Goal: Information Seeking & Learning: Learn about a topic

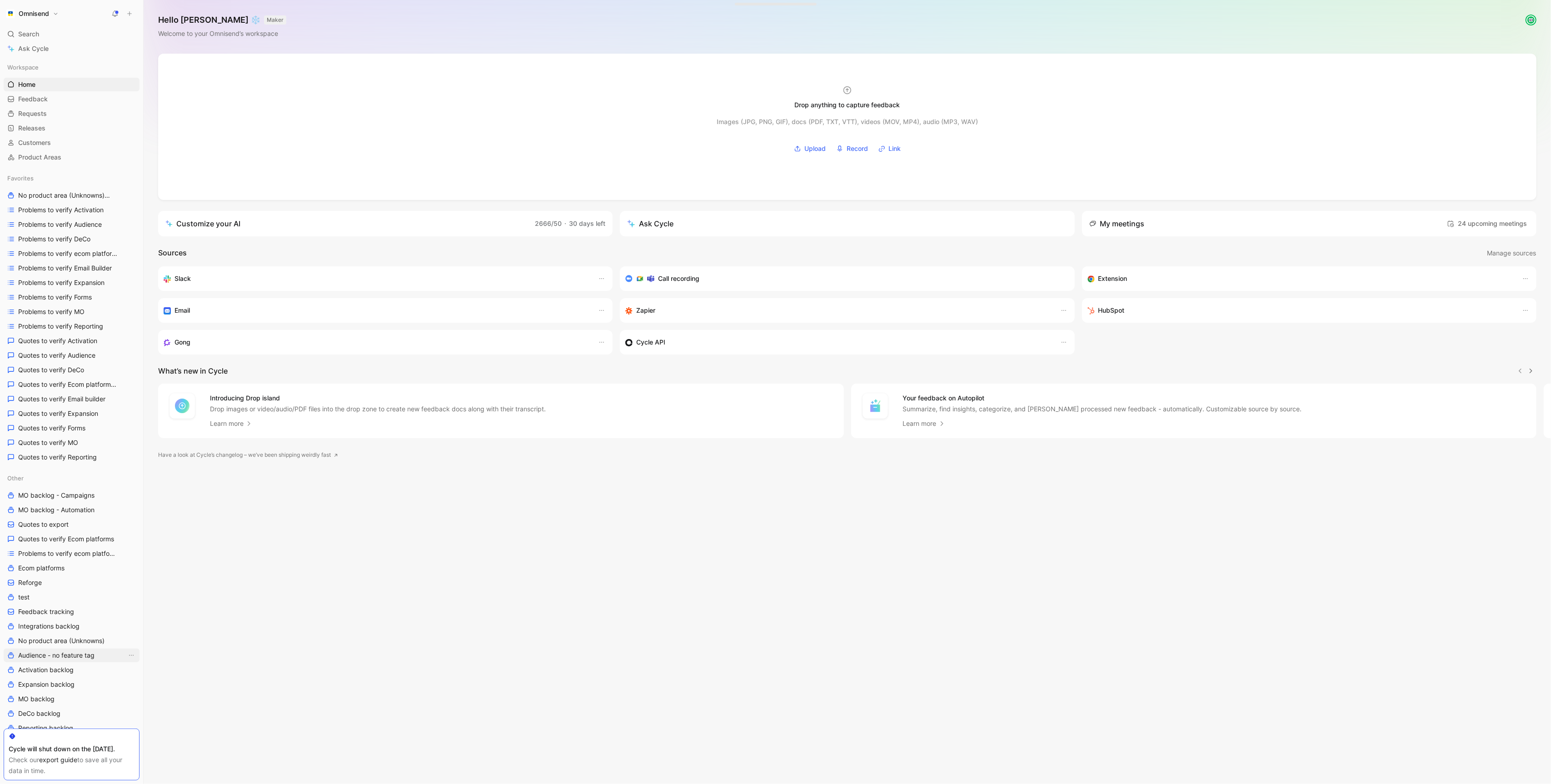
scroll to position [219, 0]
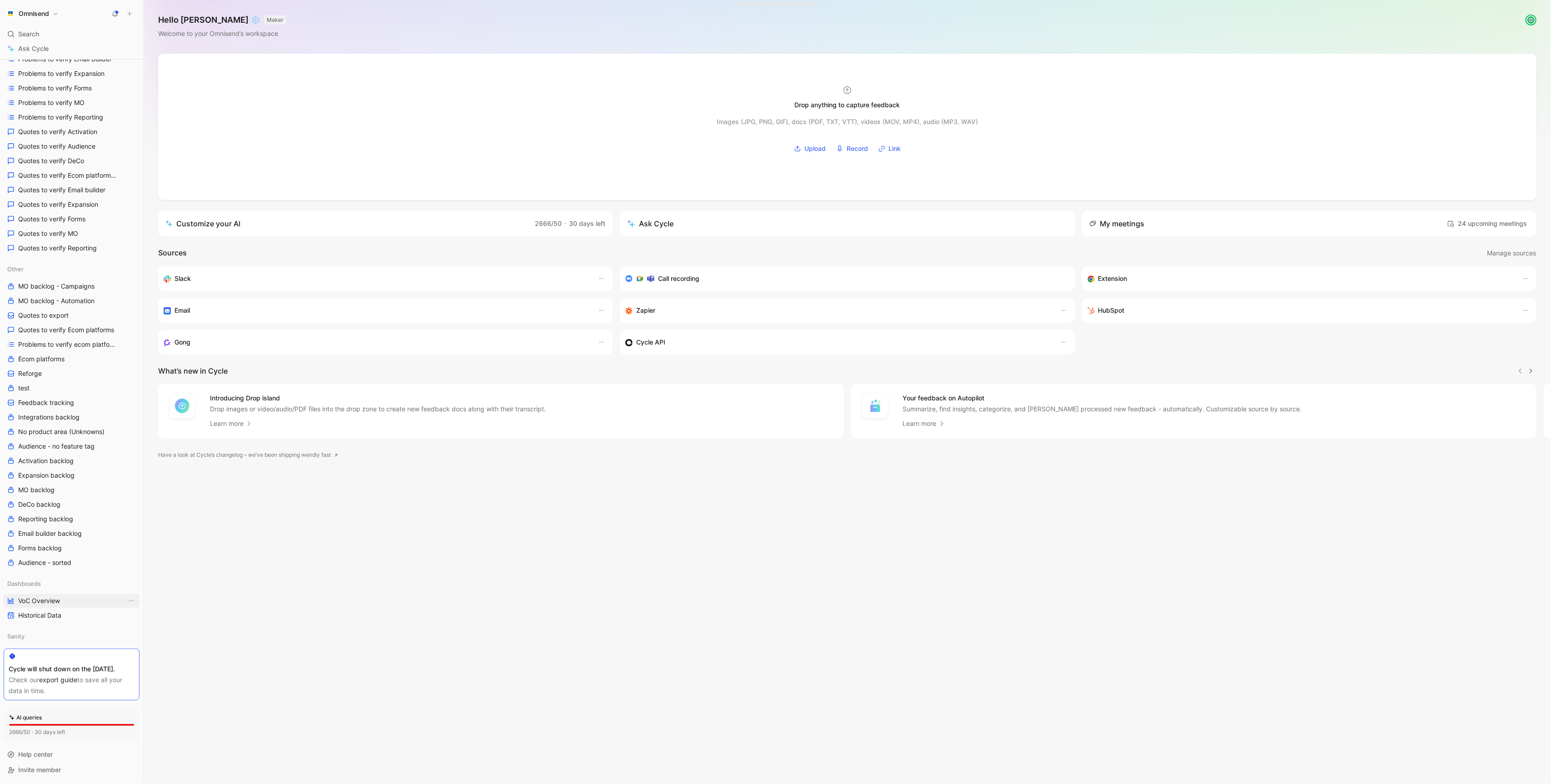
click at [41, 596] on span "VoC Overview" at bounding box center [39, 601] width 42 height 9
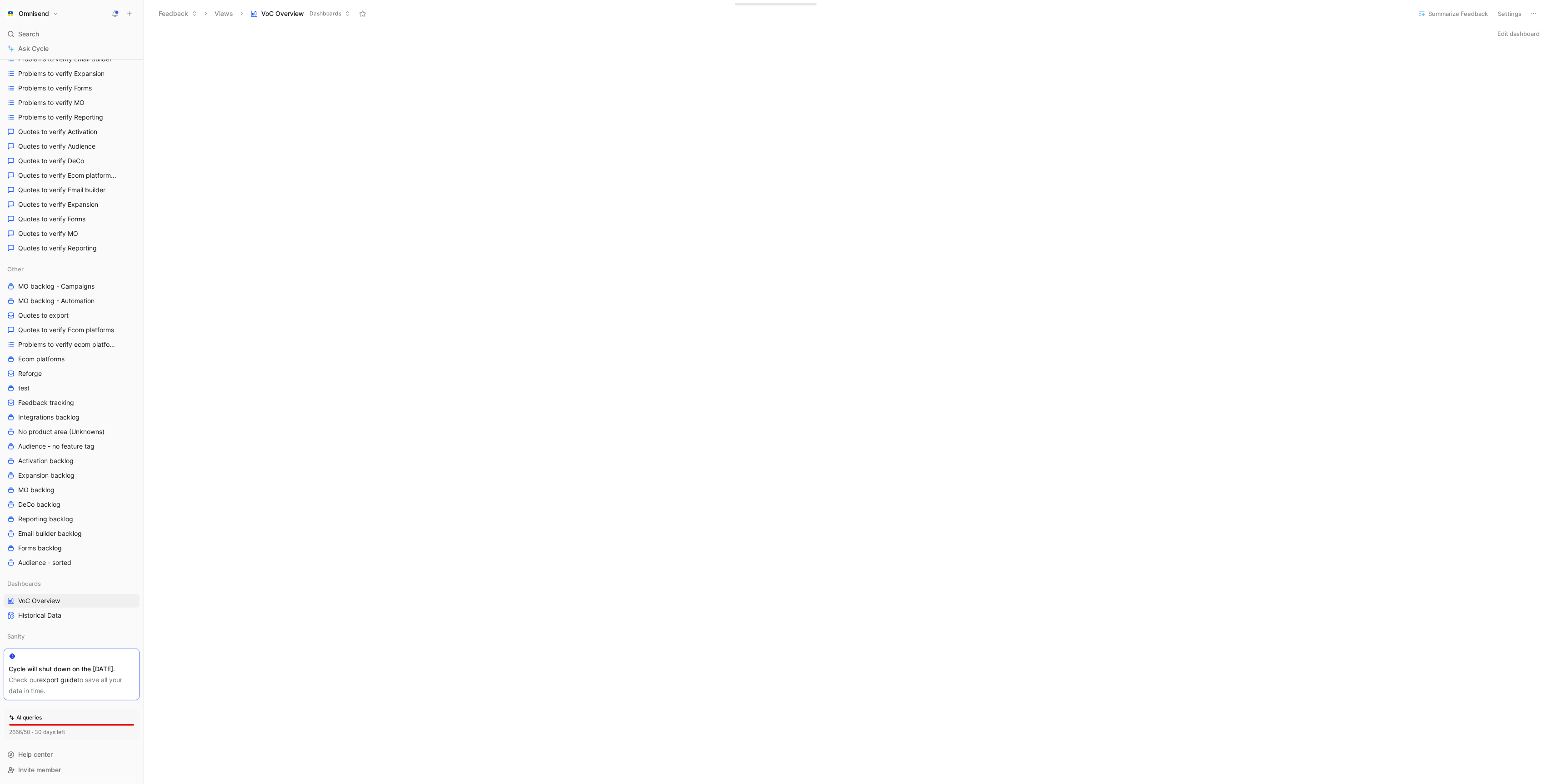
click at [386, 34] on div "Edit dashboard" at bounding box center [847, 33] width 1408 height 13
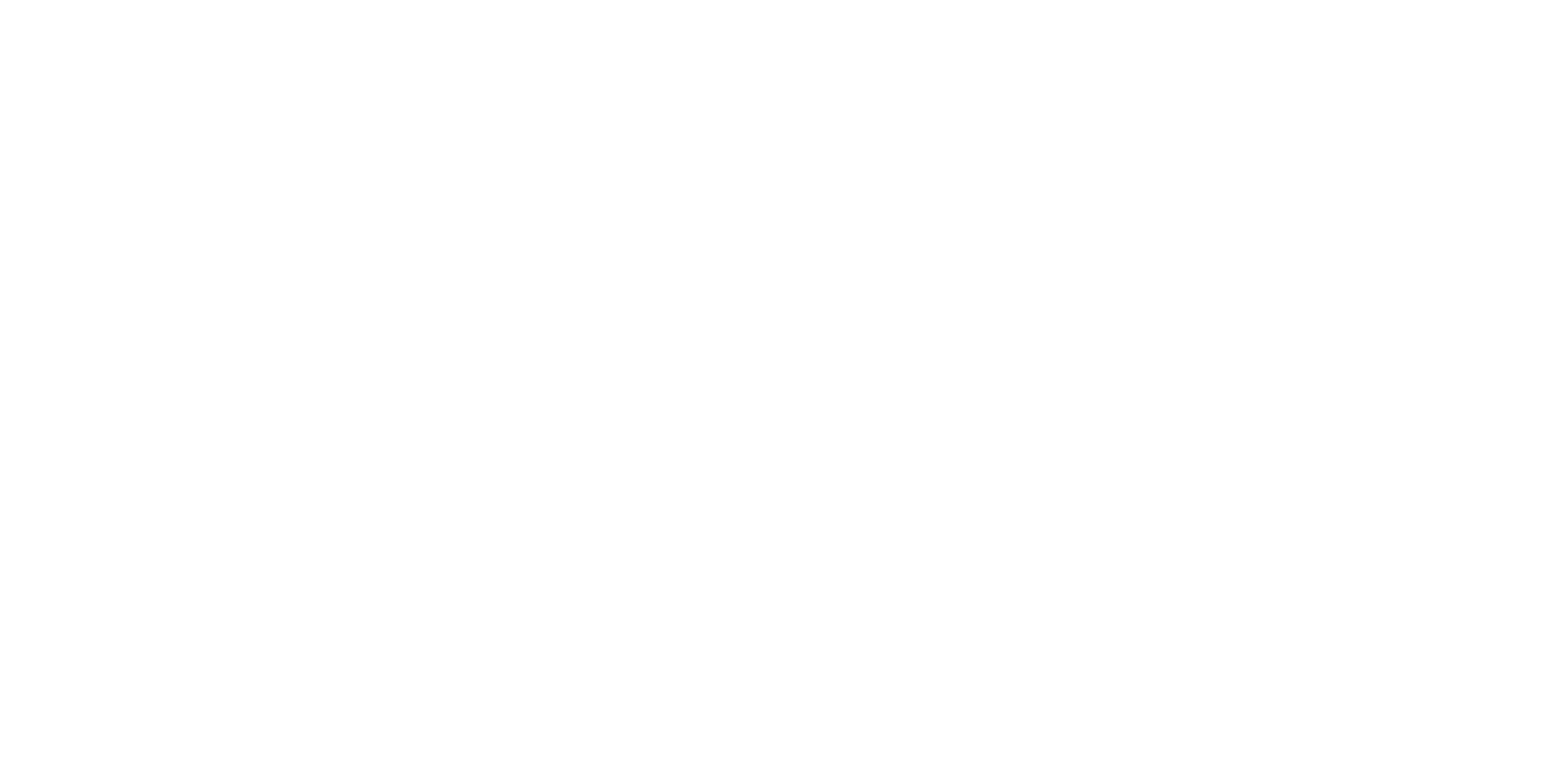
scroll to position [210, 0]
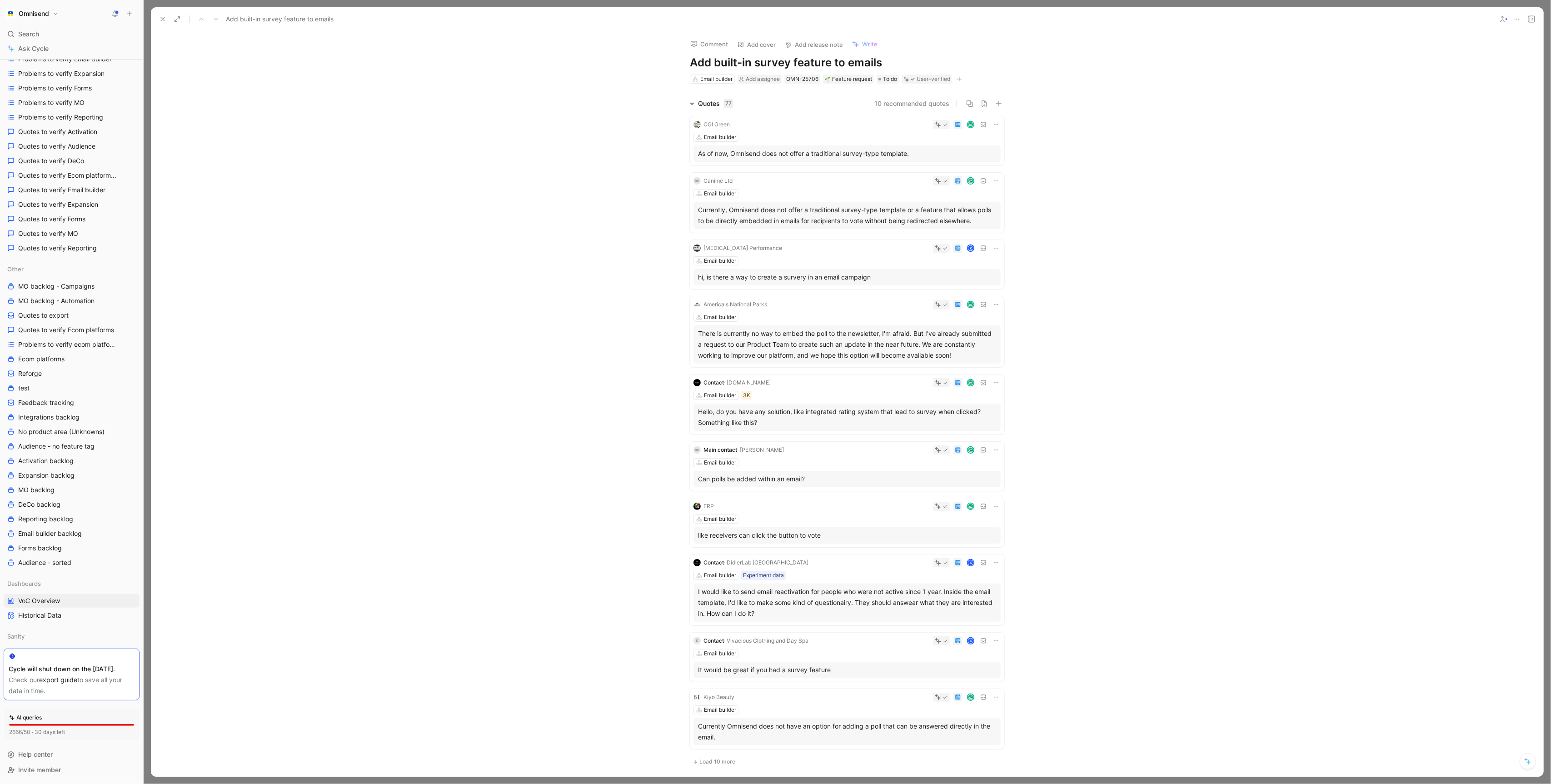
scroll to position [386, 0]
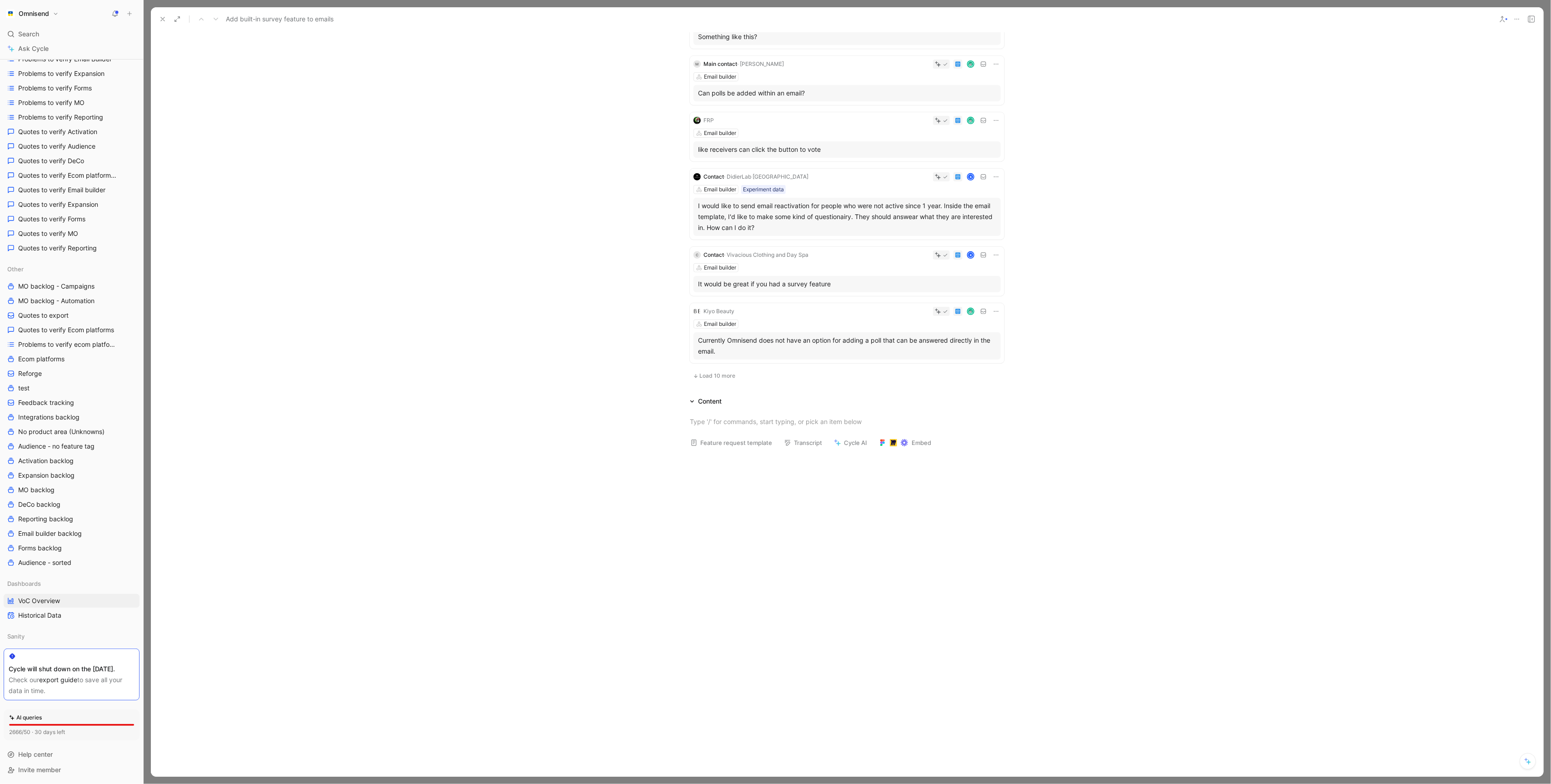
click at [723, 376] on span "Load 10 more" at bounding box center [717, 376] width 36 height 7
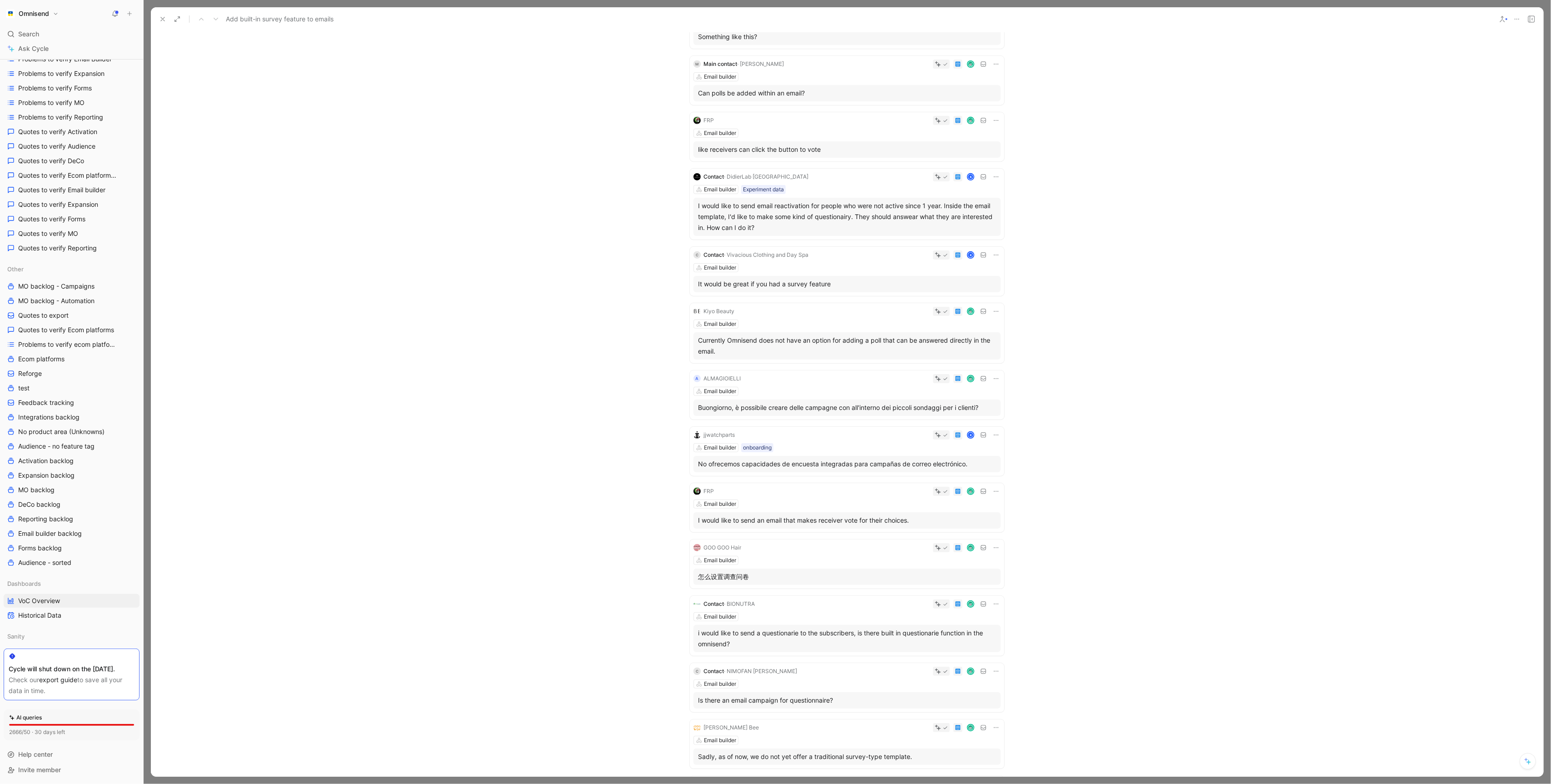
click at [842, 208] on div "I would like to send email reactivation for people who were not active since 1 …" at bounding box center [847, 217] width 298 height 33
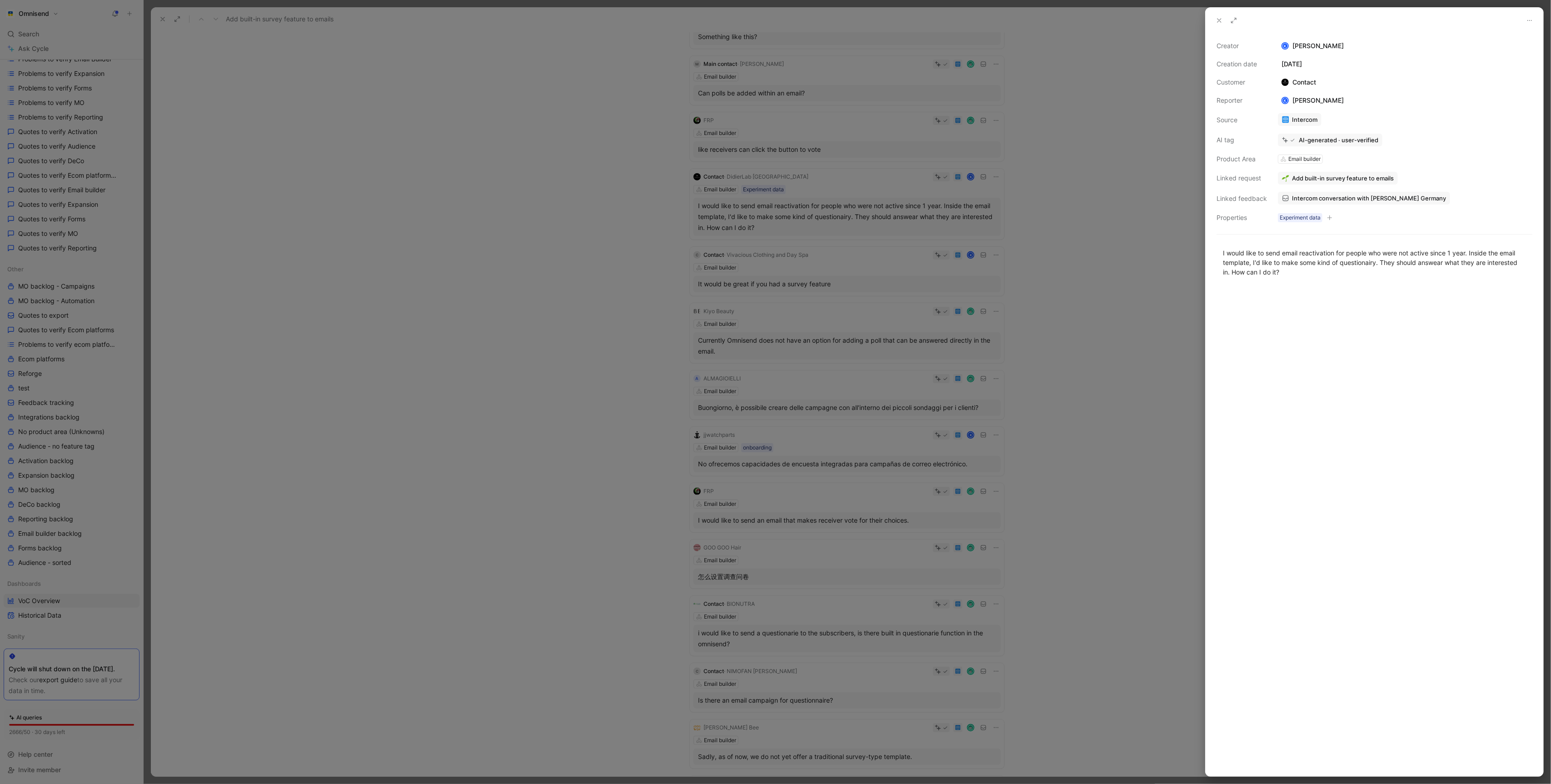
click at [632, 344] on div at bounding box center [775, 392] width 1551 height 784
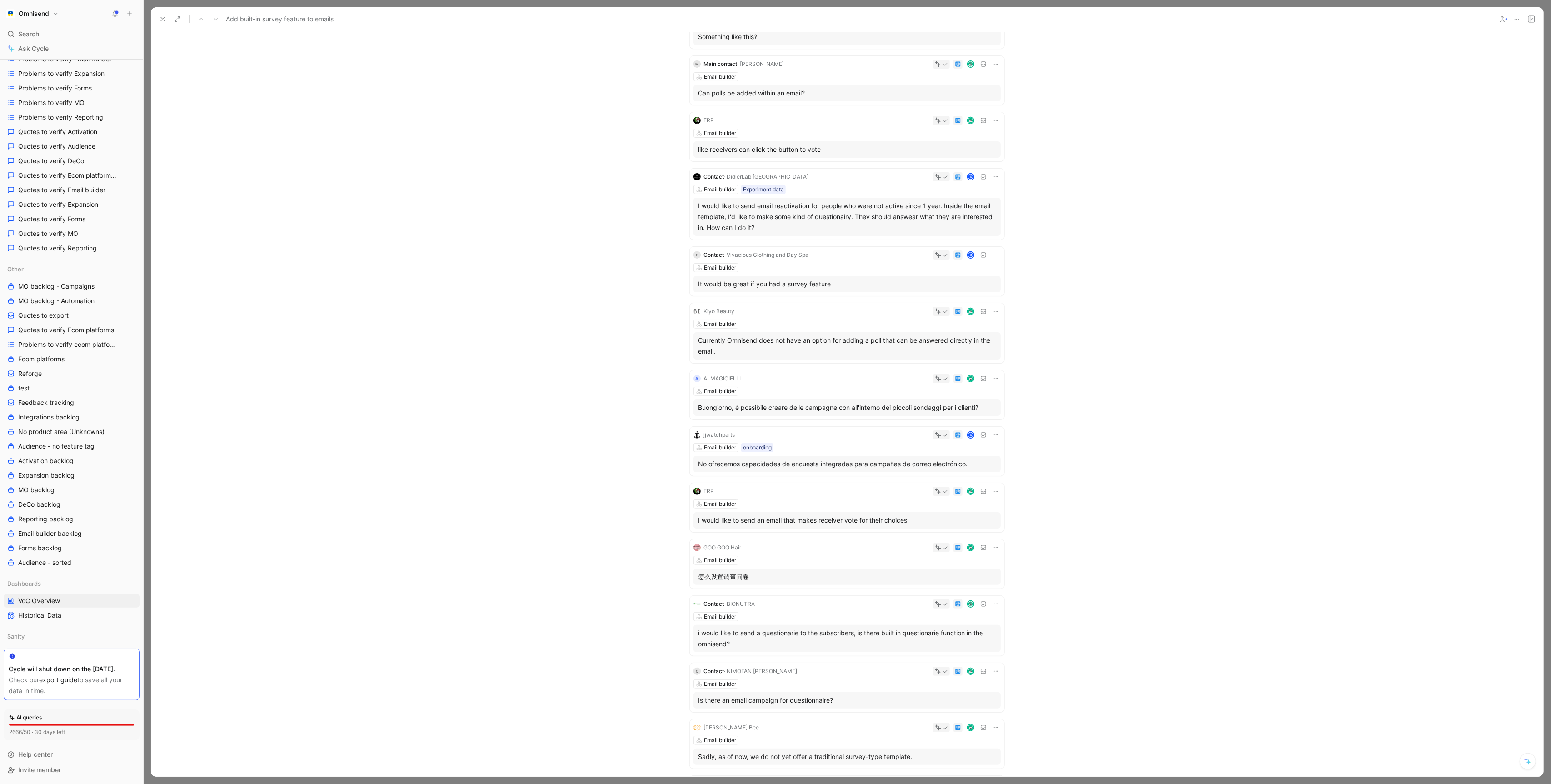
click at [865, 329] on div "Kiyo Beauty Email builder Currently Omnisend does not have an option for adding…" at bounding box center [848, 333] width 315 height 60
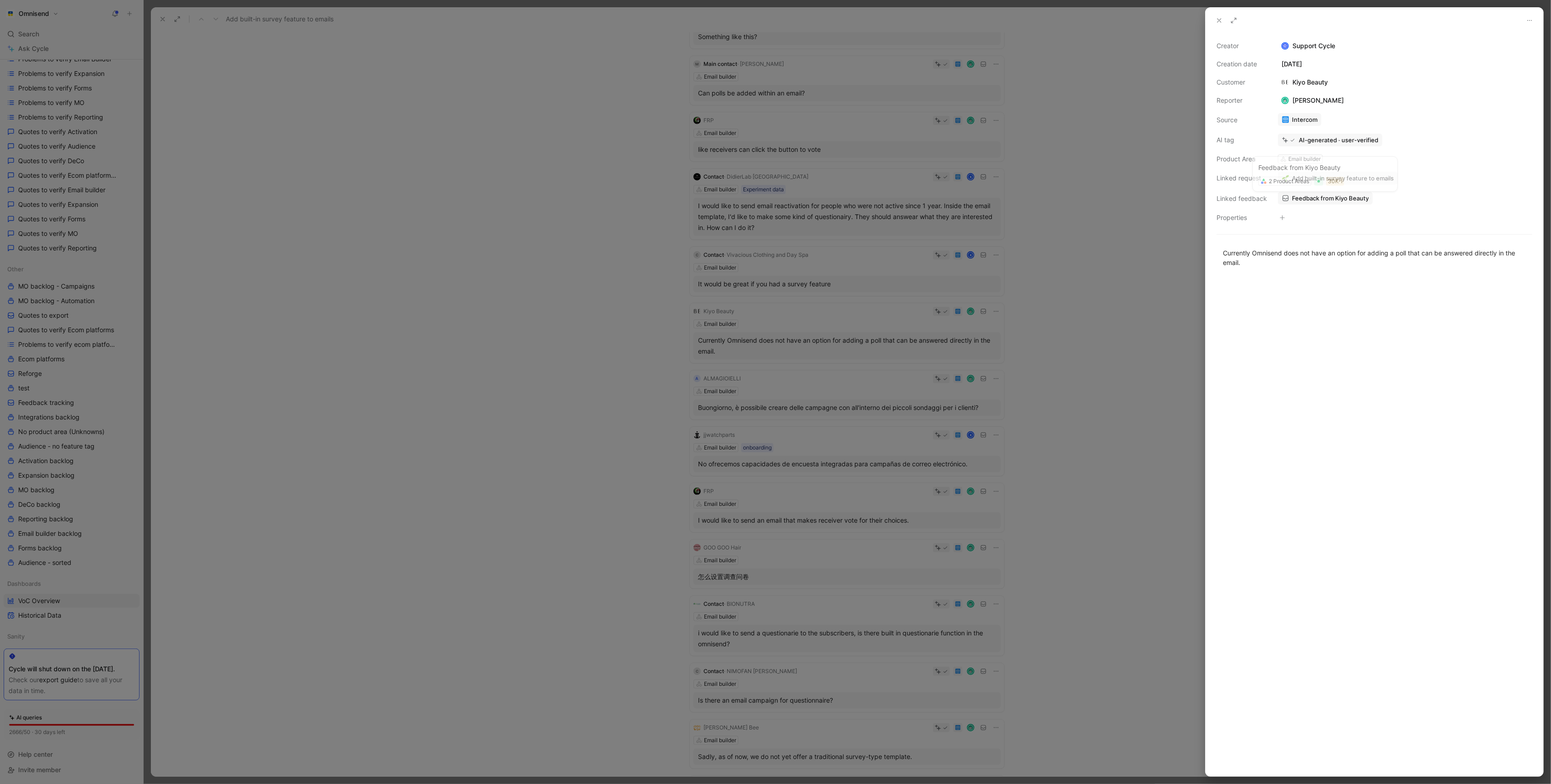
click at [1334, 201] on span "Feedback from Kiyo Beauty" at bounding box center [1331, 198] width 77 height 8
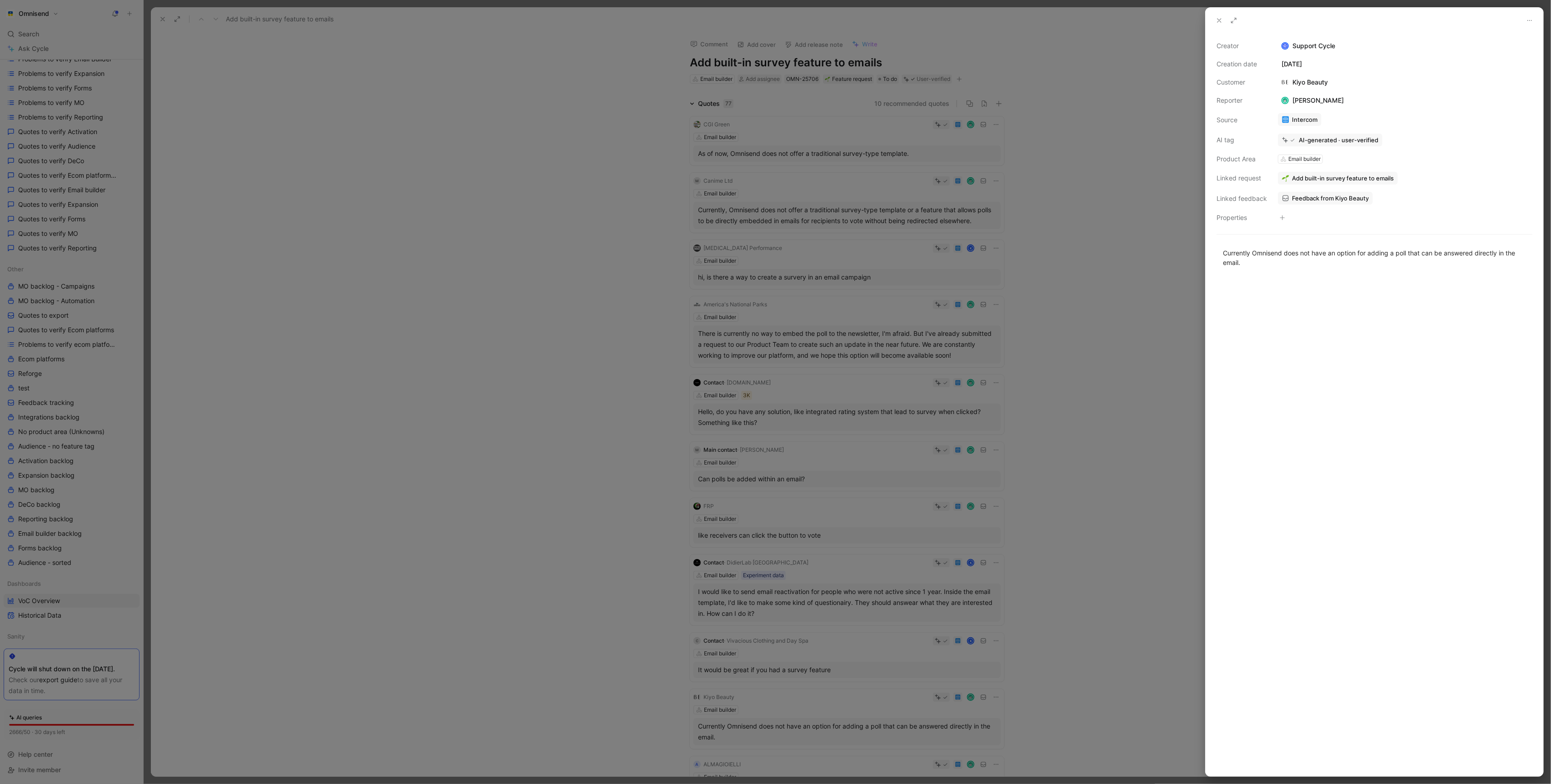
click at [533, 244] on div at bounding box center [775, 392] width 1551 height 784
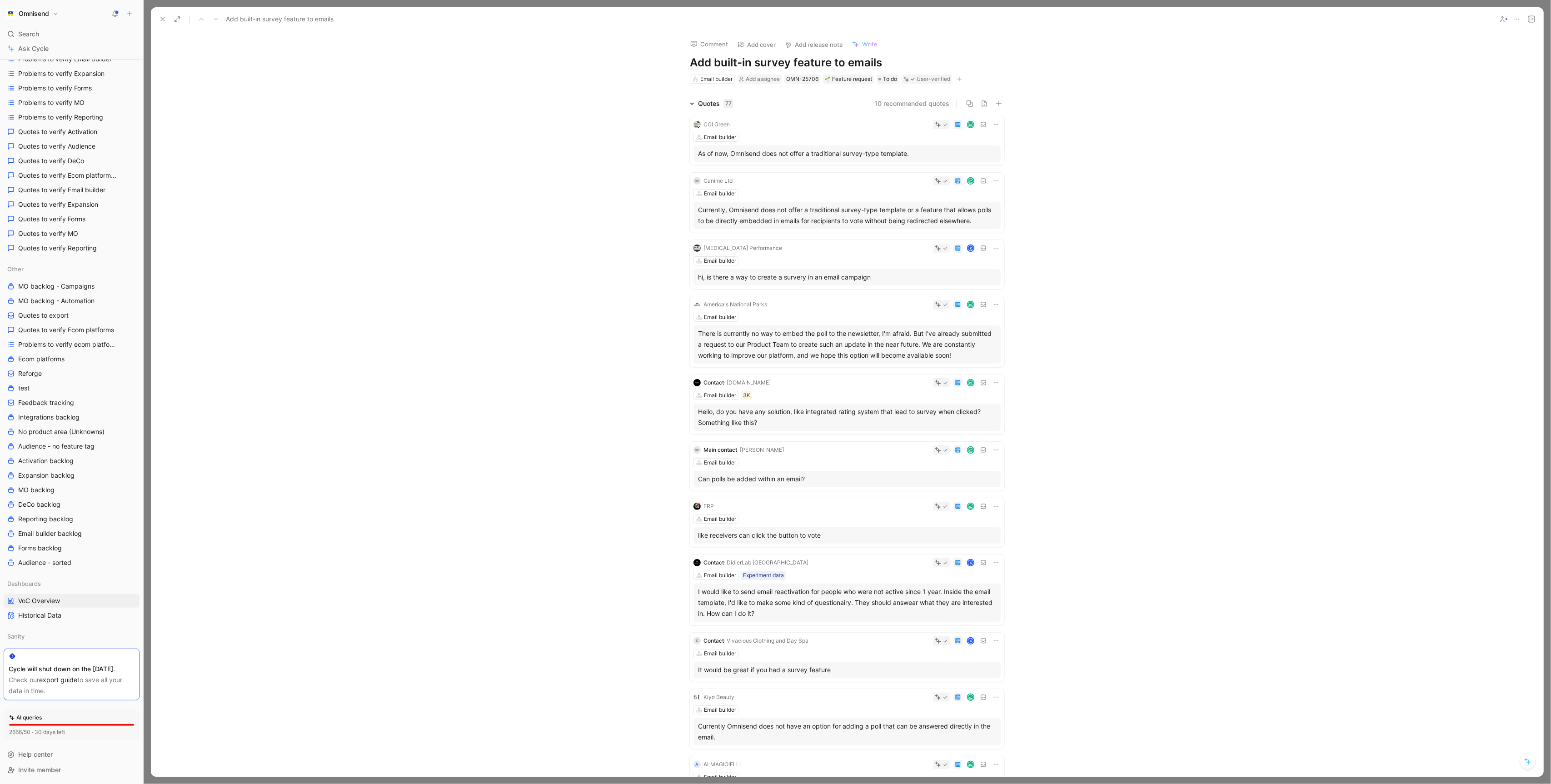
click at [160, 13] on button at bounding box center [163, 18] width 13 height 13
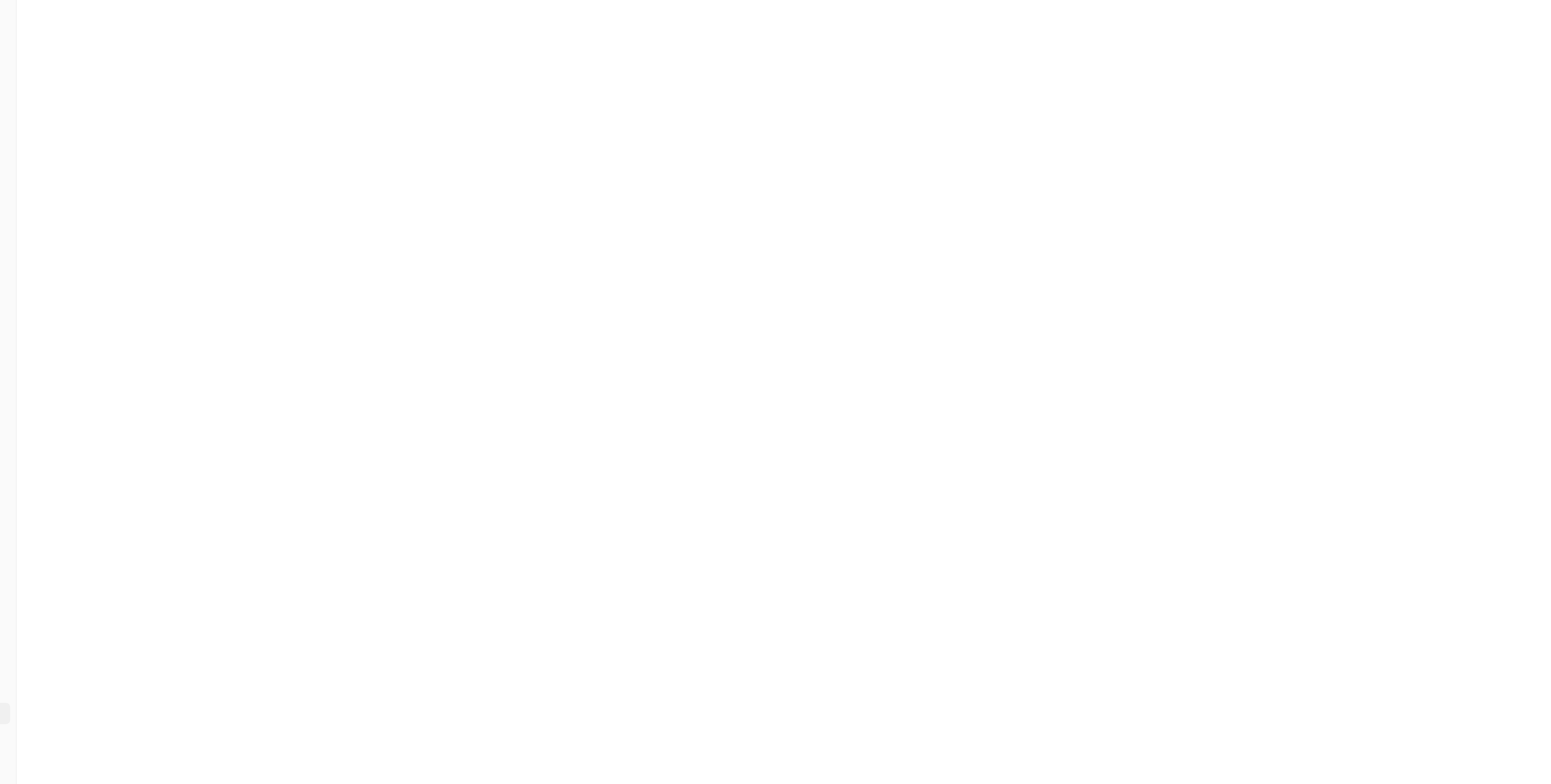
scroll to position [351, 0]
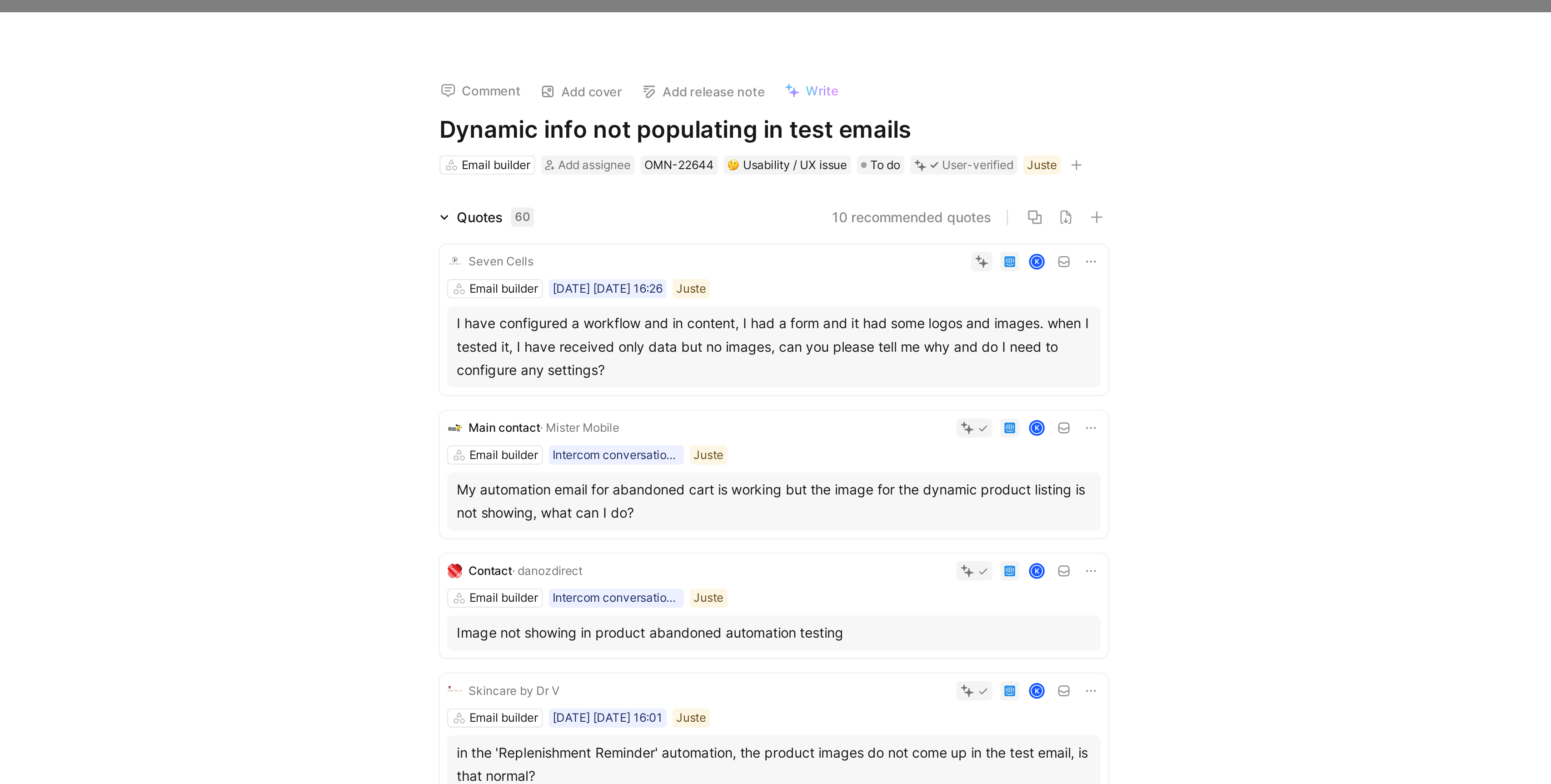
click at [857, 149] on div "I have configured a workflow and in content, I had a form and it had some logos…" at bounding box center [847, 165] width 298 height 33
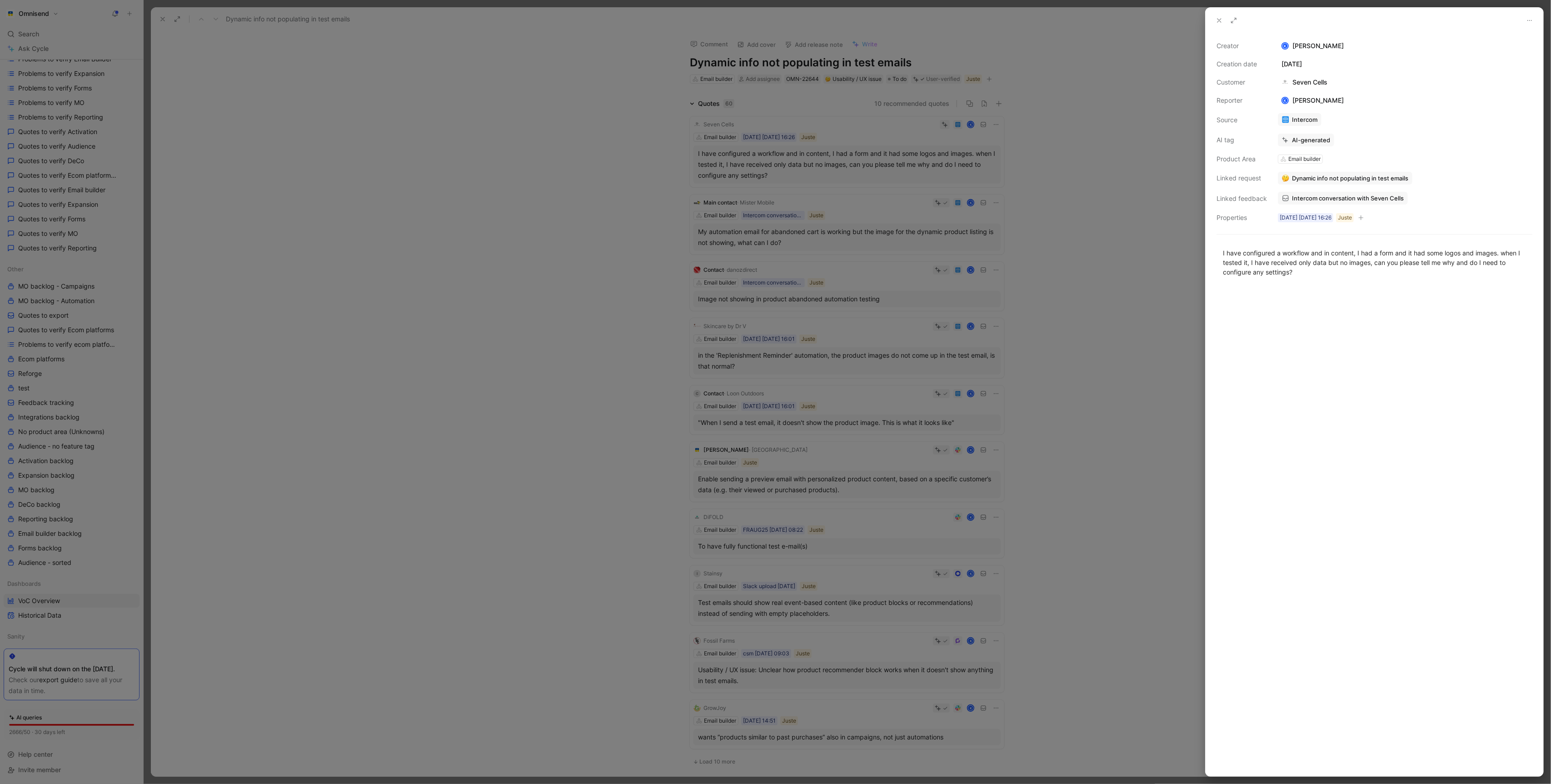
click at [859, 267] on div at bounding box center [775, 392] width 1551 height 784
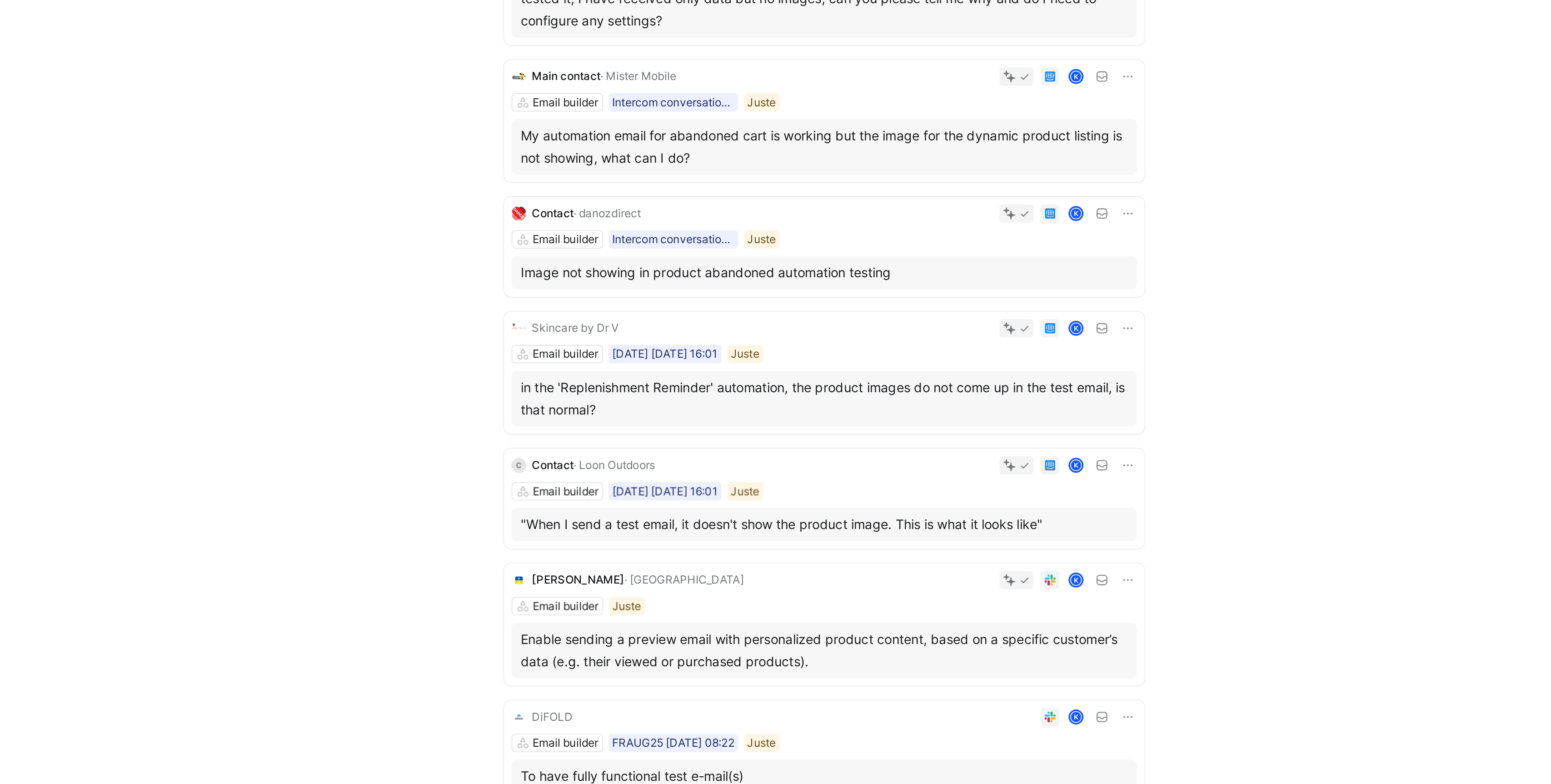
scroll to position [55, 0]
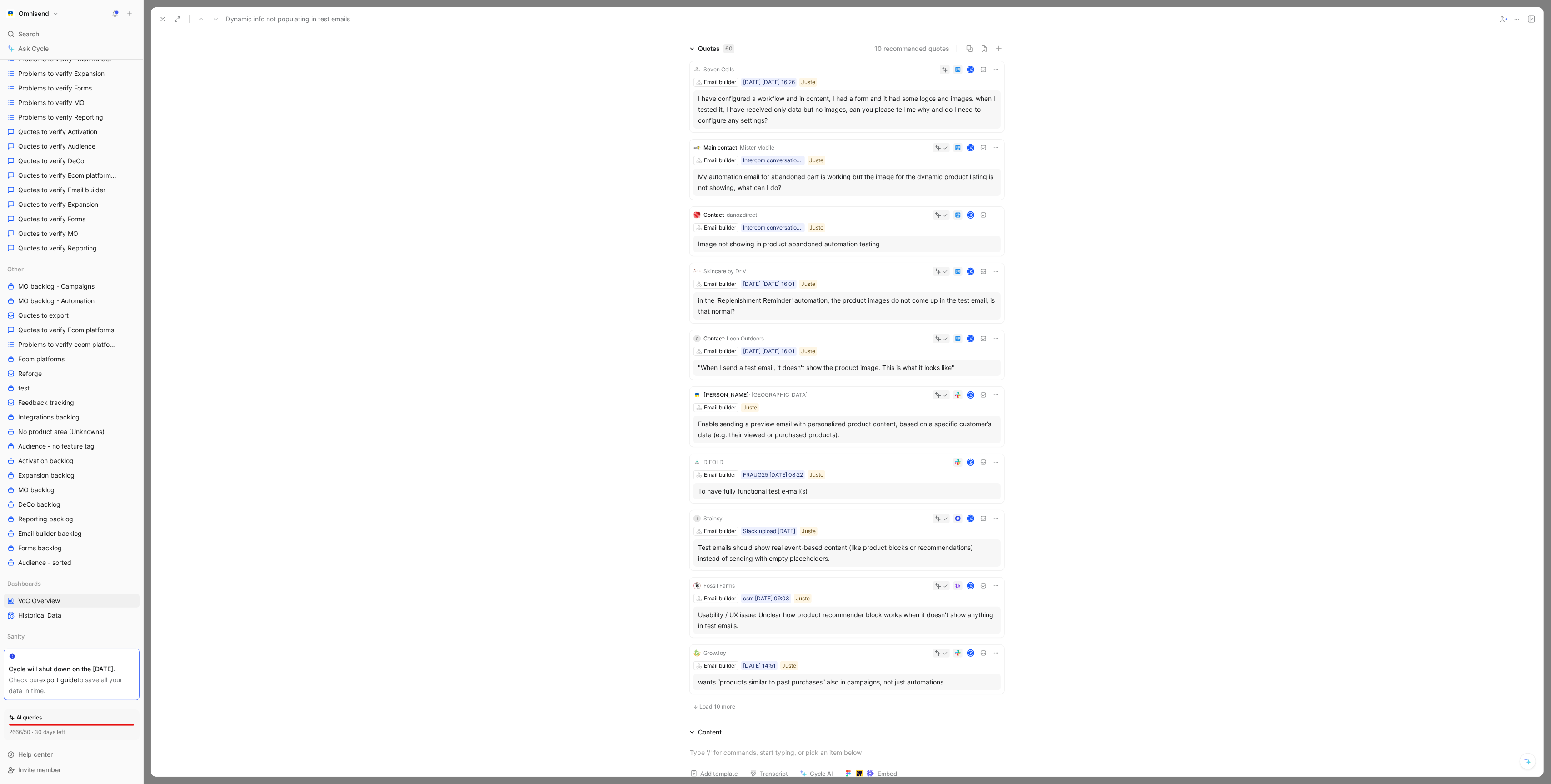
click at [842, 298] on div "in the 'Replenishment Reminder' automation, the product images do not come up i…" at bounding box center [847, 306] width 298 height 22
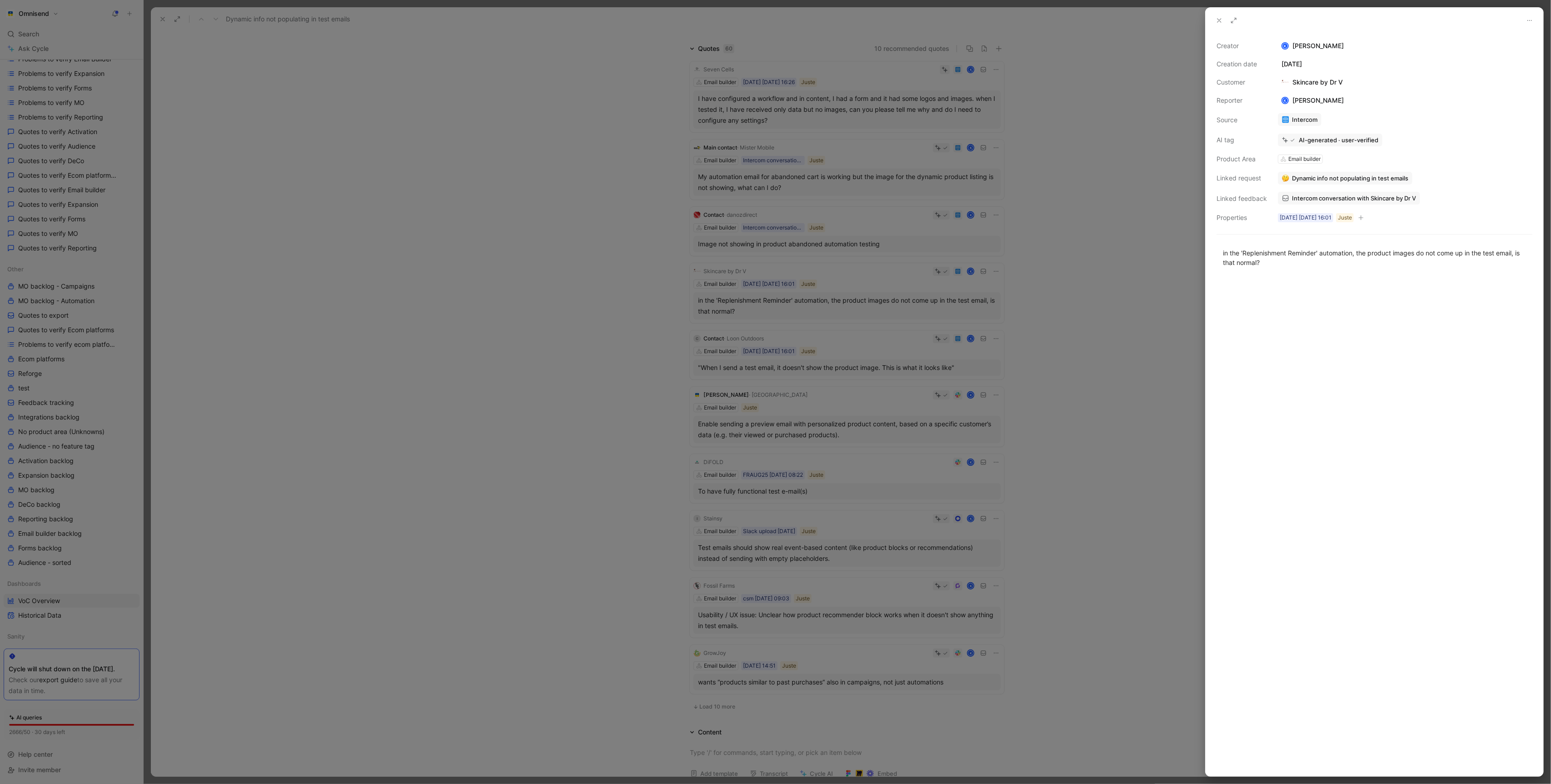
click at [613, 362] on div at bounding box center [775, 392] width 1551 height 784
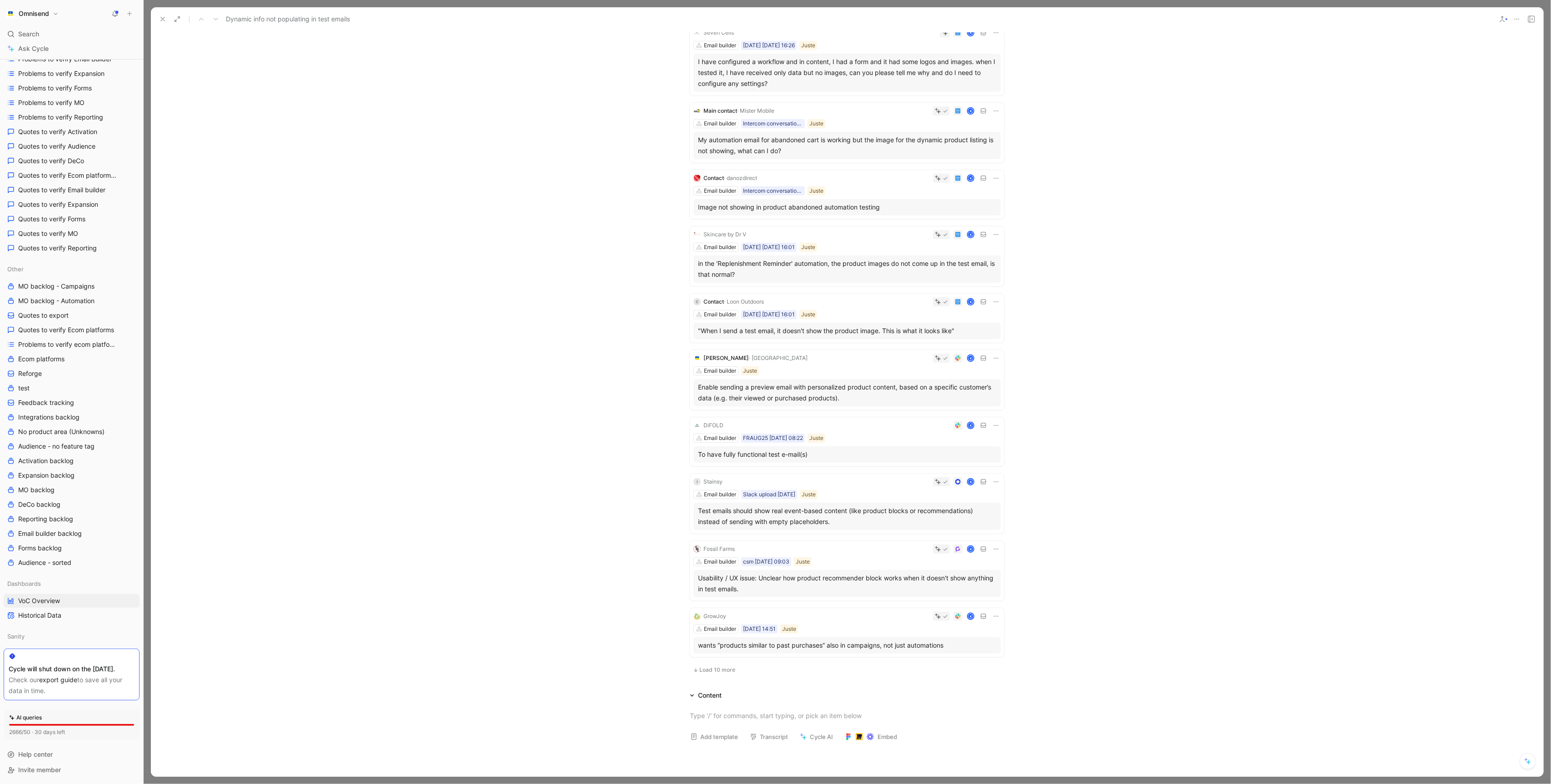
scroll to position [102, 0]
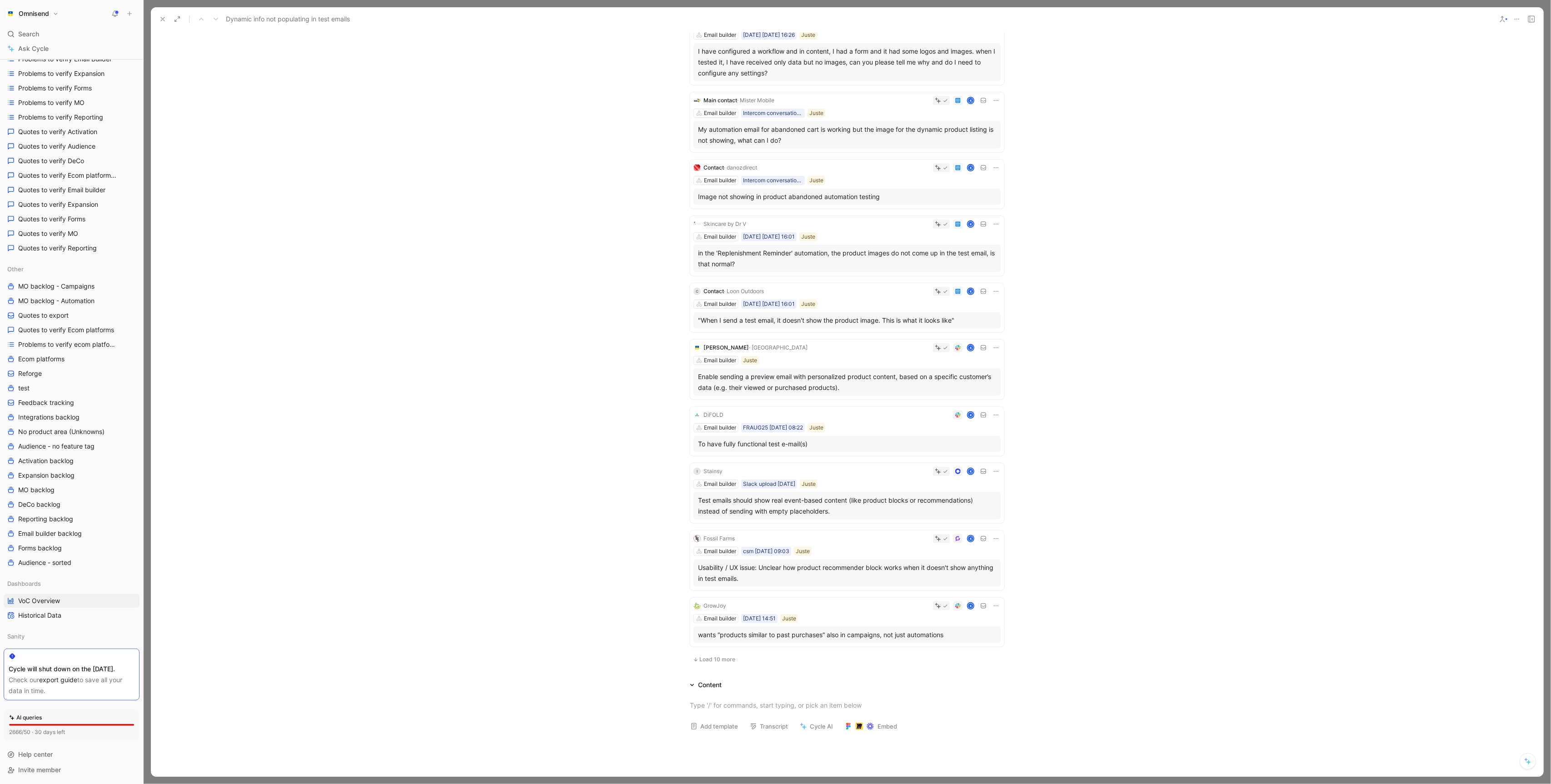
click at [712, 661] on span "Load 10 more" at bounding box center [717, 659] width 36 height 7
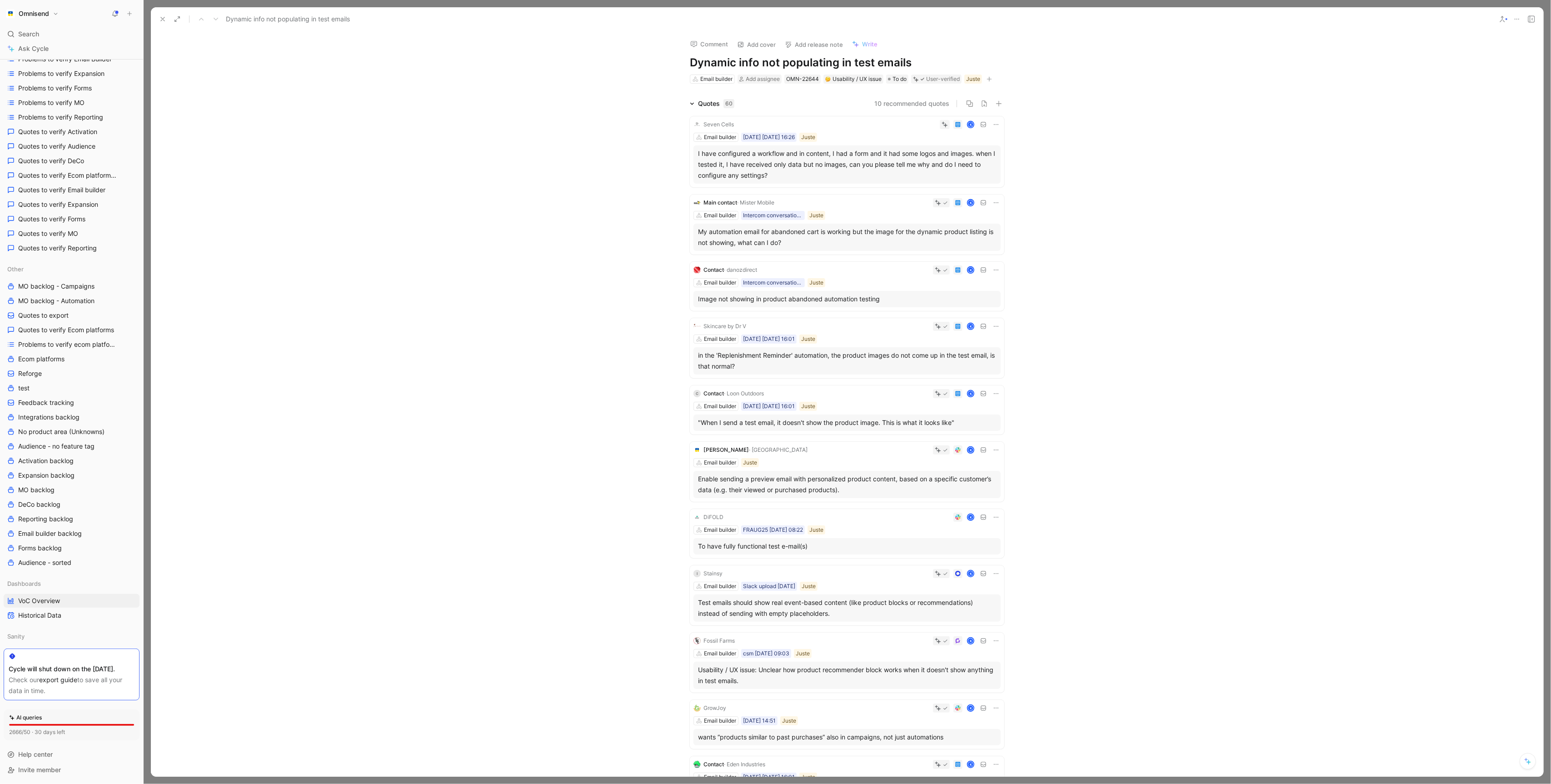
scroll to position [1037, 0]
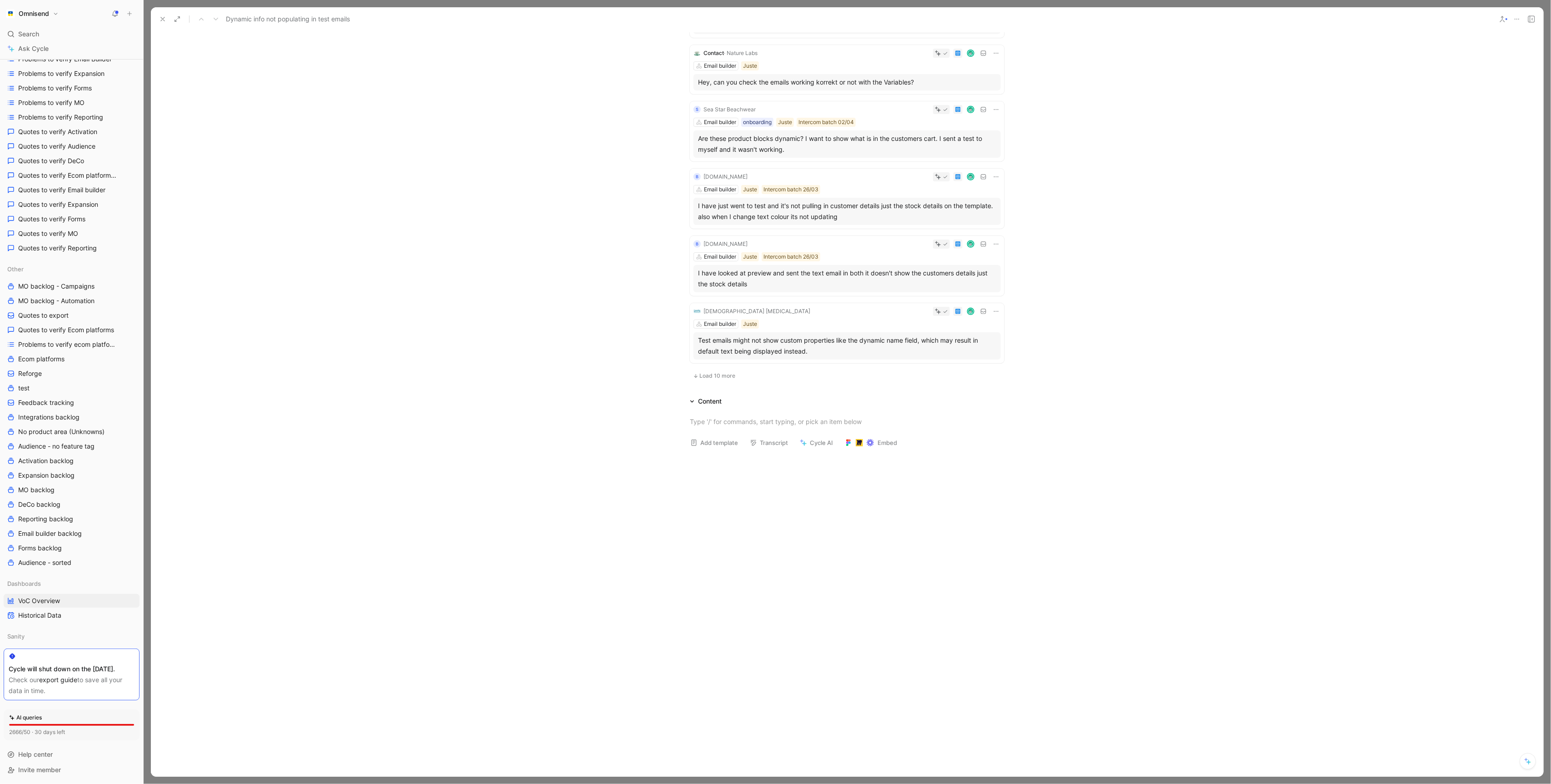
click at [163, 23] on button at bounding box center [163, 18] width 13 height 13
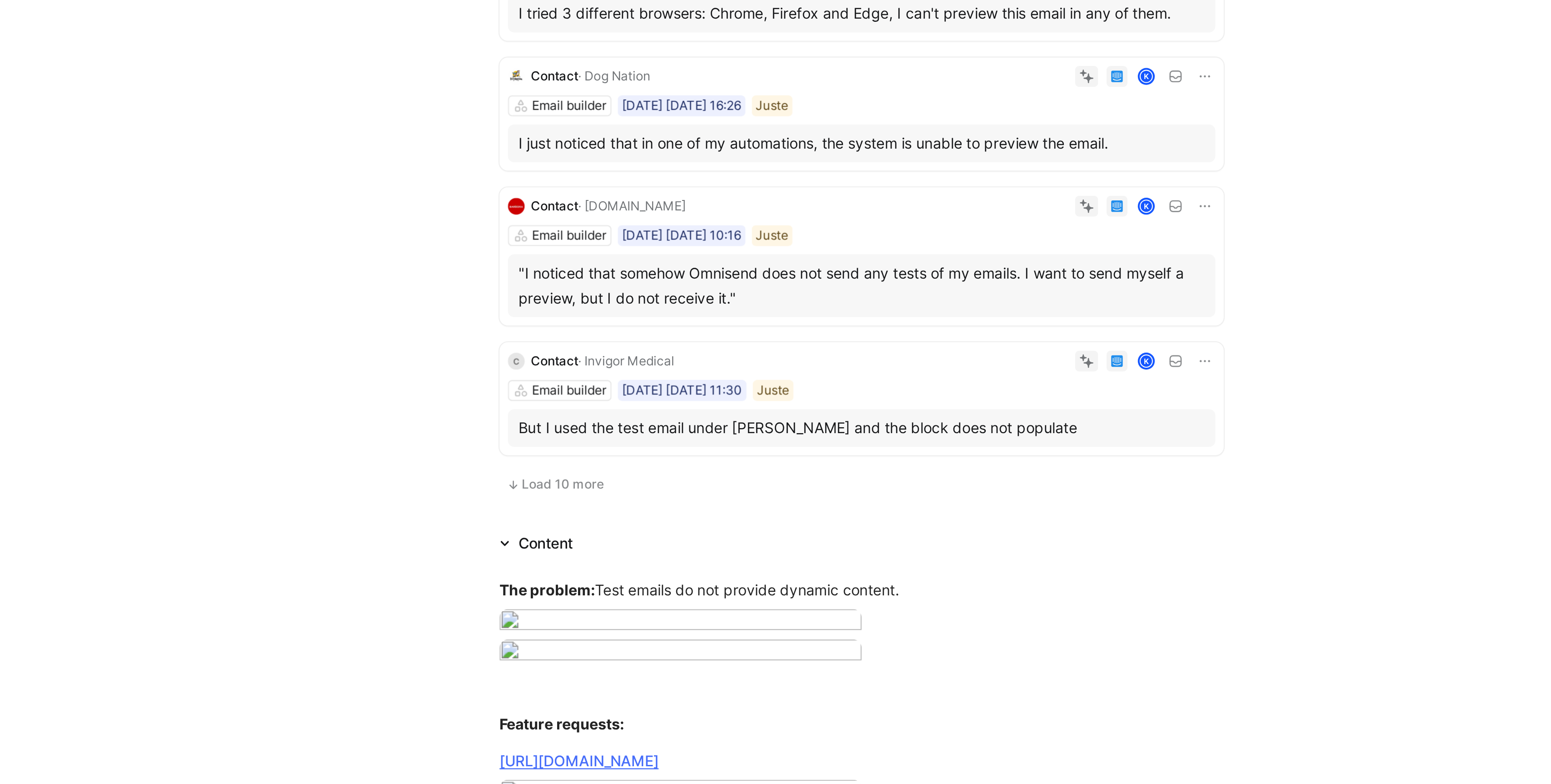
scroll to position [469, 0]
click at [718, 287] on span "Load 10 more" at bounding box center [717, 290] width 36 height 7
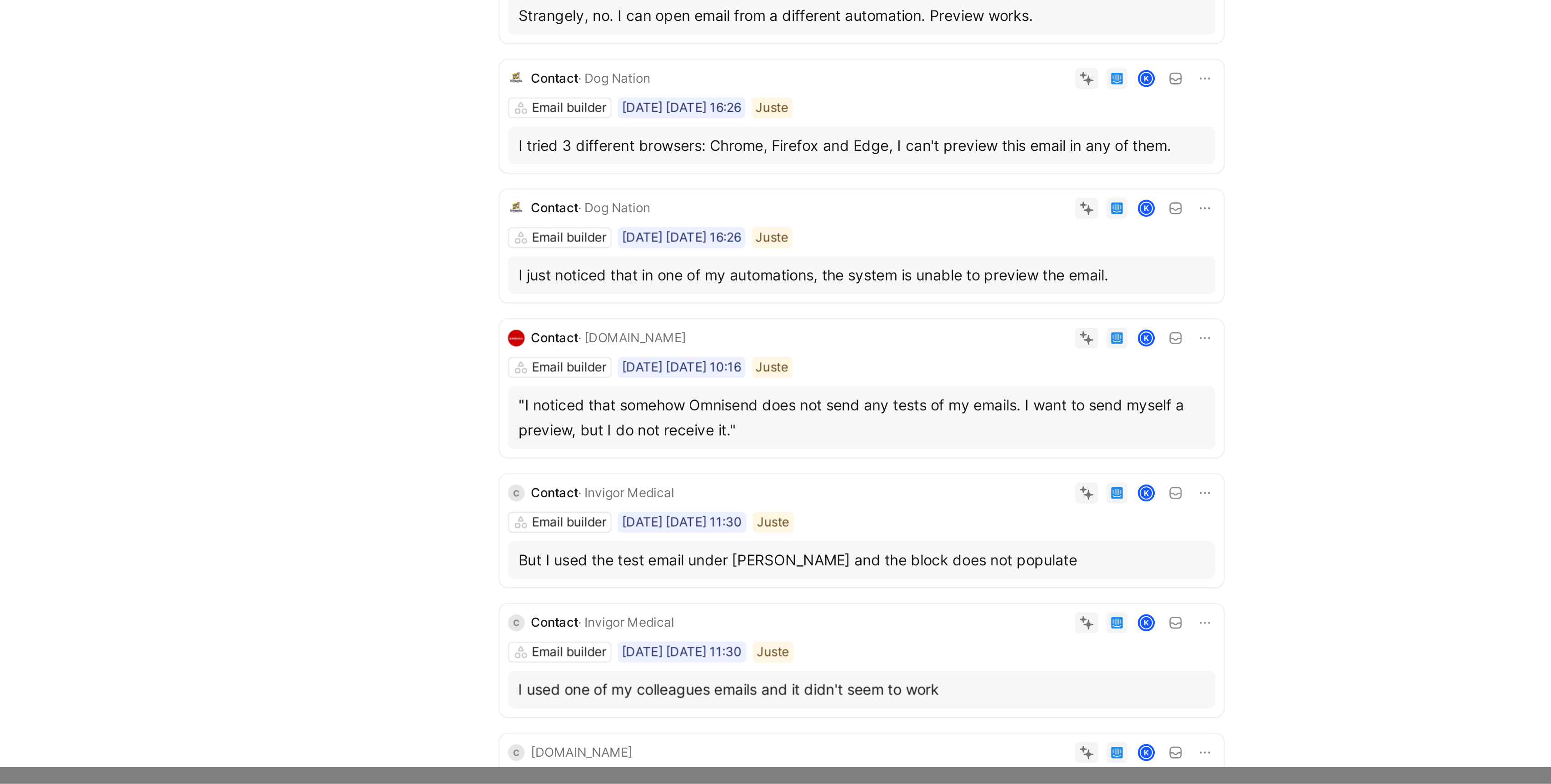
scroll to position [100, 0]
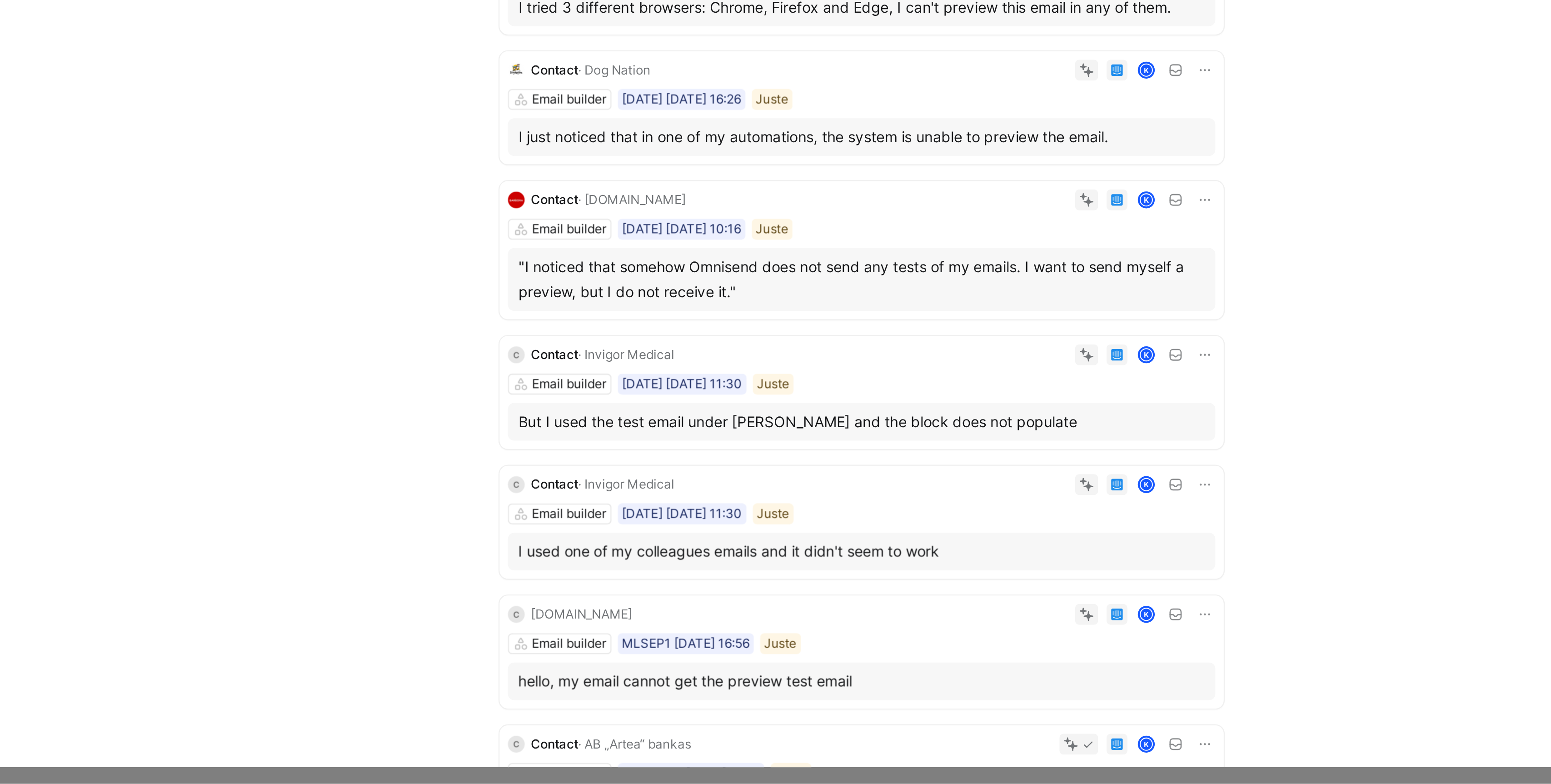
click at [867, 684] on div "I used one of my colleagues emails and it didn't seem to work" at bounding box center [847, 683] width 298 height 11
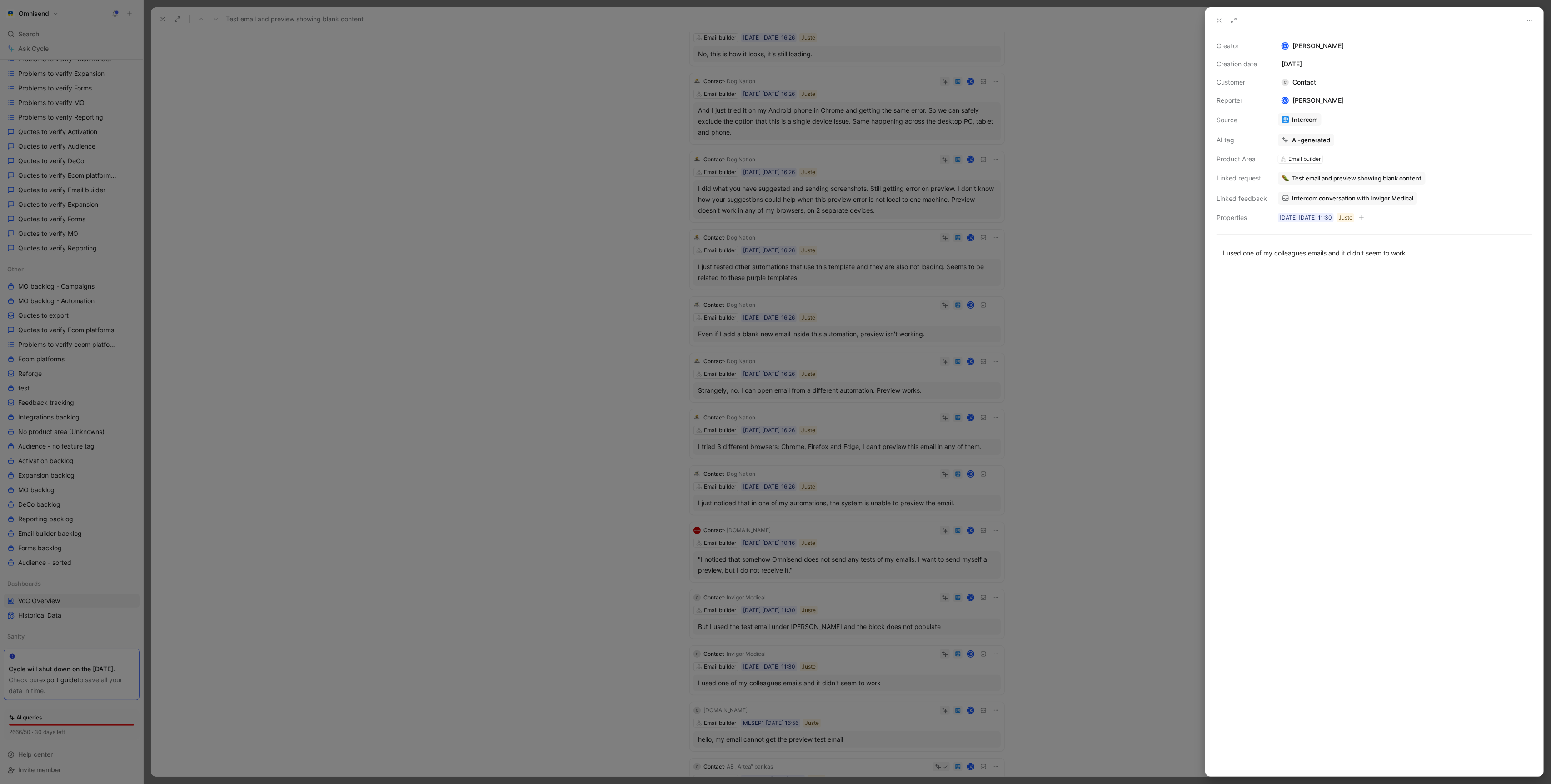
click at [1354, 204] on div "Intercom conversation with Invigor Medical" at bounding box center [1405, 198] width 256 height 15
click at [1358, 197] on span "Intercom conversation with Invigor Medical" at bounding box center [1353, 198] width 121 height 8
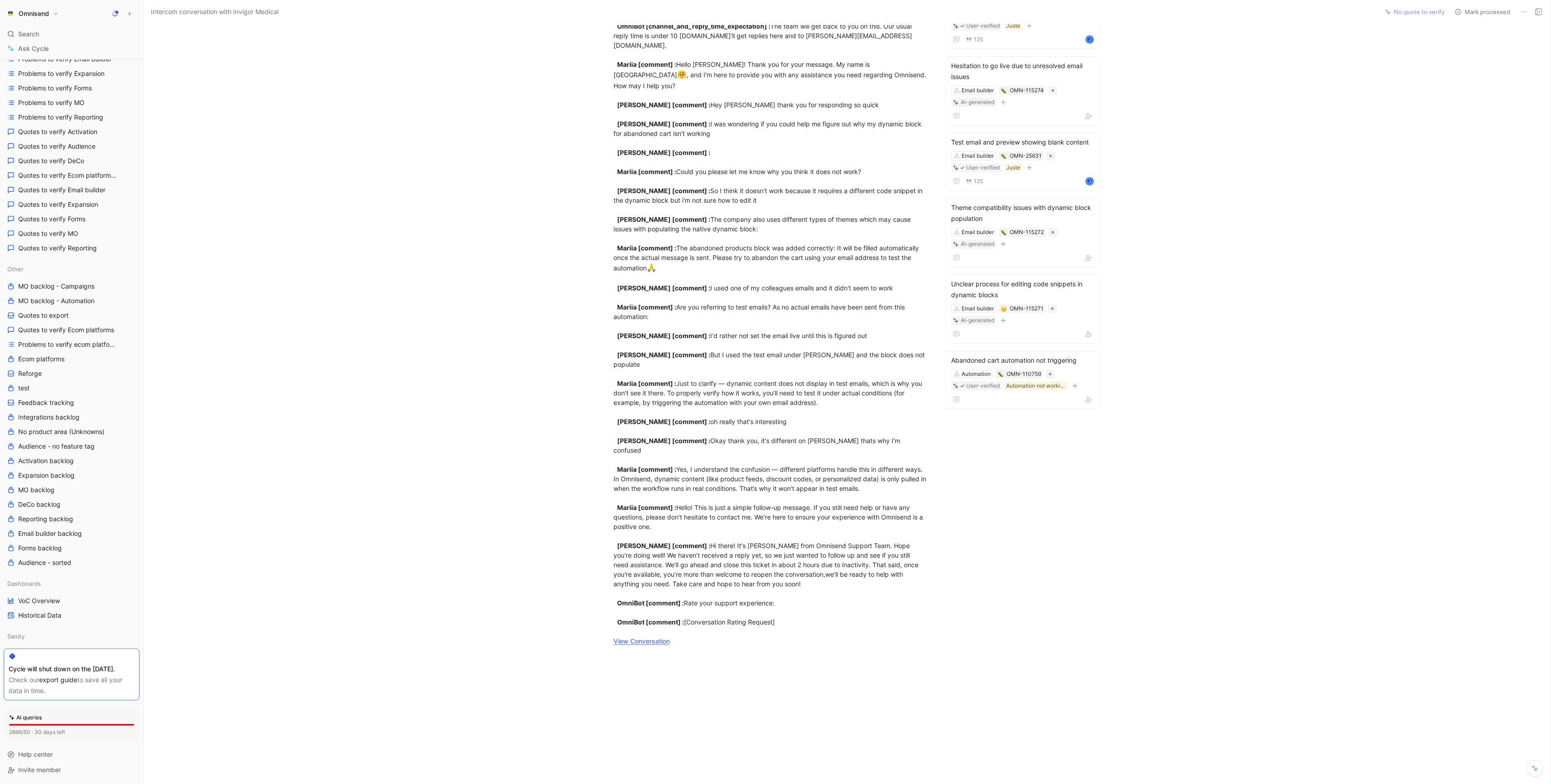
scroll to position [239, 0]
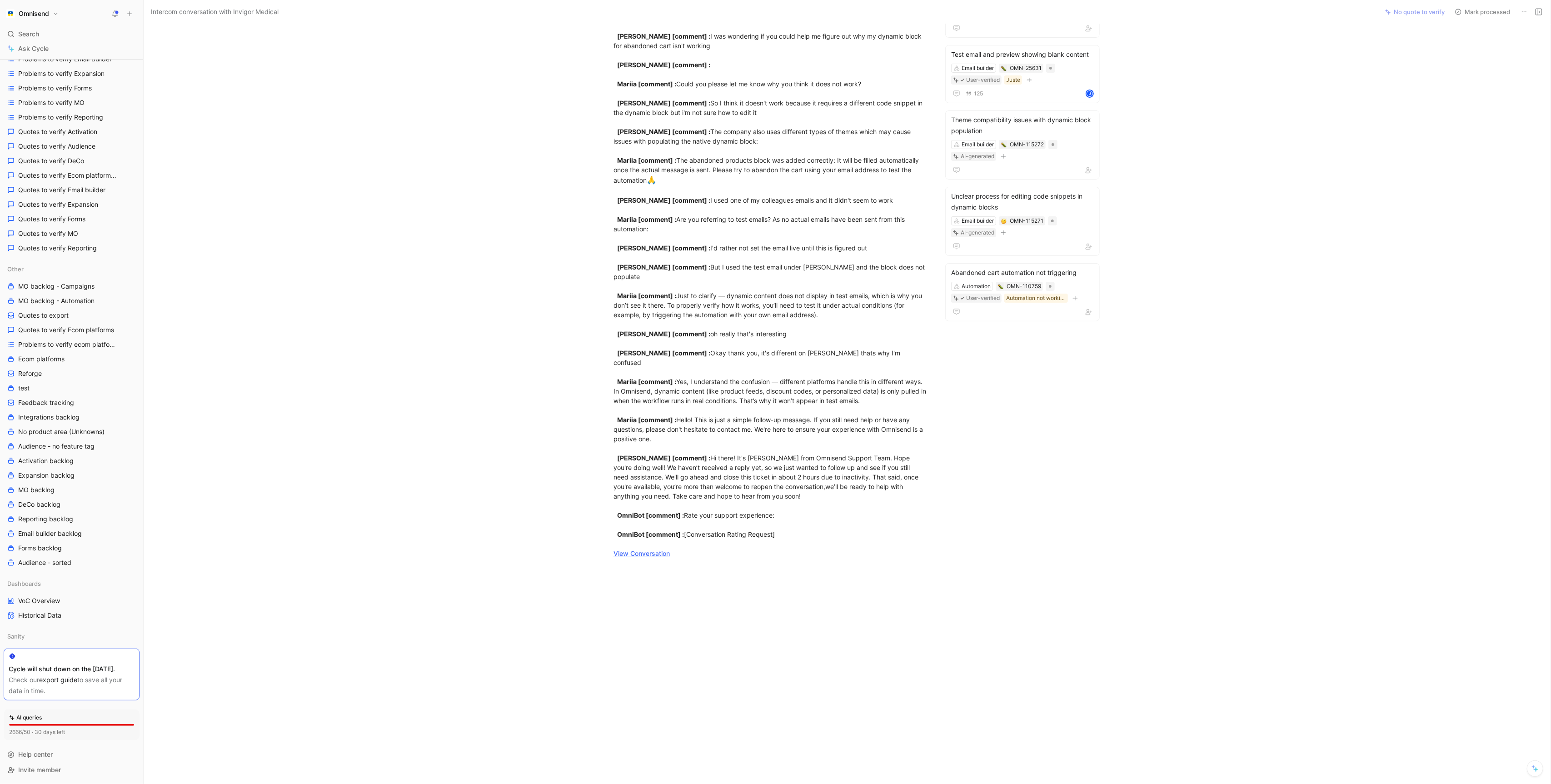
drag, startPoint x: 802, startPoint y: 545, endPoint x: 635, endPoint y: 60, distance: 512.9
click at [635, 60] on div "customer_initiated [ conversation] : live chat? OmniBot [comment] : I'm here to…" at bounding box center [771, 202] width 1216 height 730
click at [757, 508] on div "customer_initiated [ conversation] : live chat? OmniBot [comment] : I'm here to…" at bounding box center [771, 202] width 315 height 710
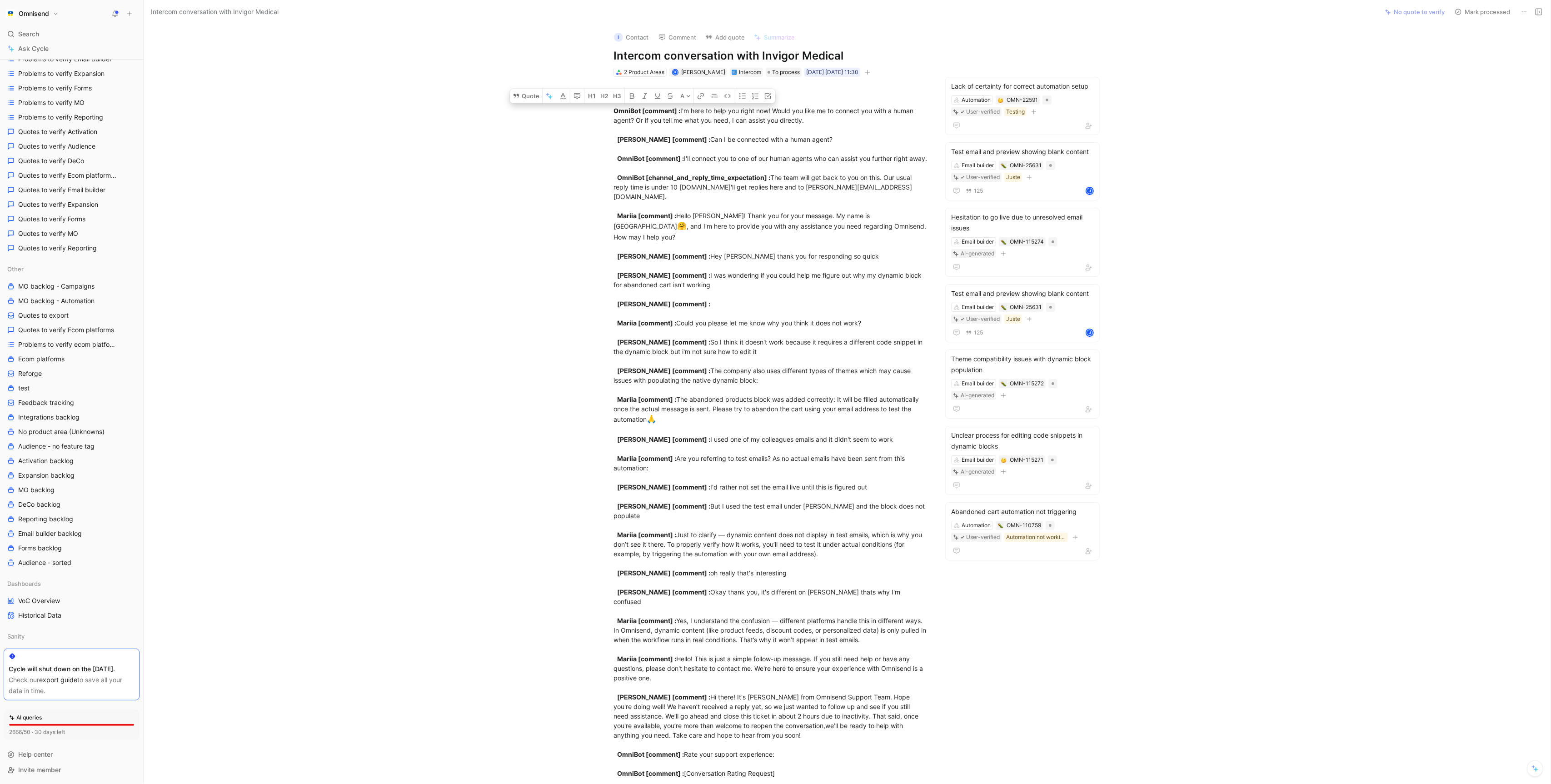
drag, startPoint x: 749, startPoint y: 544, endPoint x: 578, endPoint y: -27, distance: 596.1
click at [578, 0] on html "Omnisend Search ⌘ K Ask Cycle Workspace Home G then H Feedback G then F Request…" at bounding box center [775, 392] width 1551 height 784
copy div "customer_initiated [ conversation] : live chat? OmniBot [comment] : I'm here to…"
click at [819, 55] on h1 "Intercom conversation with Invigor Medical" at bounding box center [771, 56] width 315 height 15
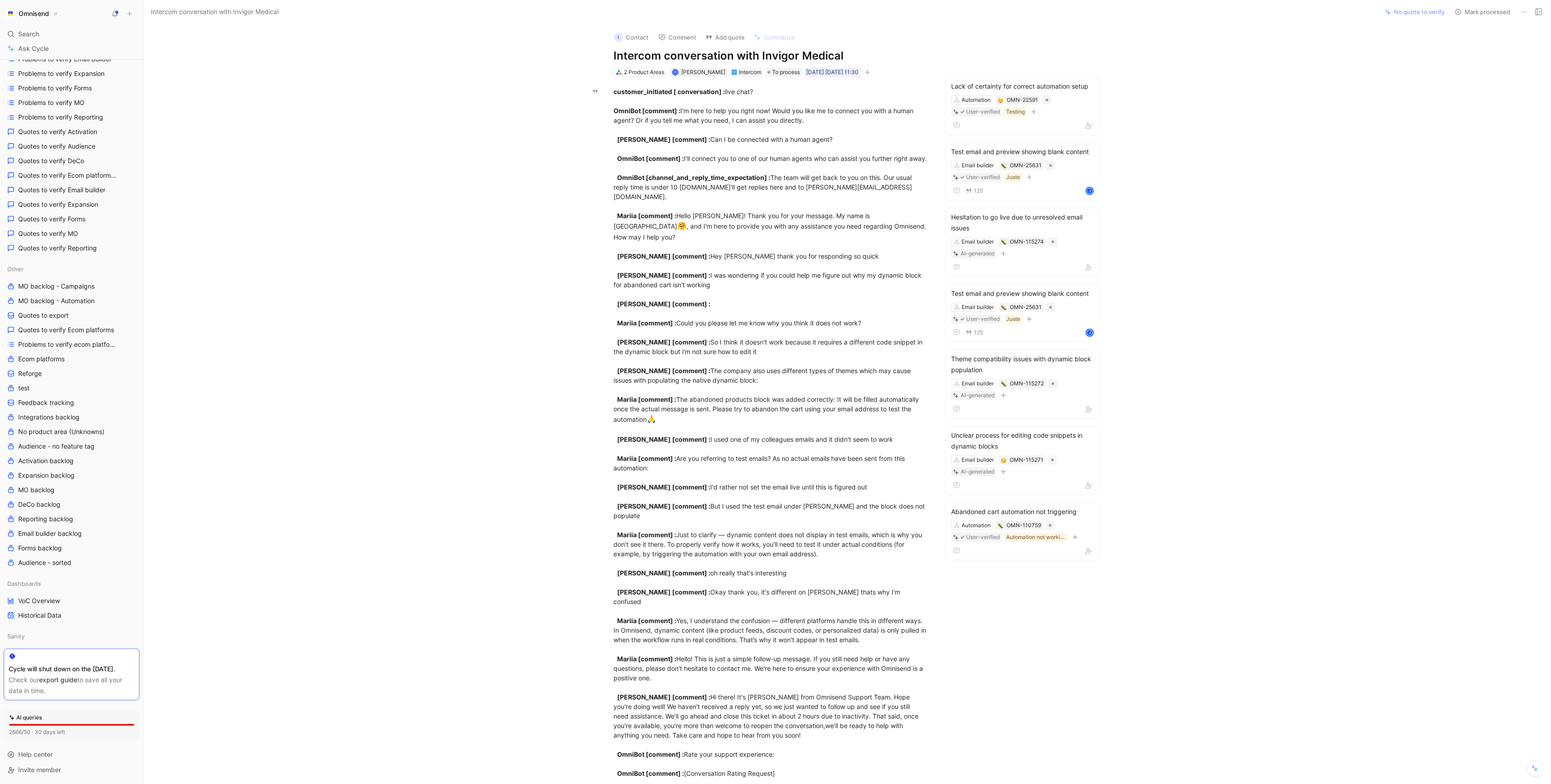
click at [819, 55] on h1 "Intercom conversation with Invigor Medical" at bounding box center [771, 56] width 315 height 15
copy h1 "Intercom conversation with Invigor Medical"
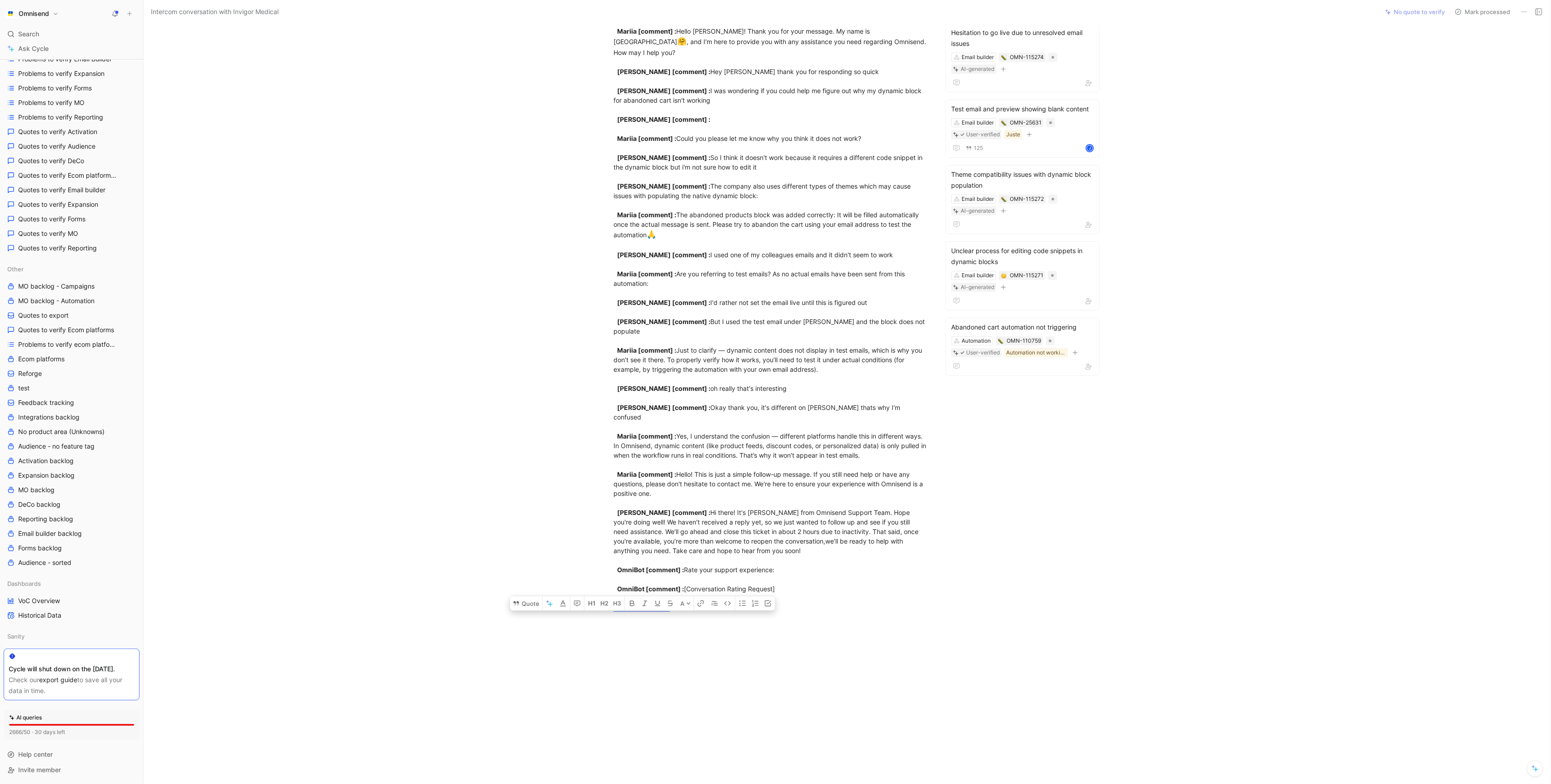
scroll to position [212, 0]
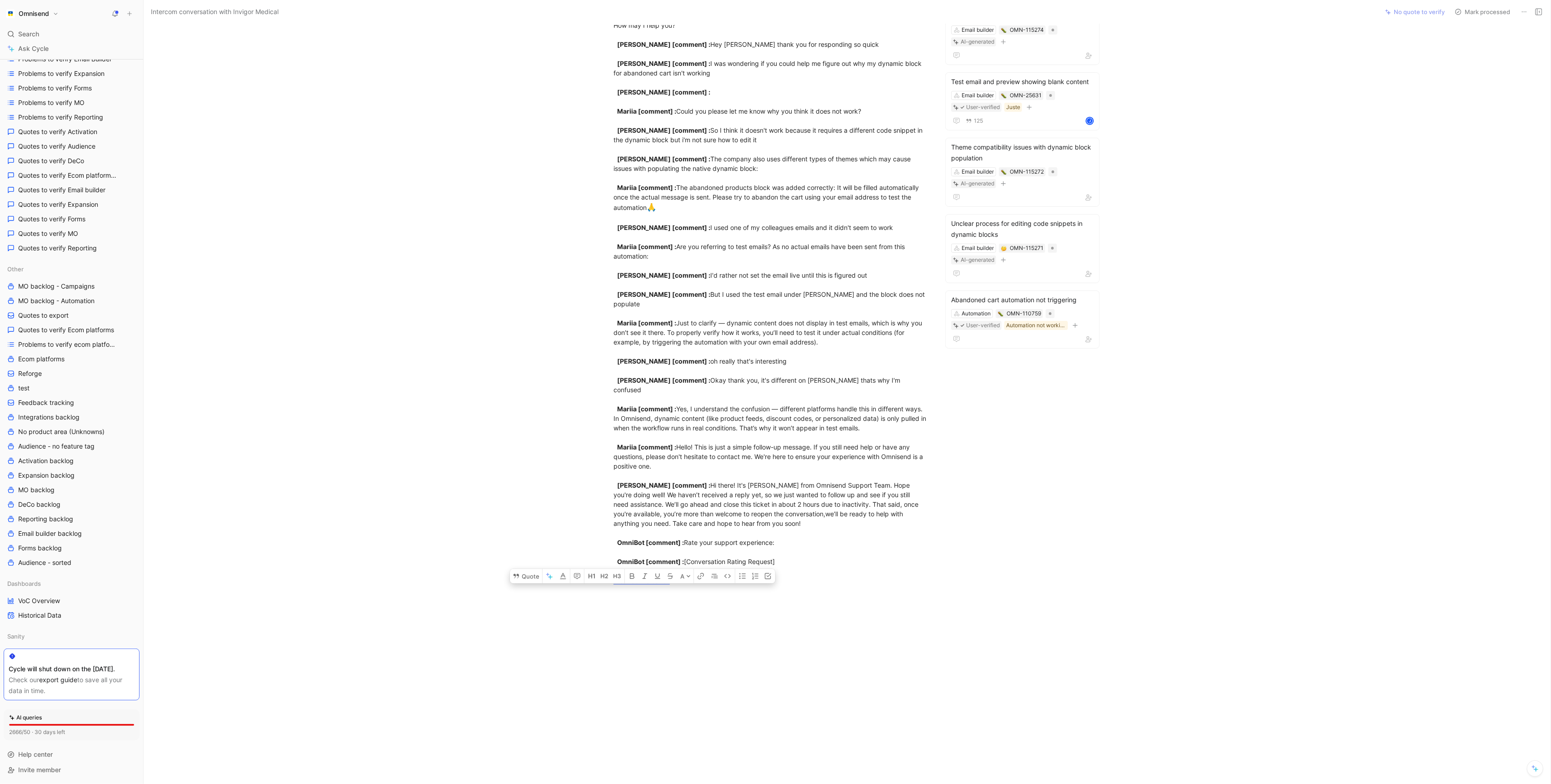
drag, startPoint x: 615, startPoint y: 95, endPoint x: 750, endPoint y: 565, distance: 489.0
click at [750, 565] on div "customer_initiated [ conversation] : live chat? OmniBot [comment] : I'm here to…" at bounding box center [771, 230] width 315 height 710
copy div "customer_initiated [ conversation] : live chat? OmniBot [comment] : I'm here to…"
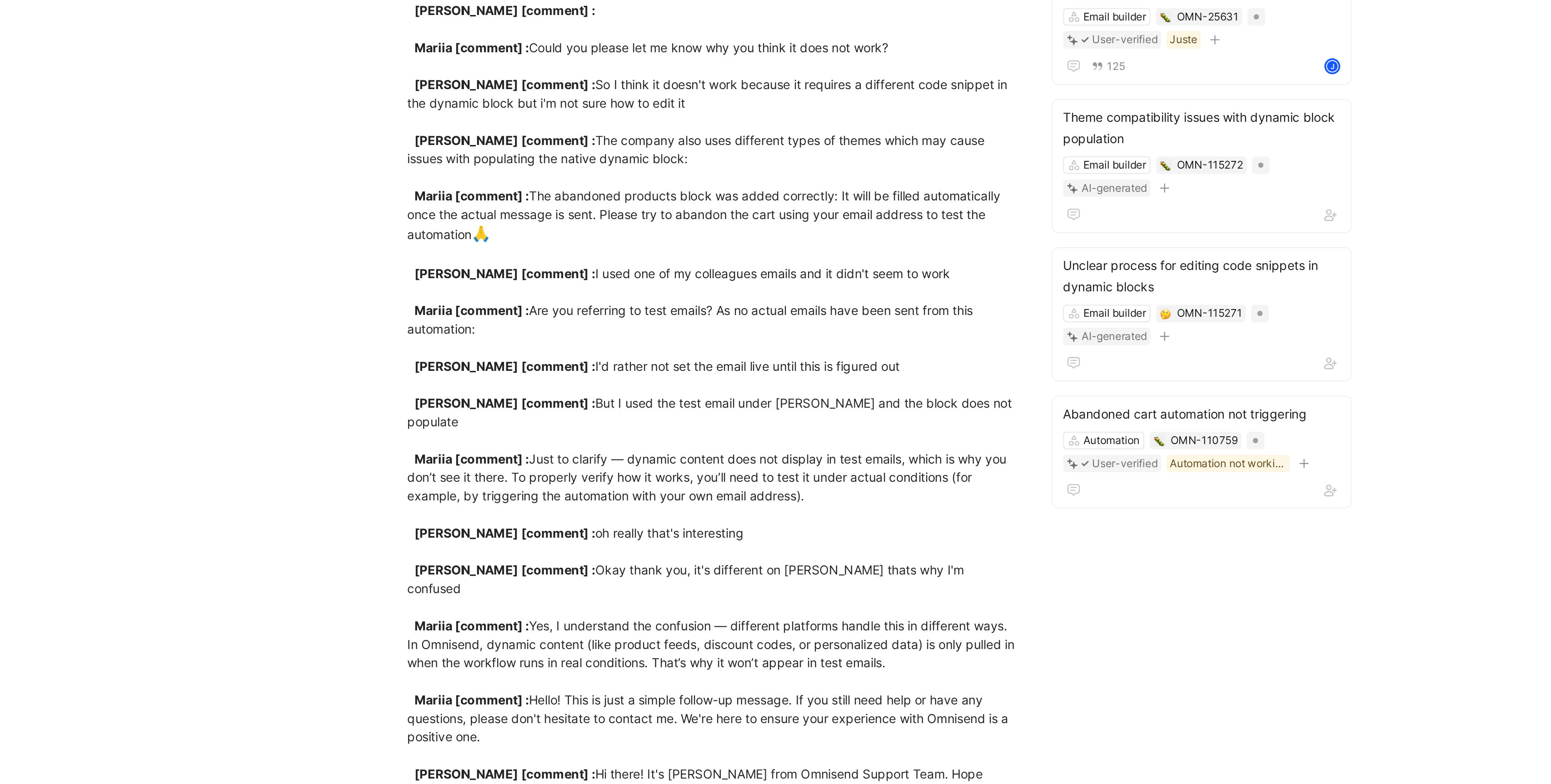
scroll to position [230, 0]
click at [634, 284] on div "customer_initiated [ conversation] : live chat? OmniBot [comment] : I'm here to…" at bounding box center [771, 212] width 315 height 710
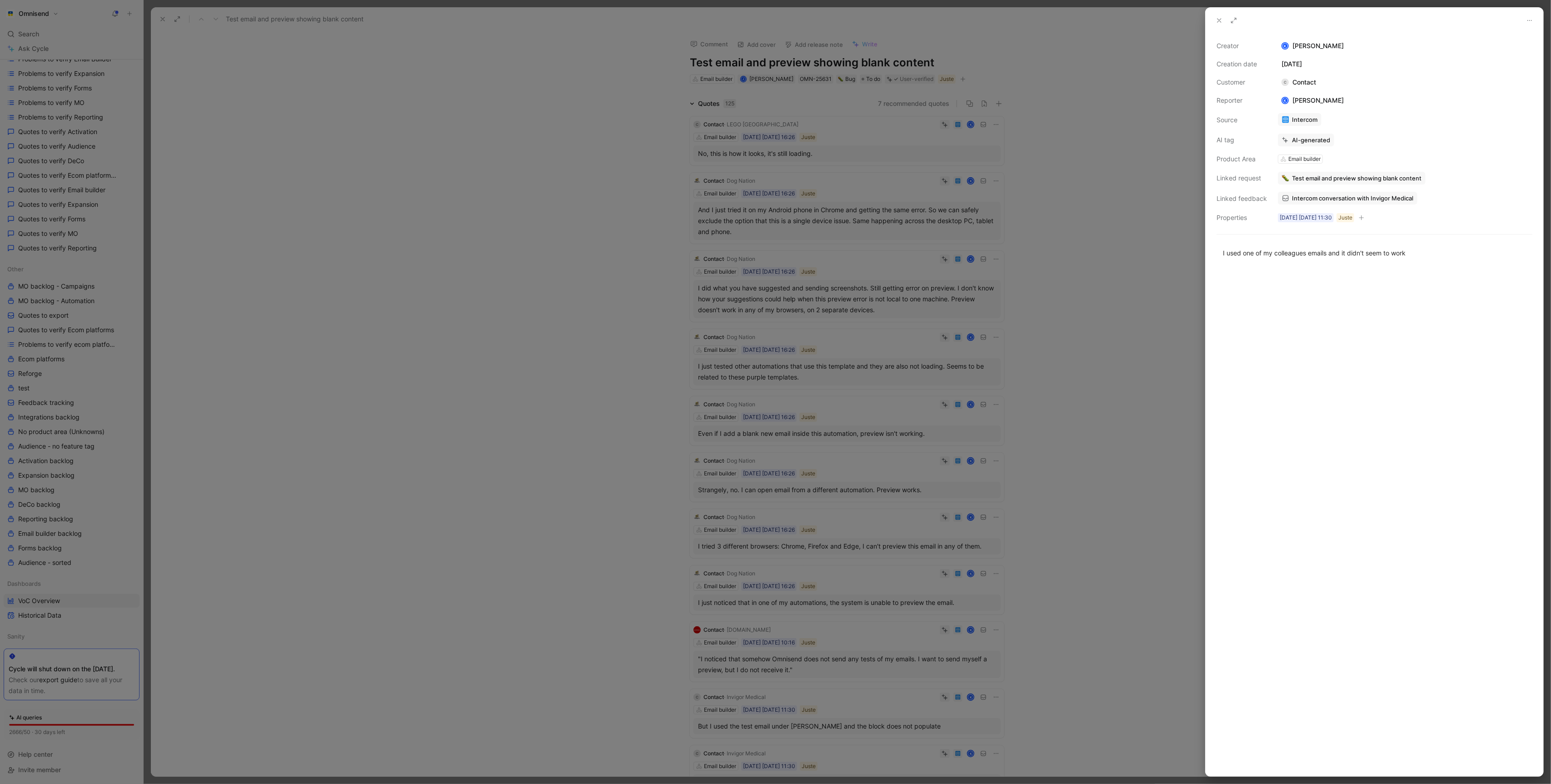
click at [457, 392] on div at bounding box center [775, 392] width 1551 height 784
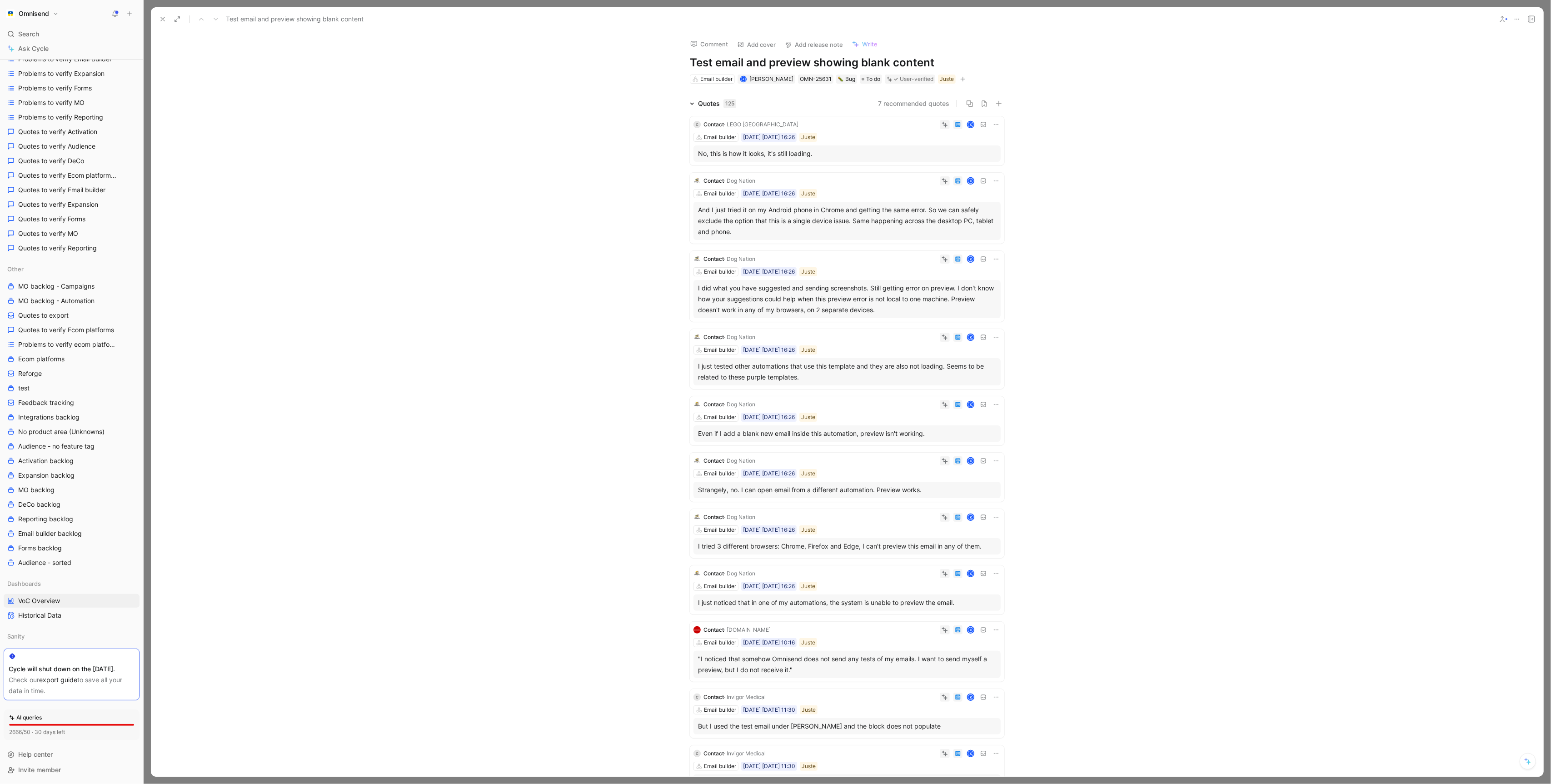
click at [161, 21] on icon at bounding box center [163, 19] width 7 height 7
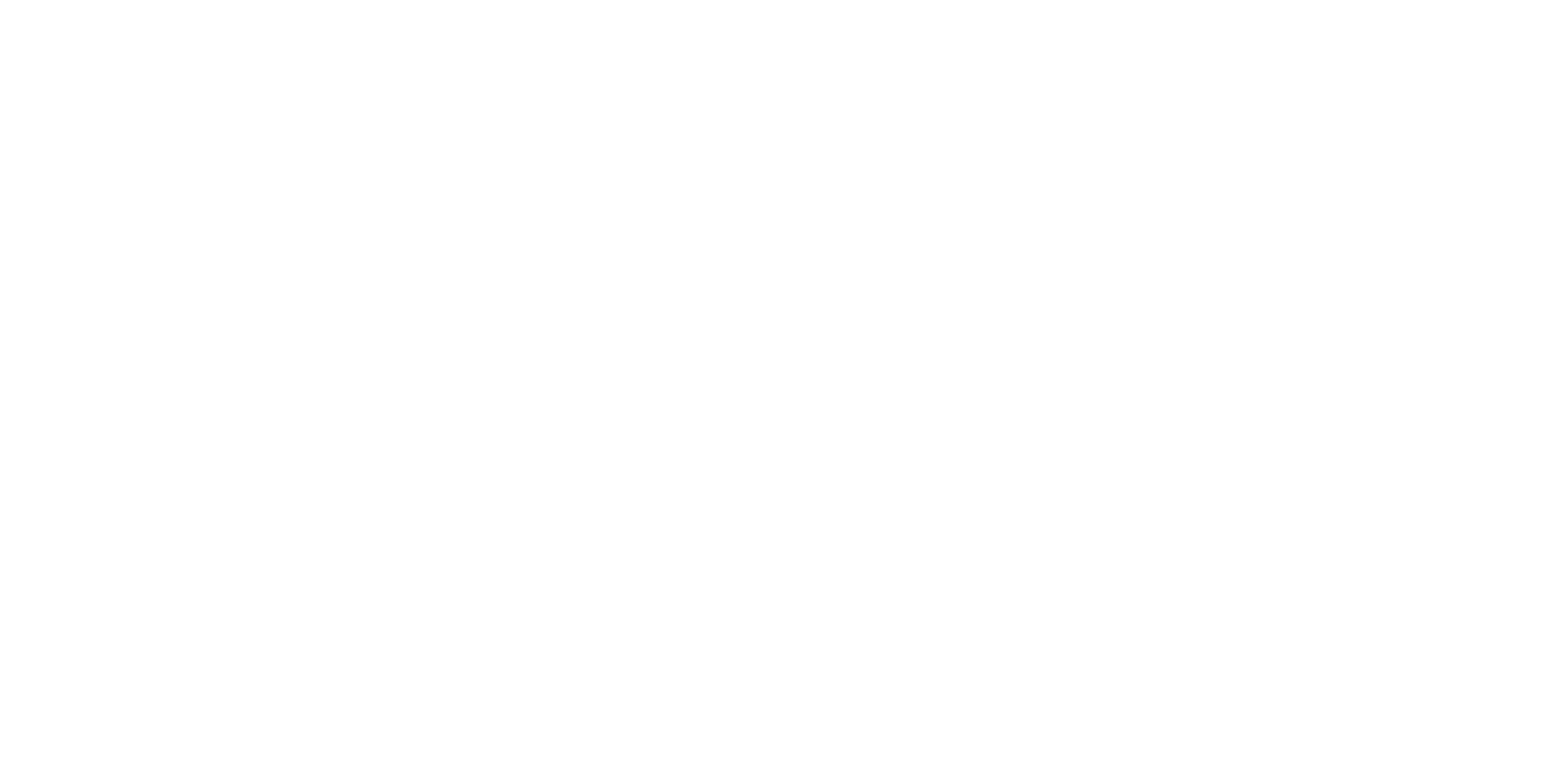
scroll to position [239, 0]
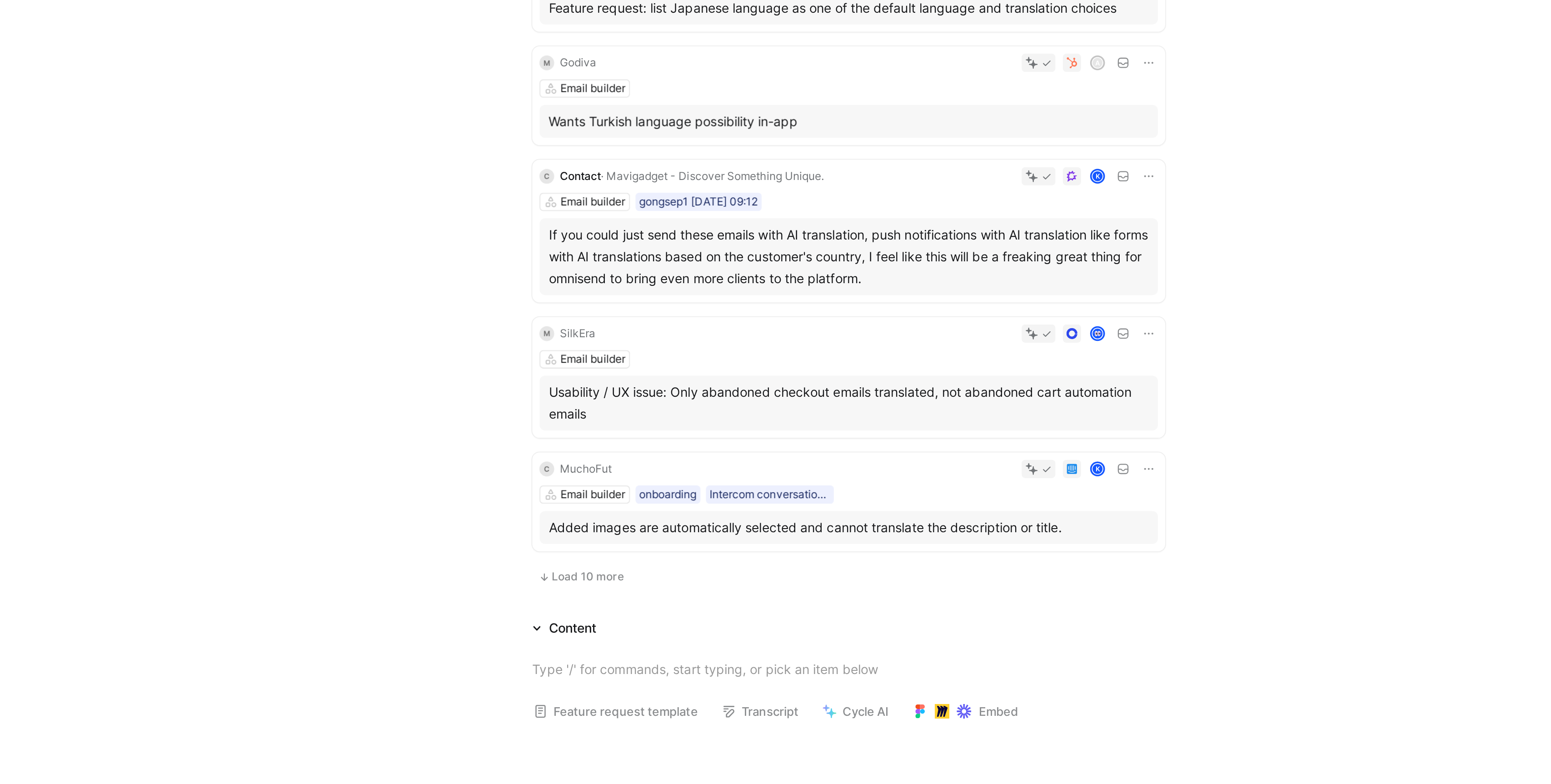
scroll to position [353, 0]
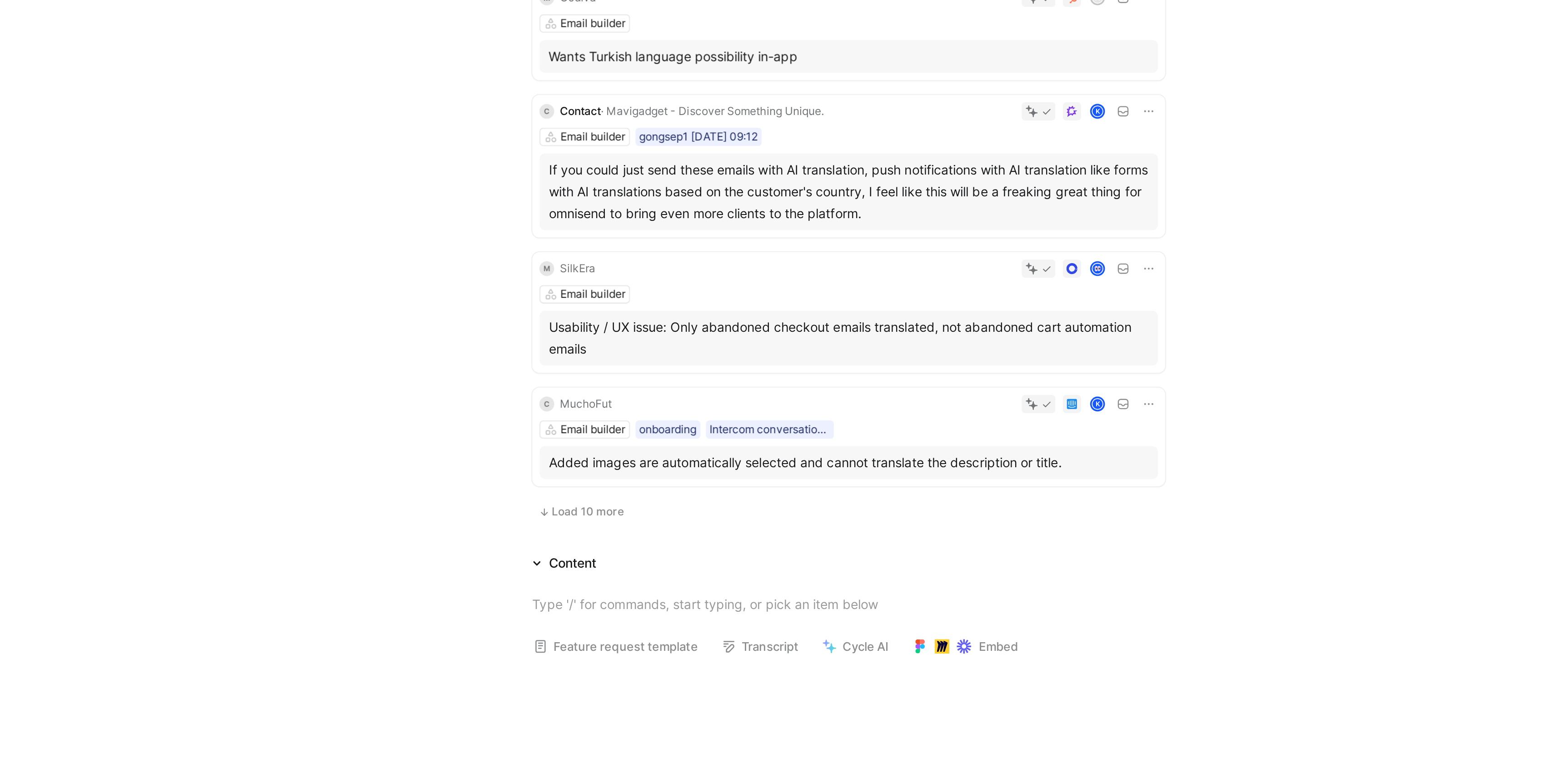
click at [728, 369] on div "Pomppa Email builder 3K The dynamic back-in-stock block in automations does not…" at bounding box center [847, 72] width 318 height 621
click at [732, 372] on span "Load 10 more" at bounding box center [717, 376] width 36 height 7
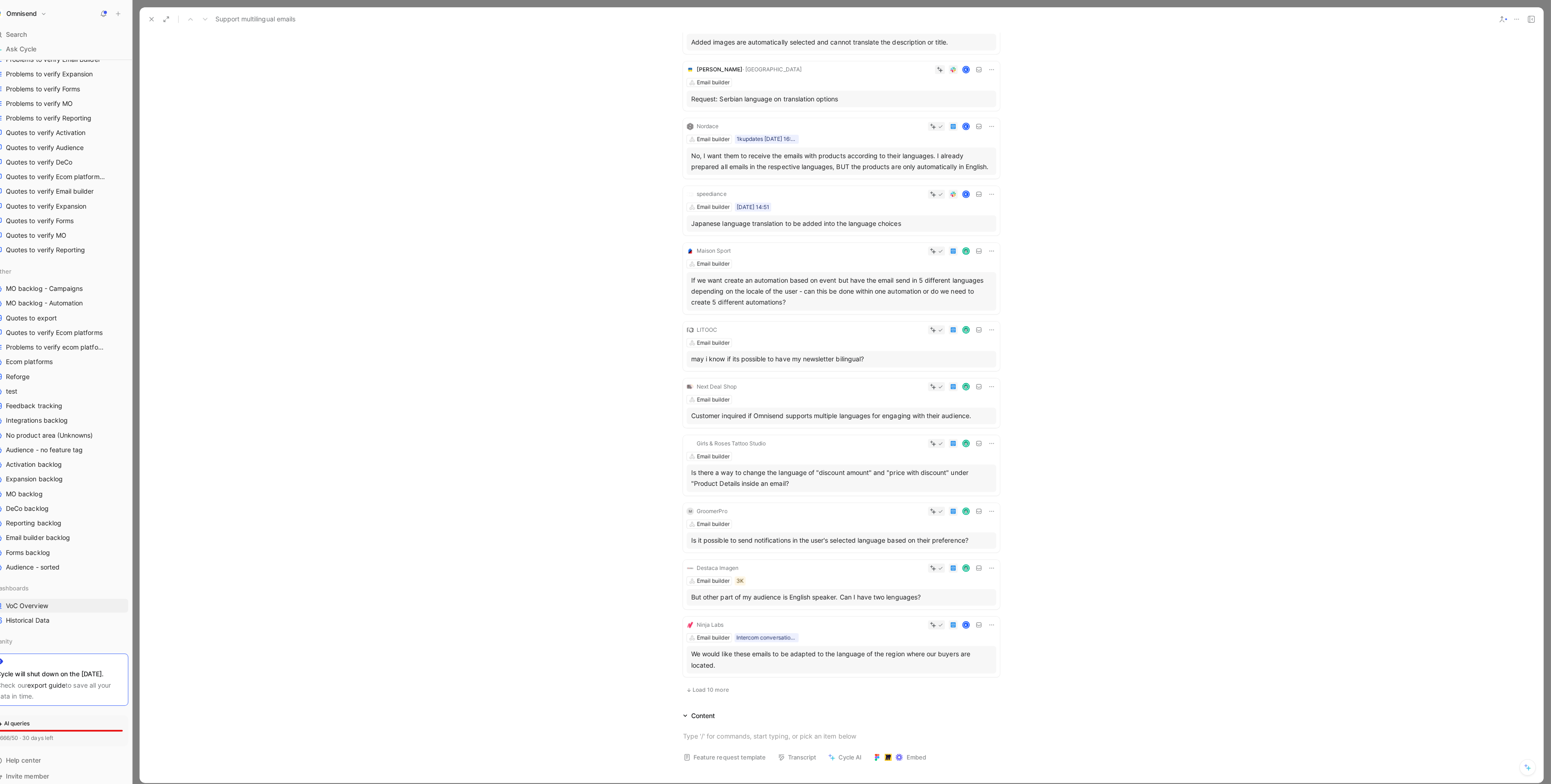
scroll to position [0, 0]
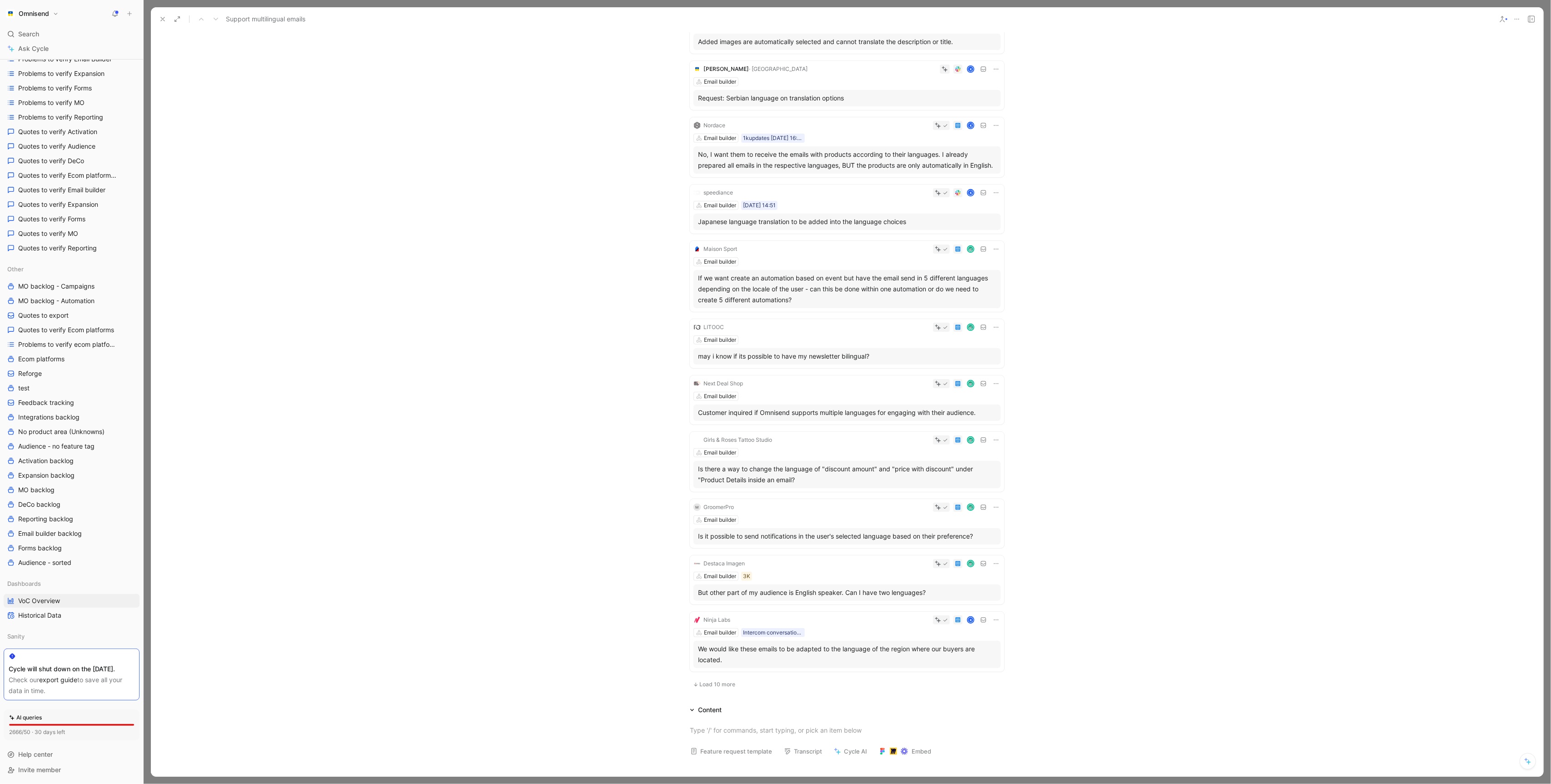
click at [162, 22] on icon at bounding box center [163, 19] width 7 height 7
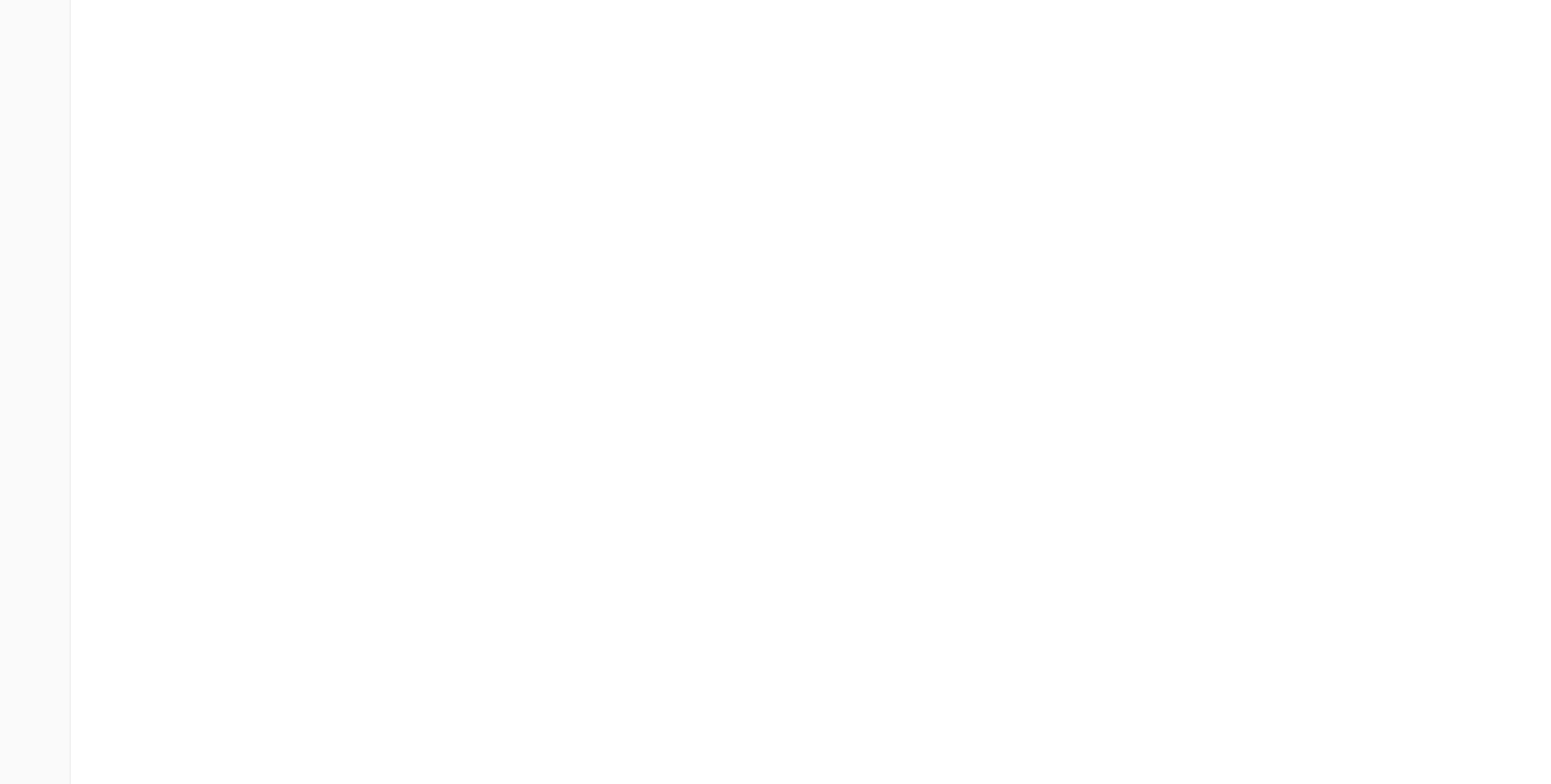
scroll to position [257, 0]
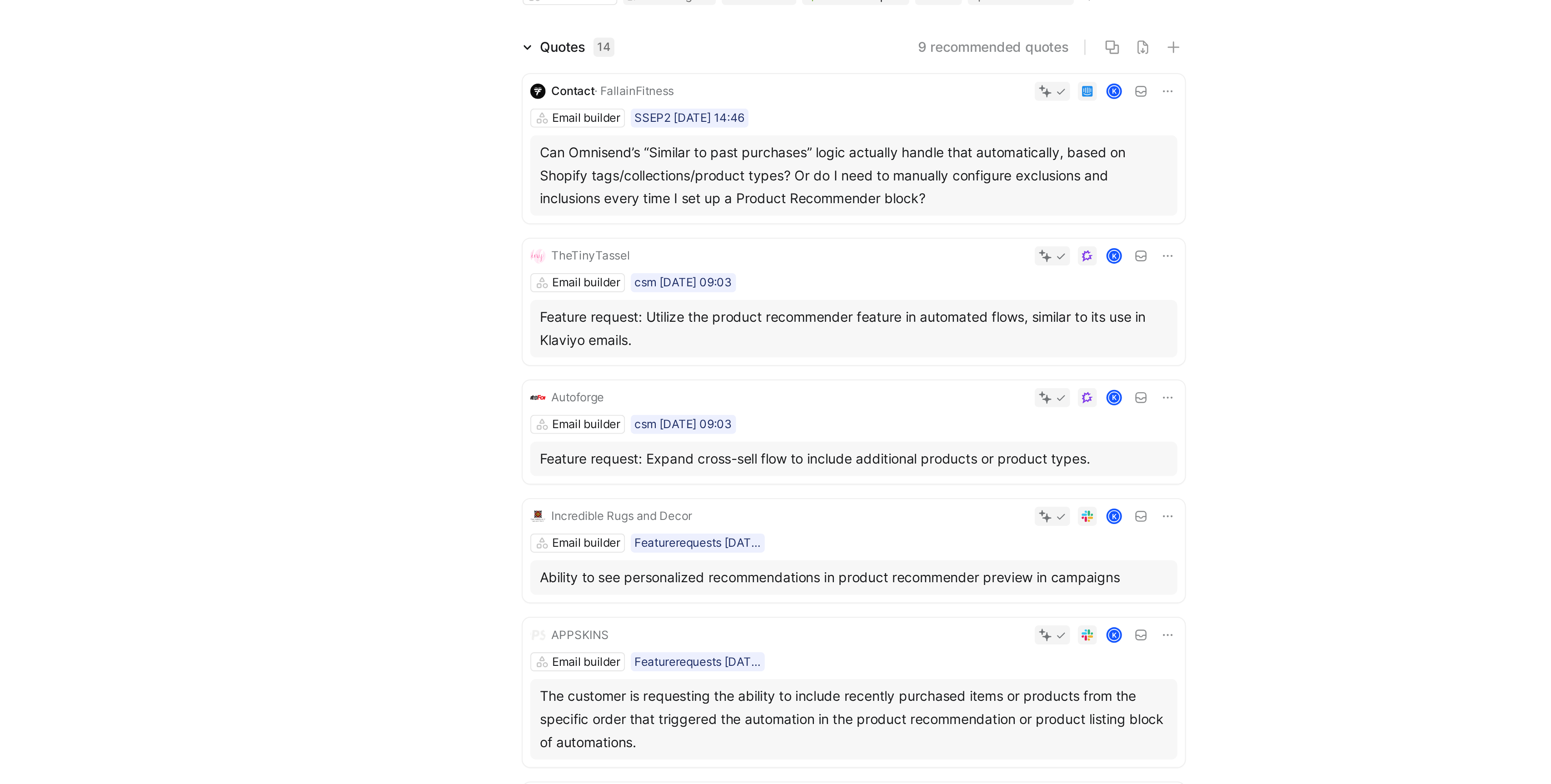
click at [835, 161] on div "Can Omnisend’s “Similar to past purchases” logic actually handle that automatic…" at bounding box center [847, 165] width 298 height 33
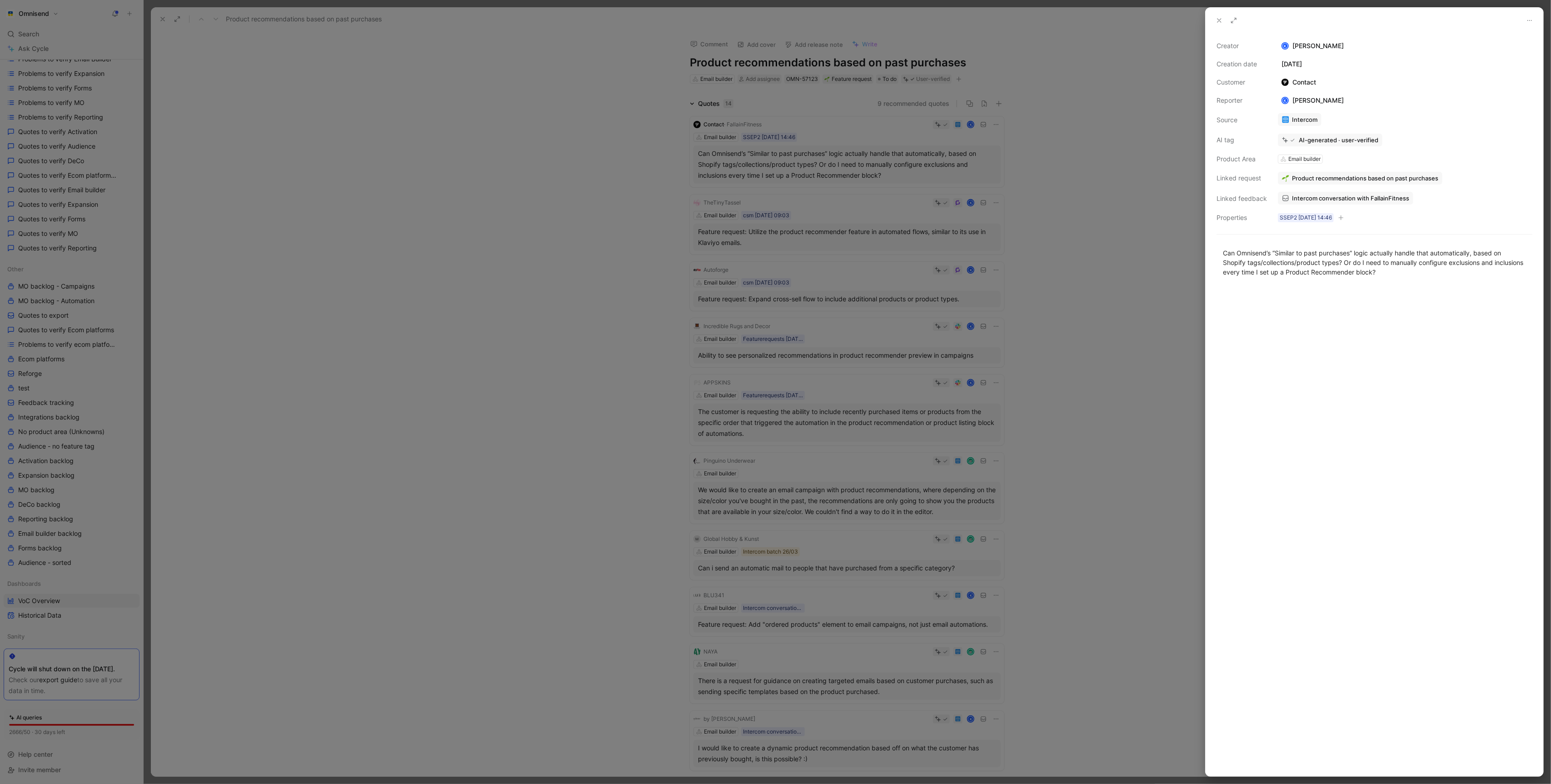
click at [1343, 195] on span "Intercom conversation with FallainFitness" at bounding box center [1351, 198] width 117 height 8
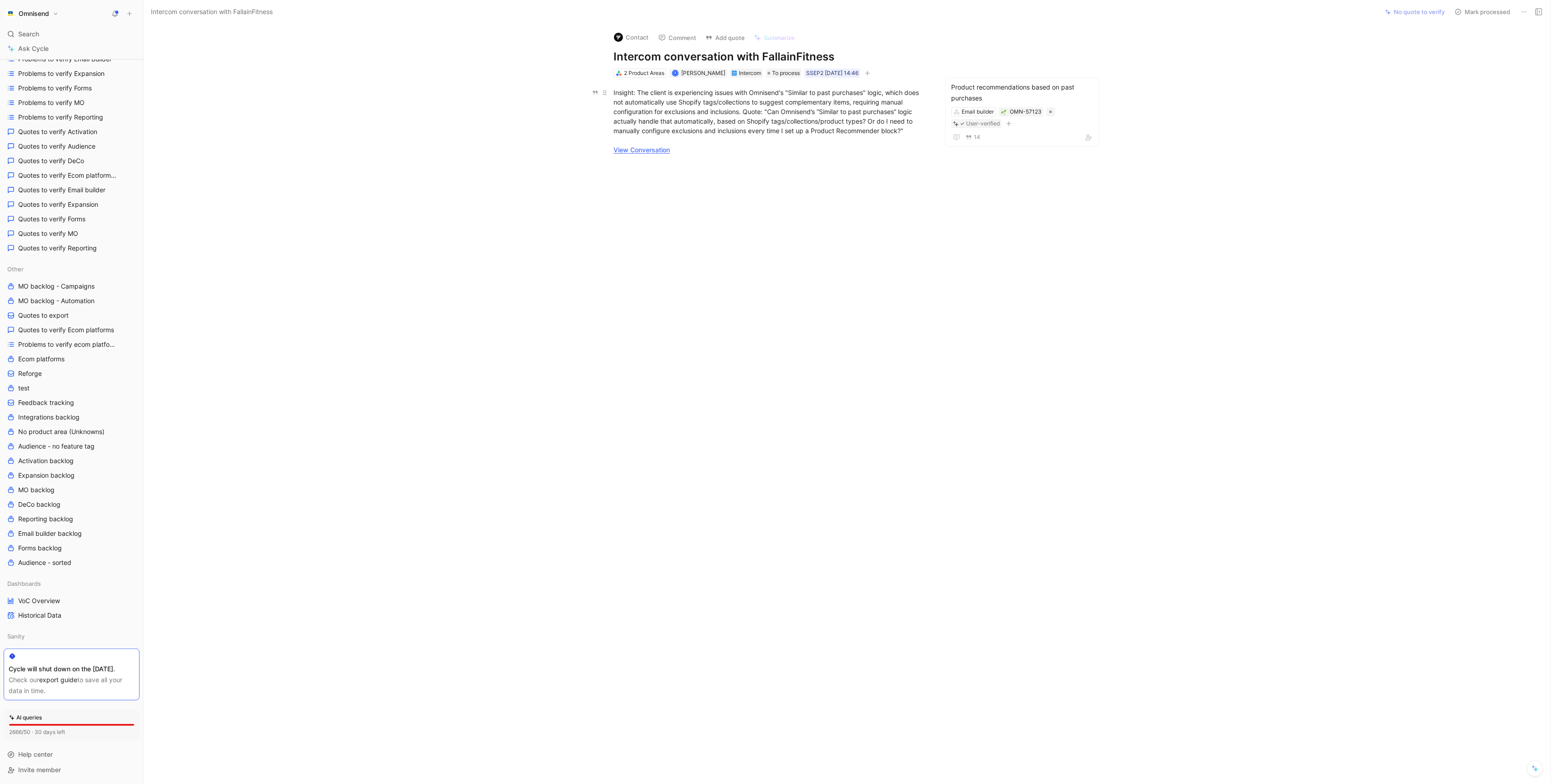
click at [648, 151] on link "View Conversation" at bounding box center [641, 149] width 56 height 7
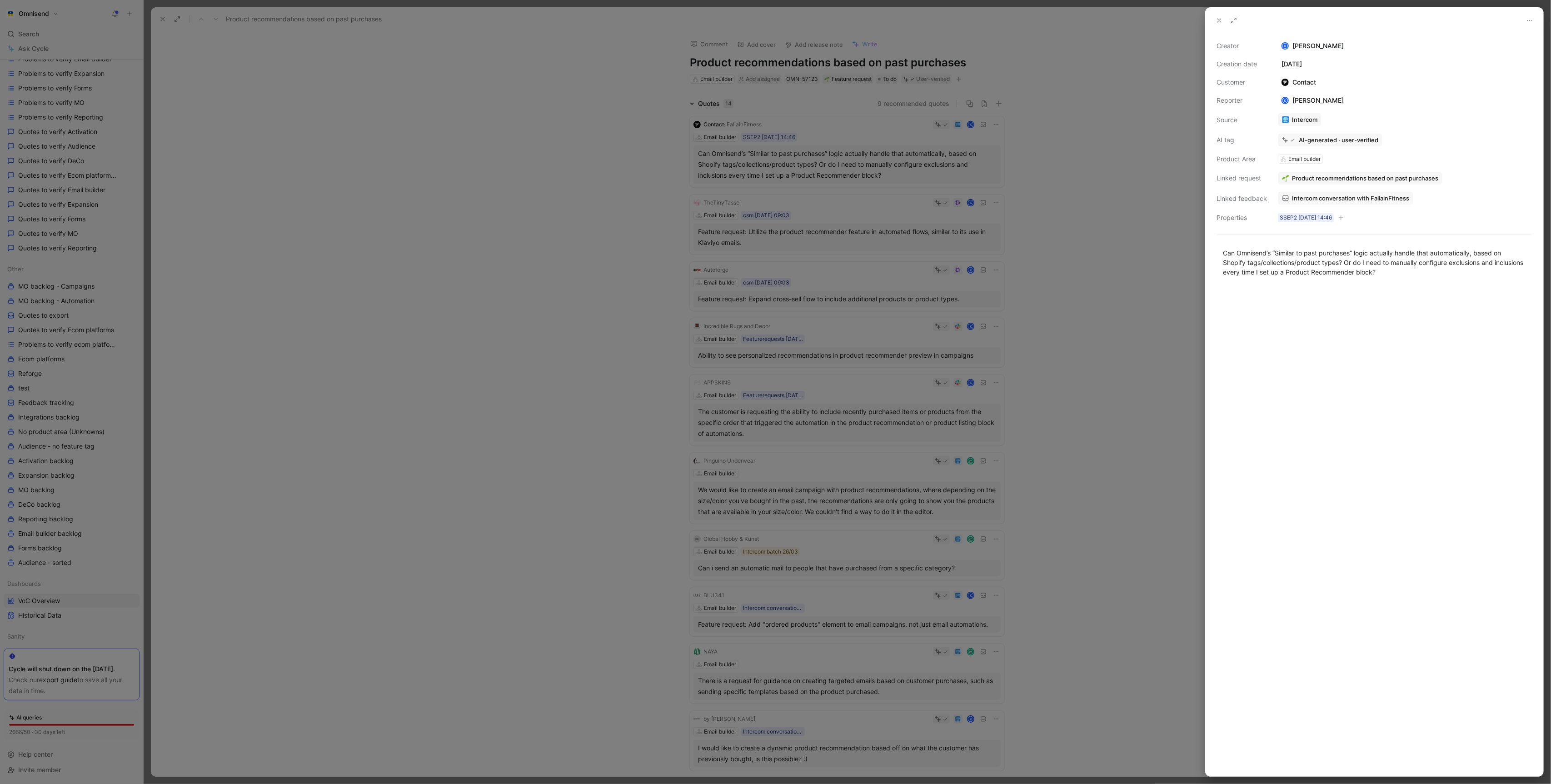
click at [689, 310] on div at bounding box center [775, 392] width 1551 height 784
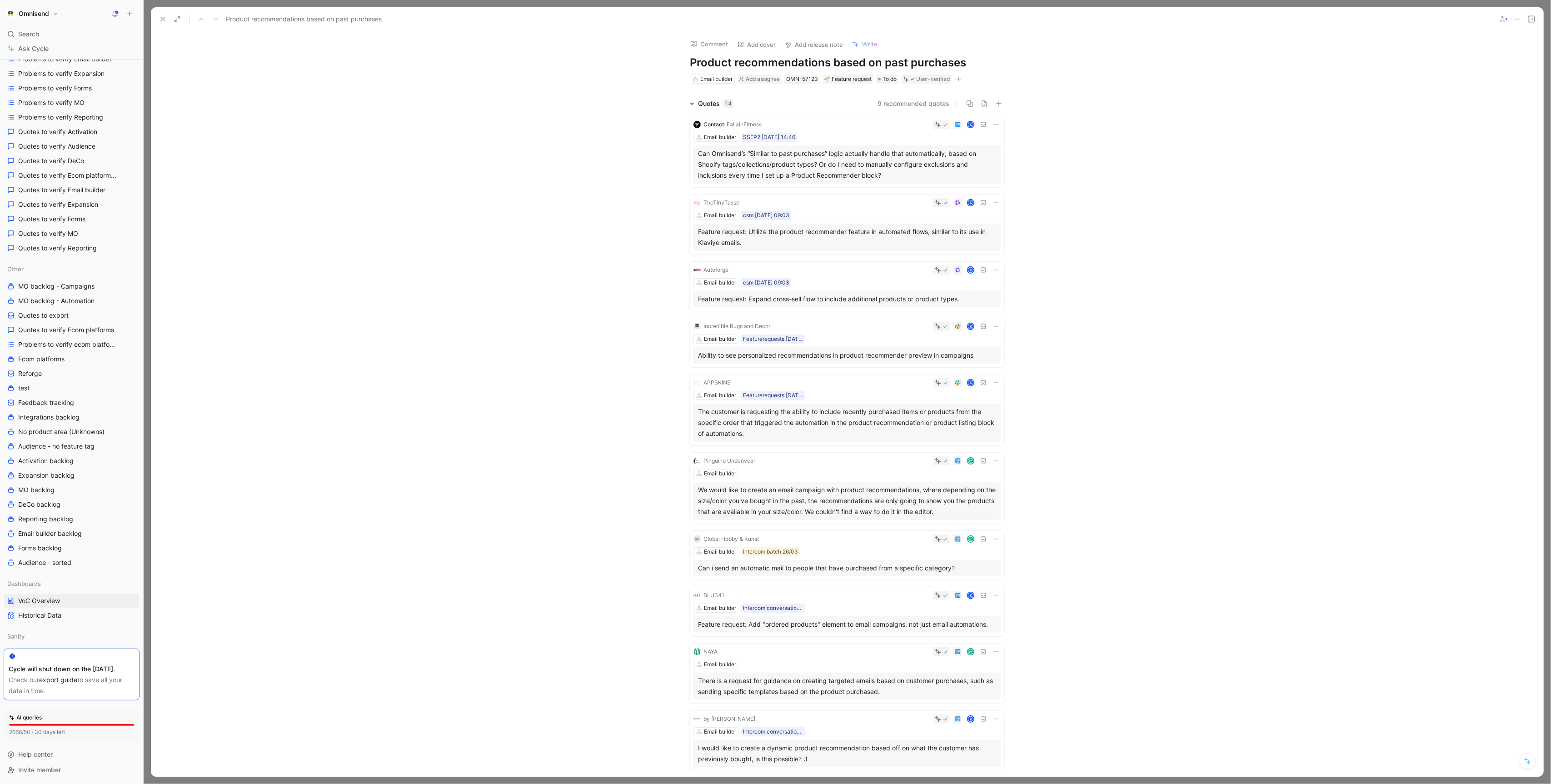
click at [161, 16] on icon at bounding box center [163, 19] width 7 height 7
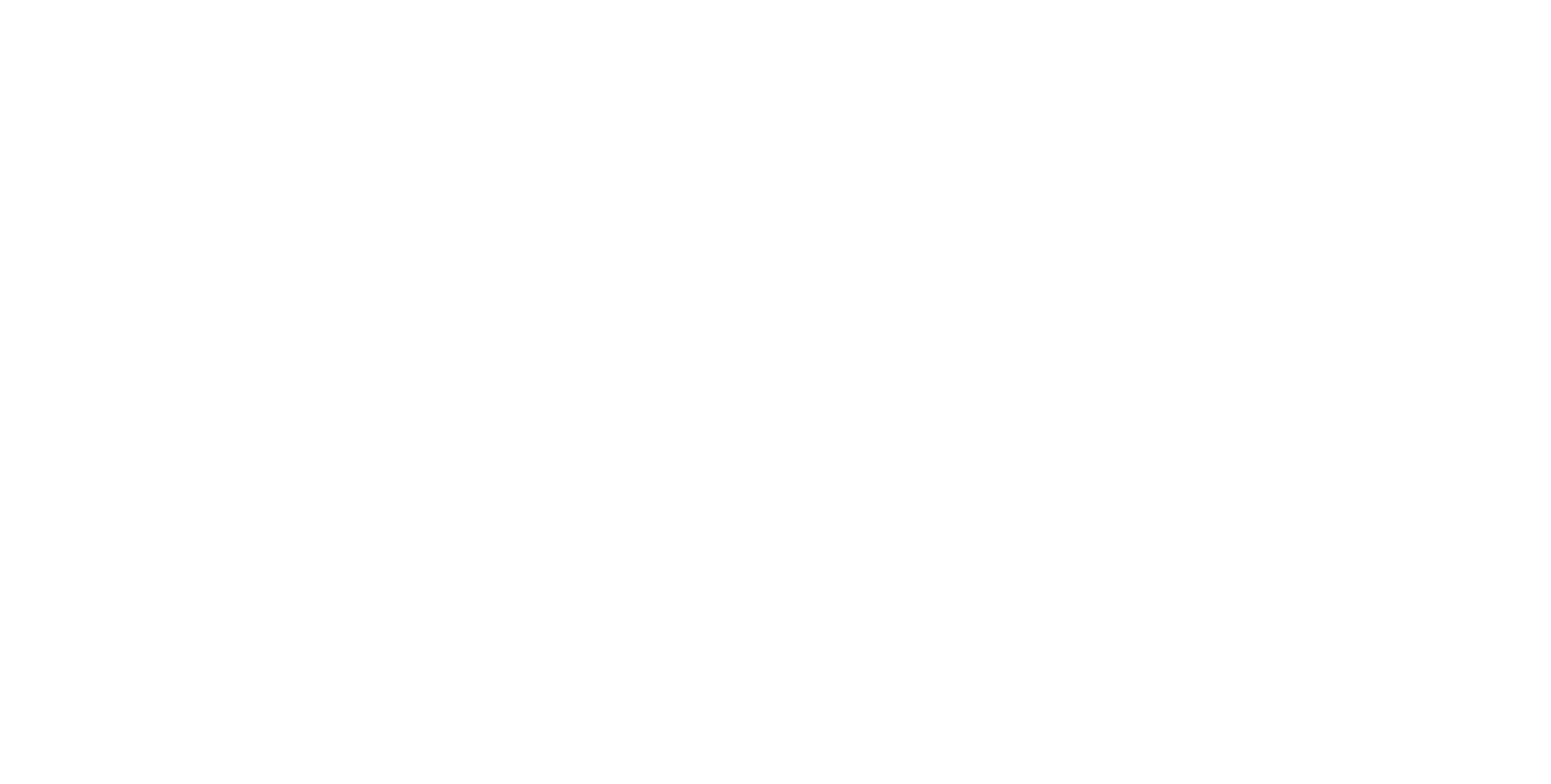
scroll to position [279, 0]
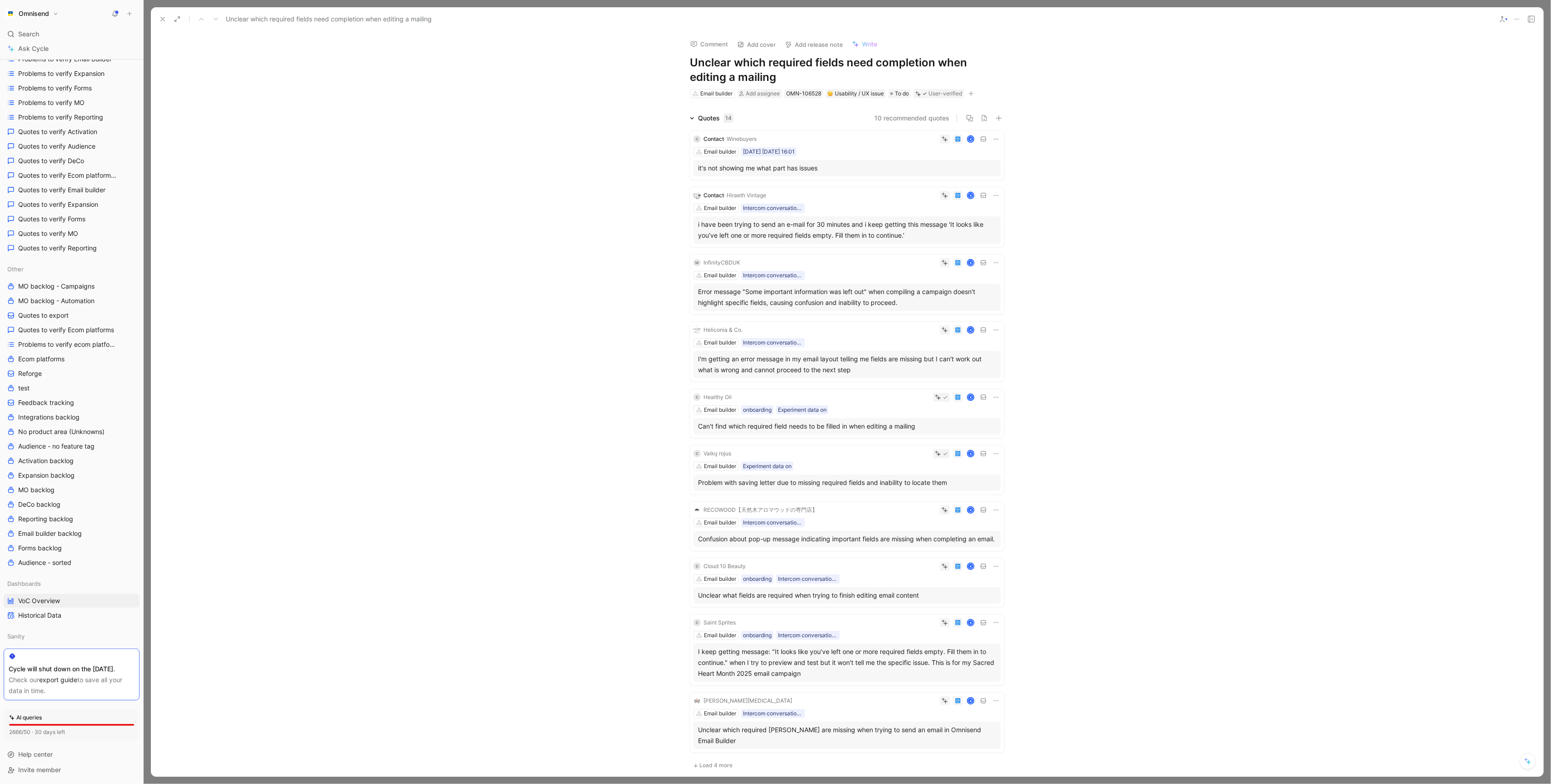
click at [840, 169] on div "it's not showing me what part has issues" at bounding box center [847, 168] width 298 height 11
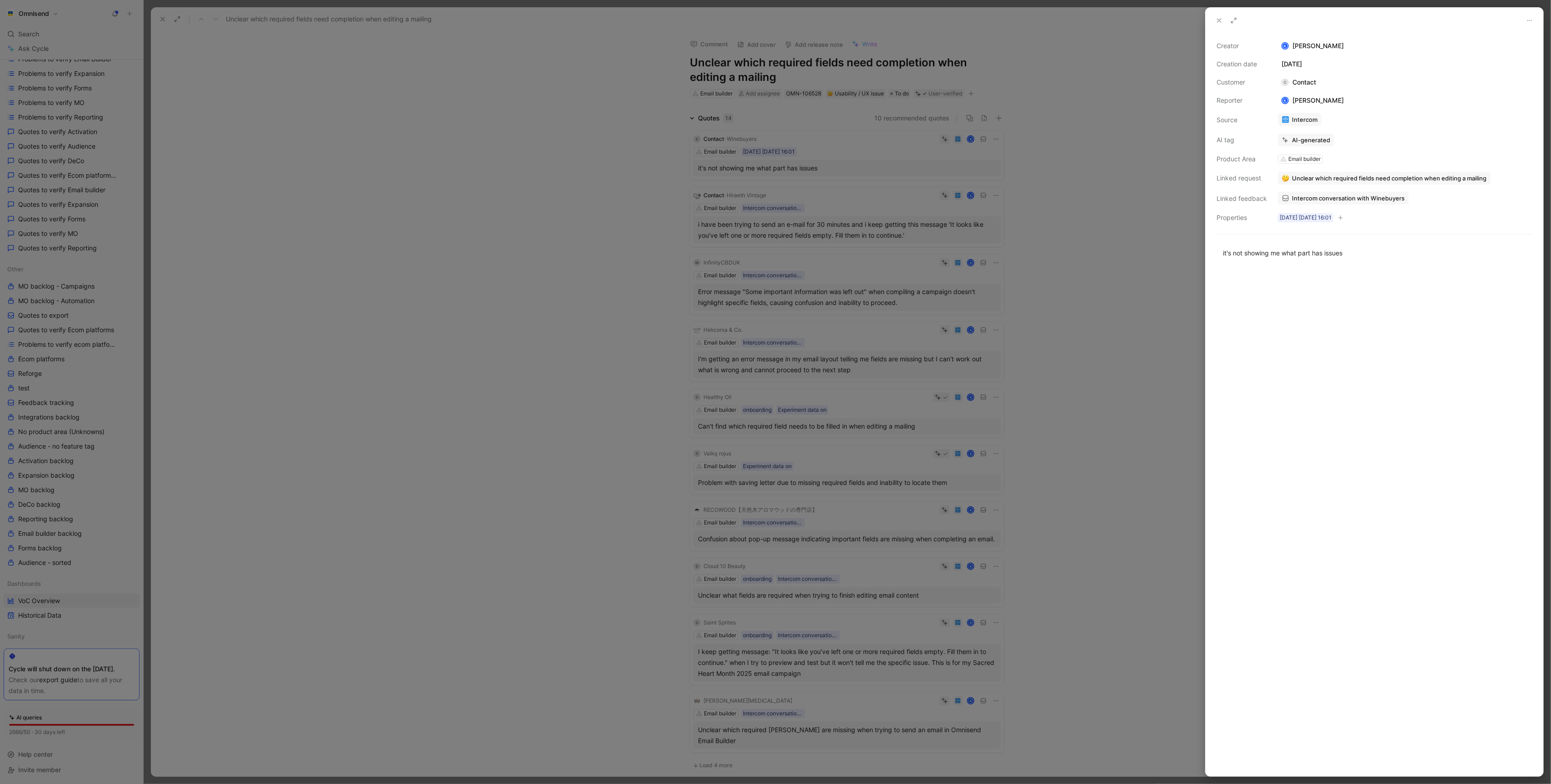
click at [1313, 199] on span "Intercom conversation with Winebuyers" at bounding box center [1349, 198] width 113 height 8
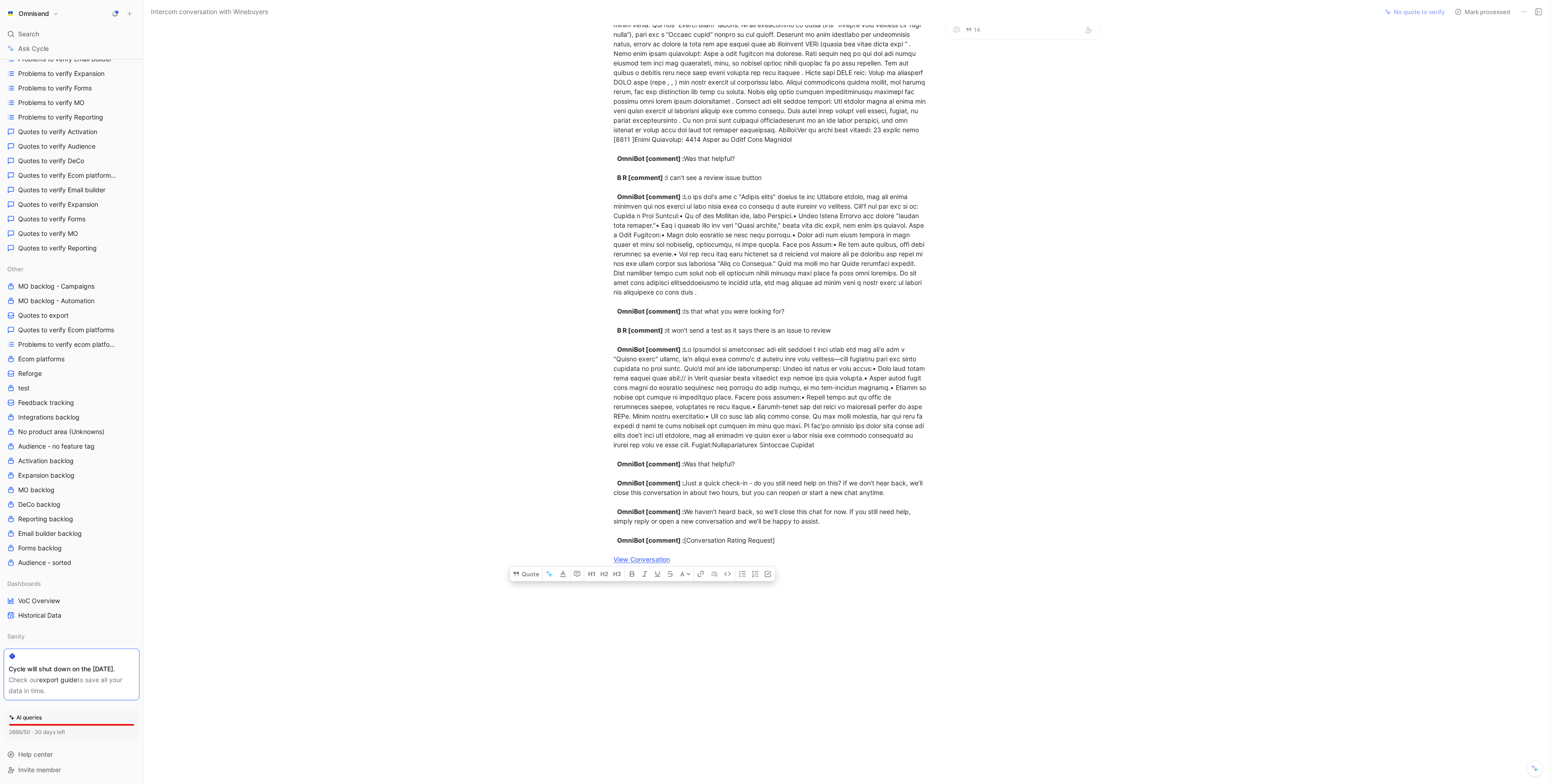
scroll to position [273, 0]
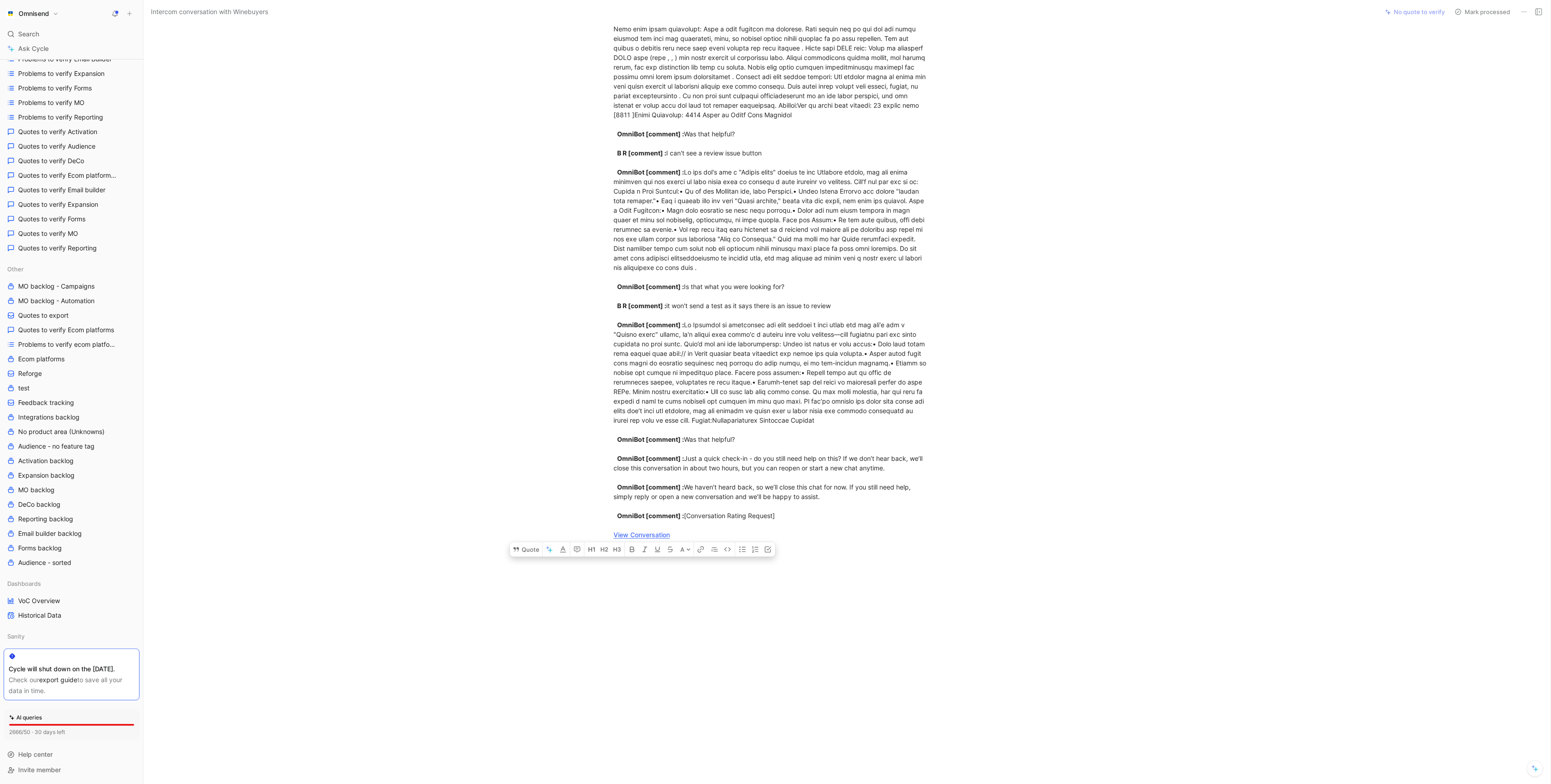
drag, startPoint x: 612, startPoint y: 89, endPoint x: 783, endPoint y: 539, distance: 481.4
click at [783, 539] on p "customer_initiated [ conversation] : There are some issues with your code. Give…" at bounding box center [771, 177] width 349 height 731
copy div "customer_initiated [ conversation] : There are some issues with your code. Give…"
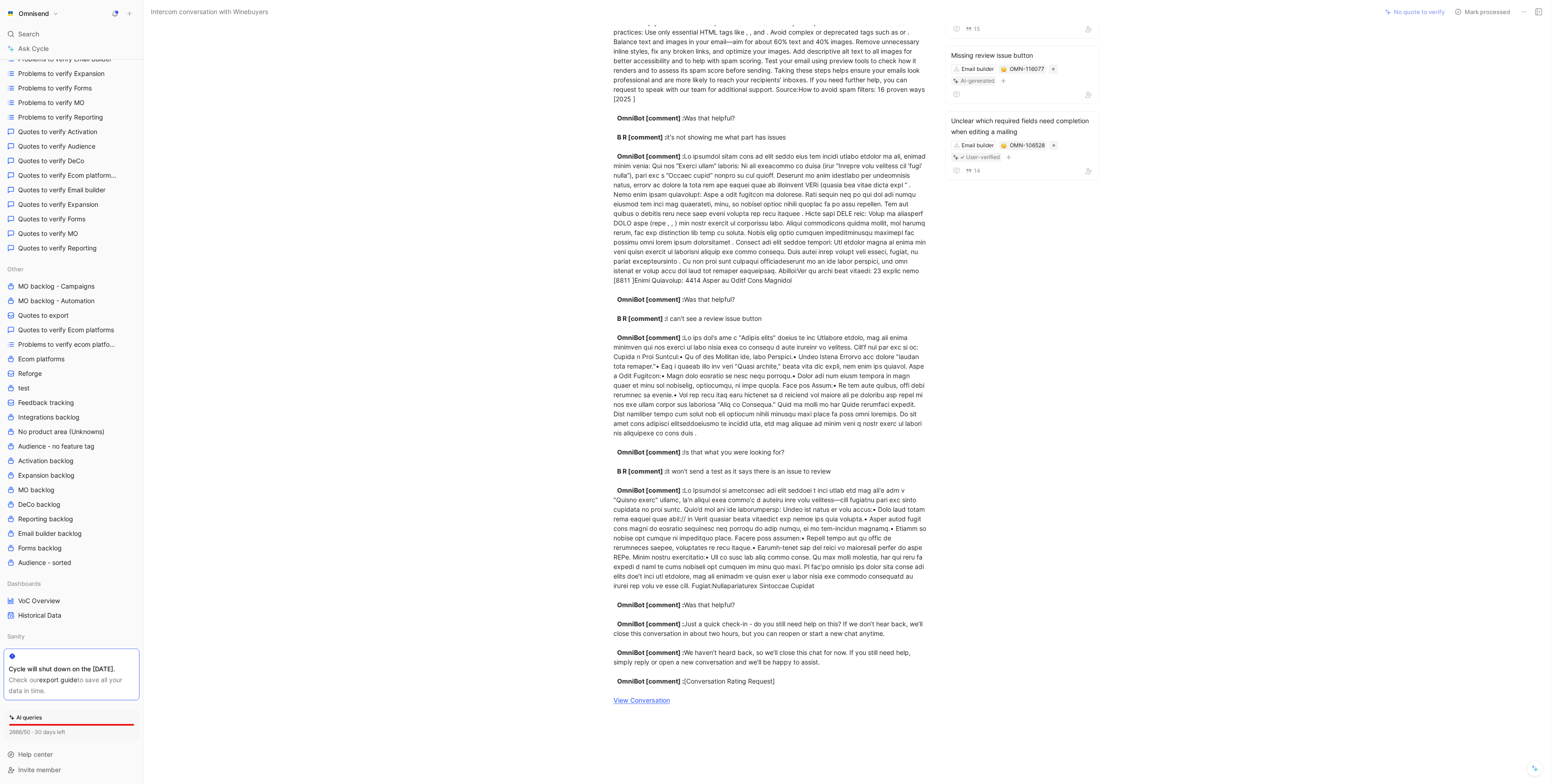
scroll to position [0, 0]
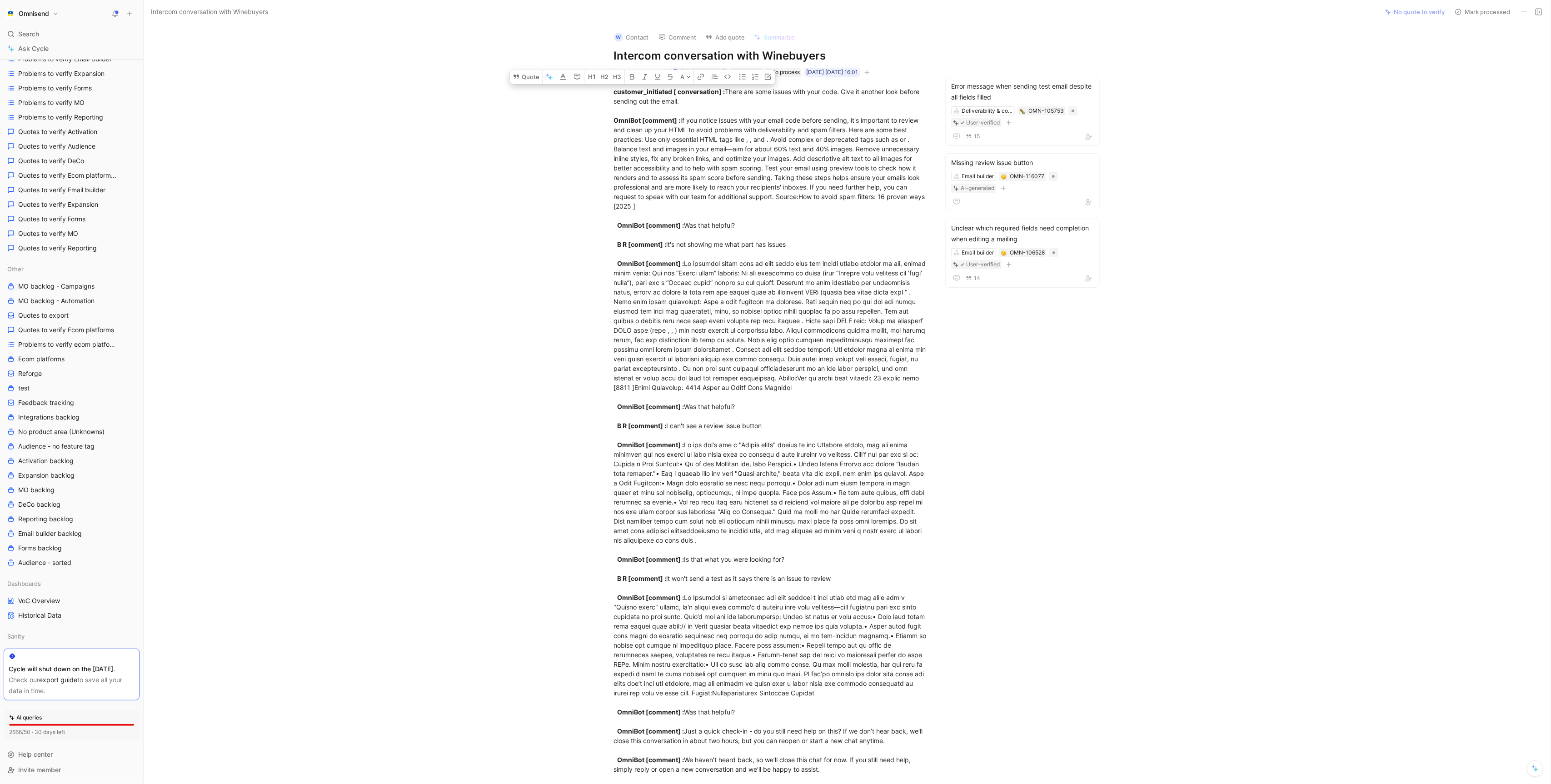
click at [785, 50] on h1 "Intercom conversation with Winebuyers" at bounding box center [771, 56] width 315 height 15
drag, startPoint x: 833, startPoint y: 58, endPoint x: 607, endPoint y: 58, distance: 226.0
click at [607, 58] on div "W Contact Comment Add quote Summarize Intercom conversation with Winebuyers 2 P…" at bounding box center [771, 51] width 349 height 54
copy h1 "Intercom conversation with Winebuyers"
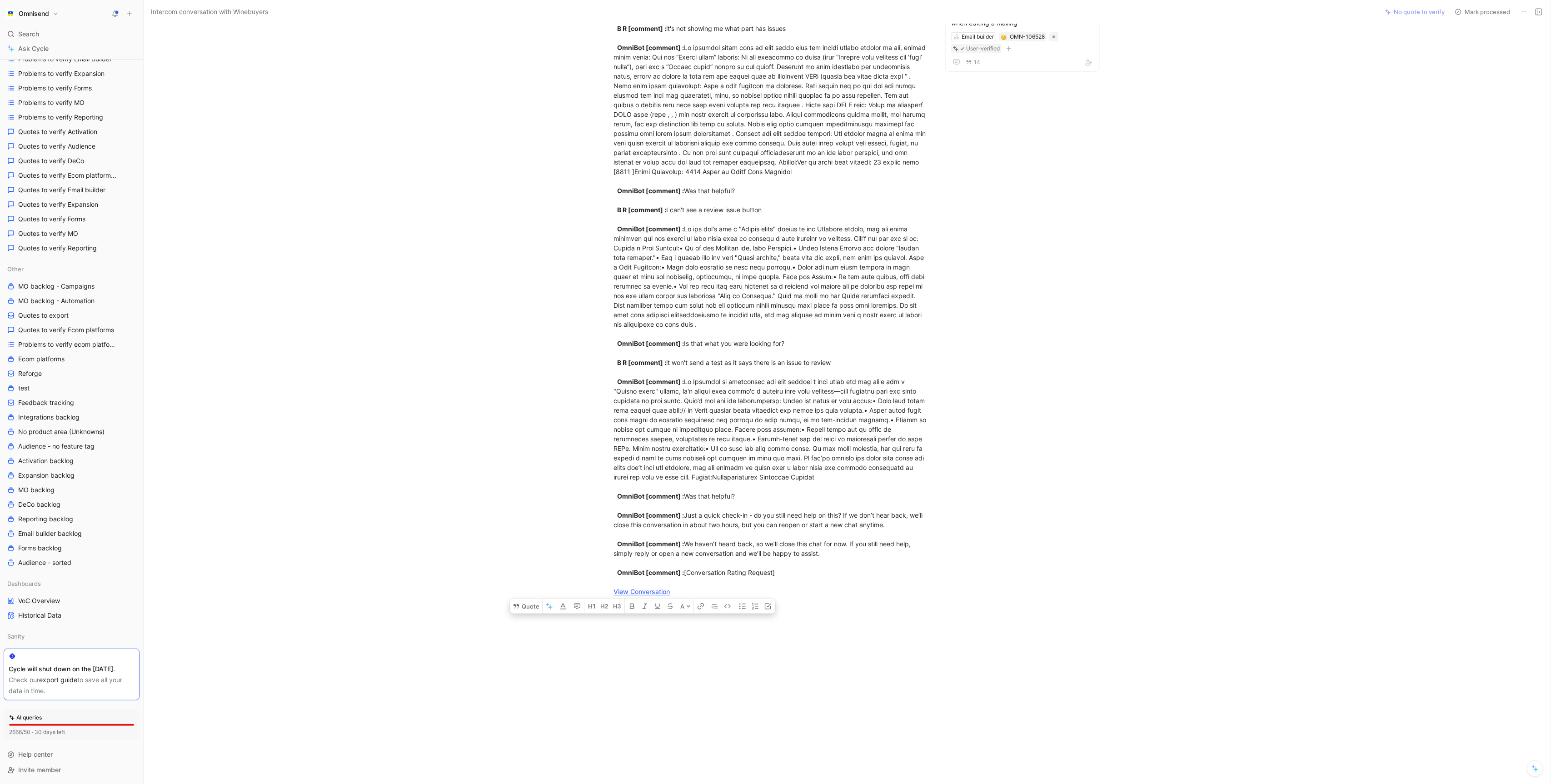
scroll to position [229, 0]
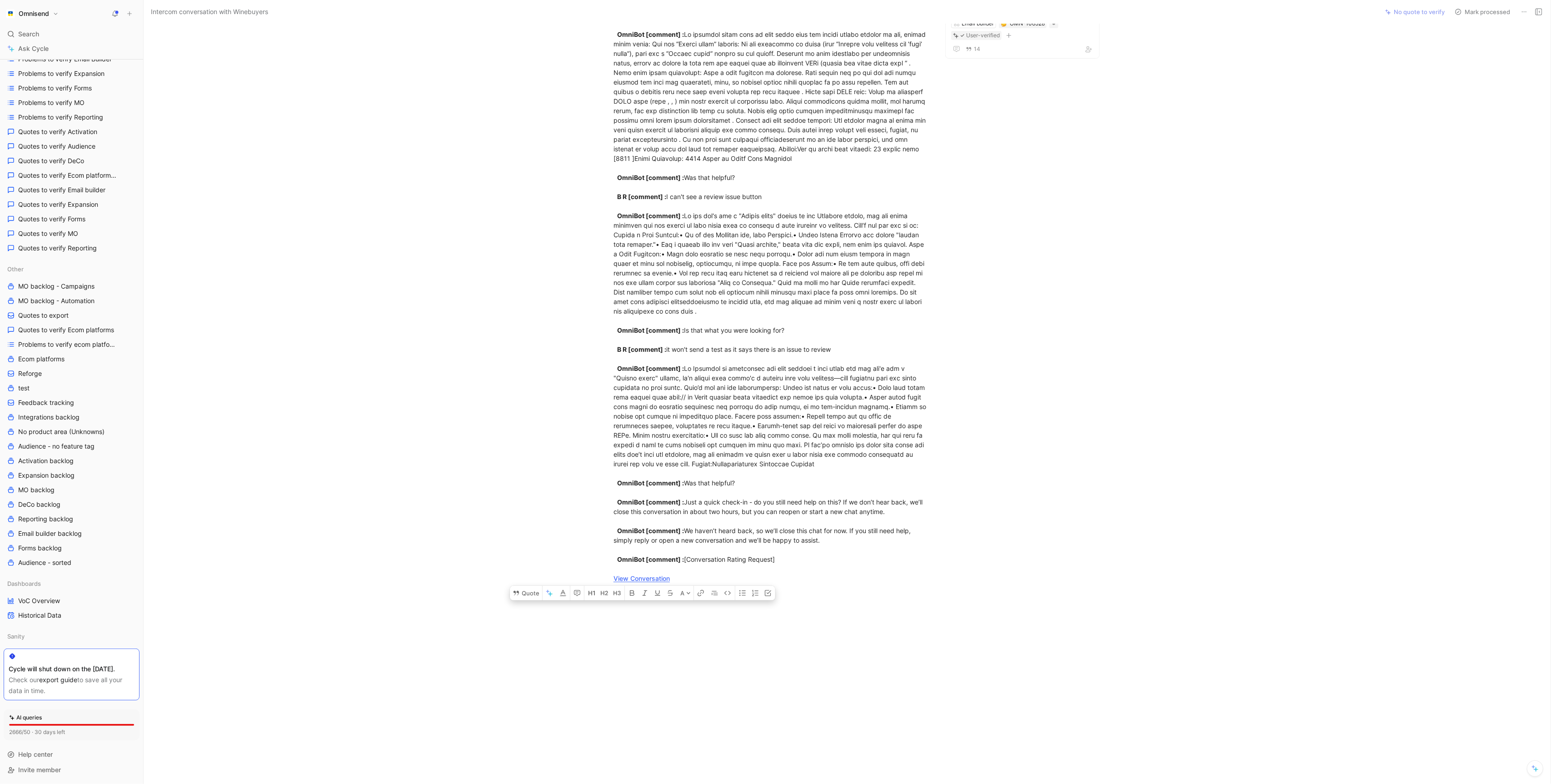
drag, startPoint x: 613, startPoint y: 93, endPoint x: 701, endPoint y: 576, distance: 491.0
click at [701, 576] on div "customer_initiated [ conversation] : There are some issues with your code. Give…" at bounding box center [771, 220] width 315 height 726
copy div "customer_initiated [ conversation] : There are some issues with your code. Give…"
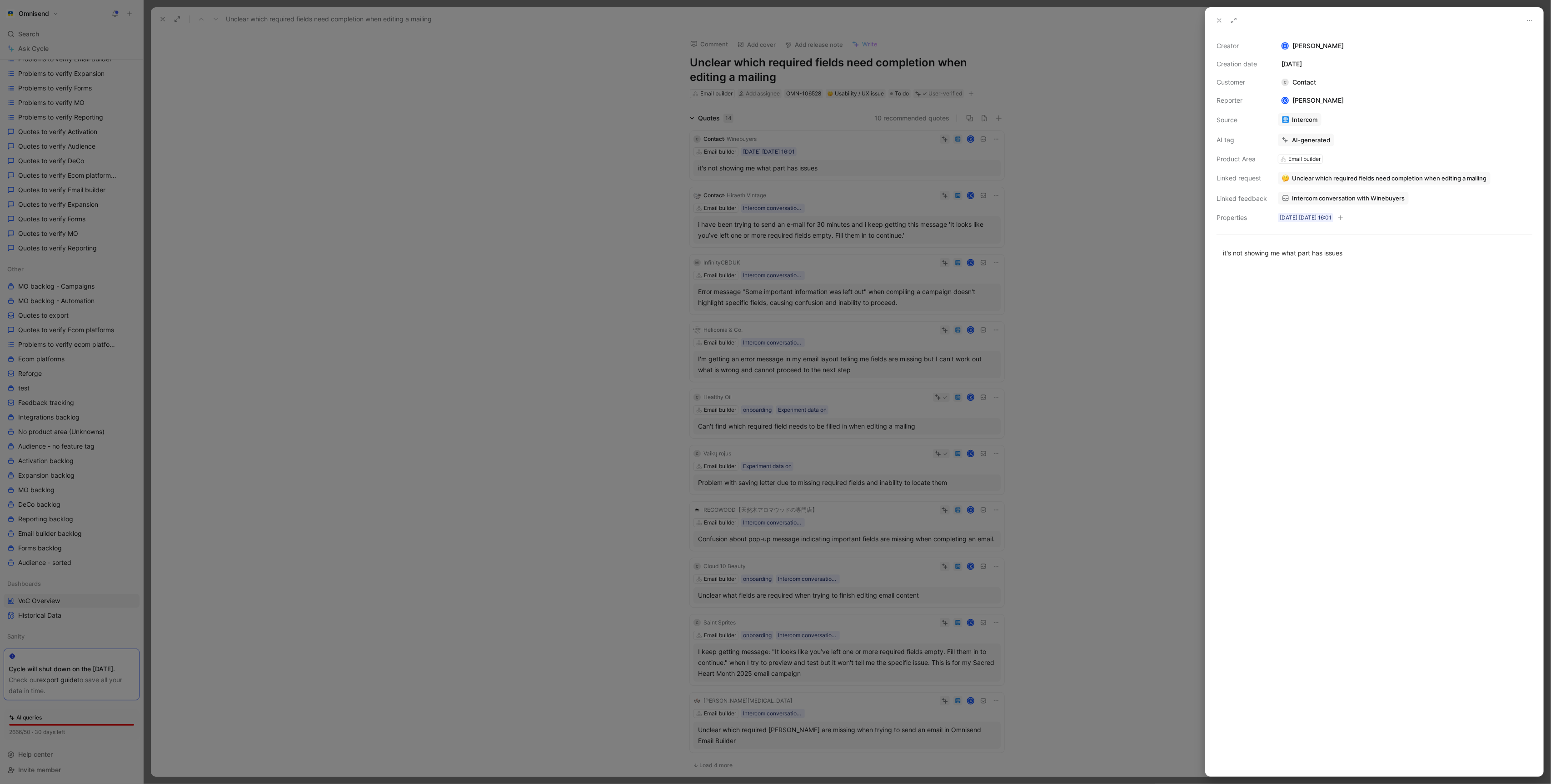
click at [689, 287] on div at bounding box center [775, 392] width 1551 height 784
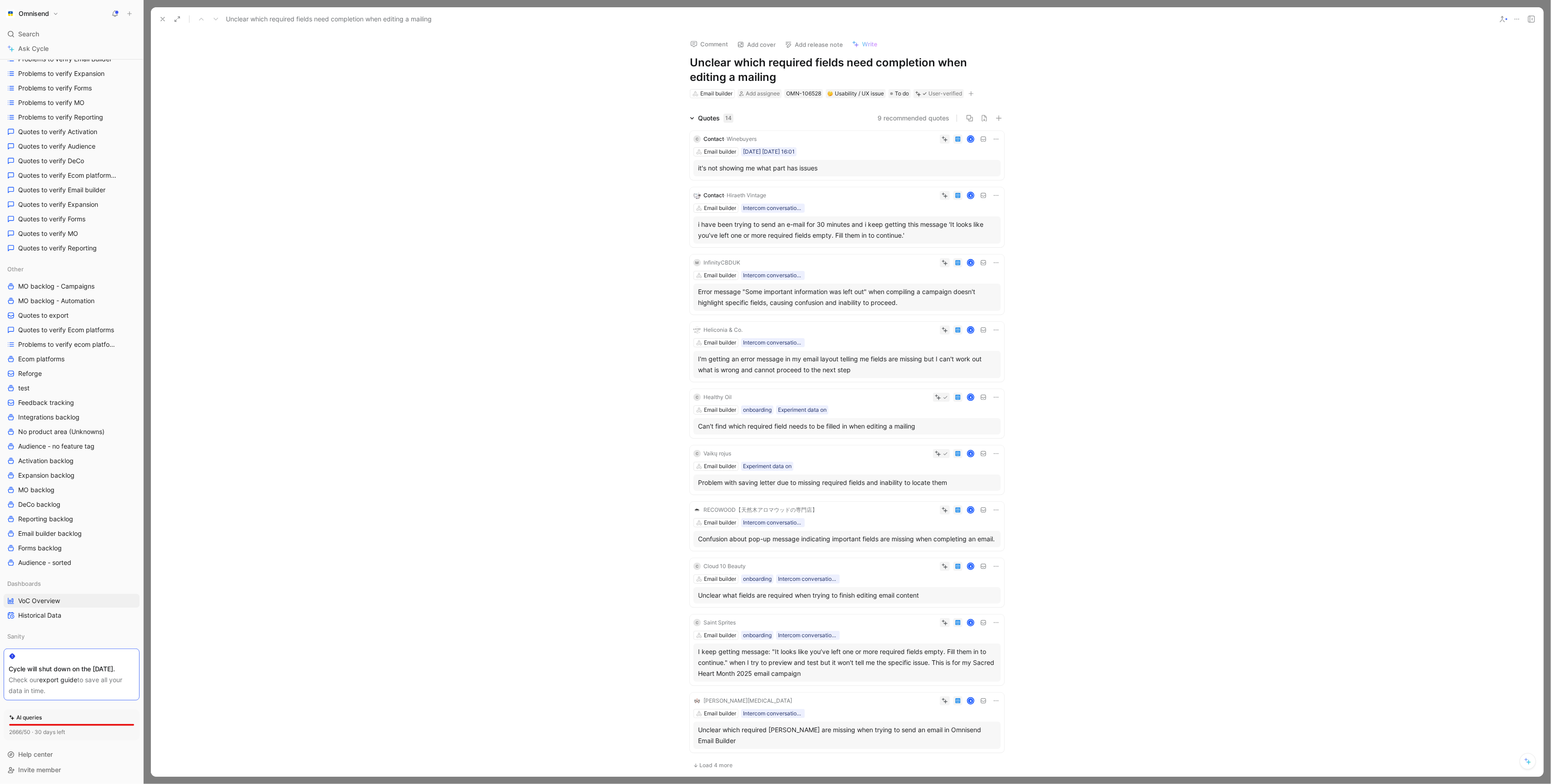
click at [807, 140] on div "K" at bounding box center [880, 139] width 240 height 9
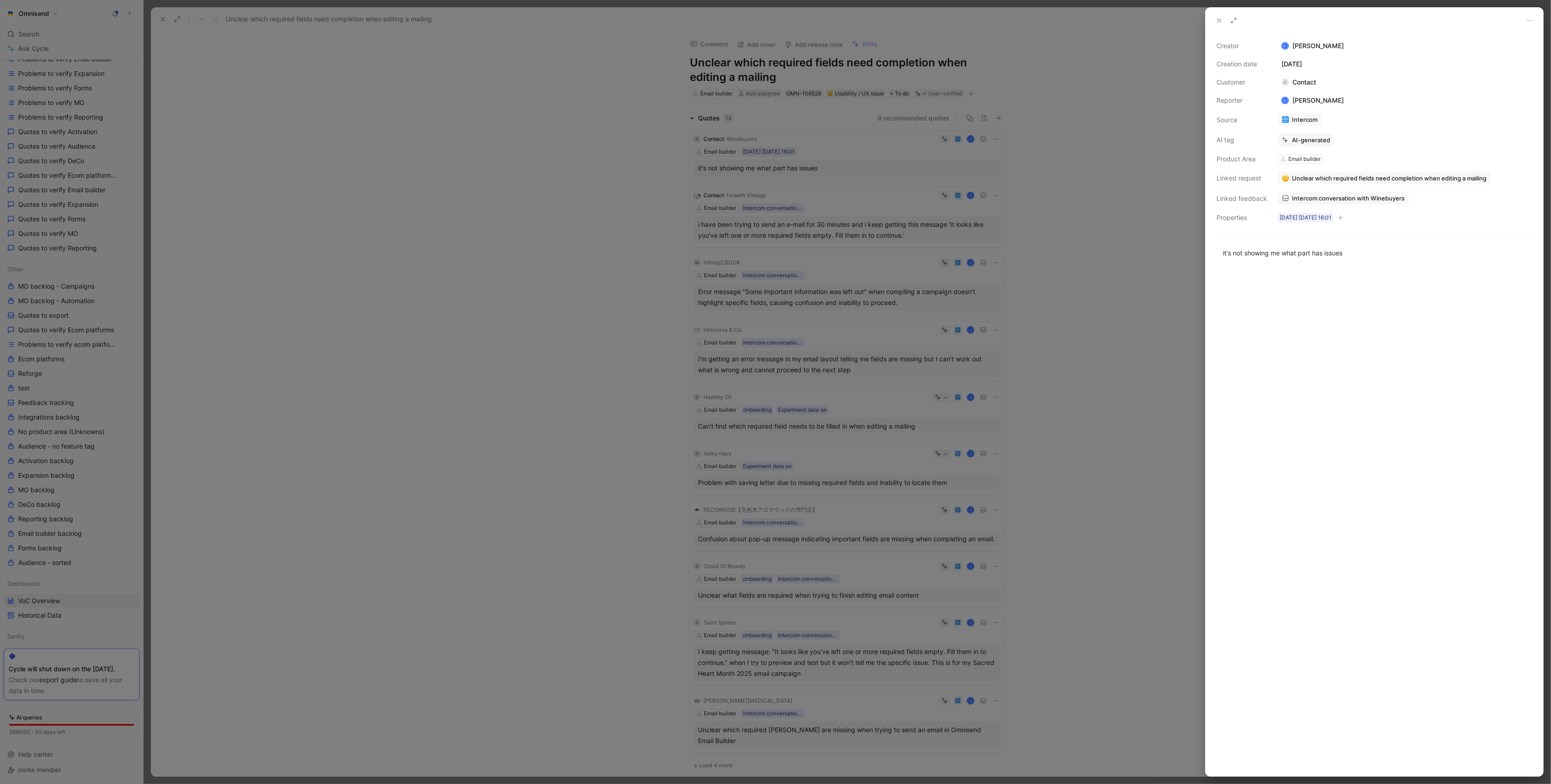
click at [811, 198] on div at bounding box center [775, 392] width 1551 height 784
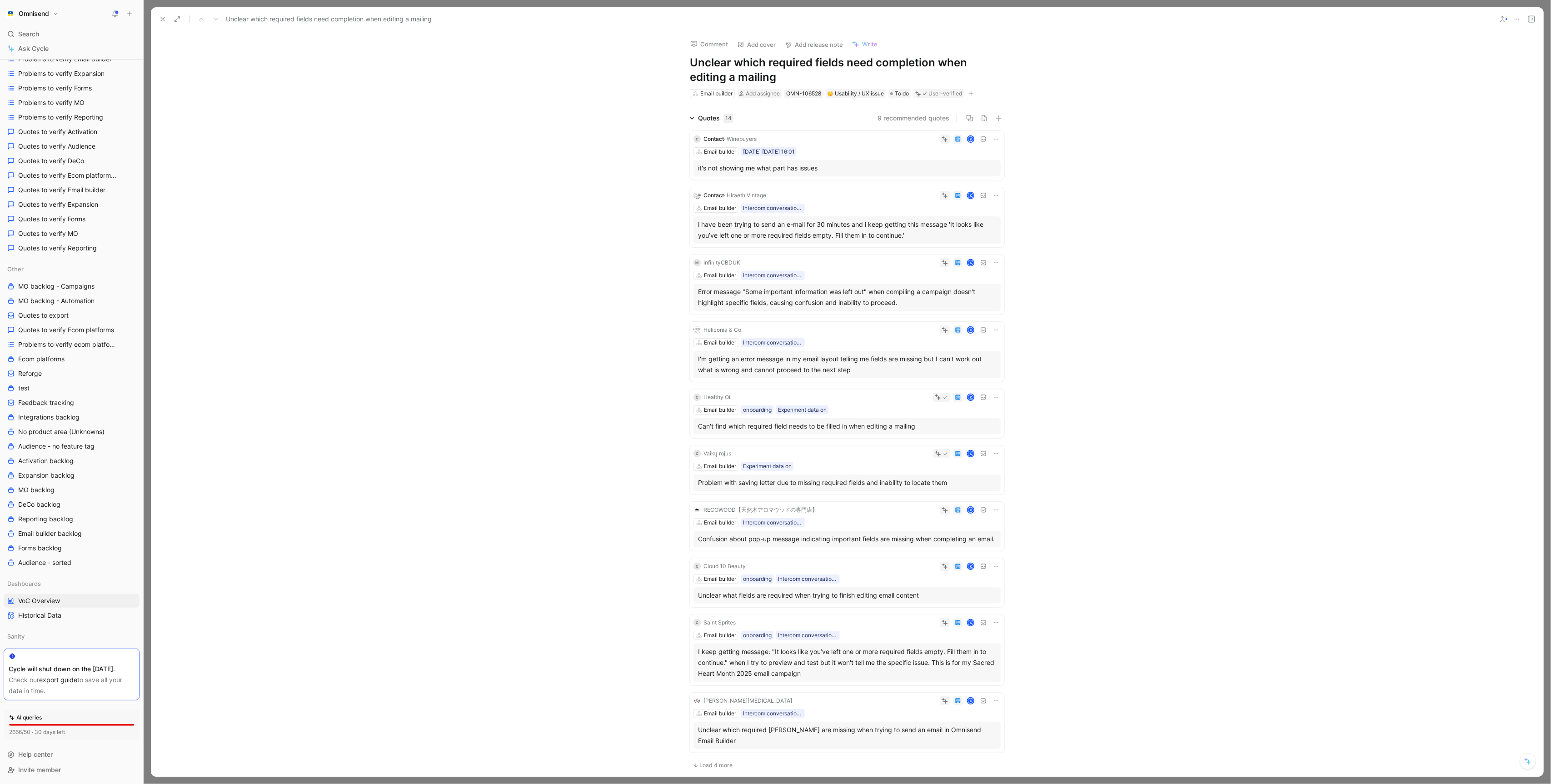
click at [841, 206] on div "Email builder Intercom conversation list between 25_06_16-06_24 paying brands 2…" at bounding box center [848, 208] width 307 height 9
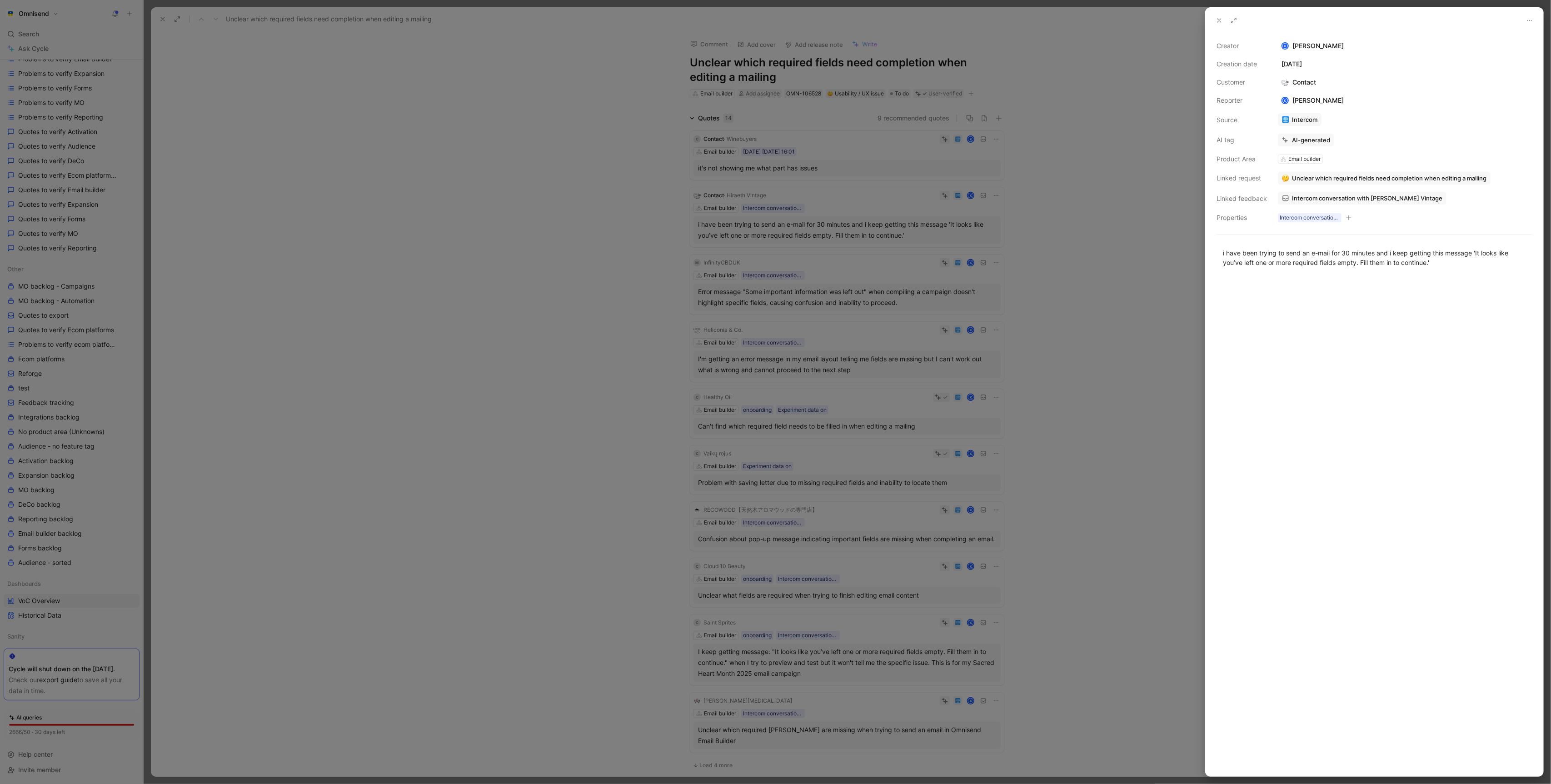
click at [1105, 271] on div at bounding box center [775, 392] width 1551 height 784
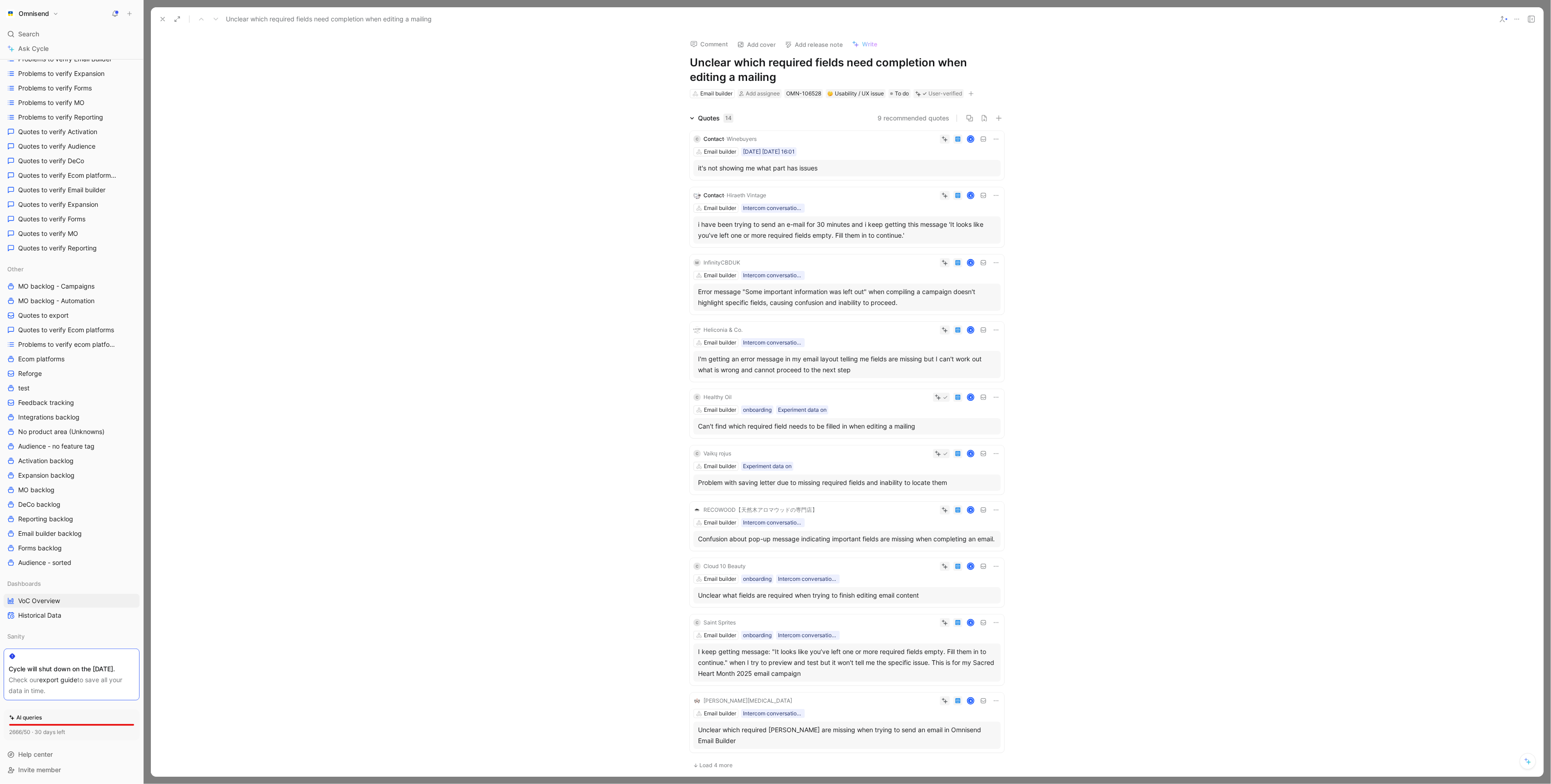
click at [163, 16] on icon at bounding box center [163, 19] width 7 height 7
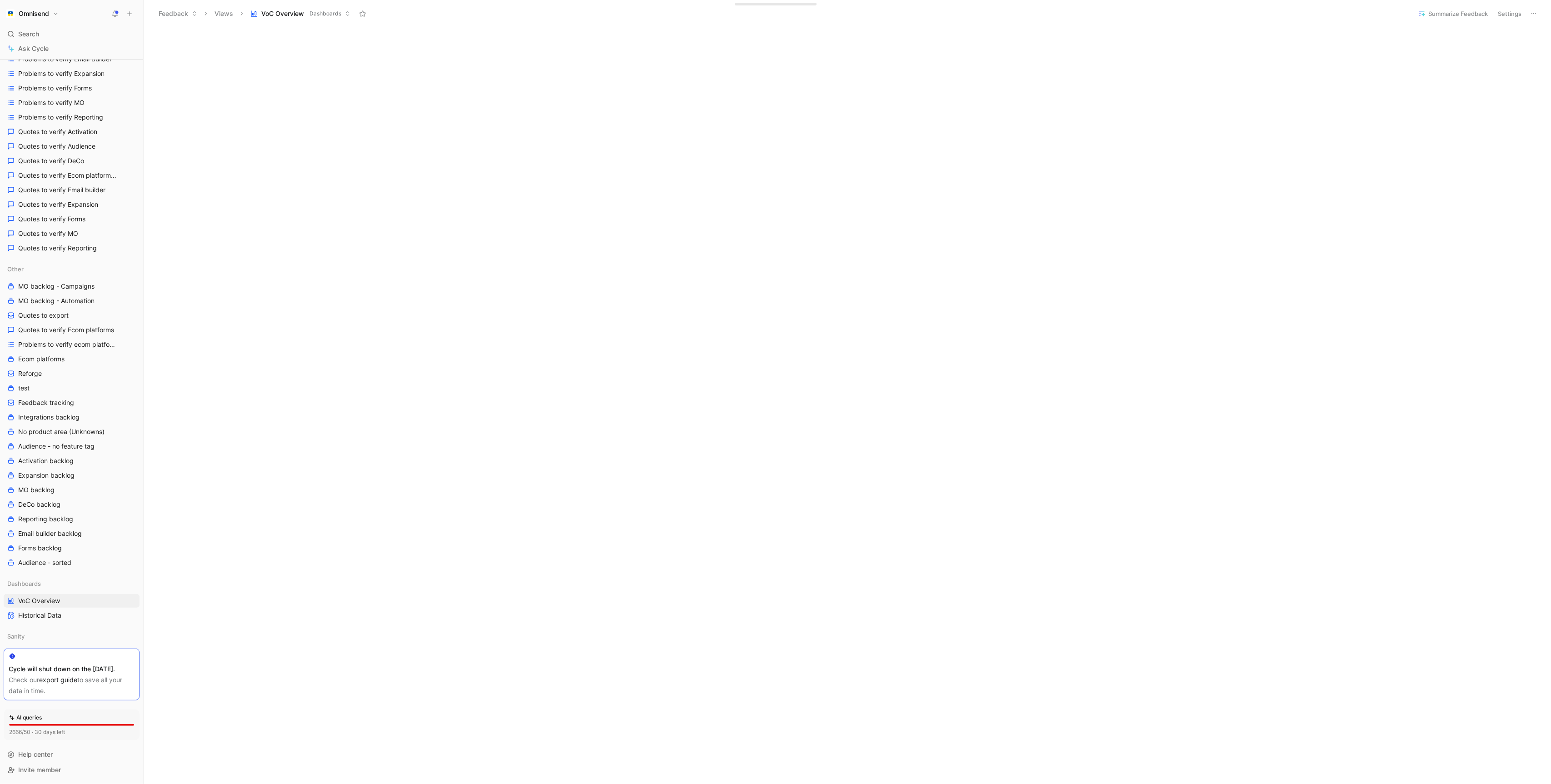
scroll to position [244, 0]
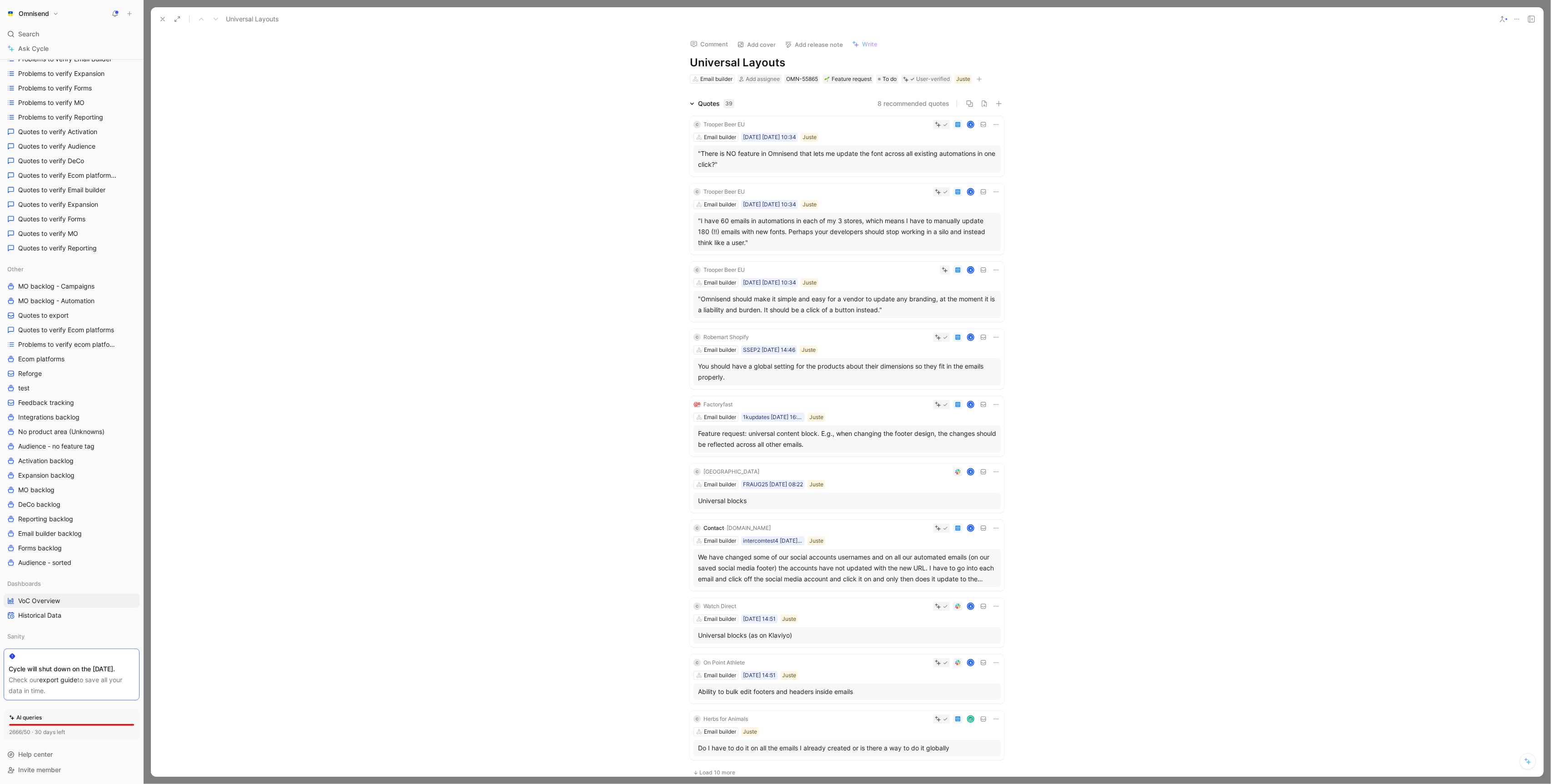
click at [850, 154] on div ""There is NO feature in Omnisend that lets me update the font across all existi…" at bounding box center [847, 160] width 298 height 22
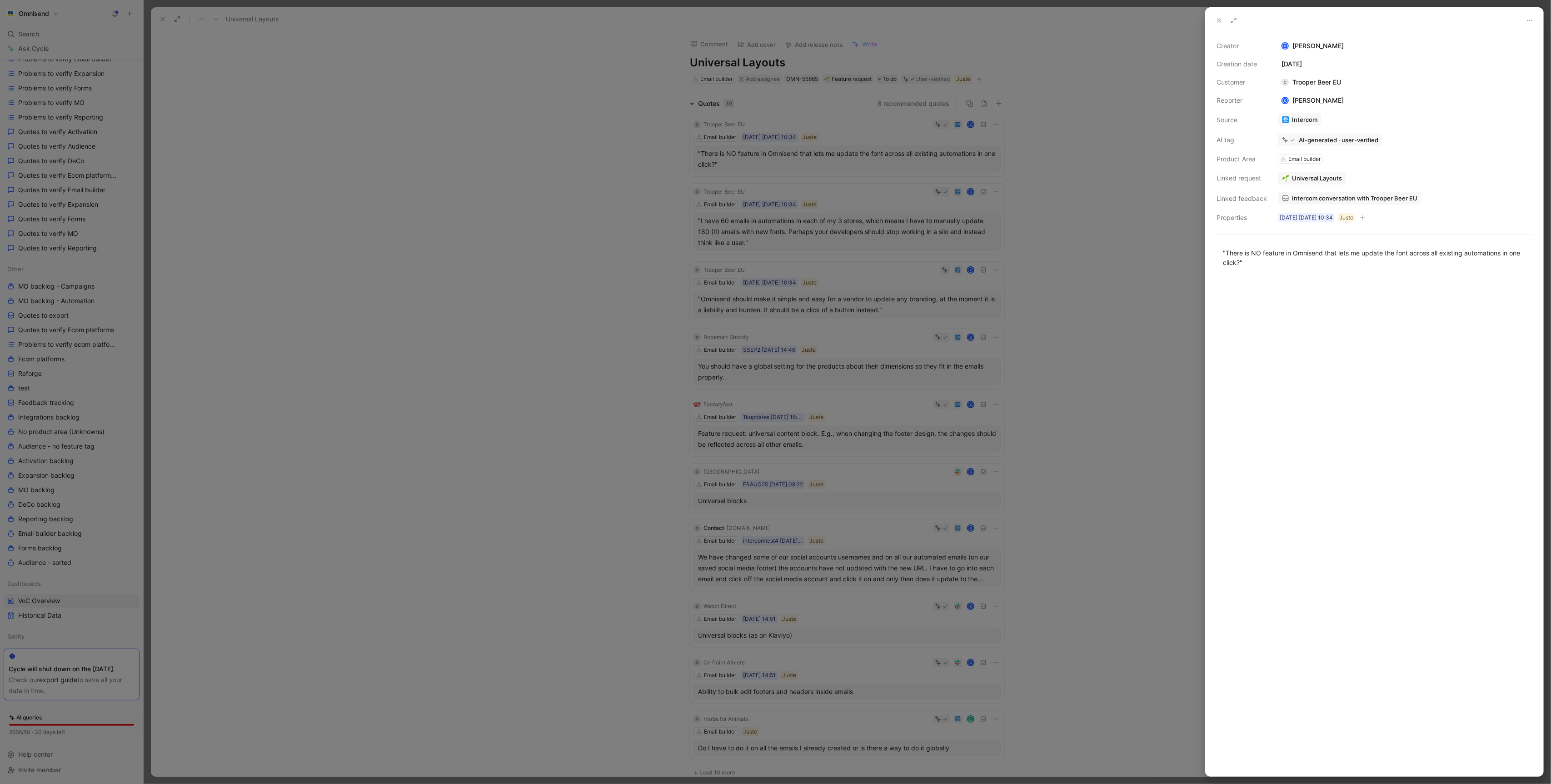
click at [1314, 201] on span "Intercom conversation with Trooper Beer EU" at bounding box center [1355, 198] width 126 height 8
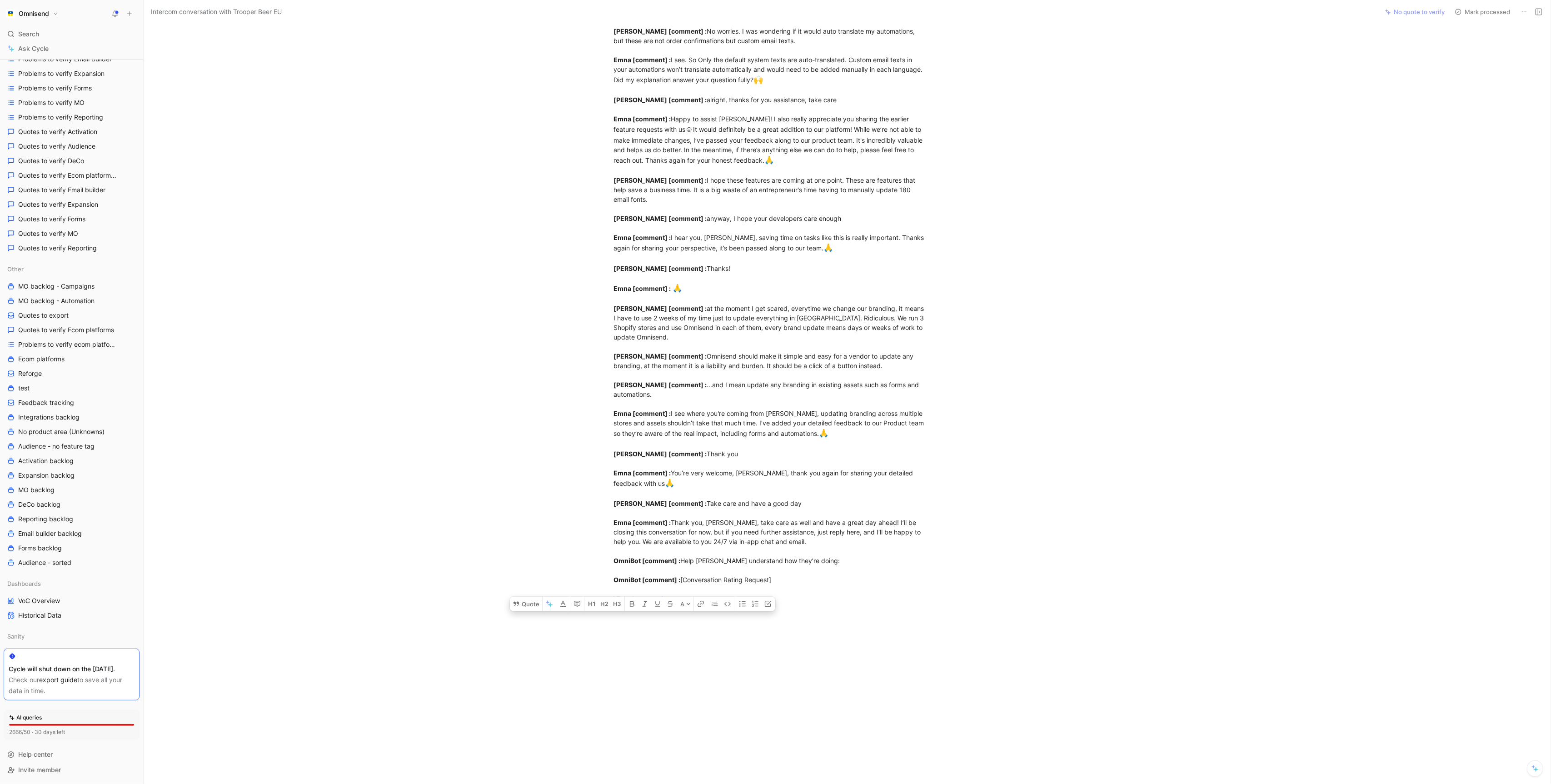
scroll to position [1028, 0]
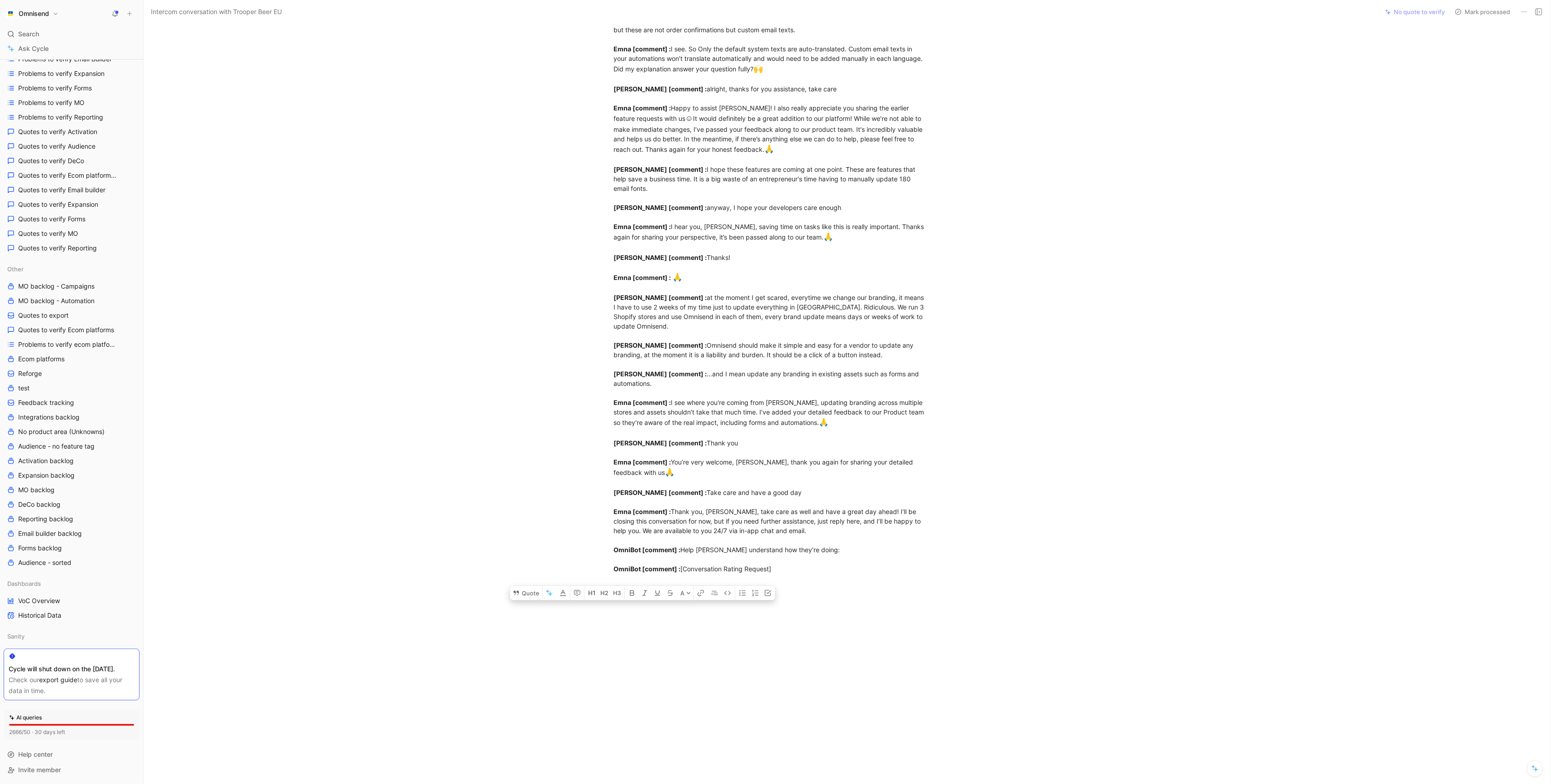
drag, startPoint x: 614, startPoint y: 92, endPoint x: 805, endPoint y: 582, distance: 525.9
copy div "customer_initiated [ conversation] : how can I change the font of the expiry te…"
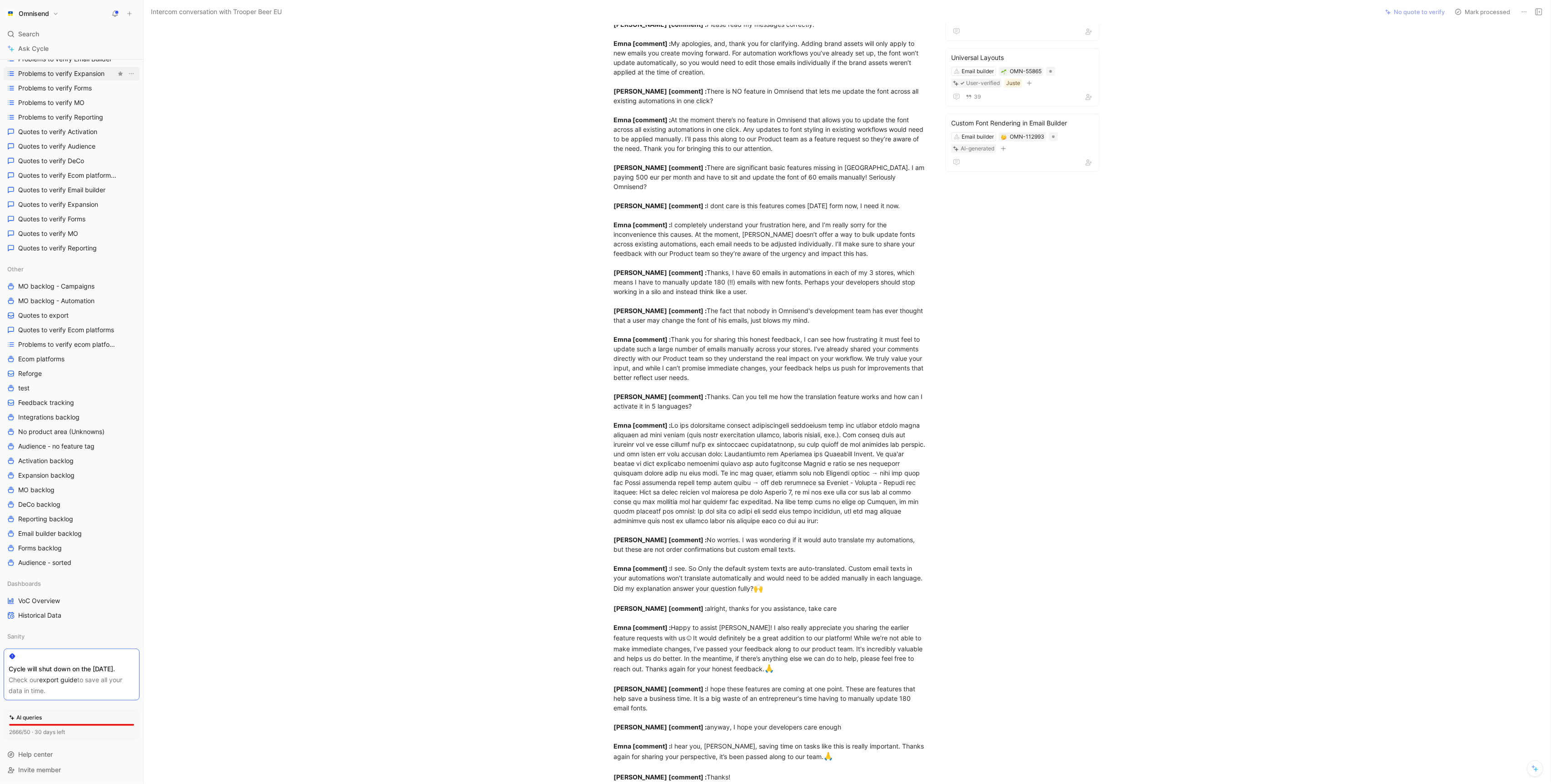
scroll to position [0, 0]
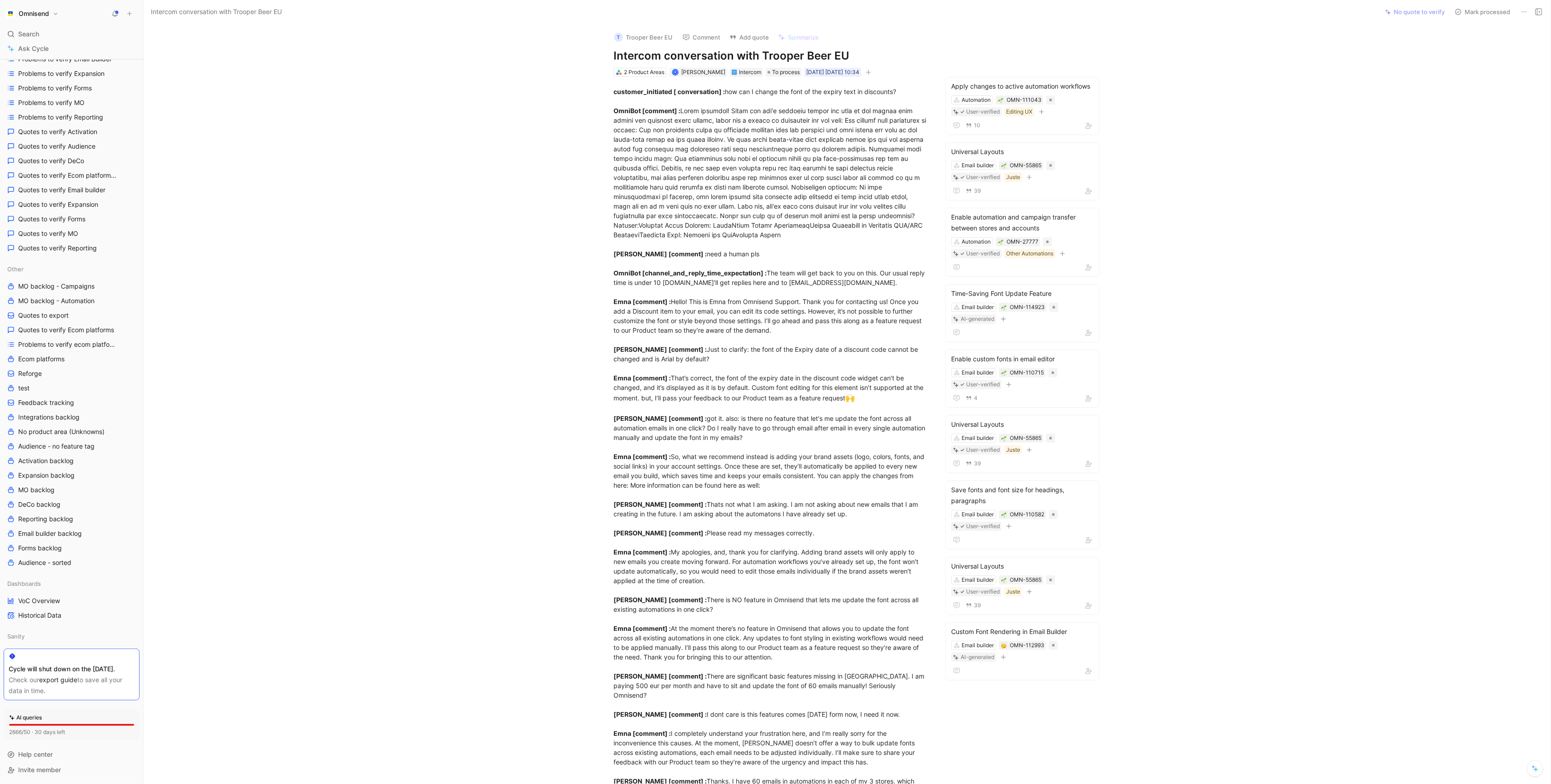
drag, startPoint x: 606, startPoint y: 57, endPoint x: 880, endPoint y: 60, distance: 274.0
click at [880, 61] on div "T Trooper Beer EU Comment Add quote Summarize Intercom conversation with Troope…" at bounding box center [771, 51] width 349 height 54
drag, startPoint x: 880, startPoint y: 60, endPoint x: 601, endPoint y: 59, distance: 279.0
click at [601, 59] on div "T Trooper Beer EU Comment Add quote Summarize Intercom conversation with Troope…" at bounding box center [771, 51] width 349 height 54
copy h1 "Intercom conversation with Trooper Beer EU"
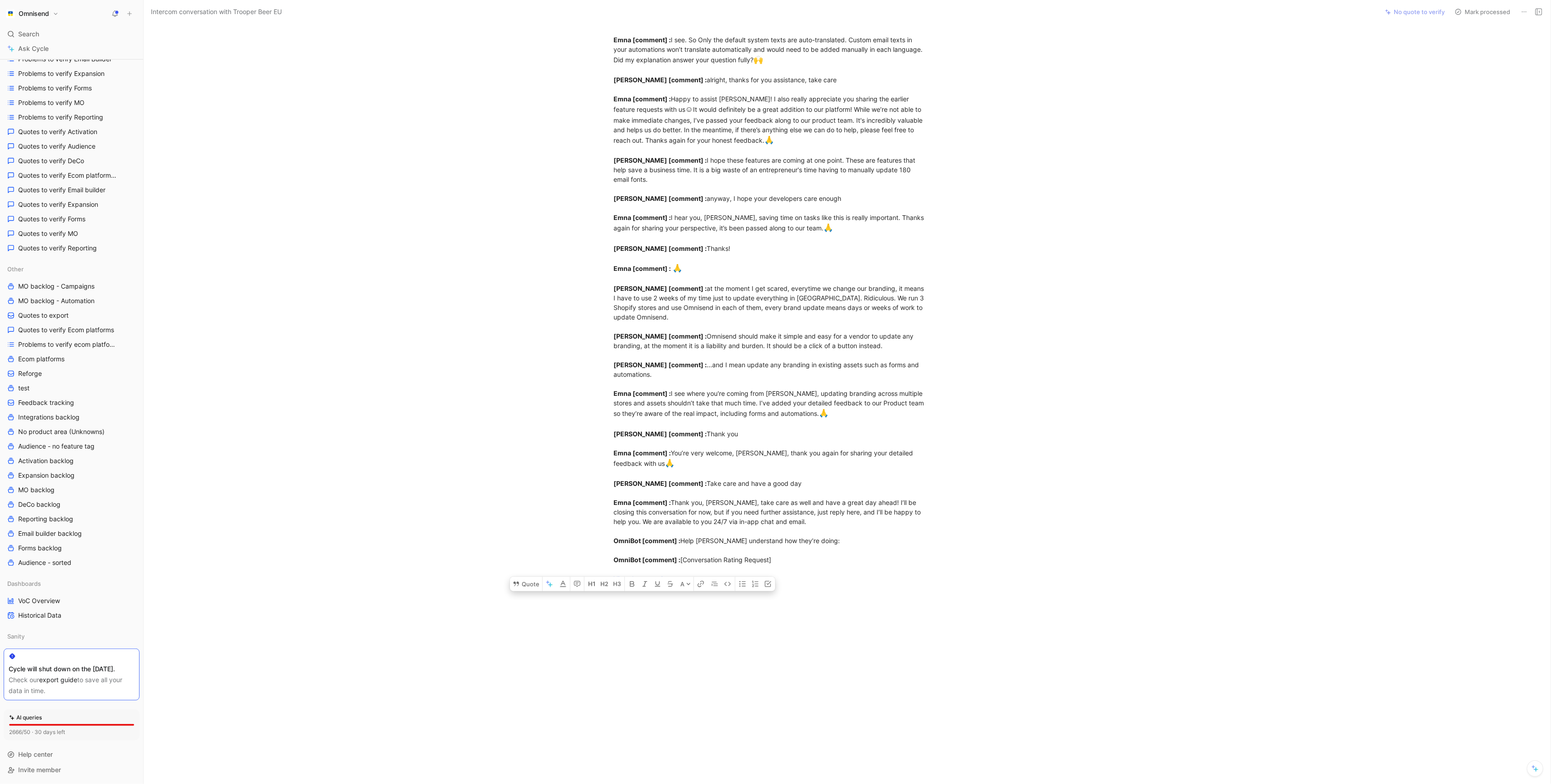
scroll to position [1071, 0]
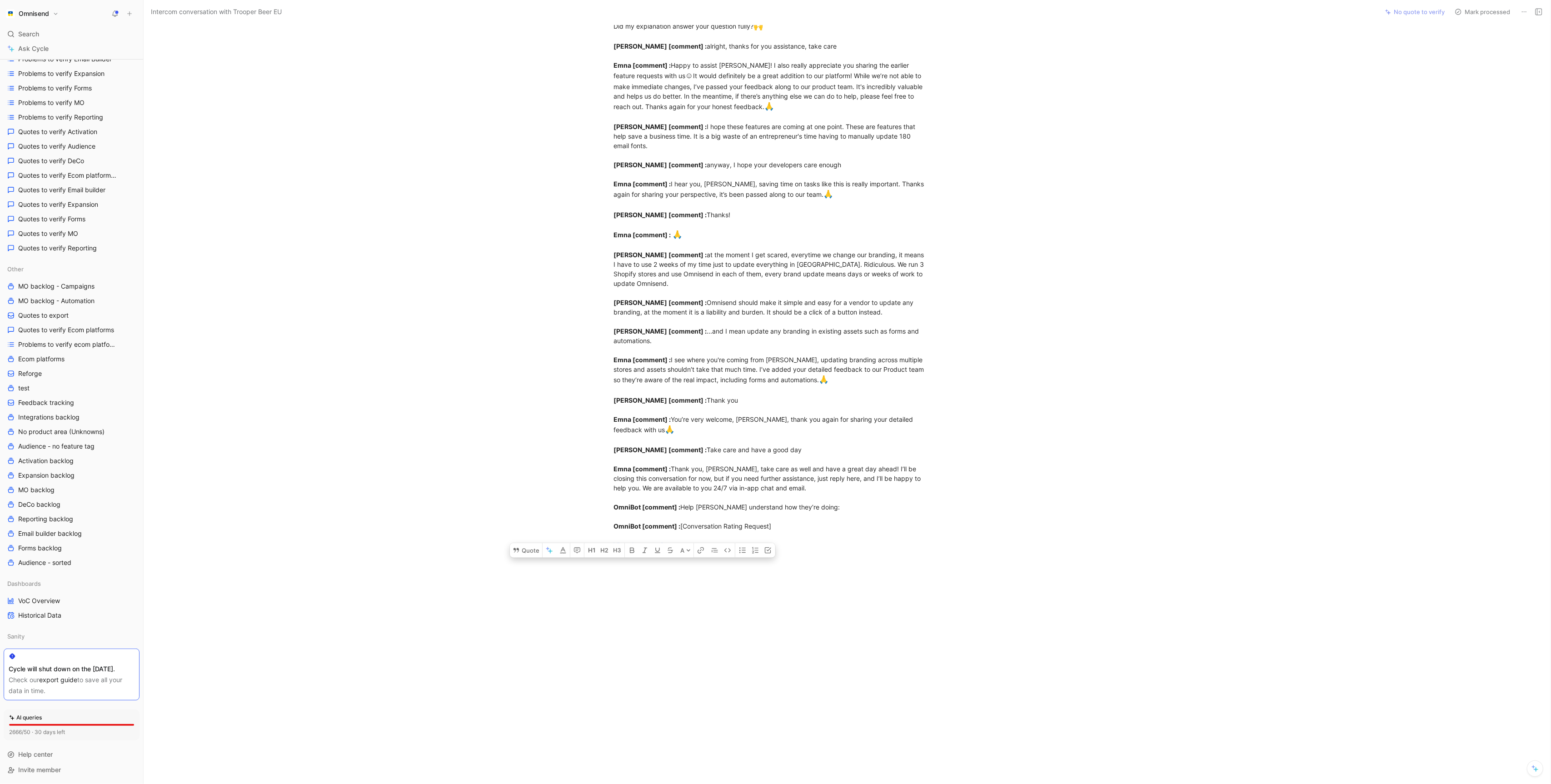
drag, startPoint x: 613, startPoint y: 92, endPoint x: 752, endPoint y: 552, distance: 480.5
copy div "customer_initiated [ conversation] : how can I change the font of the expiry te…"
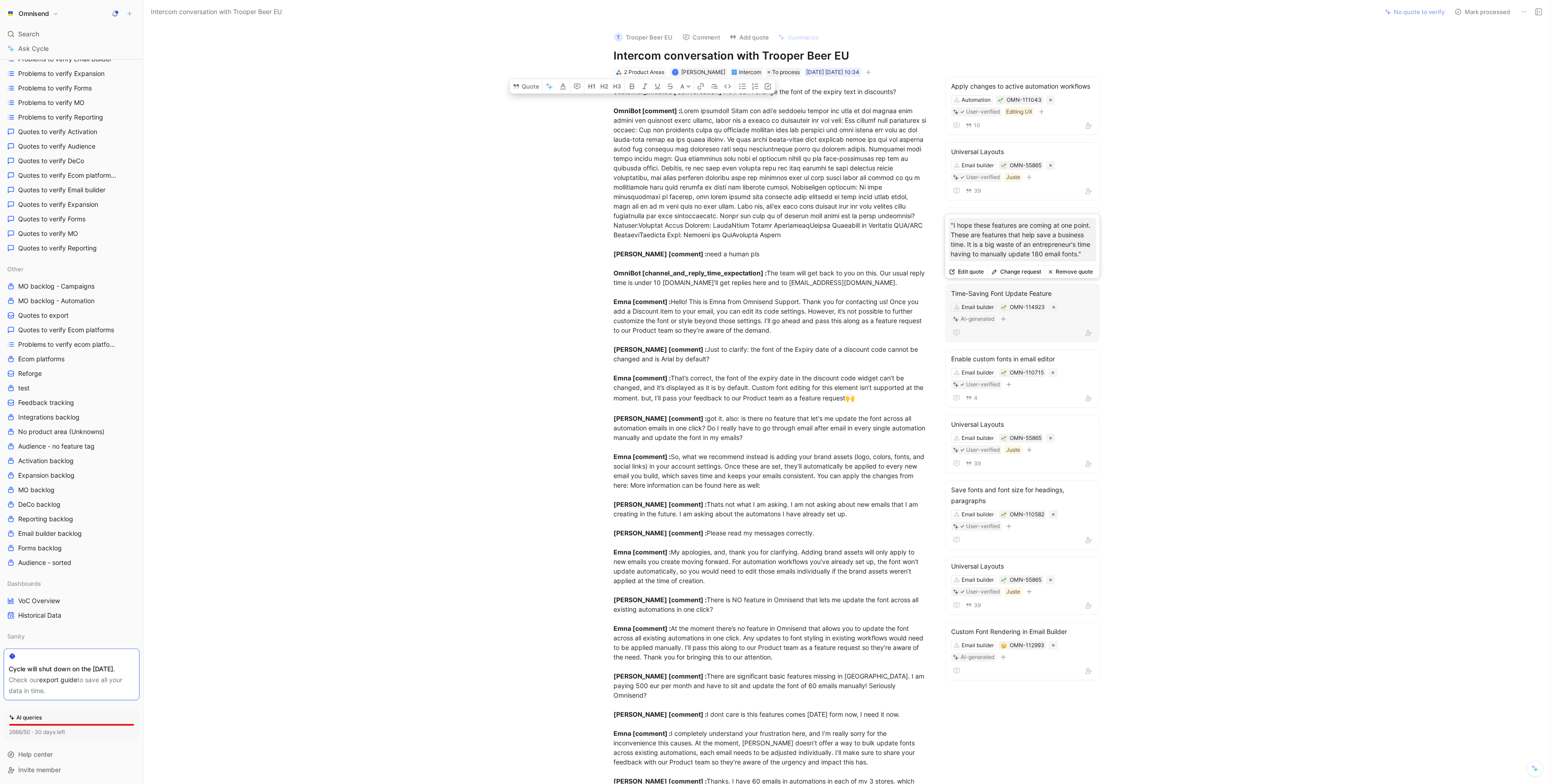
click at [1091, 291] on div "Time-Saving Font Update Feature" at bounding box center [1022, 293] width 143 height 11
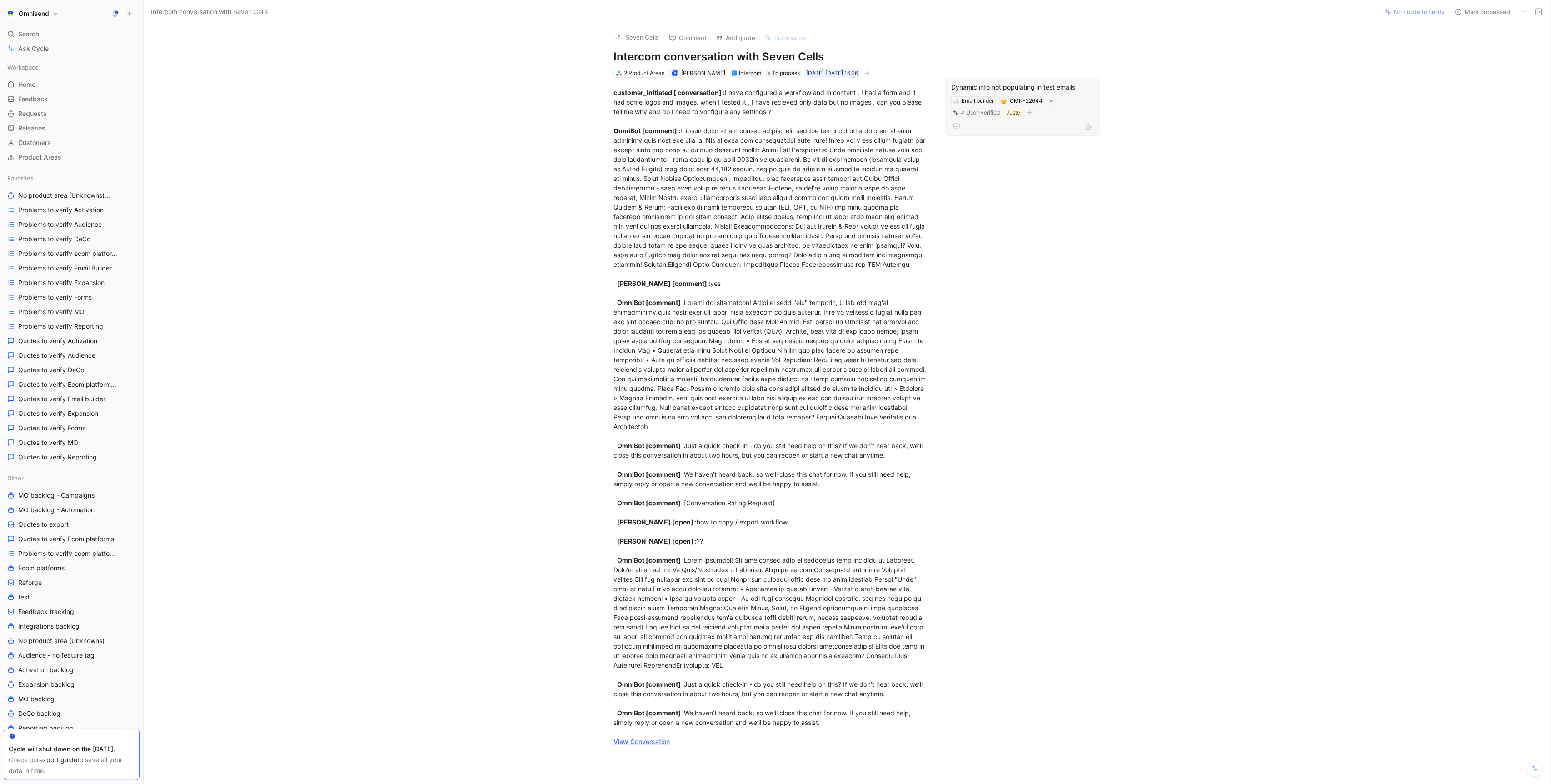
click at [975, 88] on div "Dynamic info not populating in test emails" at bounding box center [1022, 87] width 143 height 11
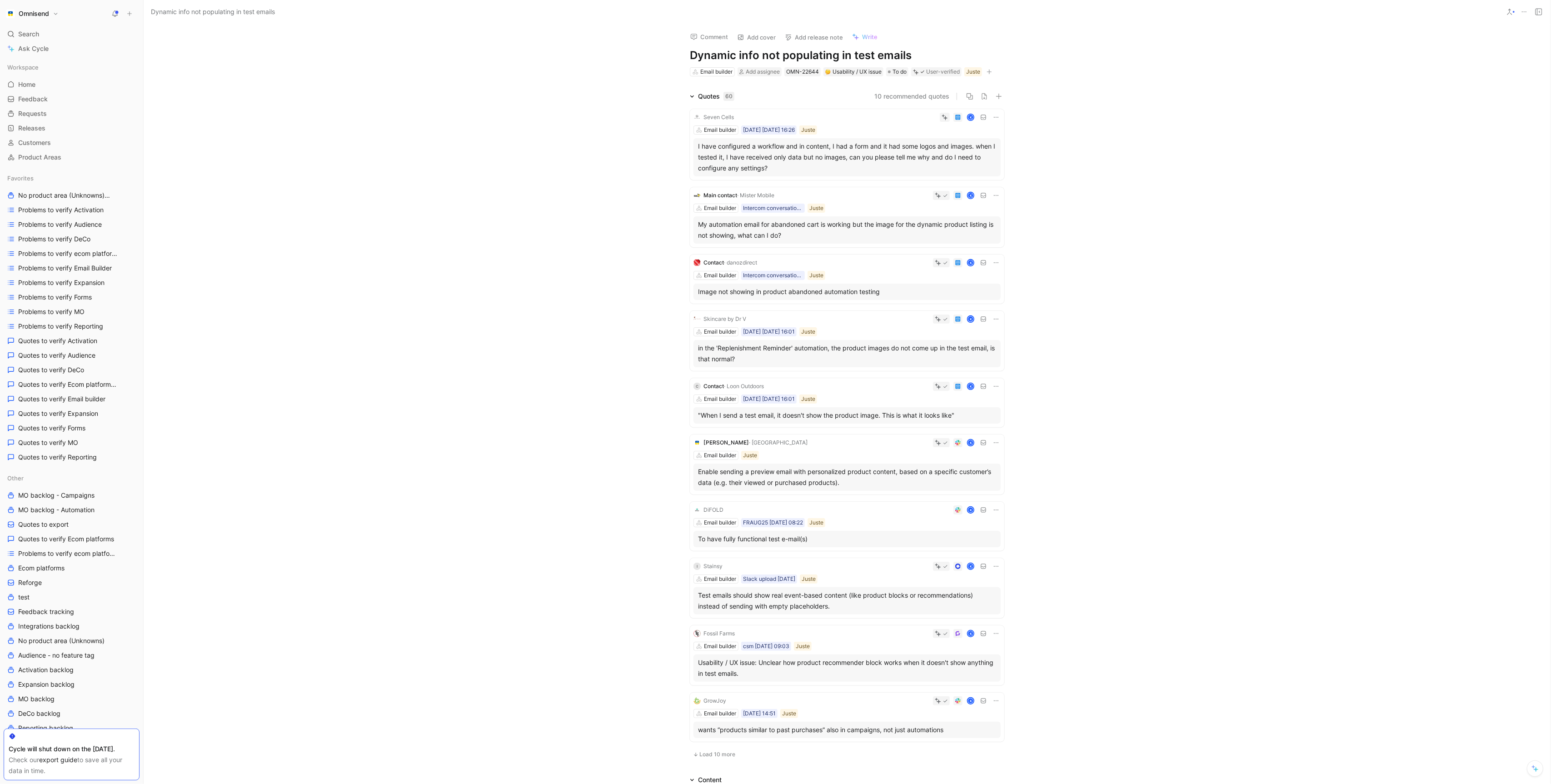
scroll to position [168, 0]
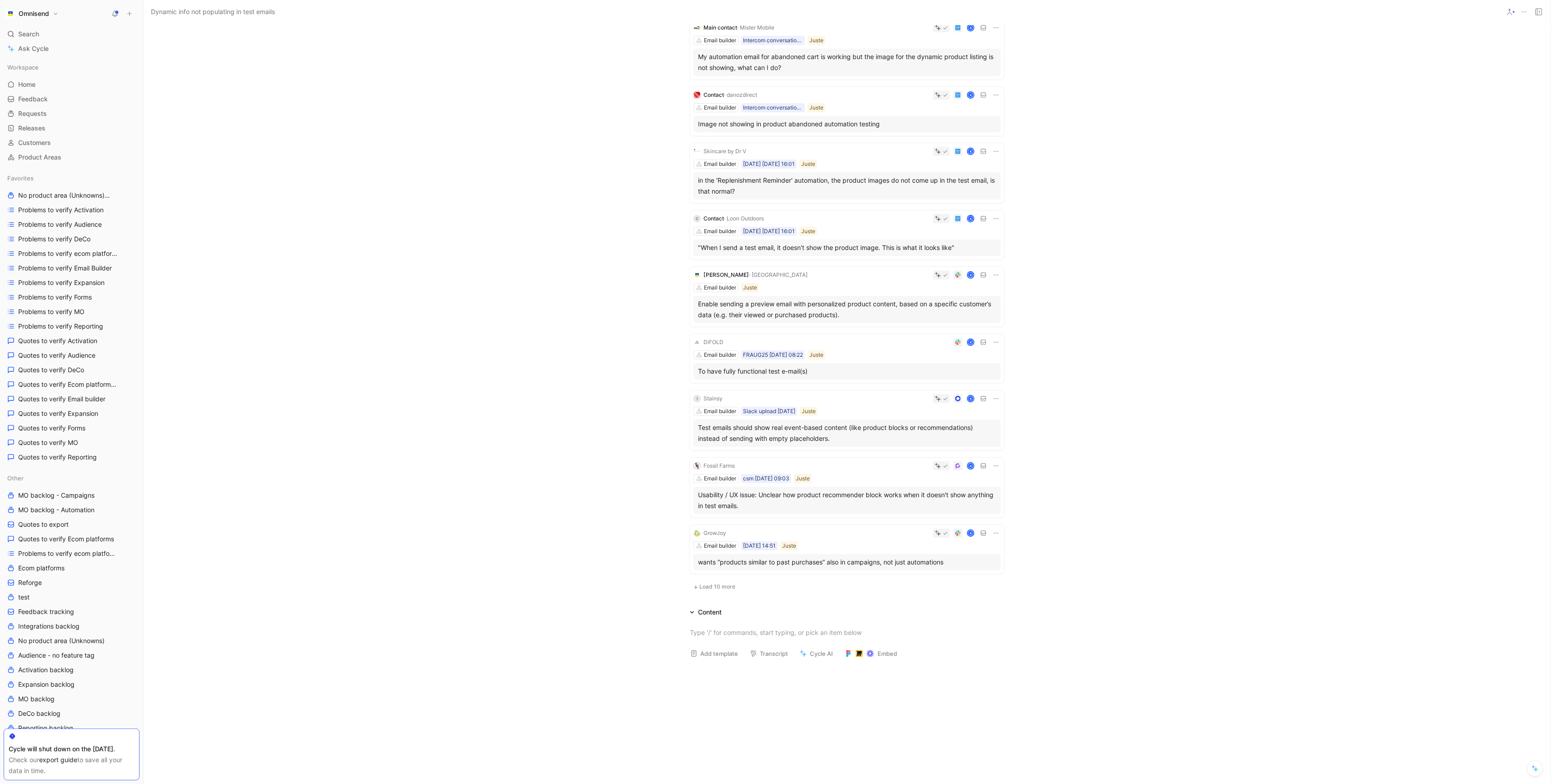
click at [866, 344] on div "K" at bounding box center [864, 342] width 273 height 9
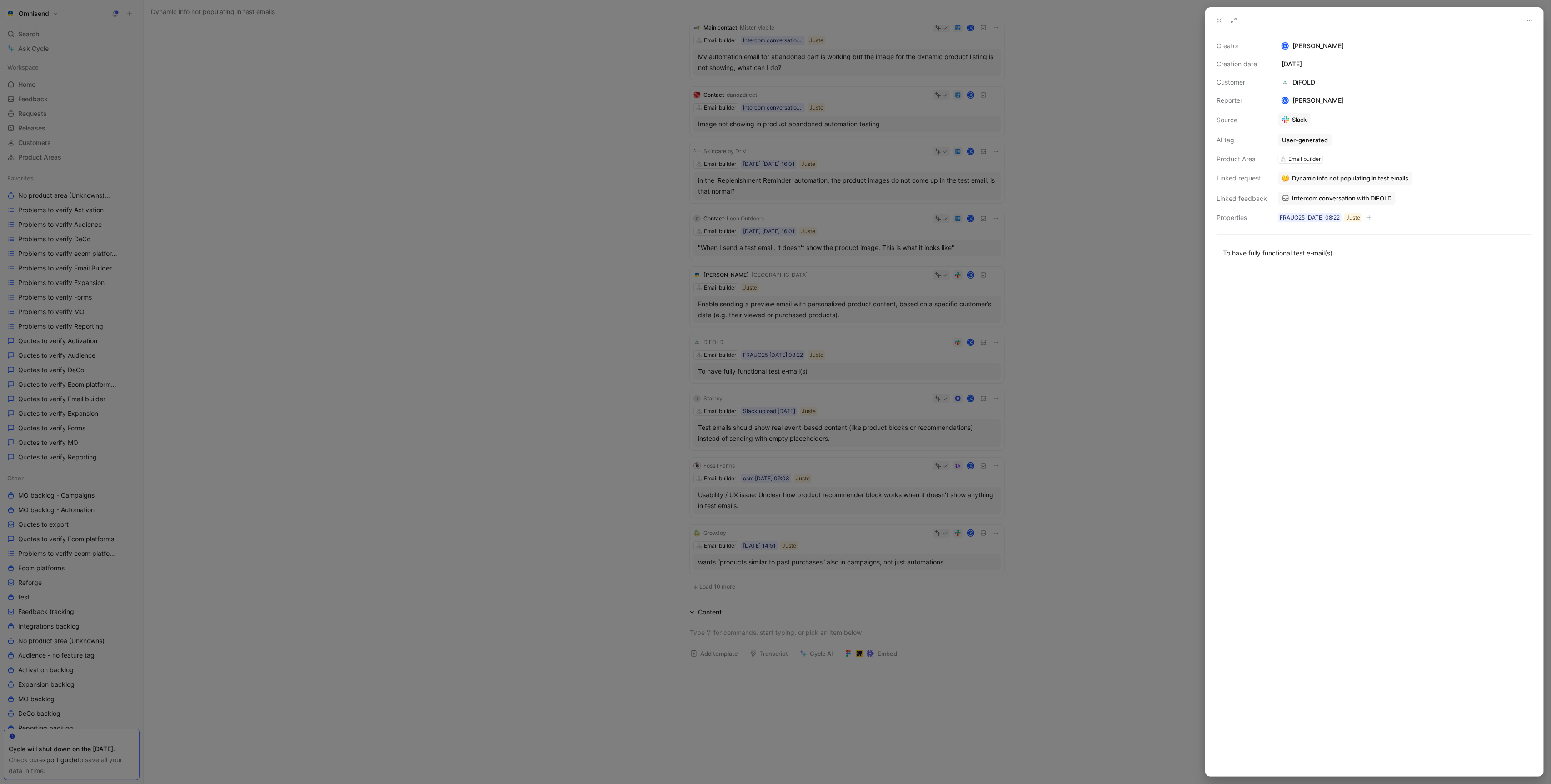
click at [866, 345] on div at bounding box center [775, 392] width 1551 height 784
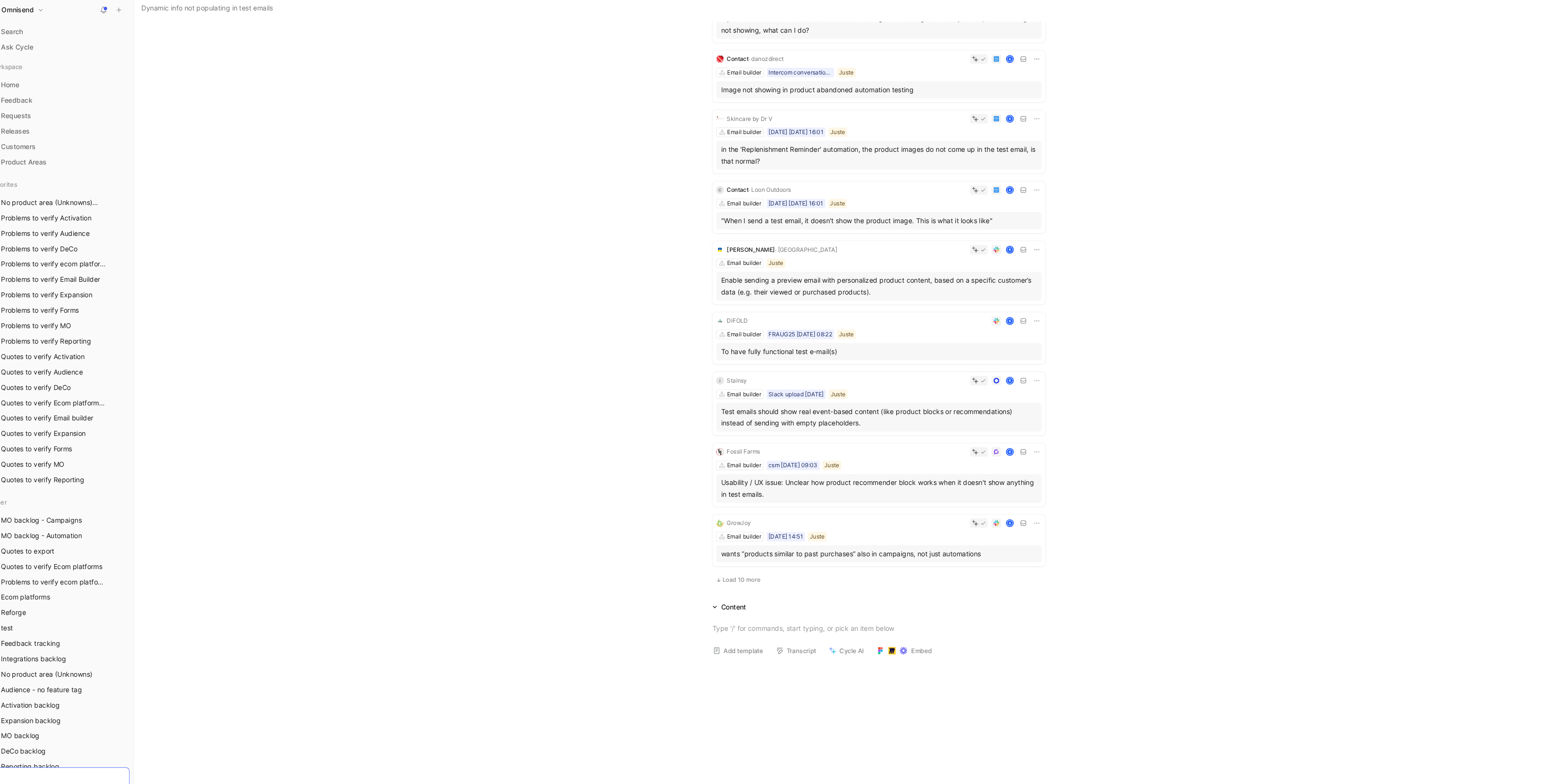
scroll to position [372, 0]
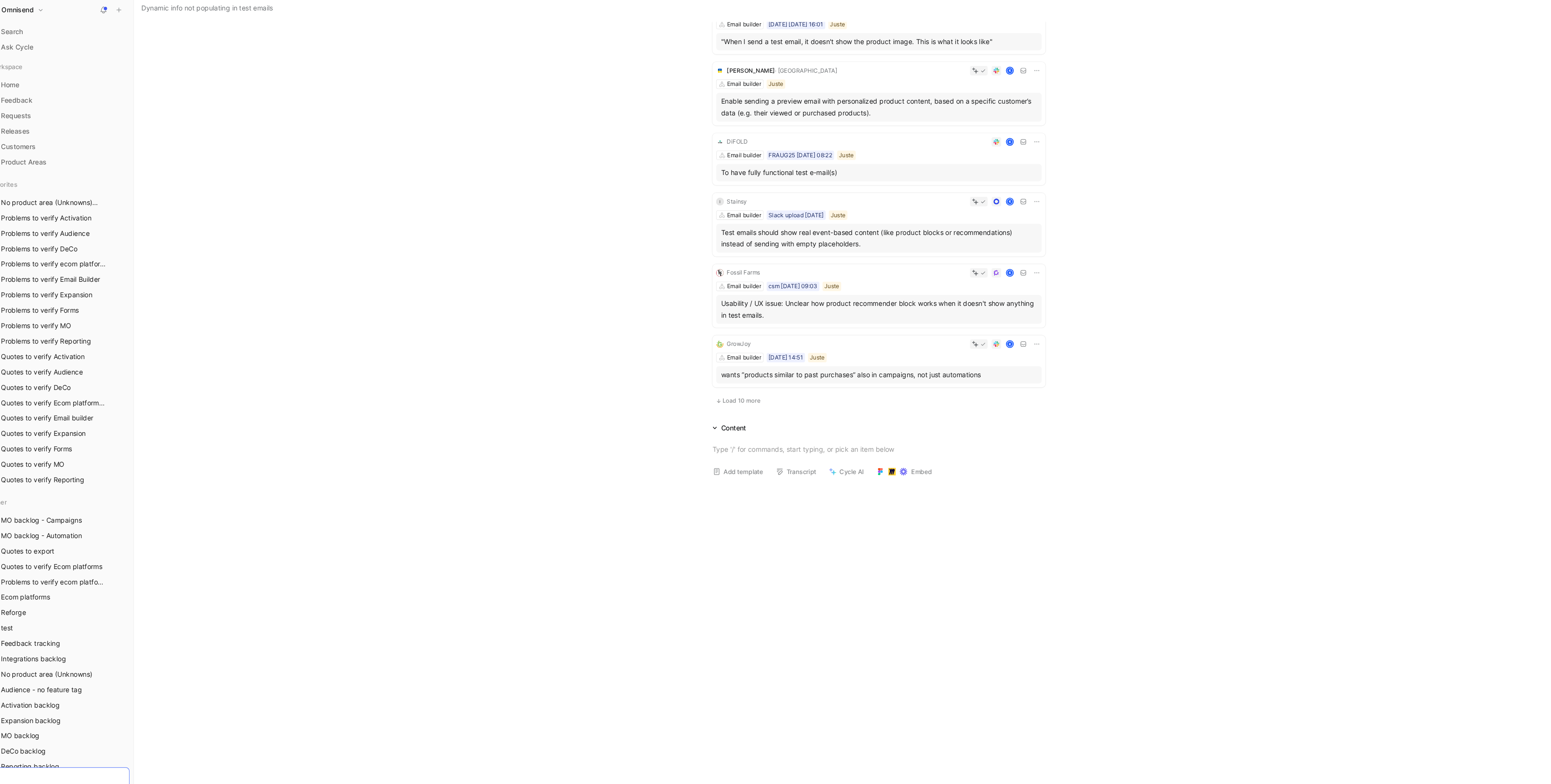
click at [863, 361] on div "wants “products similar to past purchases” also in campaigns, not just automati…" at bounding box center [847, 358] width 298 height 11
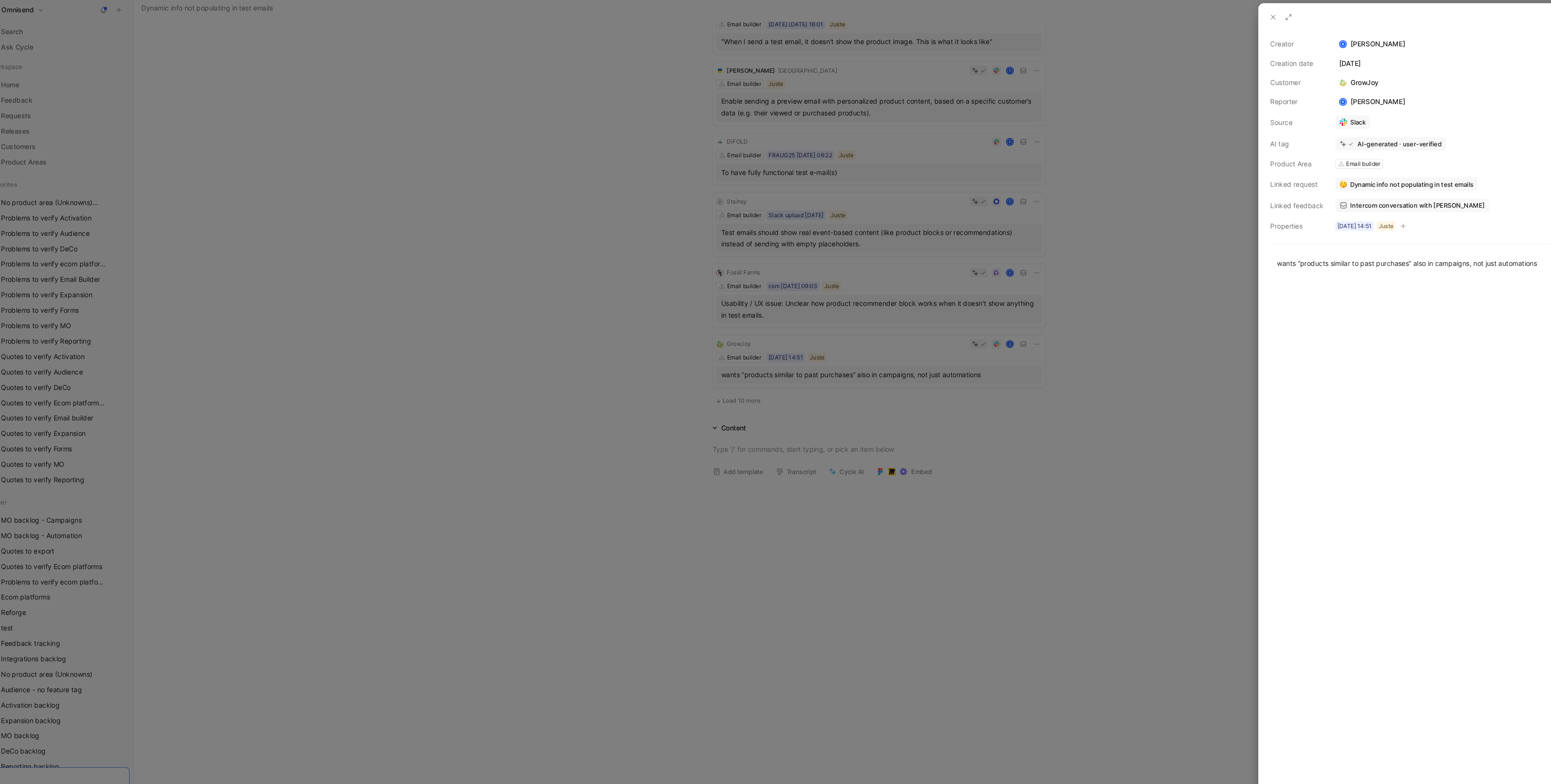
click at [1363, 200] on span "Intercom conversation with GrowJoy" at bounding box center [1356, 198] width 127 height 8
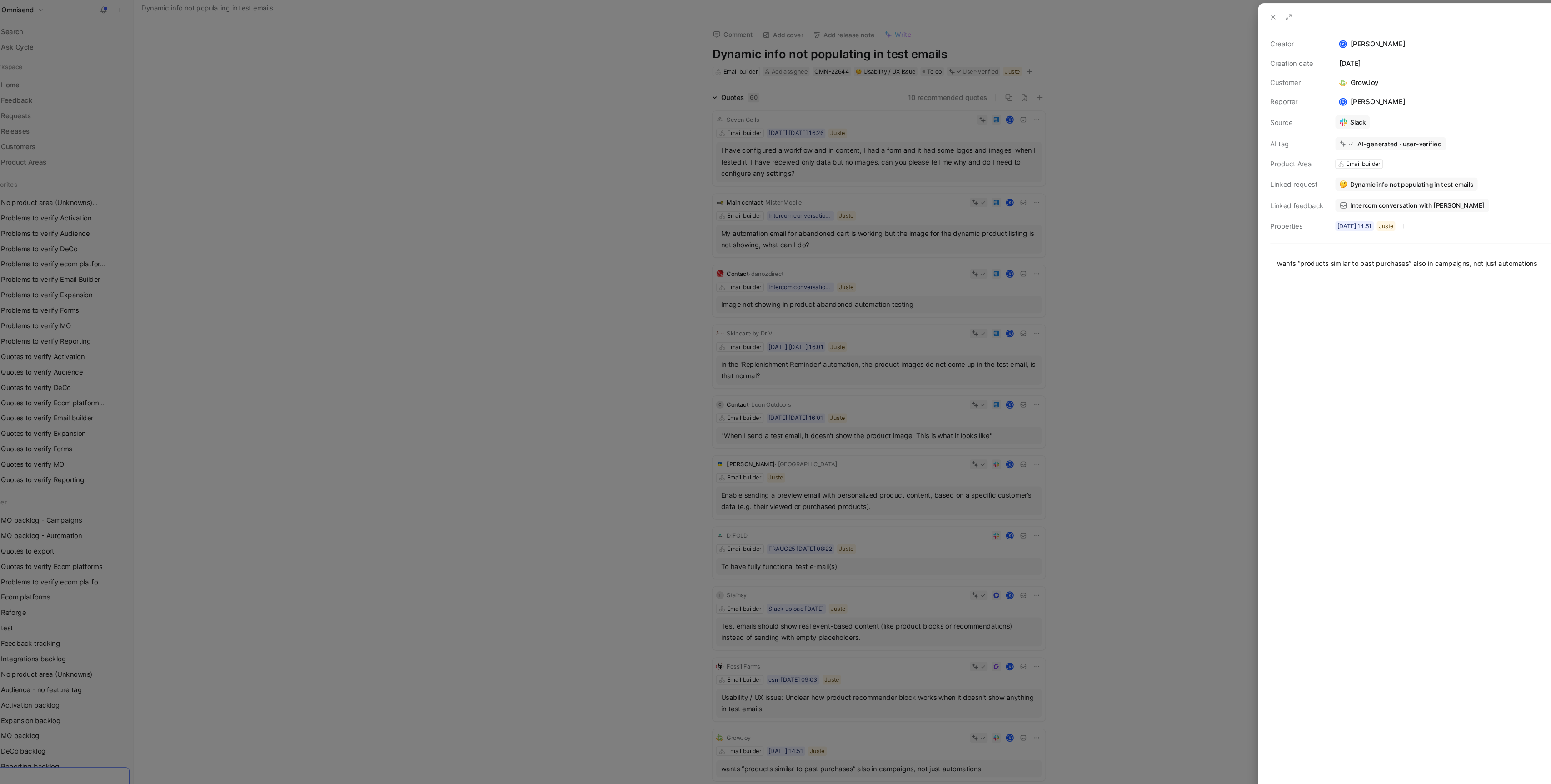
click at [831, 335] on div at bounding box center [775, 392] width 1551 height 784
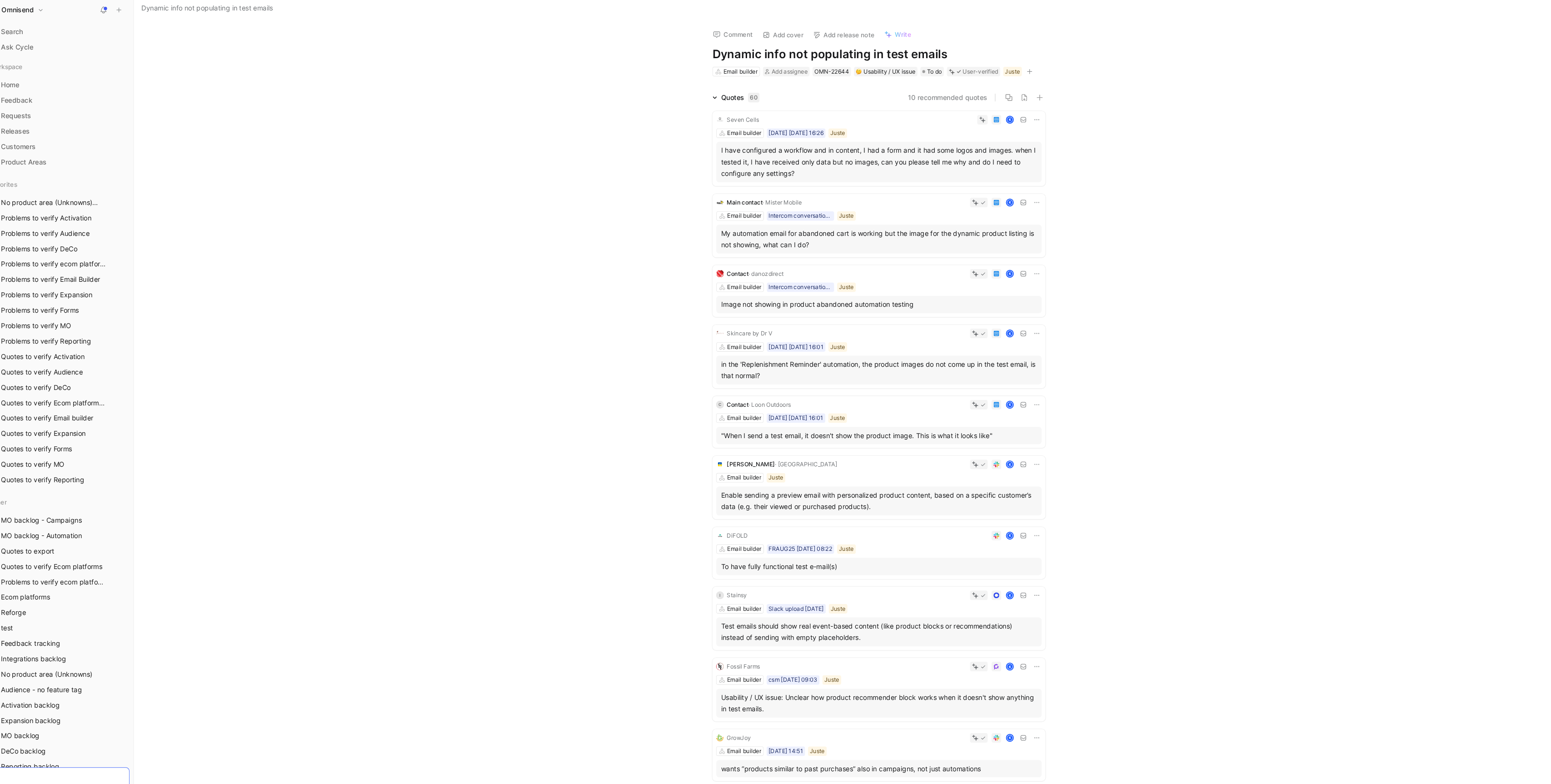
click at [887, 420] on div ""When I send a test email, it doesn't show the product image. This is what it l…" at bounding box center [847, 415] width 298 height 11
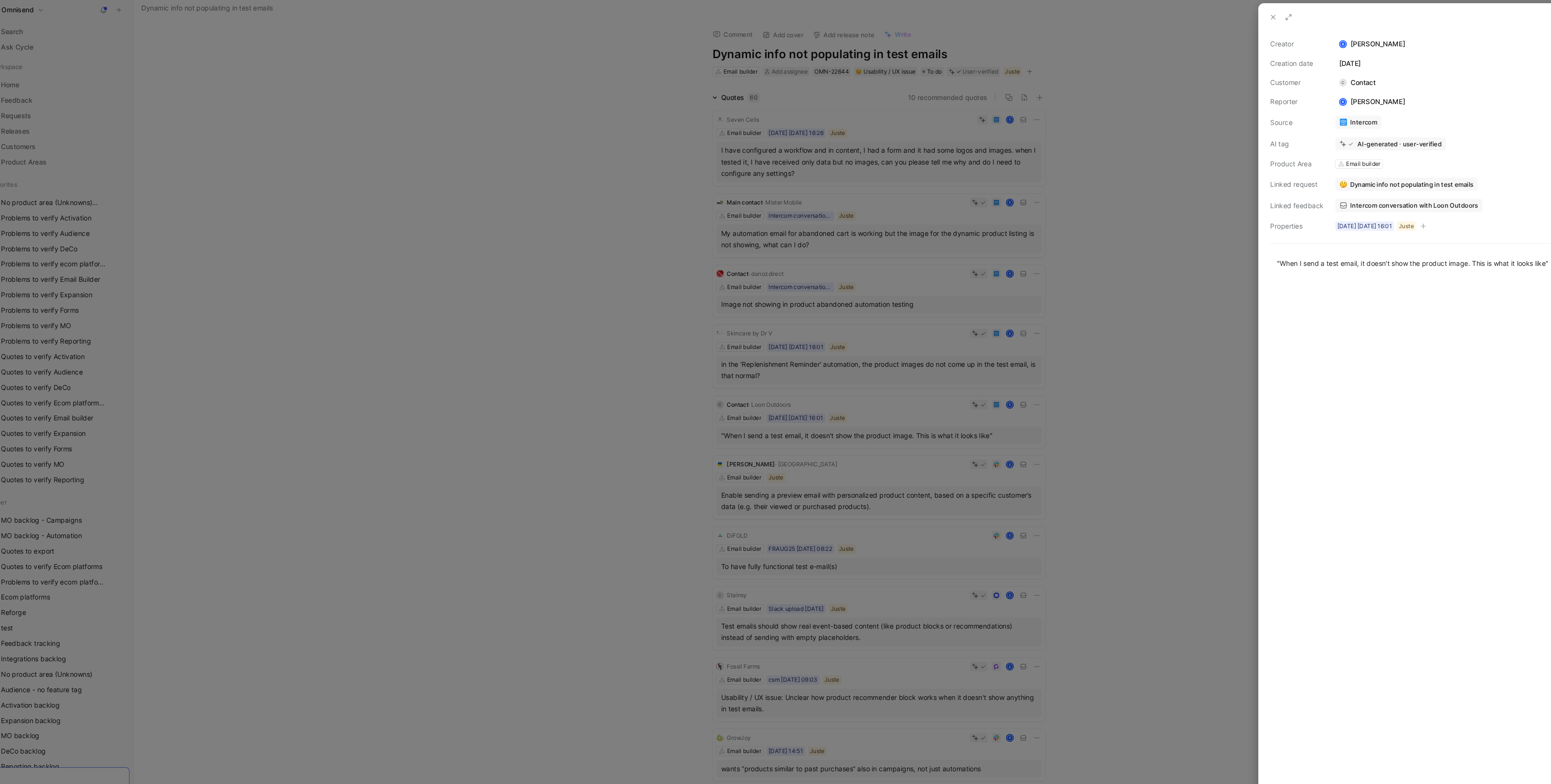
click at [1343, 195] on span "Intercom conversation with Loon Outdoors" at bounding box center [1353, 198] width 121 height 8
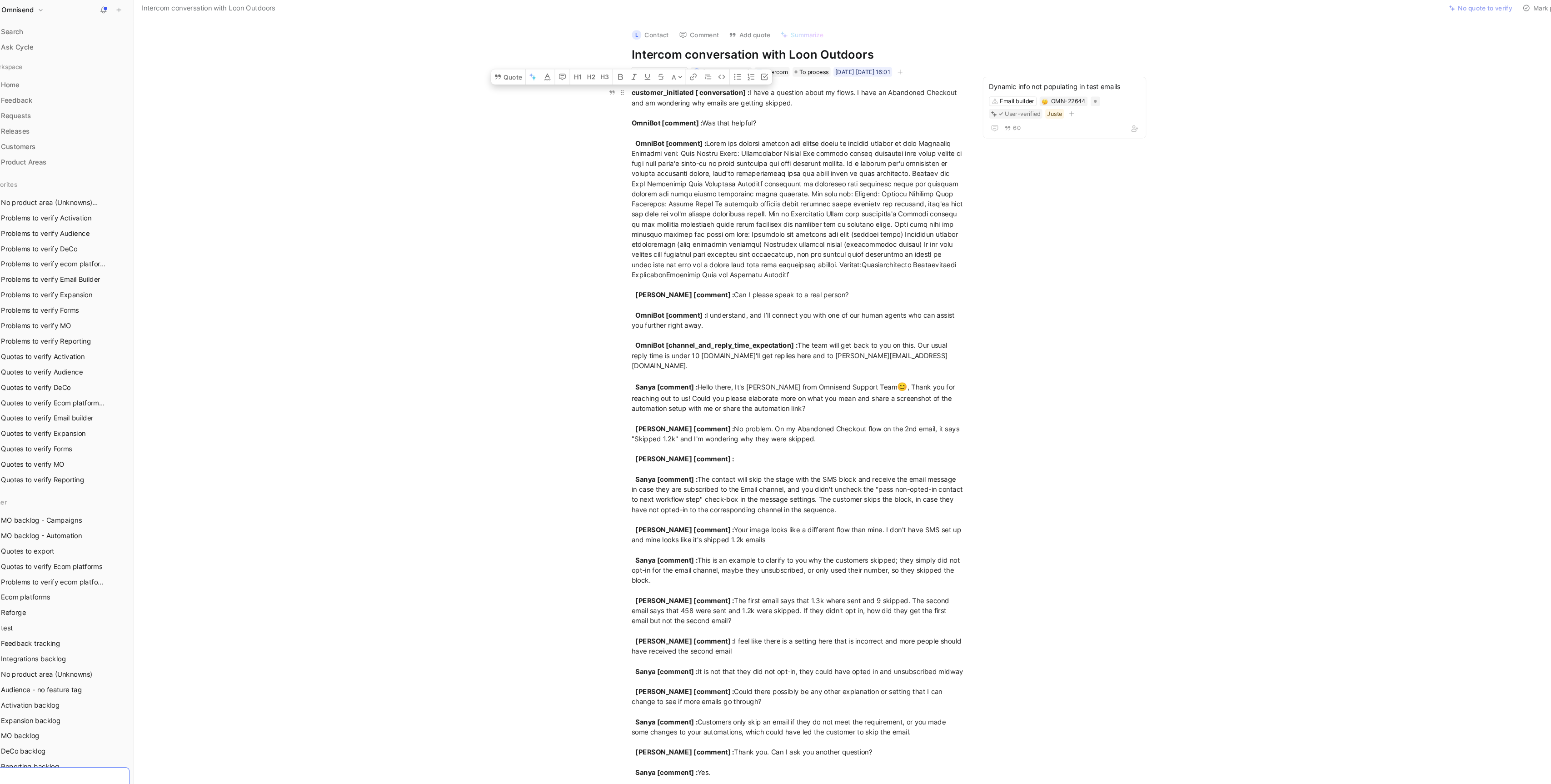
drag, startPoint x: 615, startPoint y: 92, endPoint x: 872, endPoint y: 744, distance: 700.8
click at [872, 744] on div "customer_initiated [ conversation] : I have a question about my flows. I have a…" at bounding box center [771, 604] width 315 height 1034
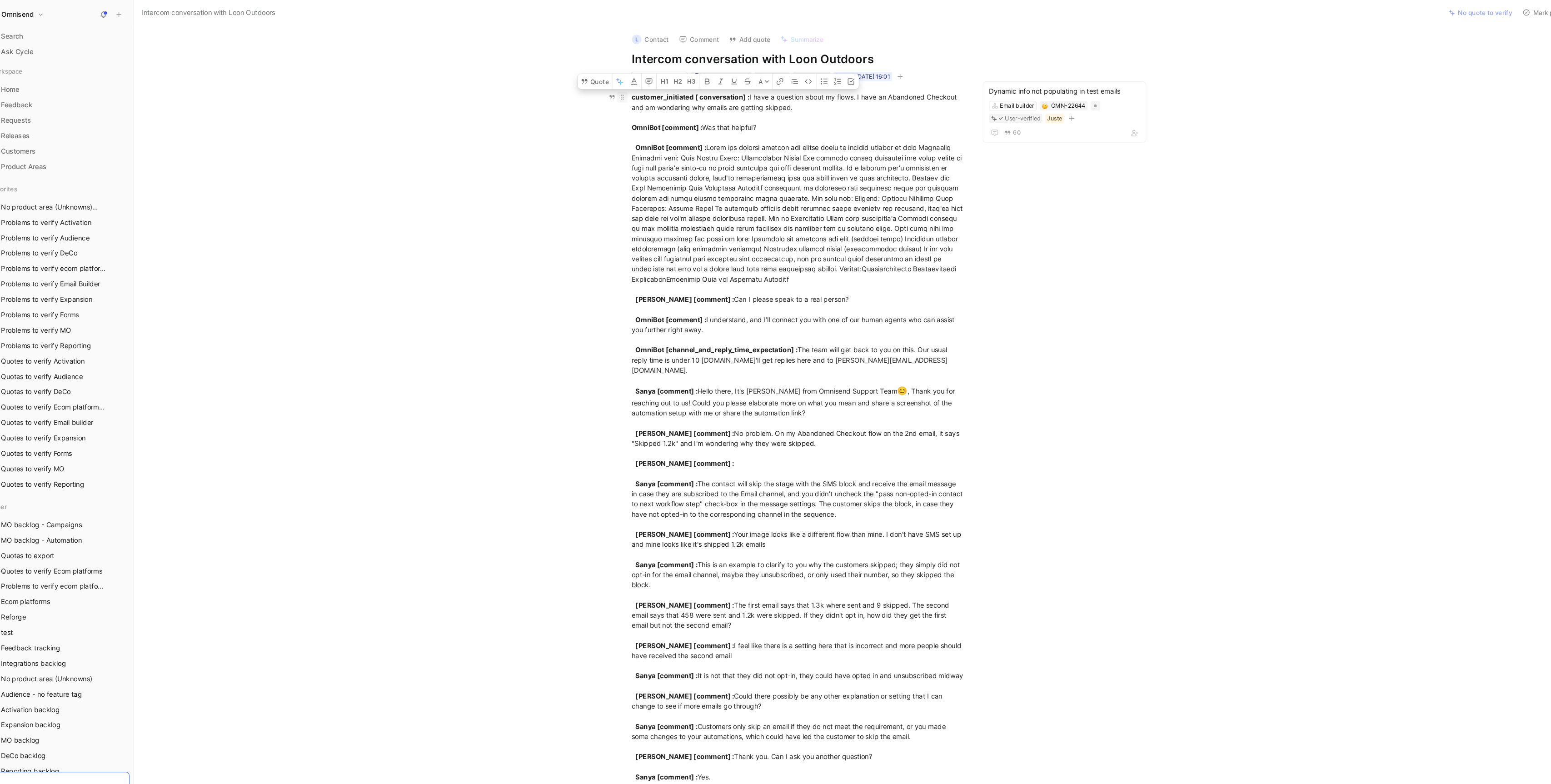
drag, startPoint x: 801, startPoint y: 517, endPoint x: 609, endPoint y: 90, distance: 468.2
click at [609, 90] on p "customer_initiated [ conversation] : I have a question about my flows. I have a…" at bounding box center [771, 604] width 349 height 1040
copy div "customer_initiated [ conversation] : I have a question about my flows. I have a…"
click at [789, 51] on h1 "Intercom conversation with Loon Outdoors" at bounding box center [771, 56] width 315 height 15
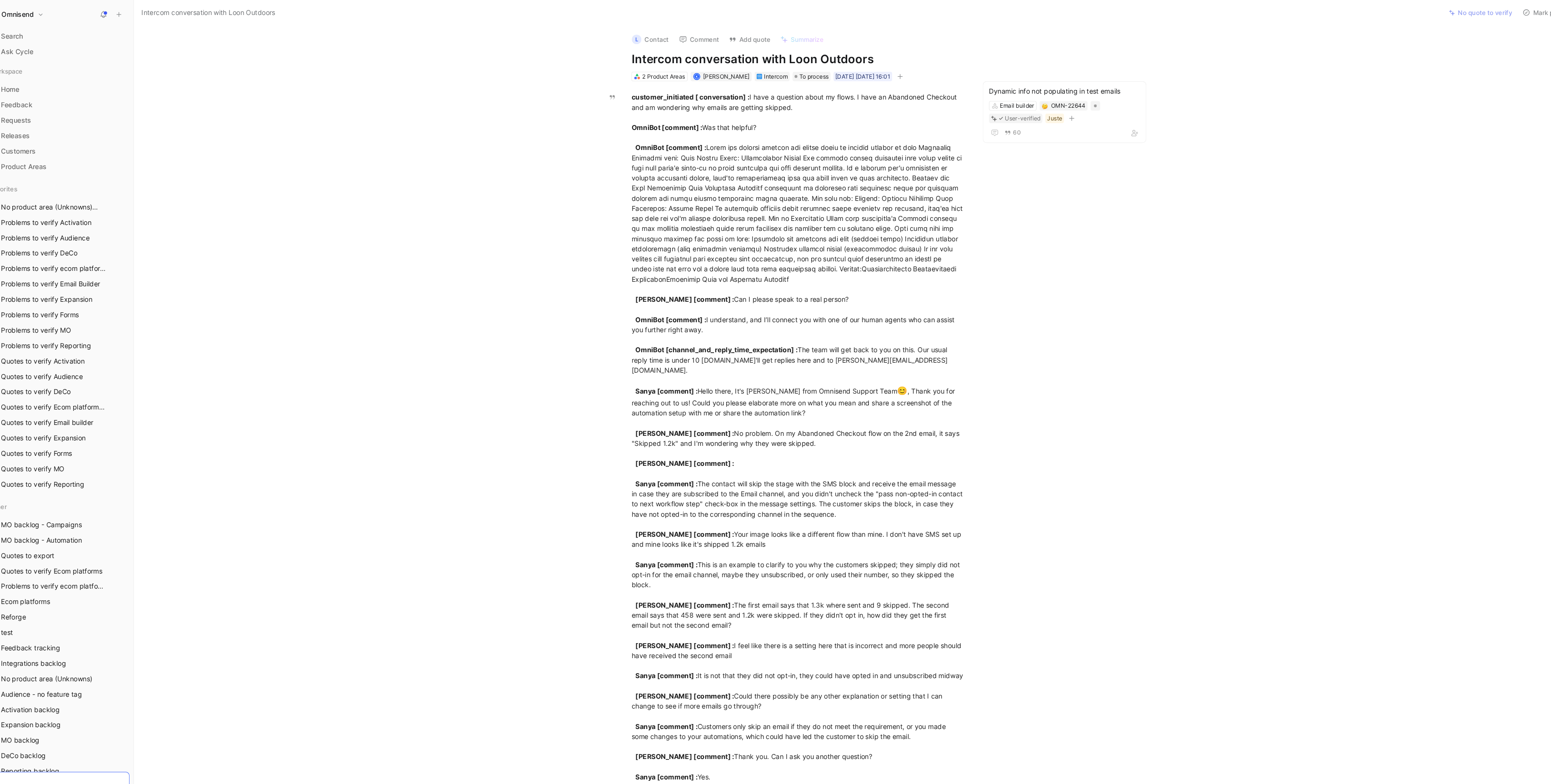
click at [789, 51] on h1 "Intercom conversation with Loon Outdoors" at bounding box center [771, 56] width 315 height 15
copy h1 "Intercom conversation with Loon Outdoors"
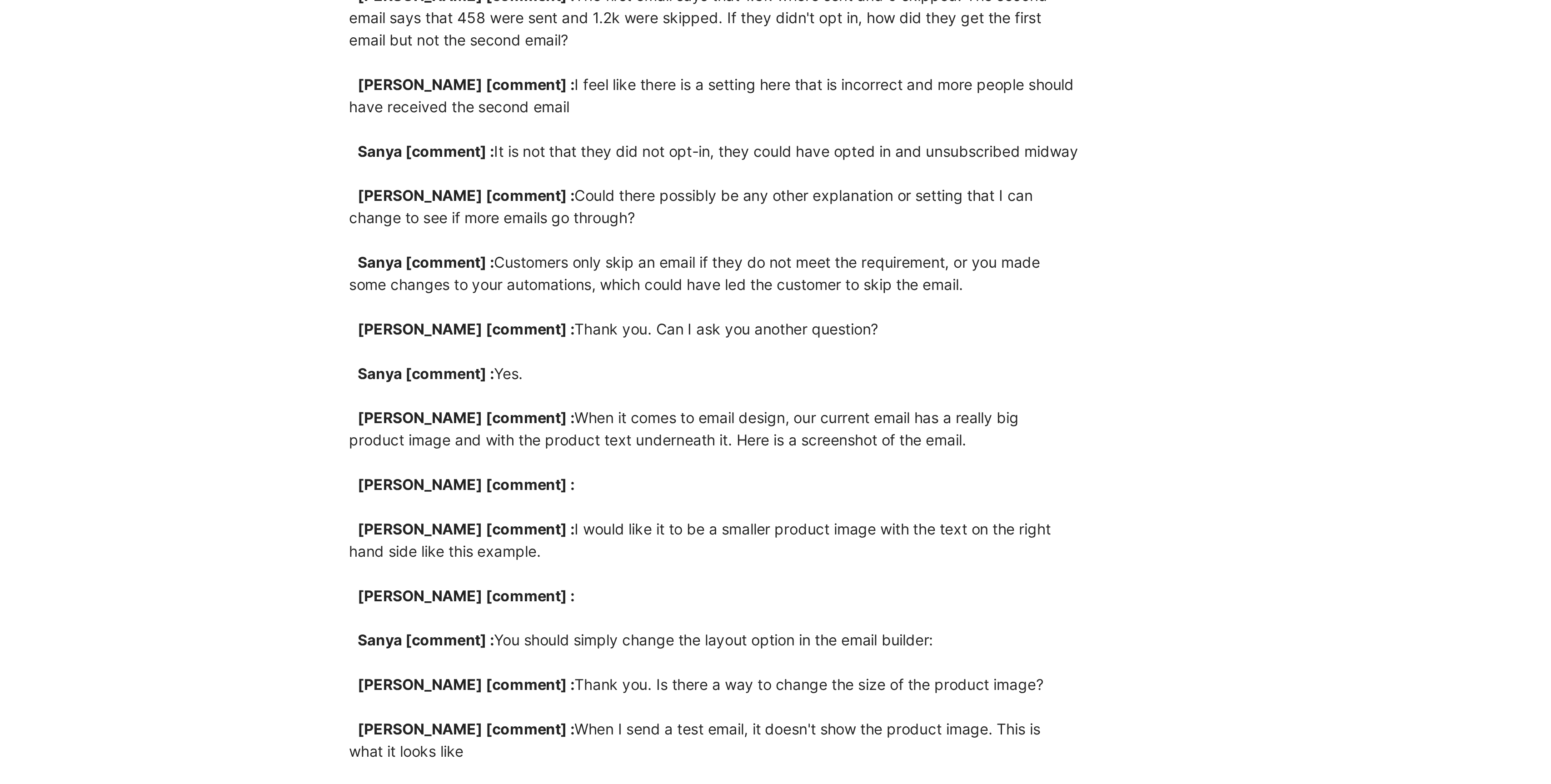
scroll to position [582, 0]
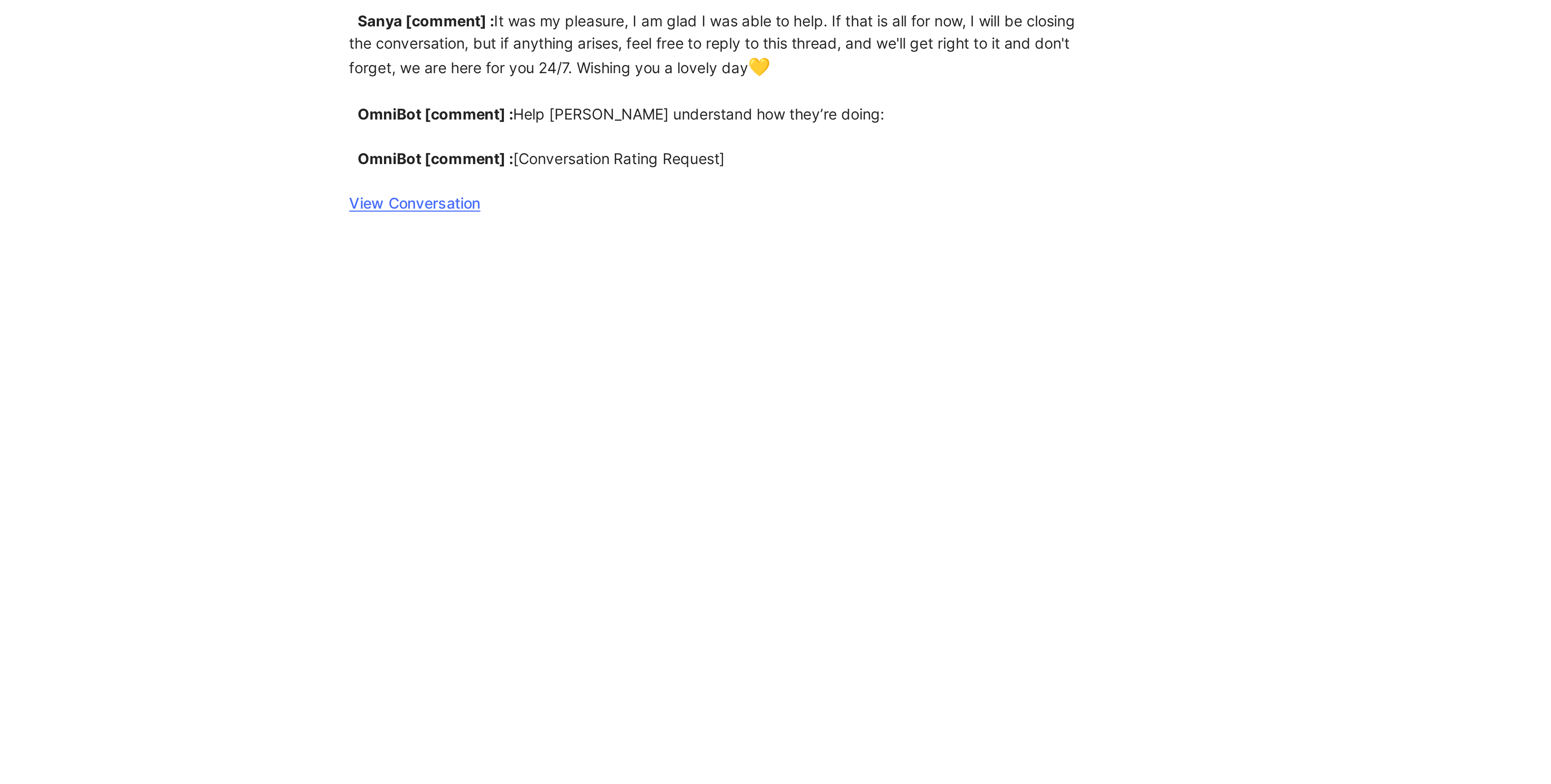
click at [747, 487] on div "customer_initiated [ conversation] : I have a question about my flows. I have a…" at bounding box center [771, 21] width 315 height 1034
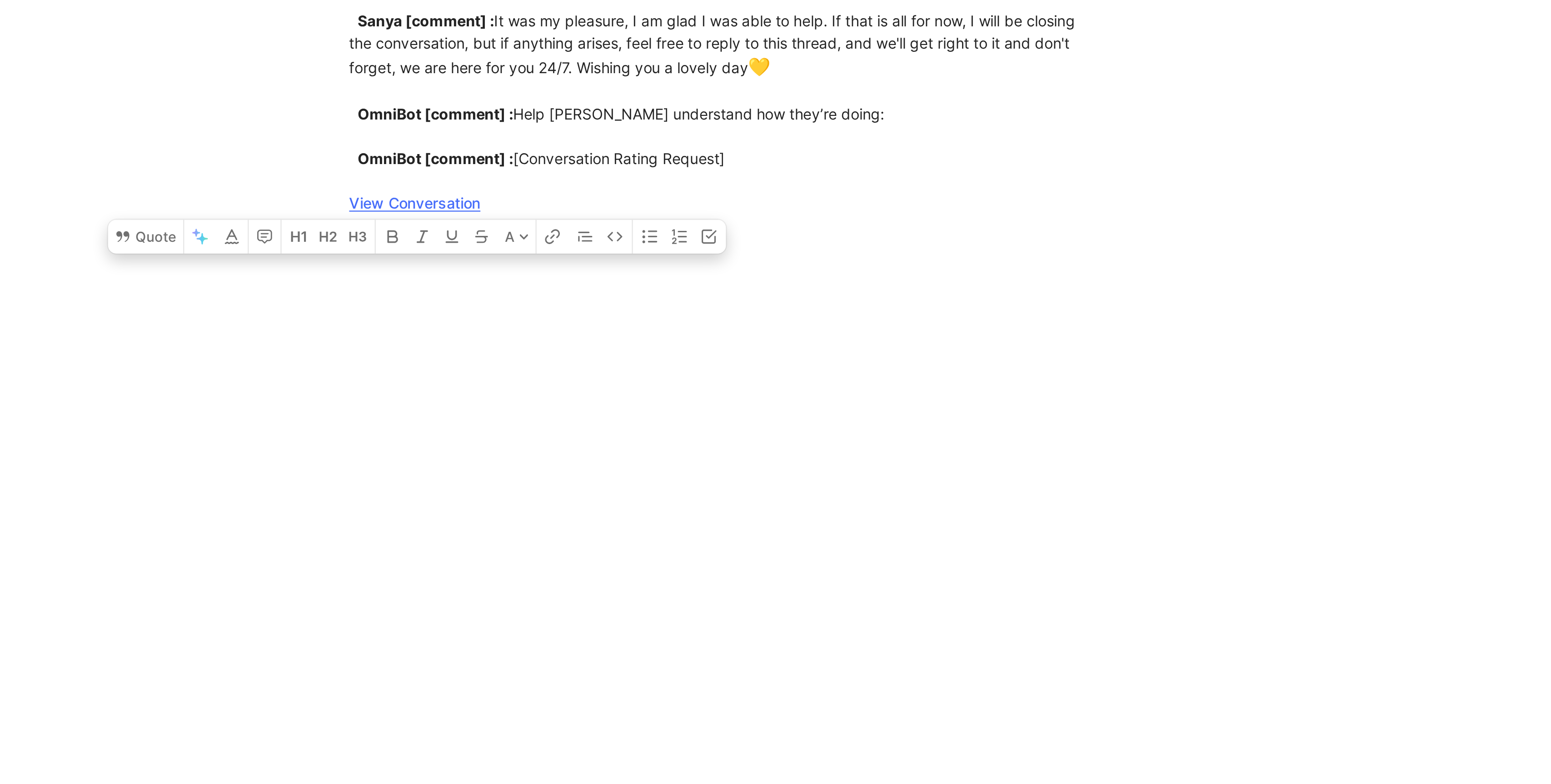
copy div "customer_initiated [ conversation] : I have a question about my flows. I have a…"
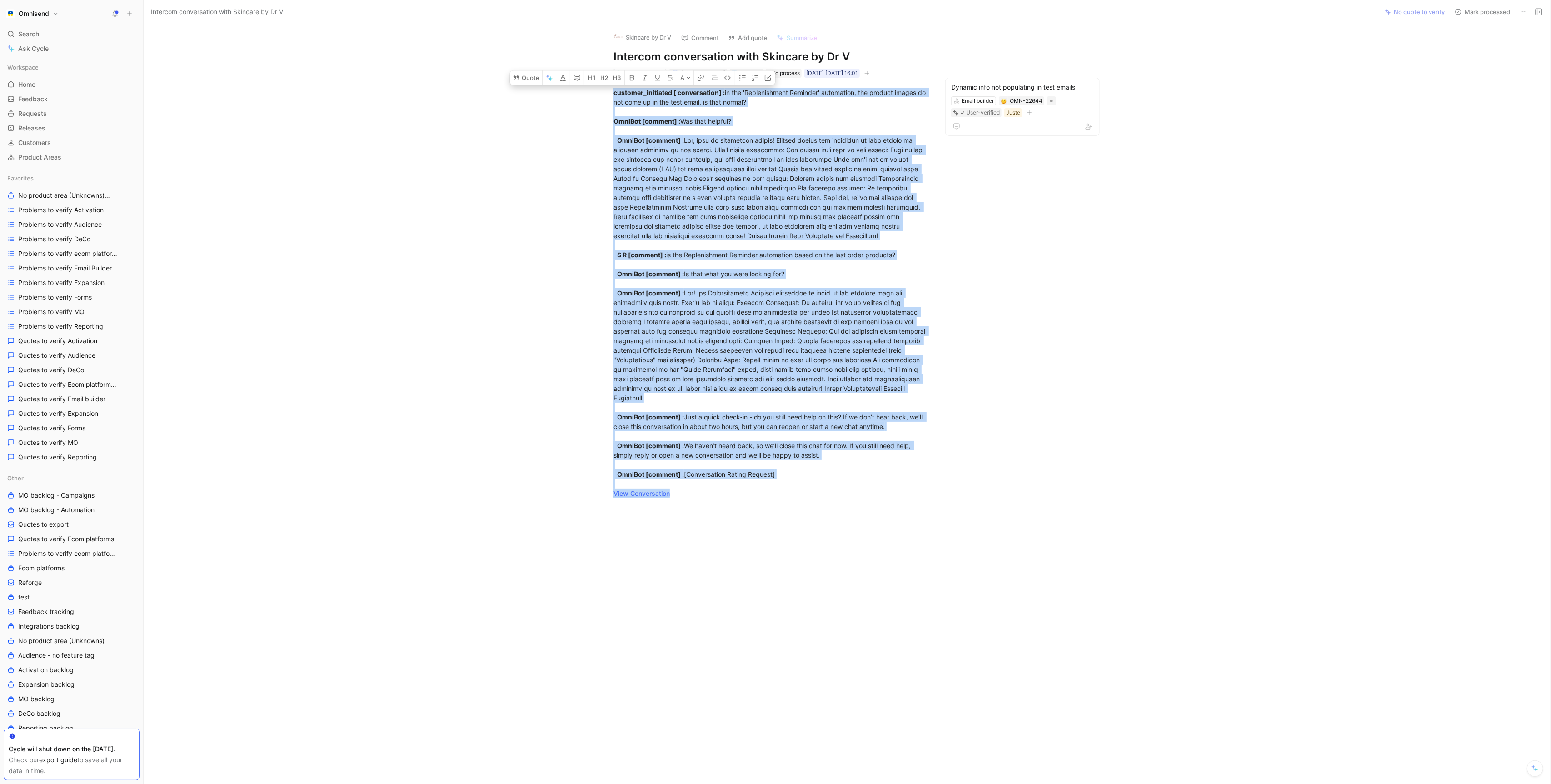
drag, startPoint x: 613, startPoint y: 93, endPoint x: 811, endPoint y: 550, distance: 498.0
click at [811, 550] on div "Quote A customer_initiated [ conversation] : in the 'Replenishment Reminder' au…" at bounding box center [771, 410] width 1216 height 666
click at [805, 488] on div "customer_initiated [ conversation] : in the 'Replenishment Reminder' automation…" at bounding box center [771, 293] width 315 height 410
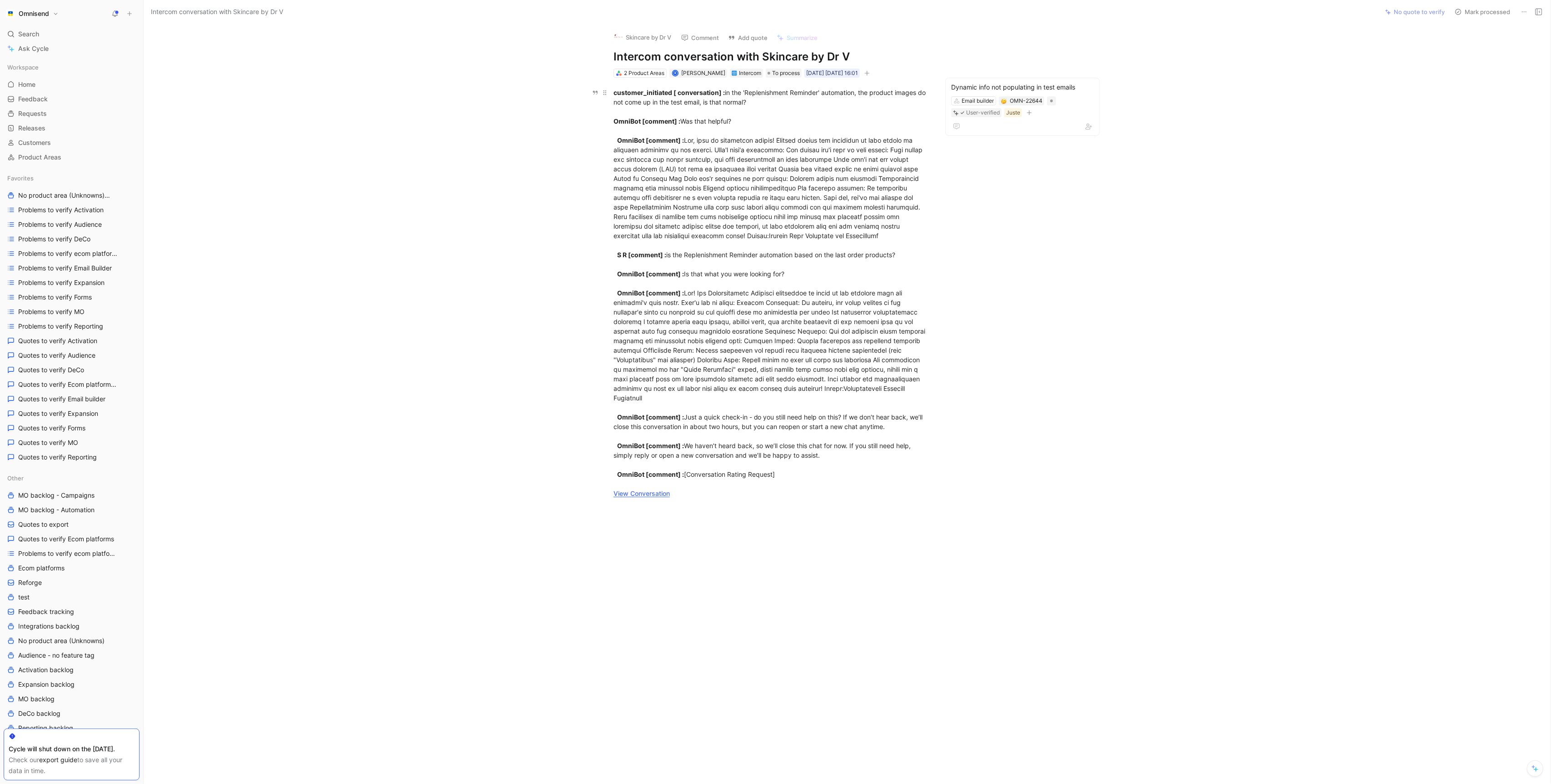
click at [805, 467] on div "customer_initiated [ conversation] : in the 'Replenishment Reminder' automation…" at bounding box center [771, 293] width 315 height 410
click at [806, 481] on div "customer_initiated [ conversation] : in the 'Replenishment Reminder' automation…" at bounding box center [771, 293] width 315 height 410
drag, startPoint x: 794, startPoint y: 477, endPoint x: 590, endPoint y: 96, distance: 432.2
click at [590, 96] on div "customer_initiated [ conversation] : in the 'Replenishment Reminder' automation…" at bounding box center [771, 293] width 1216 height 430
copy div "customer_initiated [ conversation] : in the 'Replenishment Reminder' automation…"
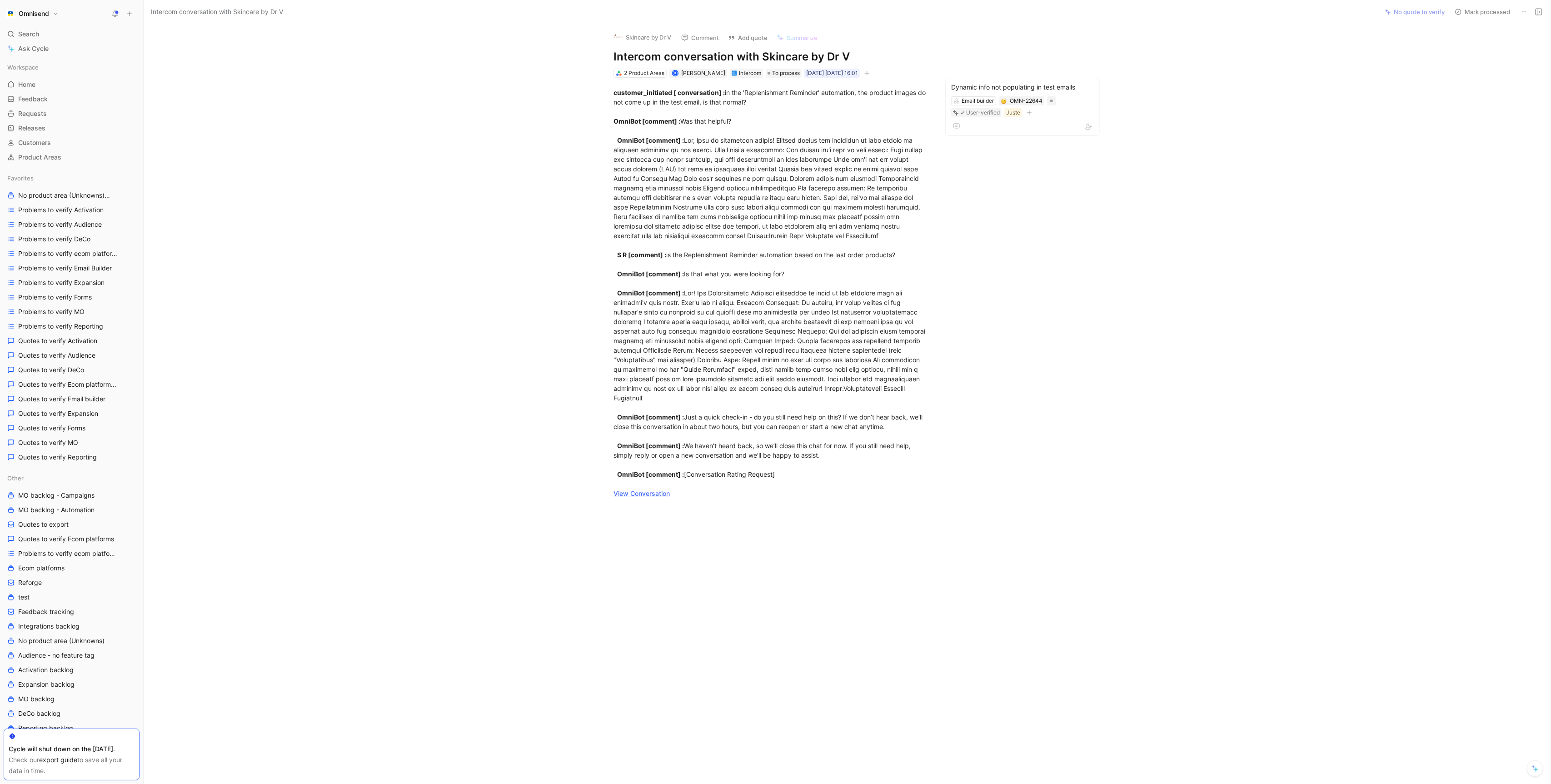
click at [768, 505] on div "customer_initiated [ conversation] : in the 'Replenishment Reminder' automation…" at bounding box center [771, 293] width 1216 height 430
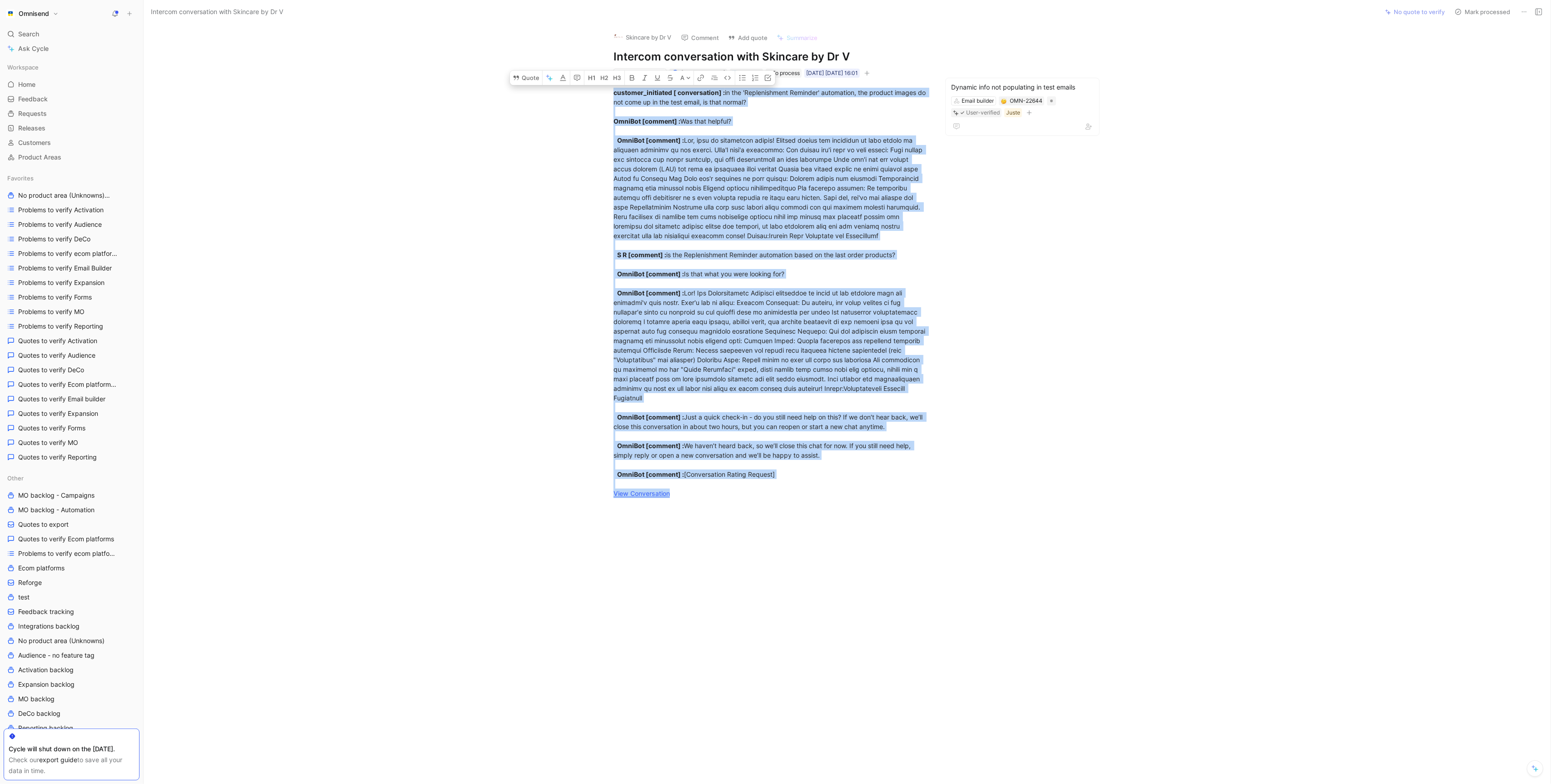
drag, startPoint x: 728, startPoint y: 499, endPoint x: 539, endPoint y: 89, distance: 451.5
click at [539, 89] on div "customer_initiated [ conversation] : in the 'Replenishment Reminder' automation…" at bounding box center [771, 293] width 1216 height 430
copy div "customer_initiated [ conversation] : in the 'Replenishment Reminder' automation…"
click at [820, 58] on h1 "Intercom conversation with Skincare by Dr V" at bounding box center [771, 57] width 315 height 15
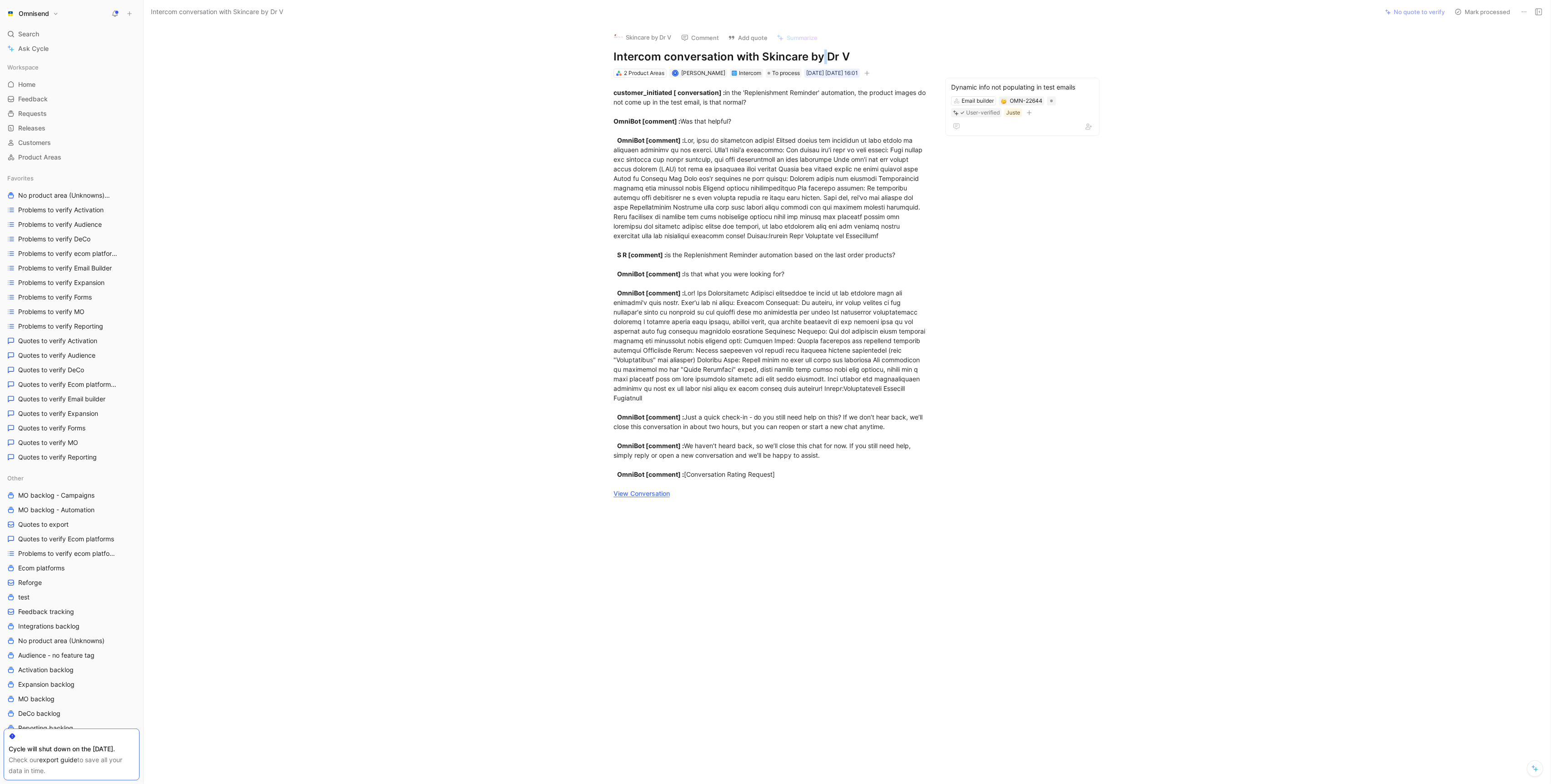
click at [820, 58] on h1 "Intercom conversation with Skincare by Dr V" at bounding box center [771, 57] width 315 height 15
click at [671, 467] on div "customer_initiated [ conversation] : in the 'Replenishment Reminder' automation…" at bounding box center [771, 293] width 315 height 410
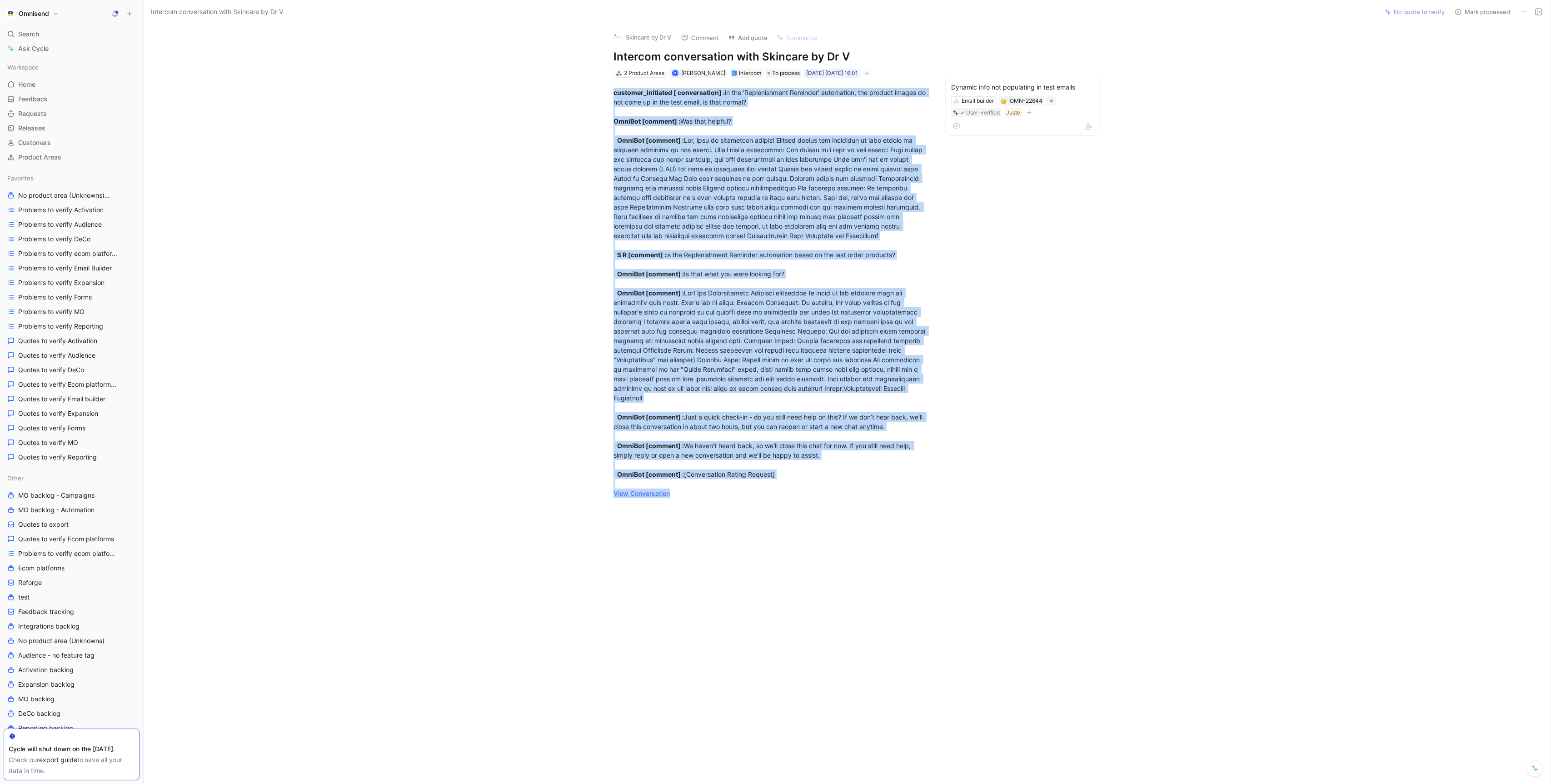
drag, startPoint x: 684, startPoint y: 490, endPoint x: 567, endPoint y: 47, distance: 458.2
click at [567, 47] on div "Skincare by Dr V Comment Add quote Summarize Intercom conversation with Skincar…" at bounding box center [847, 404] width 1407 height 760
copy div "customer_initiated [ conversation] : in the 'Replenishment Reminder' automation…"
click at [677, 51] on h1 "Intercom conversation with Skincare by Dr V" at bounding box center [771, 57] width 315 height 15
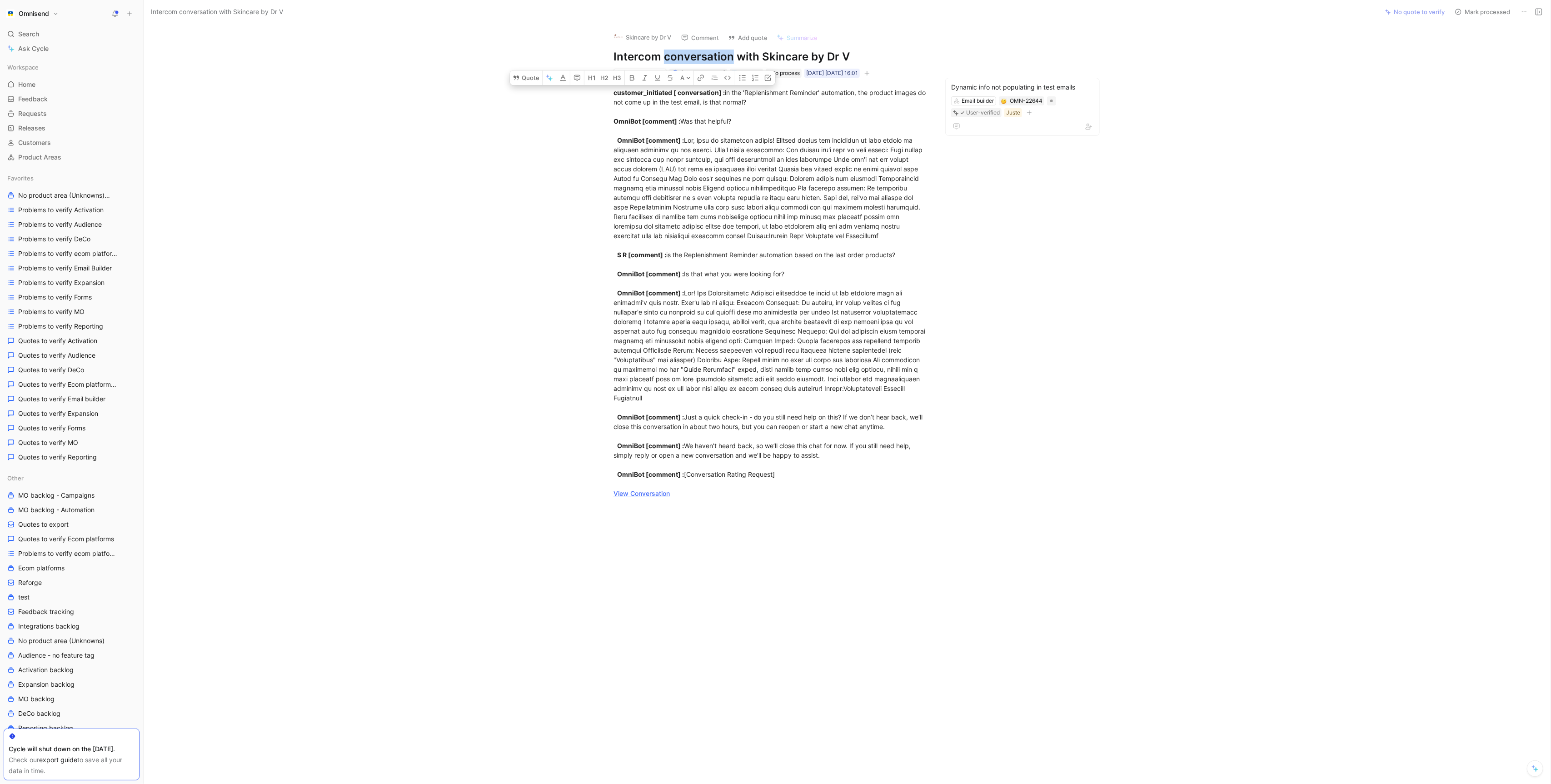
click at [677, 51] on h1 "Intercom conversation with Skincare by Dr V" at bounding box center [771, 57] width 315 height 15
copy h1 "Intercom conversation with Skincare by Dr V"
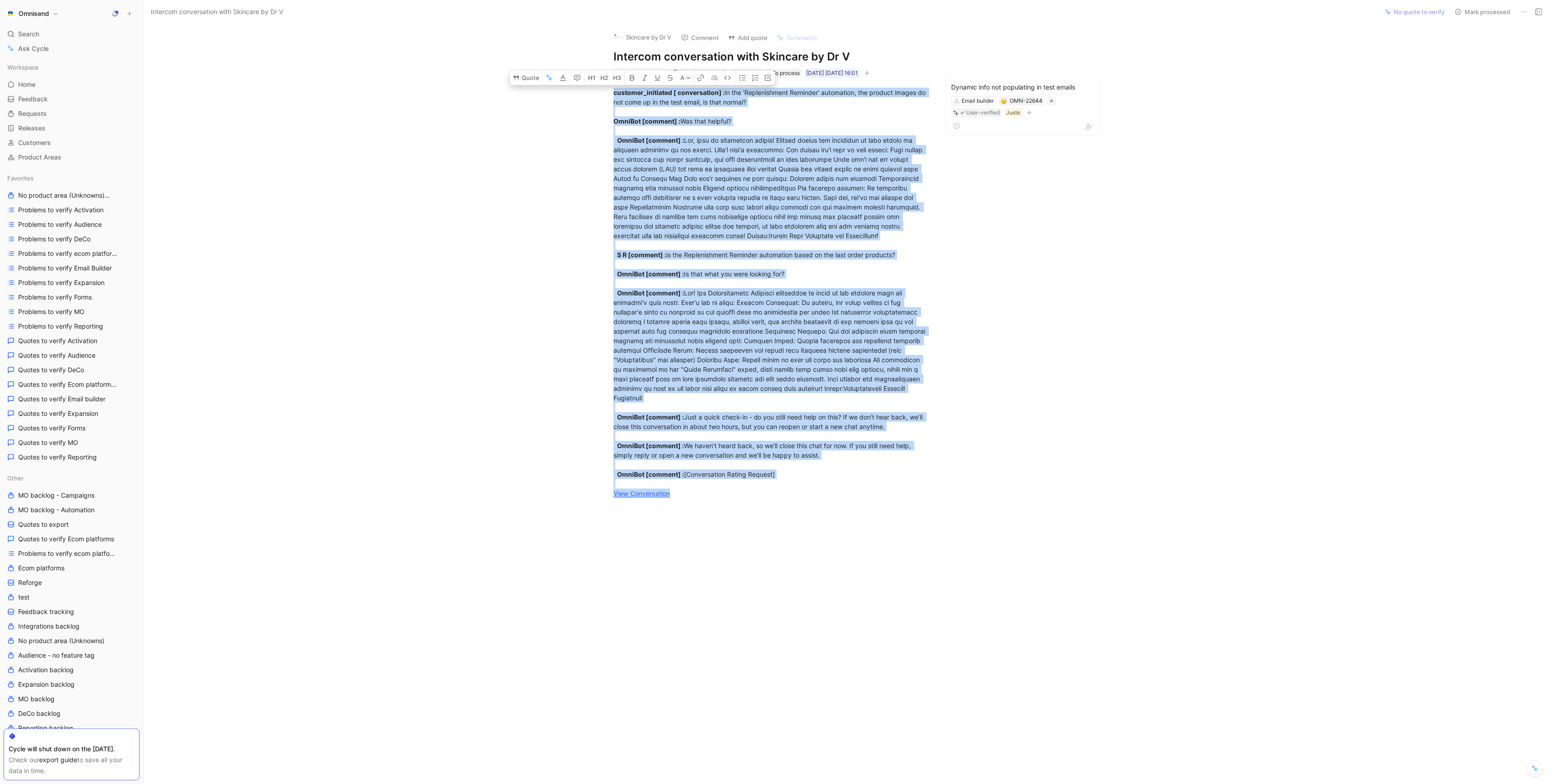
drag, startPoint x: 615, startPoint y: 94, endPoint x: 774, endPoint y: 517, distance: 451.9
click at [774, 517] on div "Quote A customer_initiated [ conversation] : in the 'Replenishment Reminder' au…" at bounding box center [771, 410] width 1216 height 666
copy div "customer_initiated [ conversation] : in the 'Replenishment Reminder' automation…"
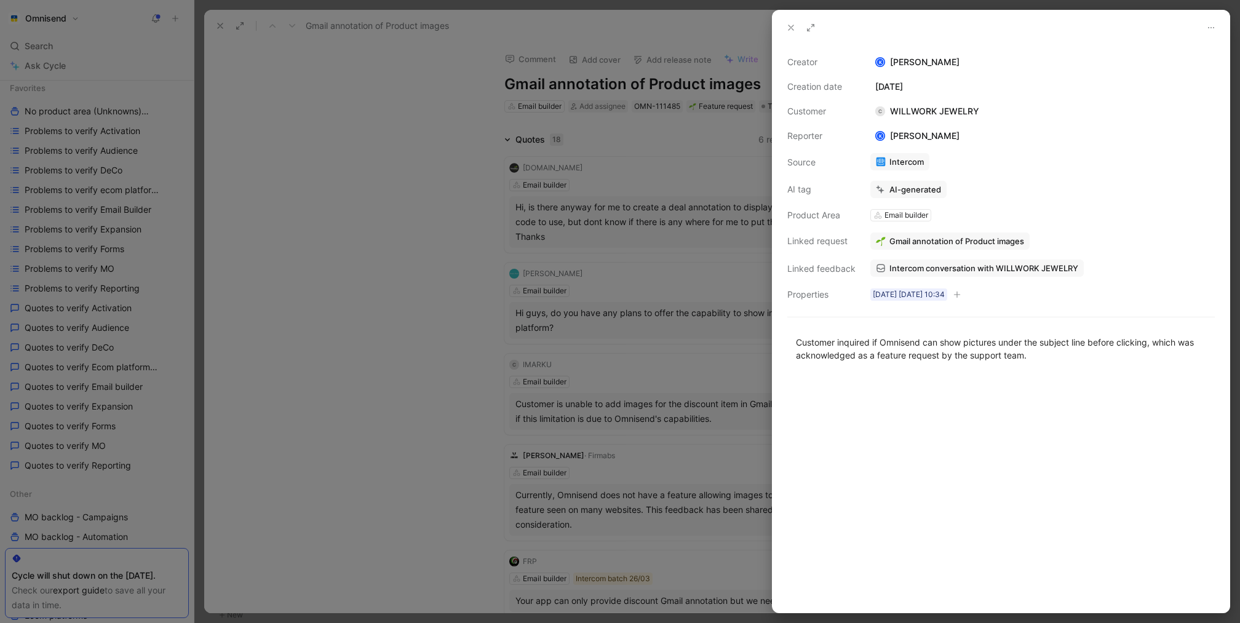
click at [448, 221] on div at bounding box center [620, 311] width 1240 height 623
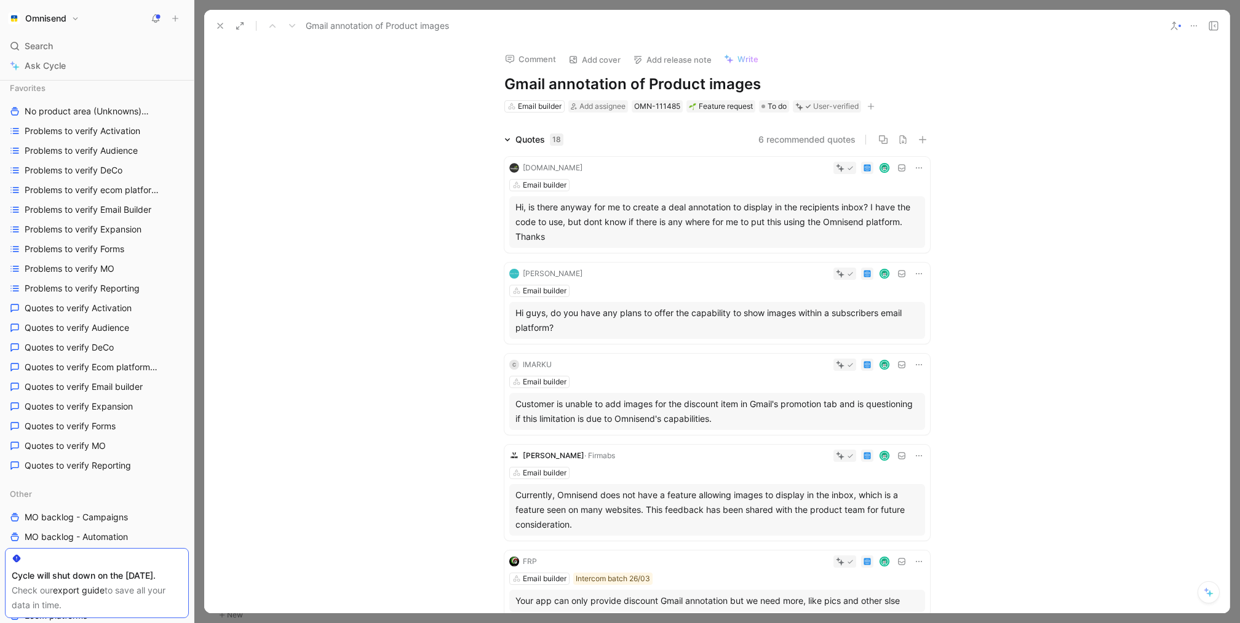
drag, startPoint x: 228, startPoint y: 27, endPoint x: 367, endPoint y: 288, distance: 296.3
click at [366, 286] on div "Gmail annotation of Product images Comment Add cover Add release note Write Gma…" at bounding box center [716, 311] width 1025 height 603
click at [218, 26] on icon at bounding box center [220, 26] width 10 height 10
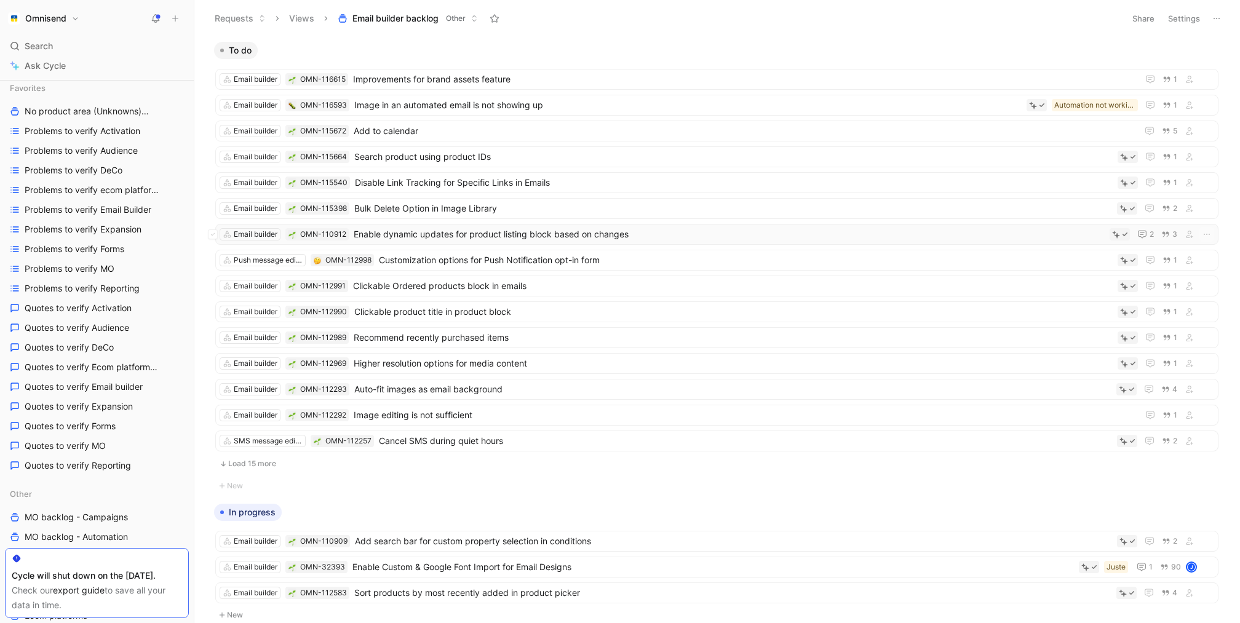
click at [626, 235] on span "Enable dynamic updates for product listing block based on changes" at bounding box center [729, 234] width 751 height 15
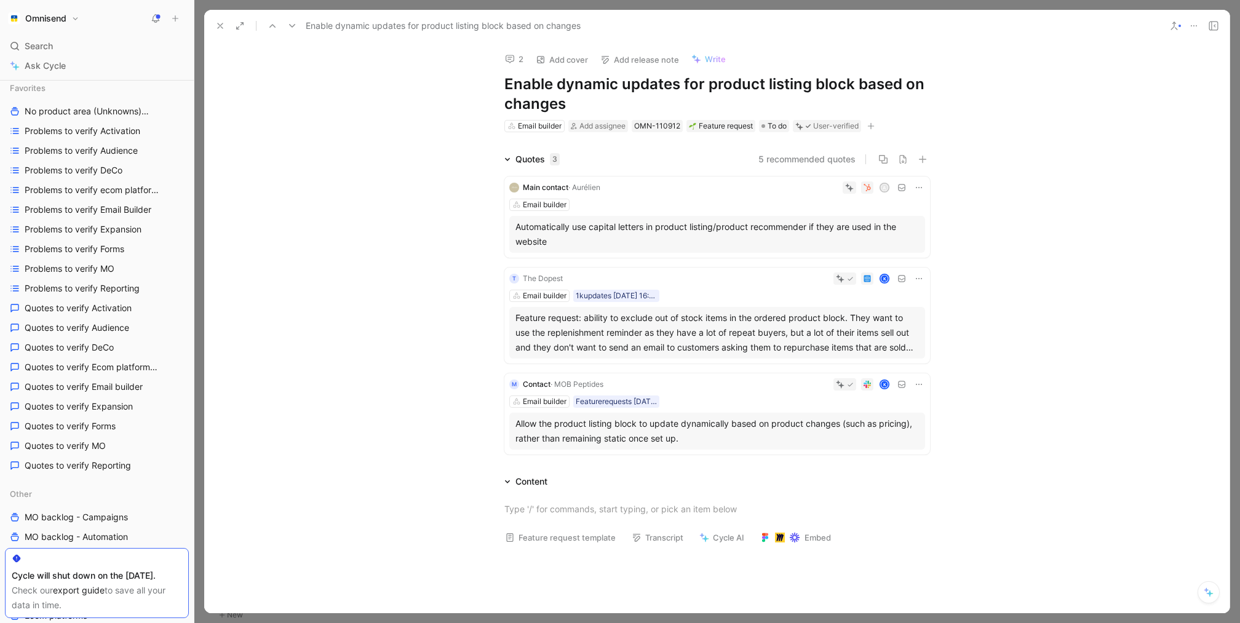
click at [216, 31] on button at bounding box center [220, 25] width 17 height 17
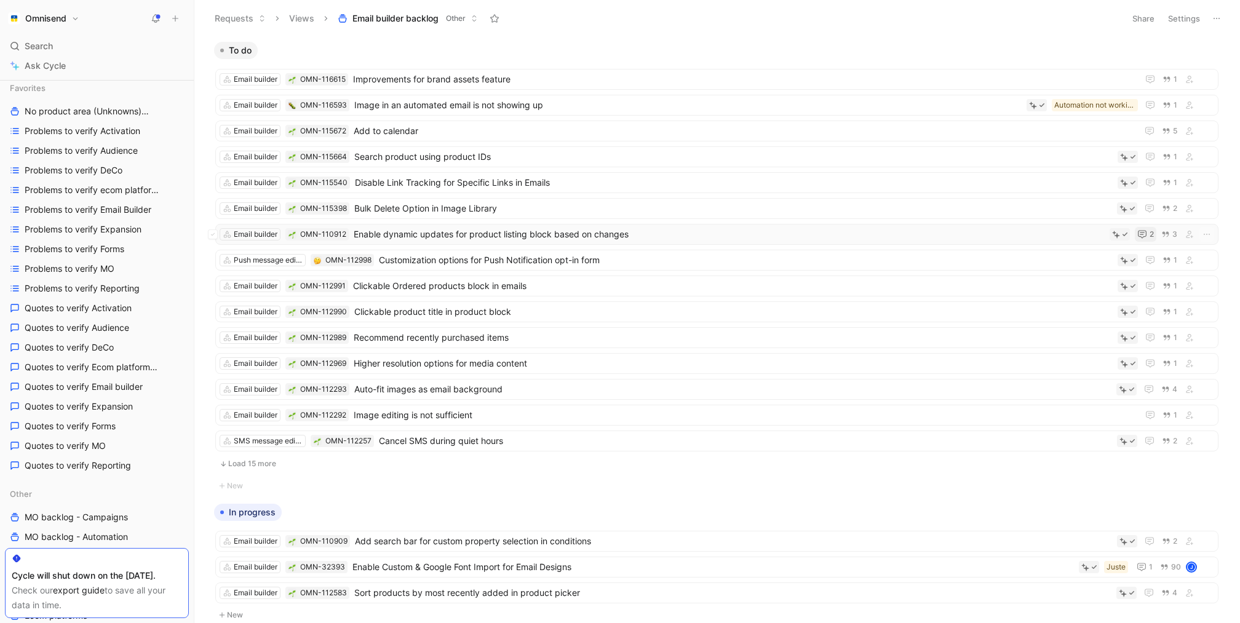
click at [1144, 231] on icon "button" at bounding box center [1142, 234] width 10 height 10
click at [253, 456] on button "Load 15 more" at bounding box center [716, 463] width 1003 height 15
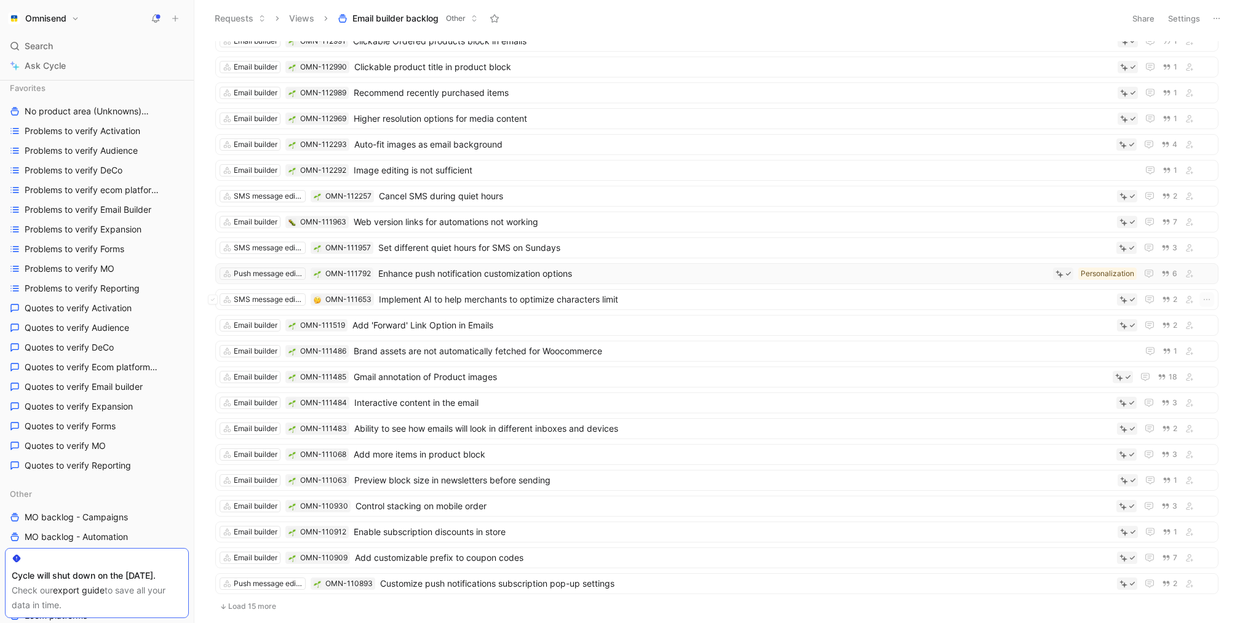
scroll to position [289, 0]
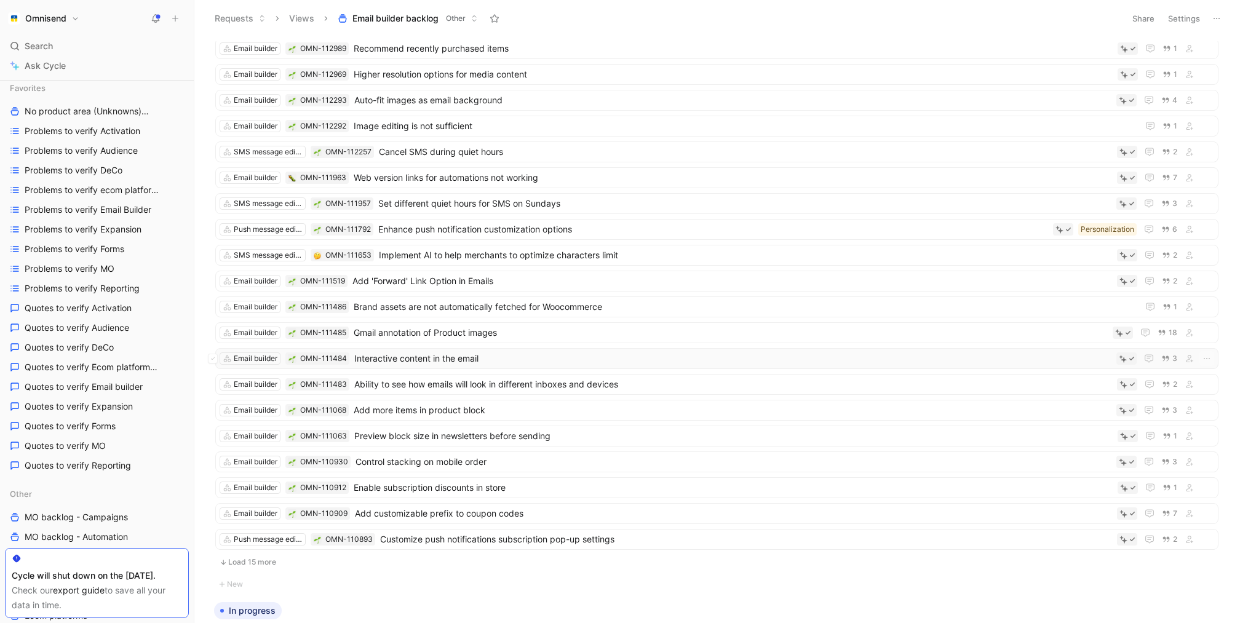
click at [530, 351] on span "Interactive content in the email" at bounding box center [732, 358] width 757 height 15
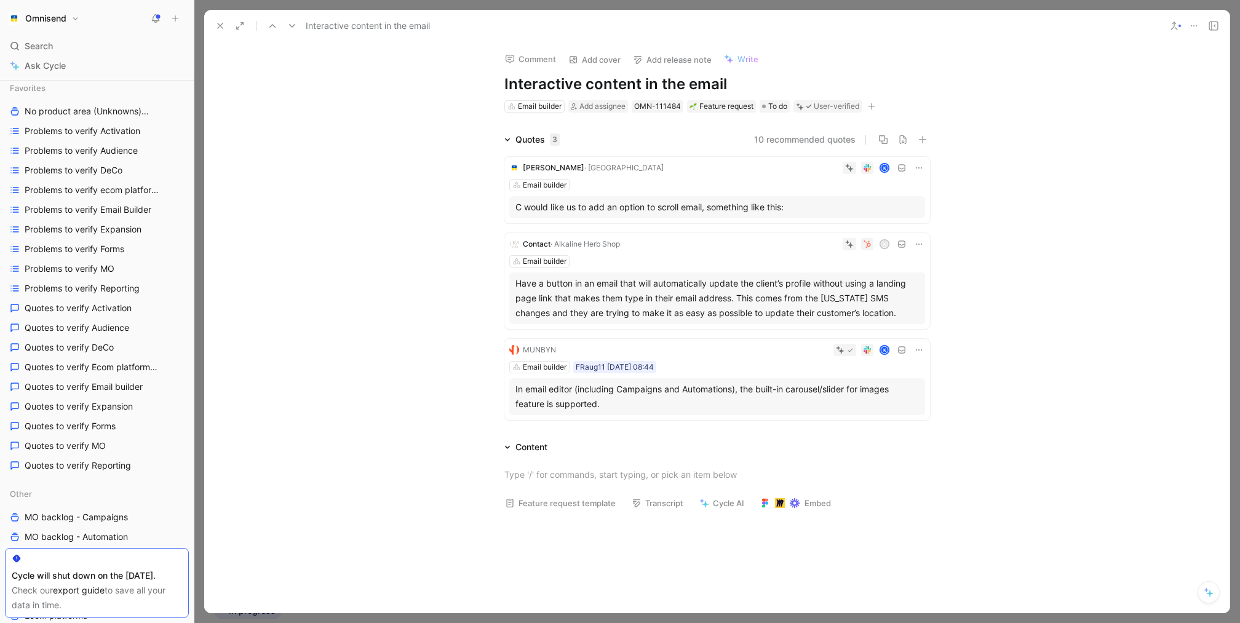
click at [661, 382] on div "In email editor (including Campaigns and Automations), the built-in carousel/sl…" at bounding box center [716, 397] width 403 height 30
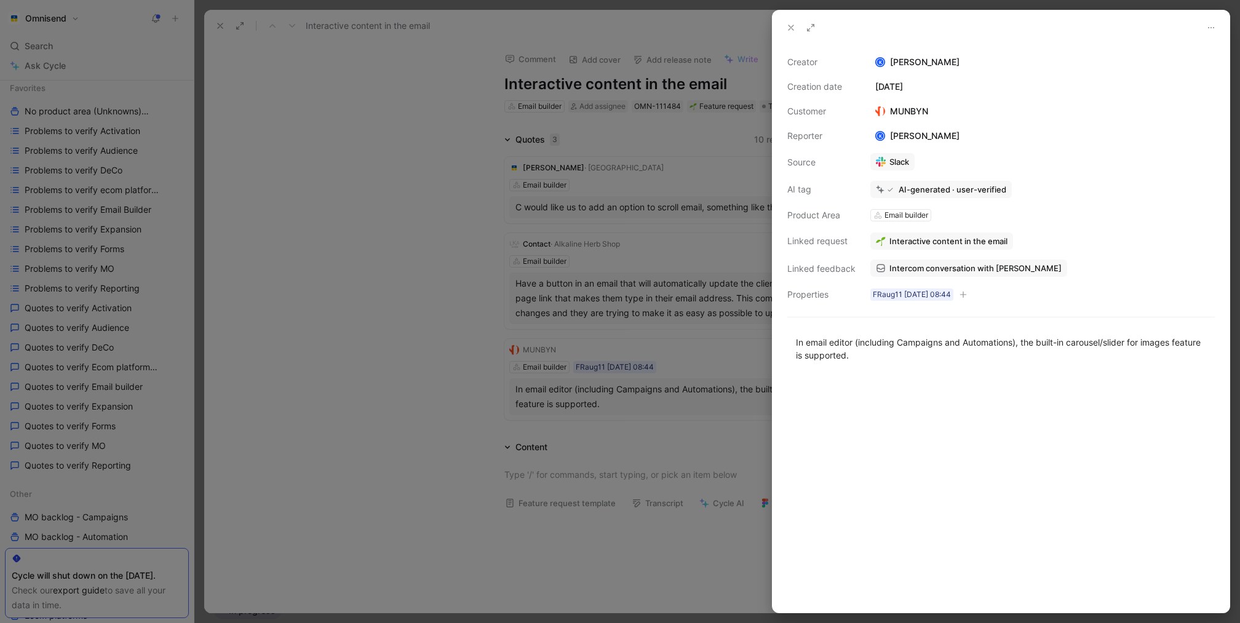
click at [951, 270] on span "Intercom conversation with MUNBYN" at bounding box center [975, 268] width 172 height 11
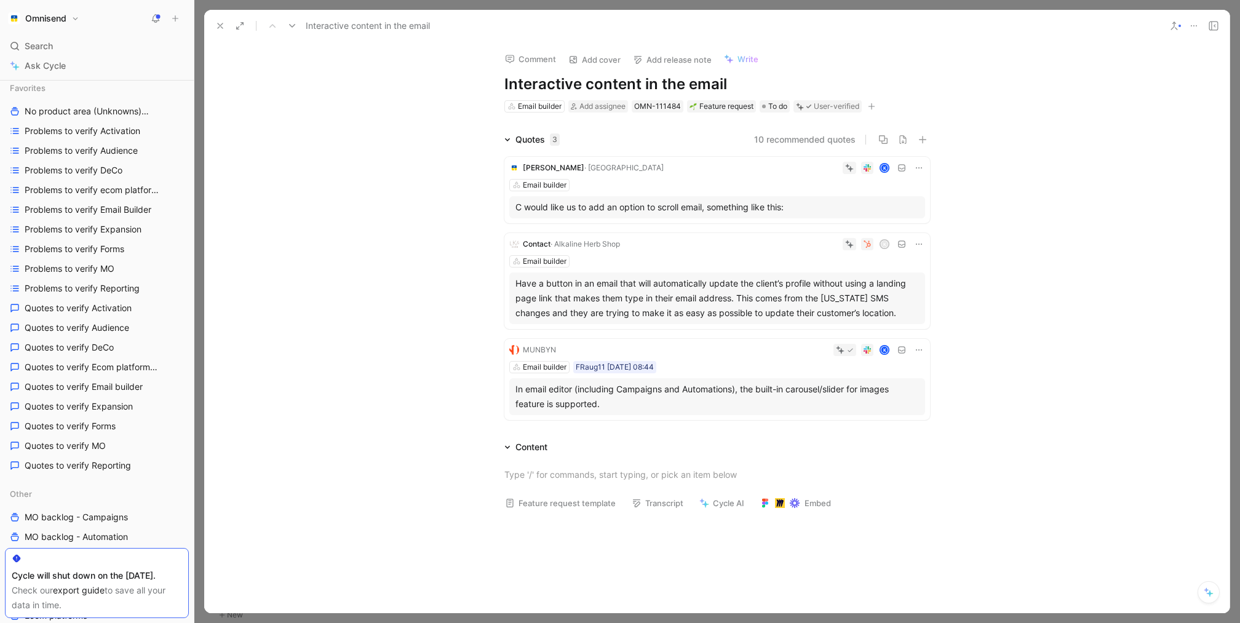
click at [223, 18] on button at bounding box center [220, 25] width 17 height 17
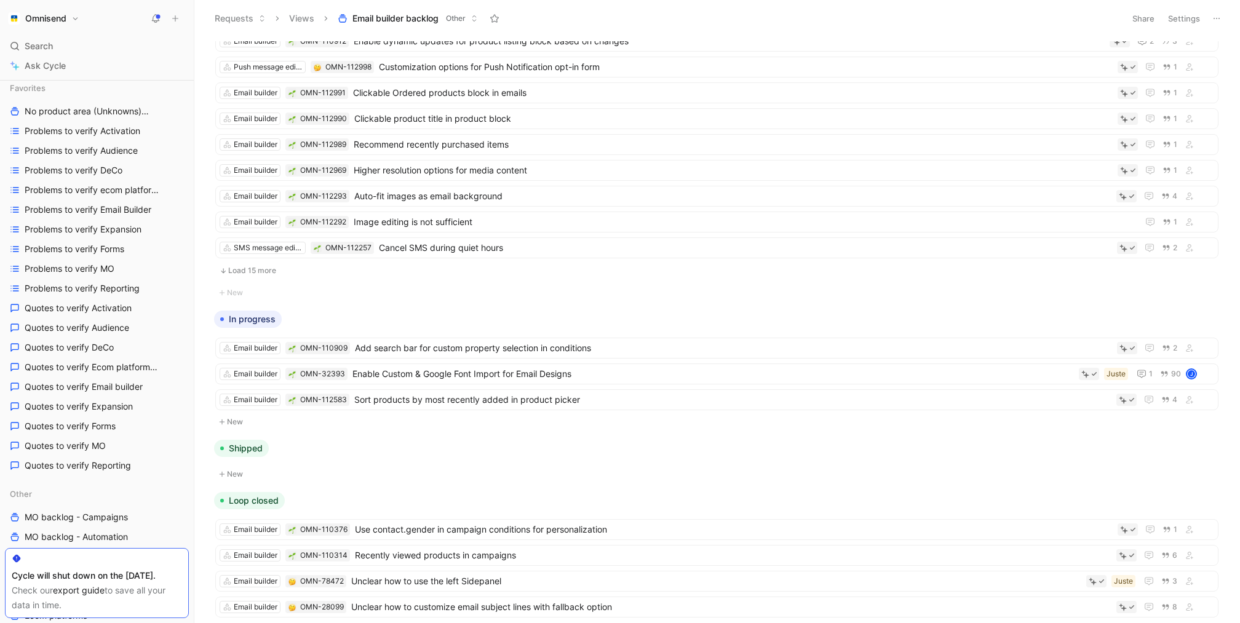
scroll to position [388, 0]
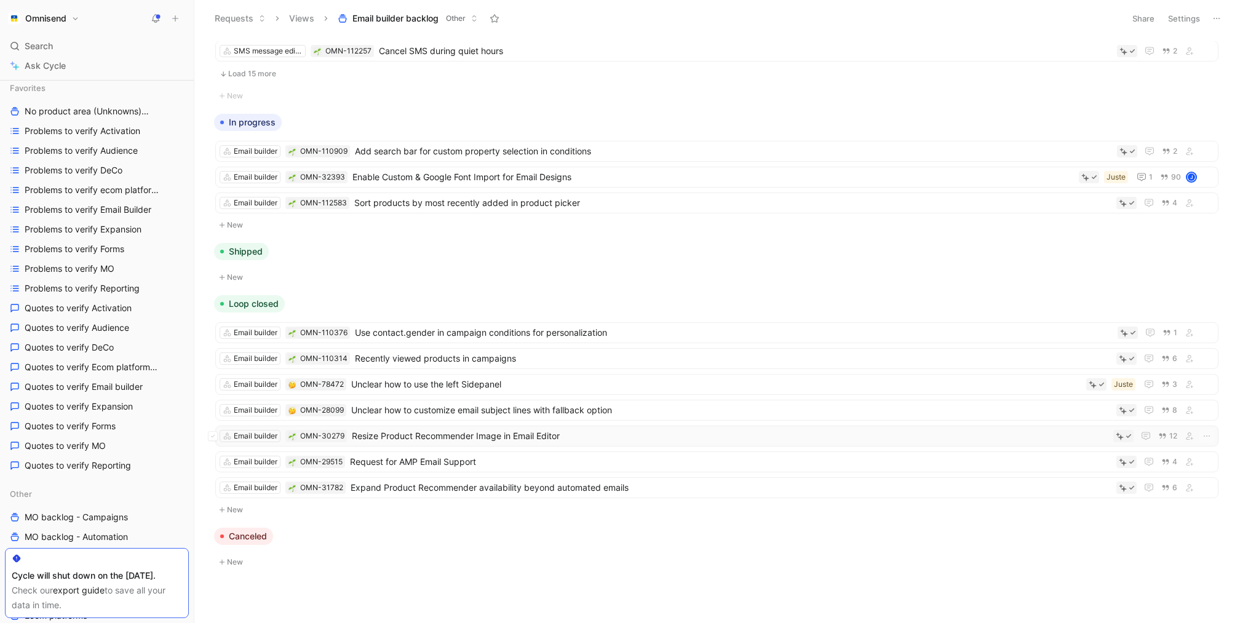
click at [448, 434] on span "Resize Product Recommender Image in Email Editor" at bounding box center [730, 436] width 756 height 15
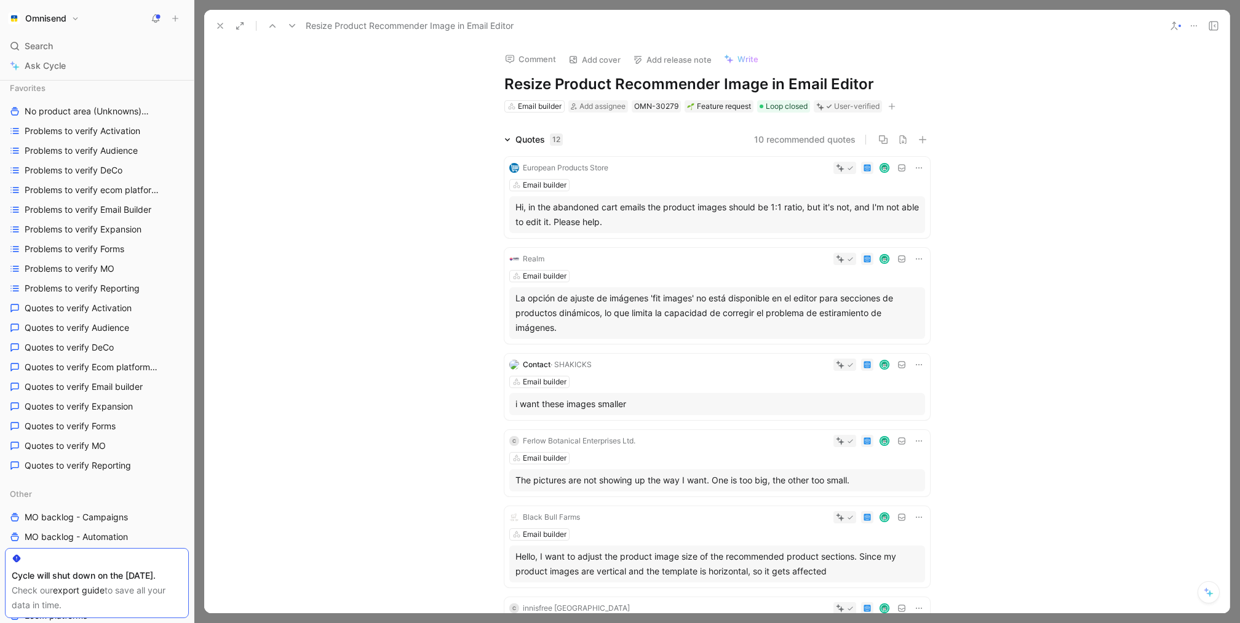
click at [226, 26] on button at bounding box center [220, 25] width 17 height 17
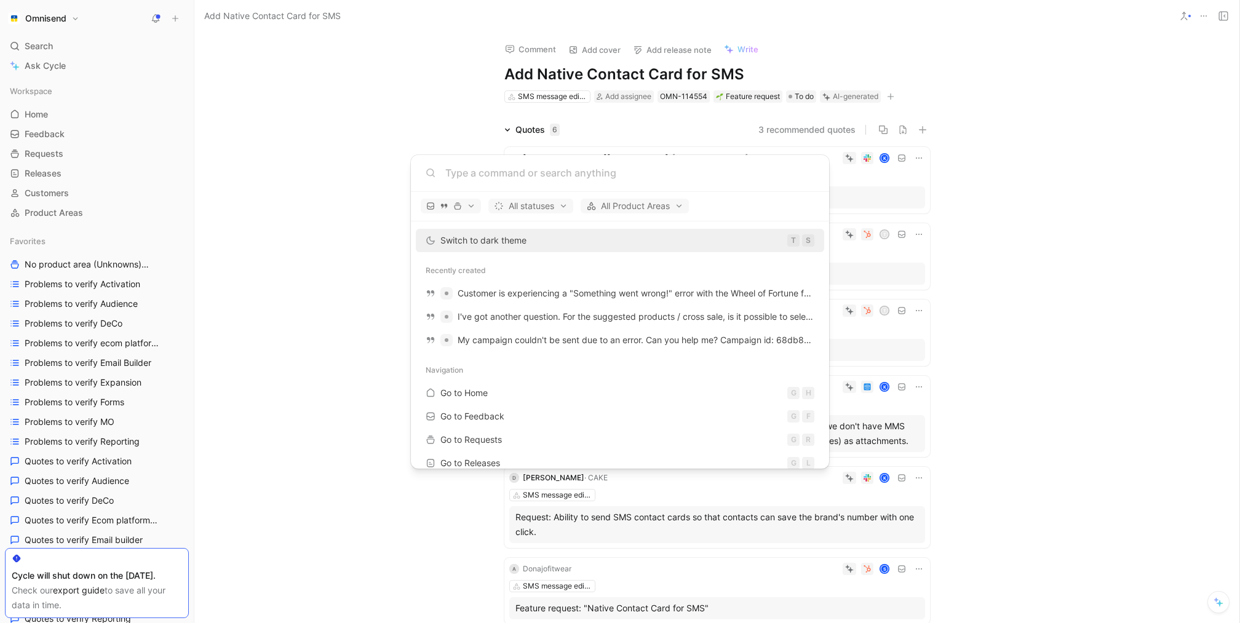
click at [389, 71] on body "Omnisend Search ⌘ K Ask Cycle Workspace Home G then H Feedback G then F Request…" at bounding box center [620, 311] width 1240 height 623
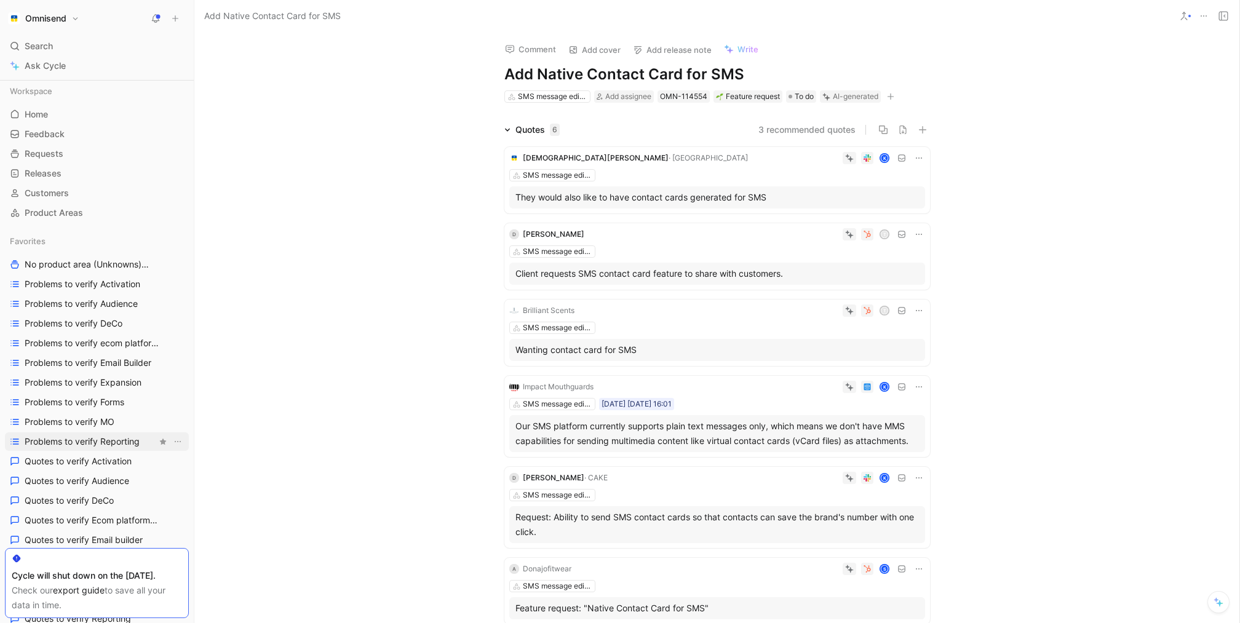
scroll to position [734, 0]
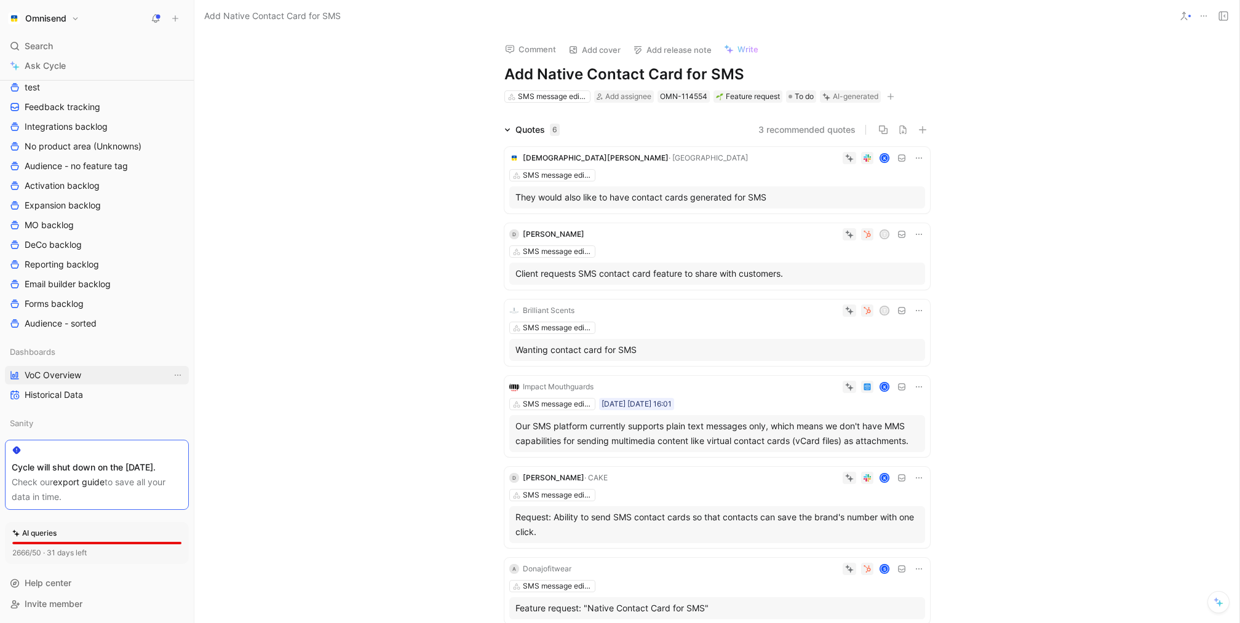
click at [66, 369] on span "VoC Overview" at bounding box center [53, 375] width 57 height 12
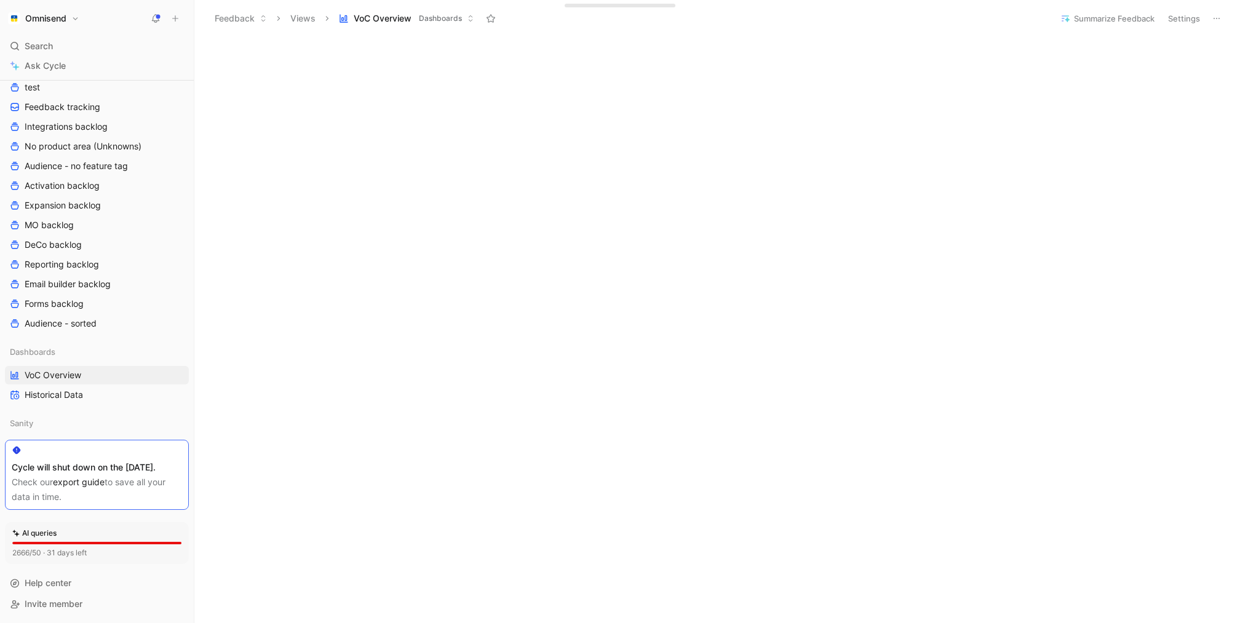
scroll to position [392, 0]
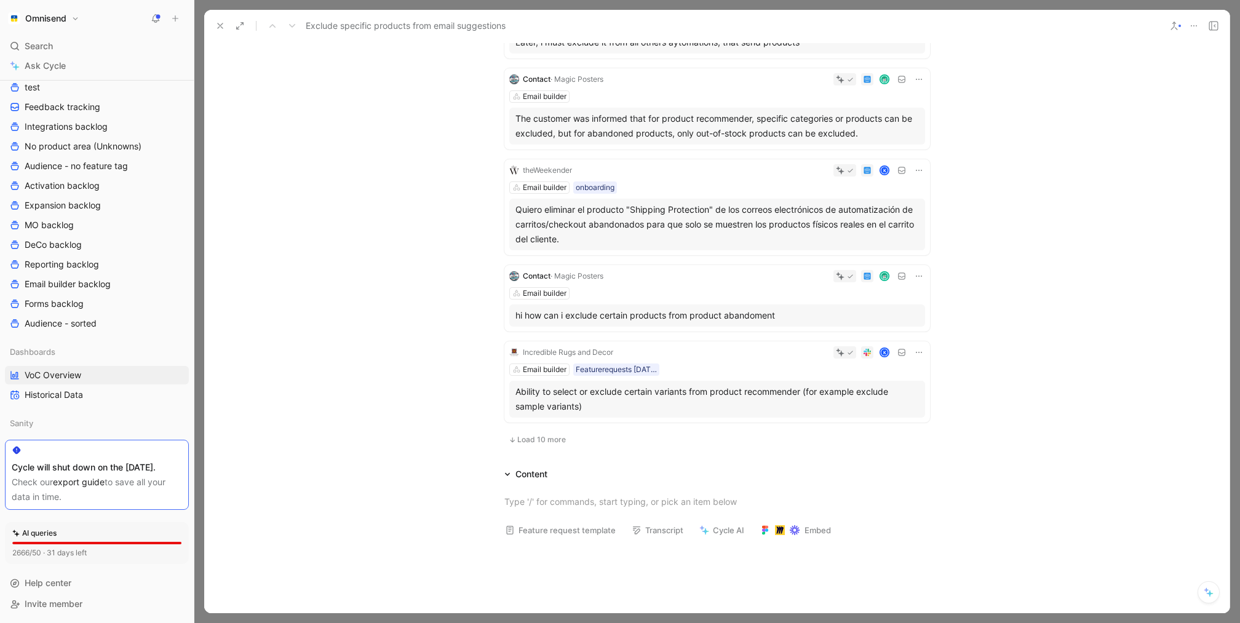
scroll to position [616, 0]
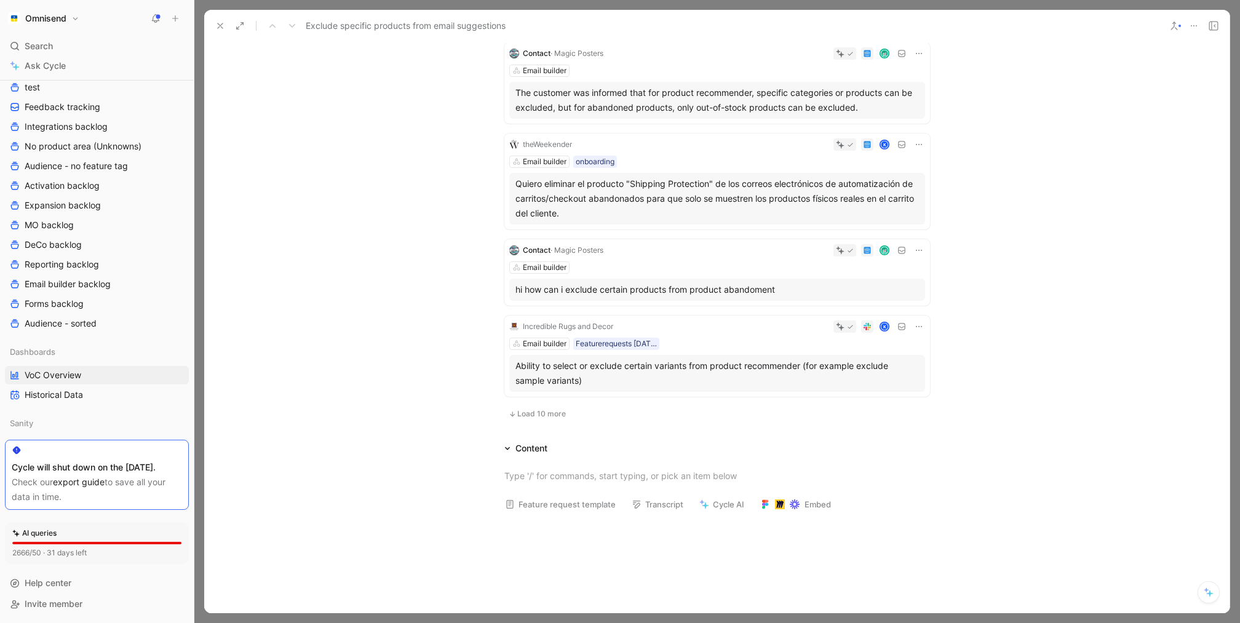
click at [549, 416] on span "Load 10 more" at bounding box center [541, 414] width 49 height 10
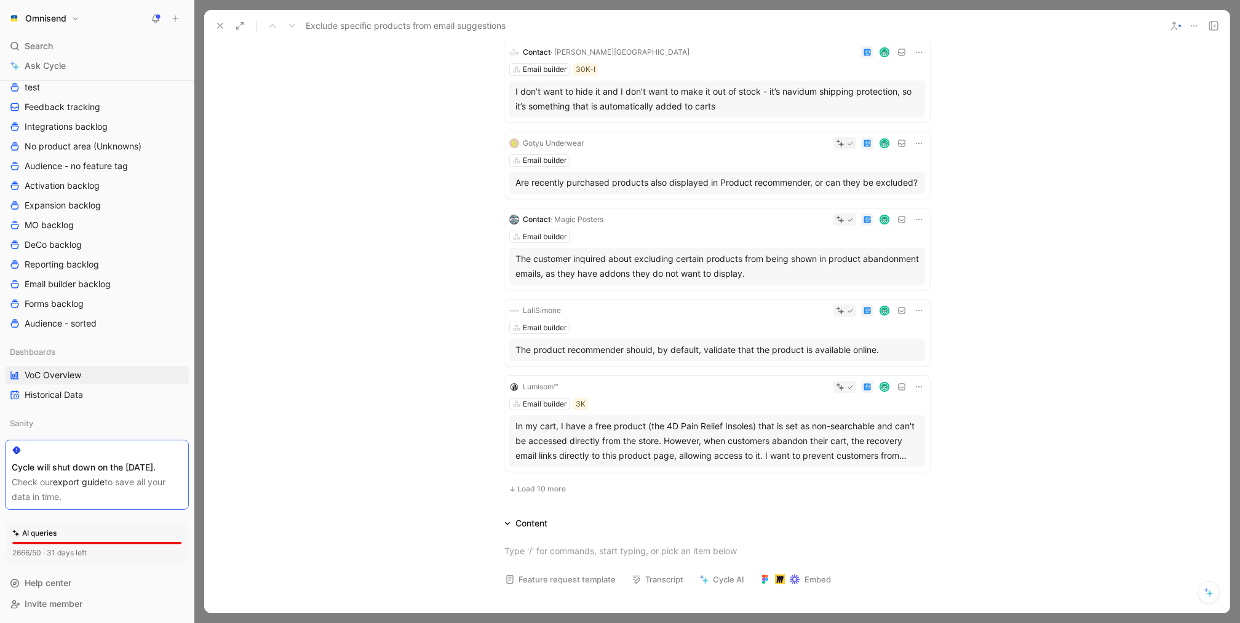
scroll to position [1724, 0]
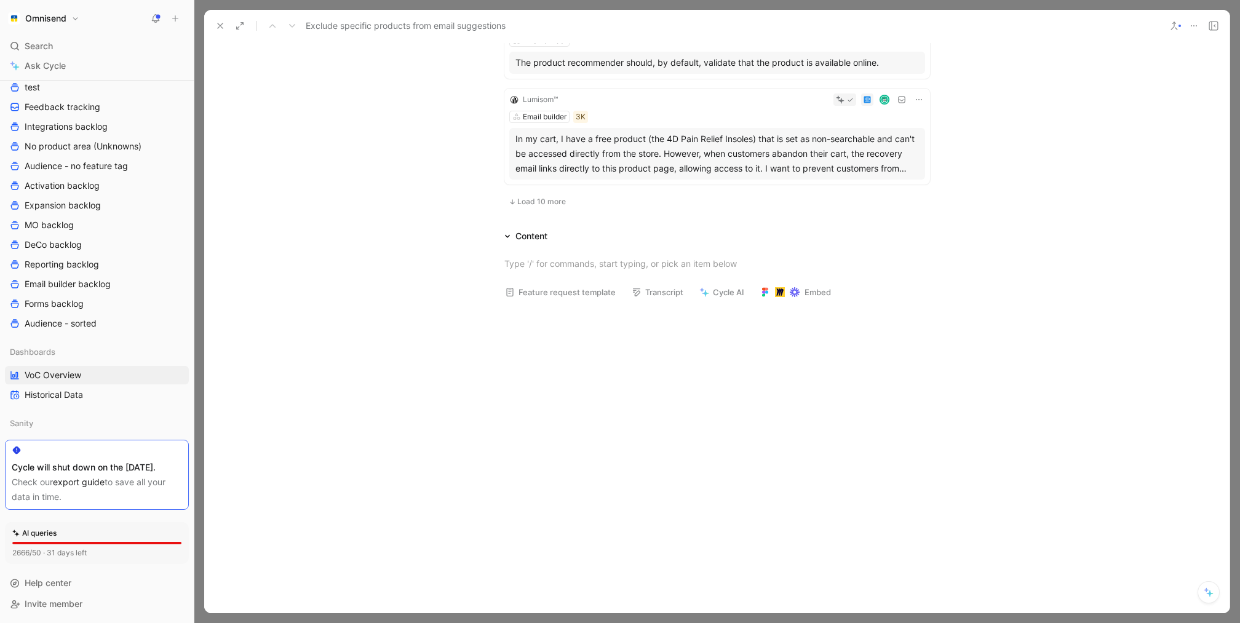
click at [220, 20] on button at bounding box center [220, 25] width 17 height 17
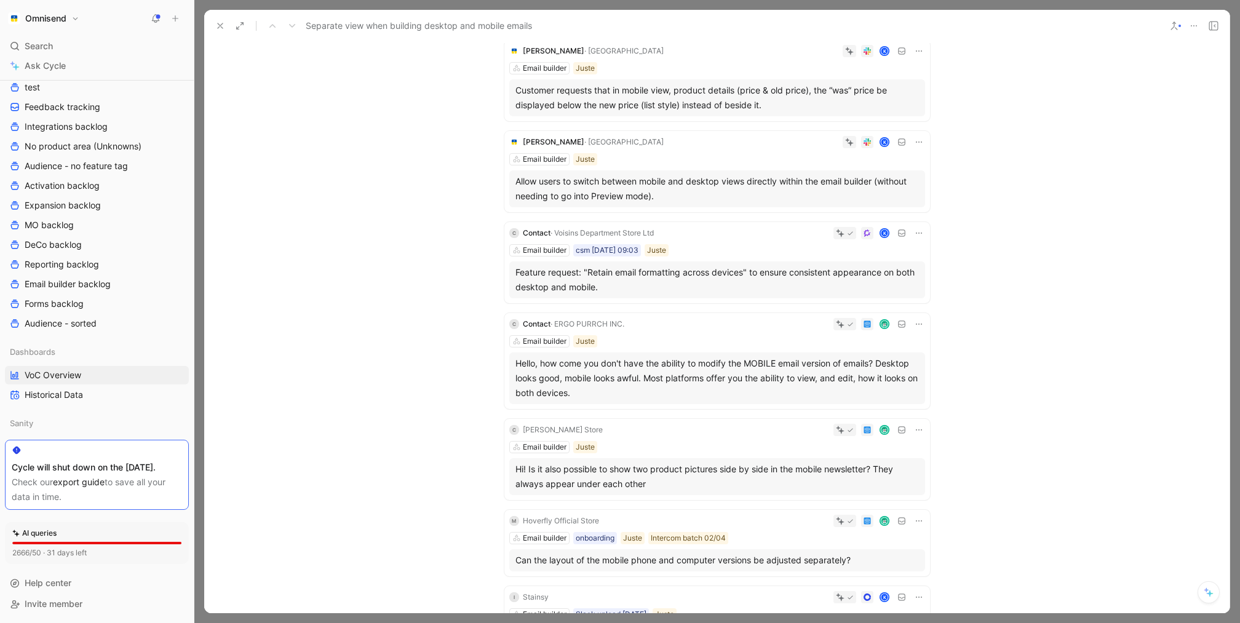
scroll to position [232, 0]
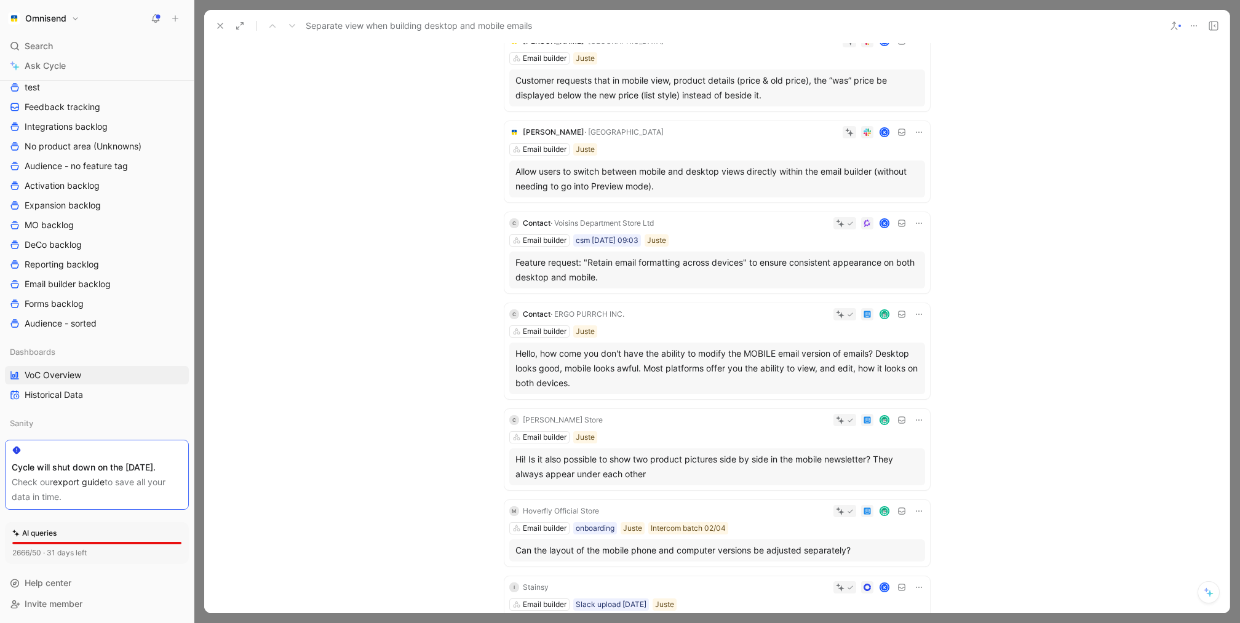
click at [213, 22] on button at bounding box center [220, 25] width 17 height 17
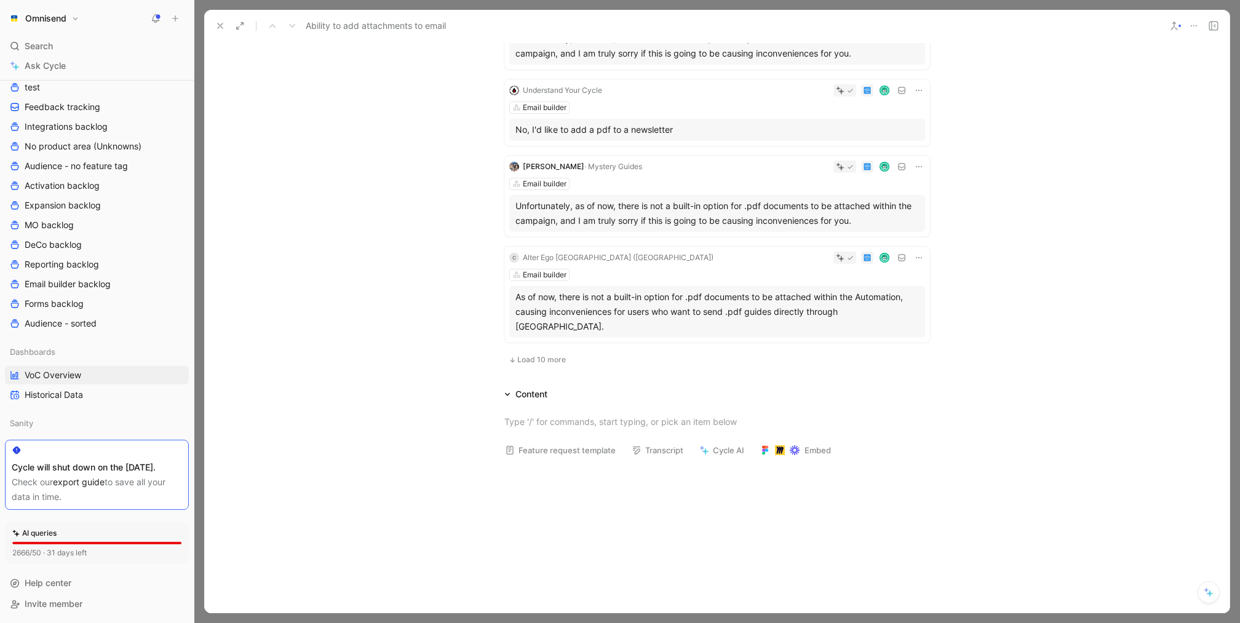
scroll to position [858, 0]
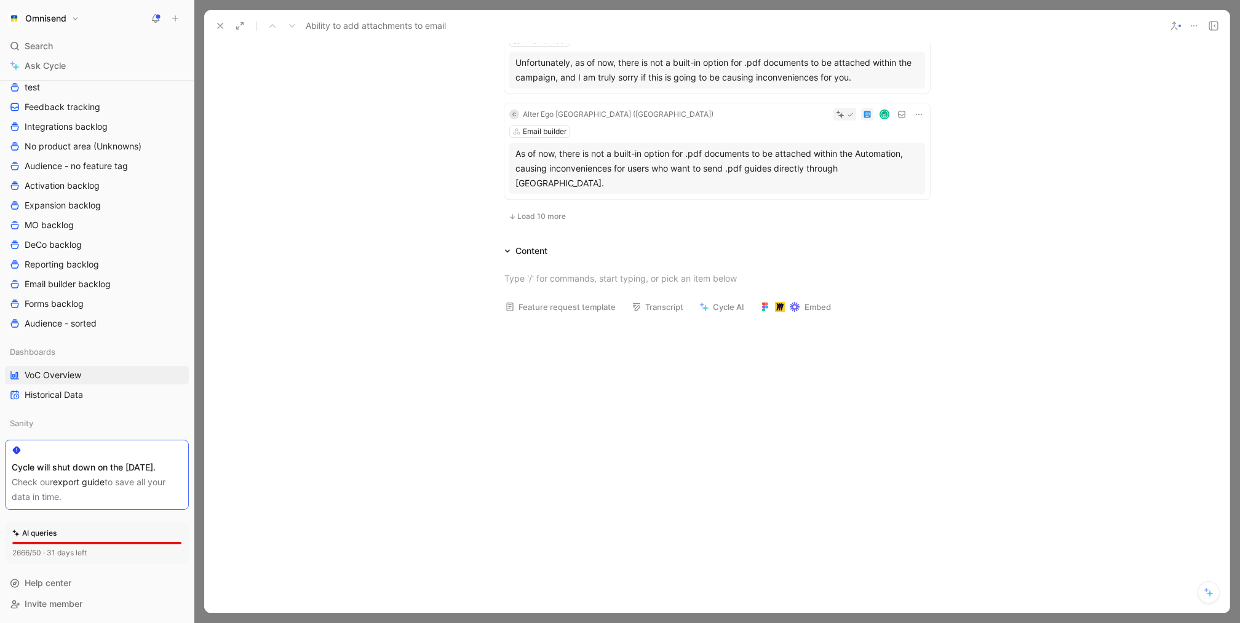
click at [556, 212] on span "Load 10 more" at bounding box center [541, 217] width 49 height 10
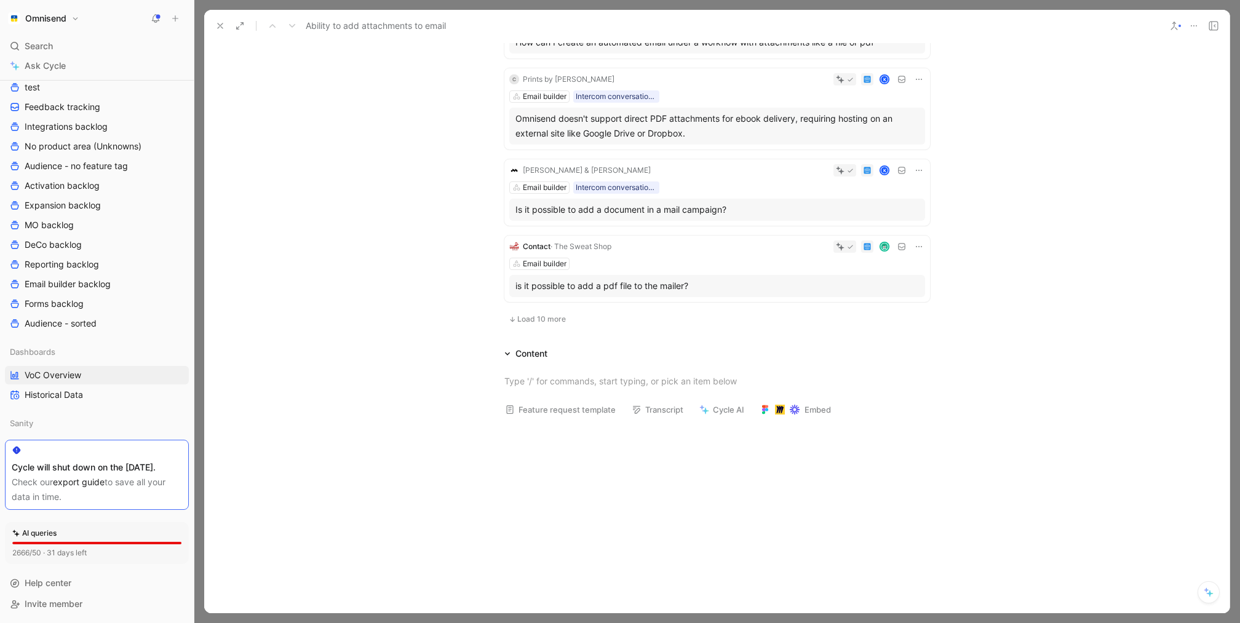
scroll to position [1616, 0]
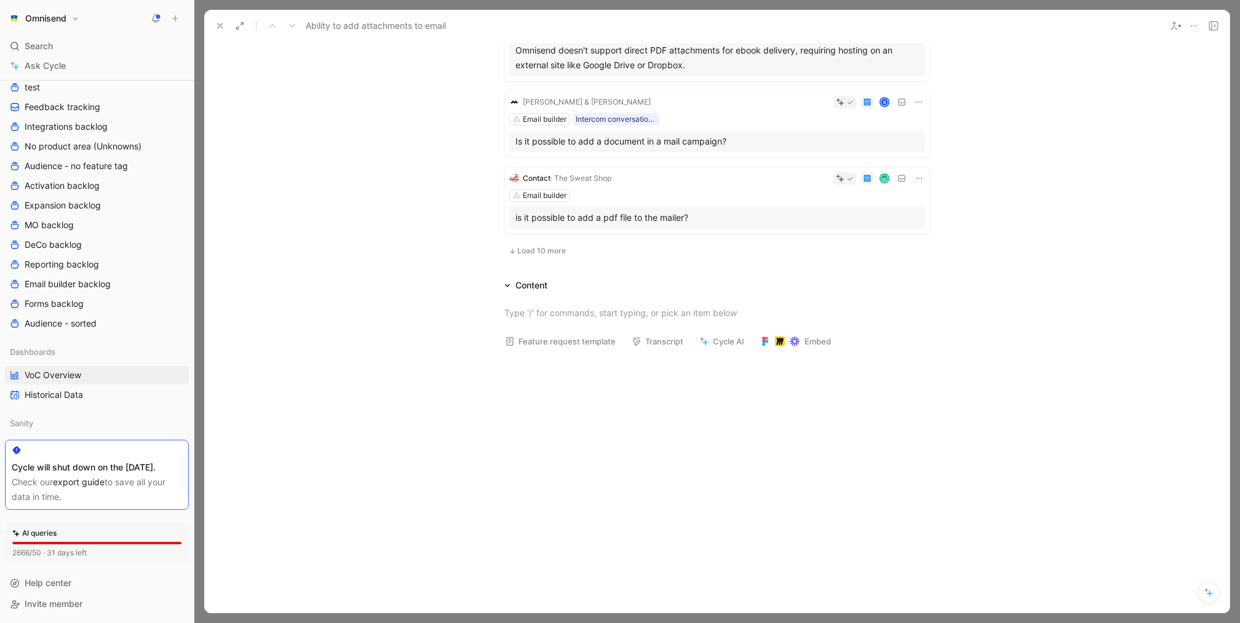
click at [530, 244] on button "Load 10 more" at bounding box center [537, 251] width 66 height 15
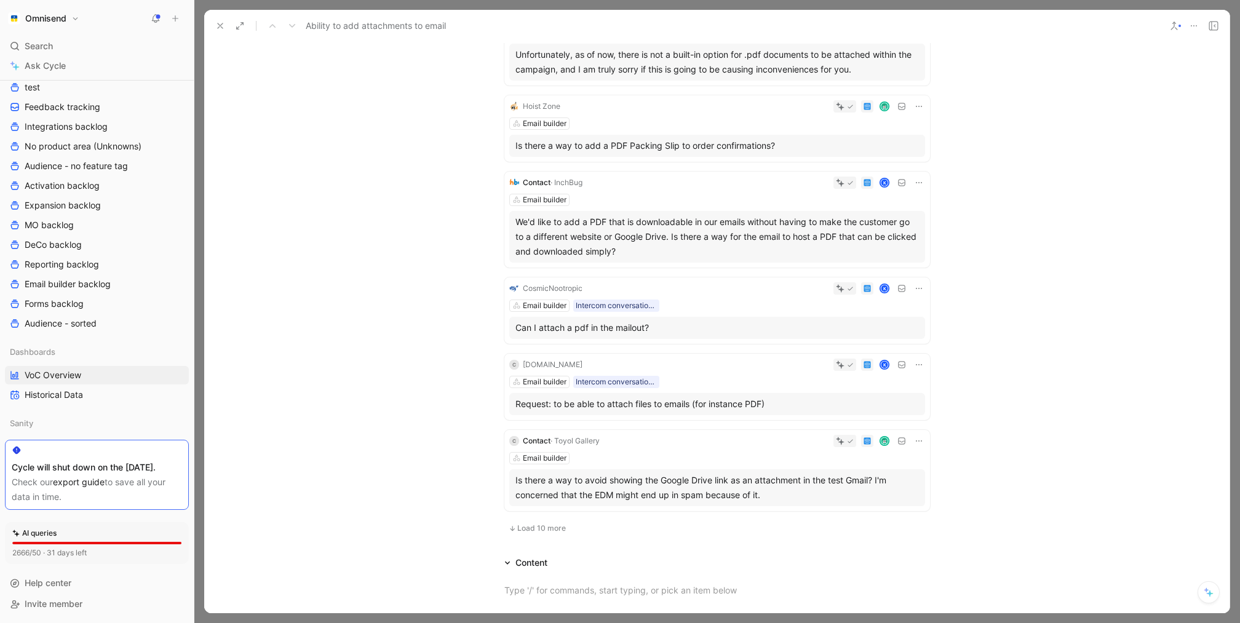
scroll to position [2487, 0]
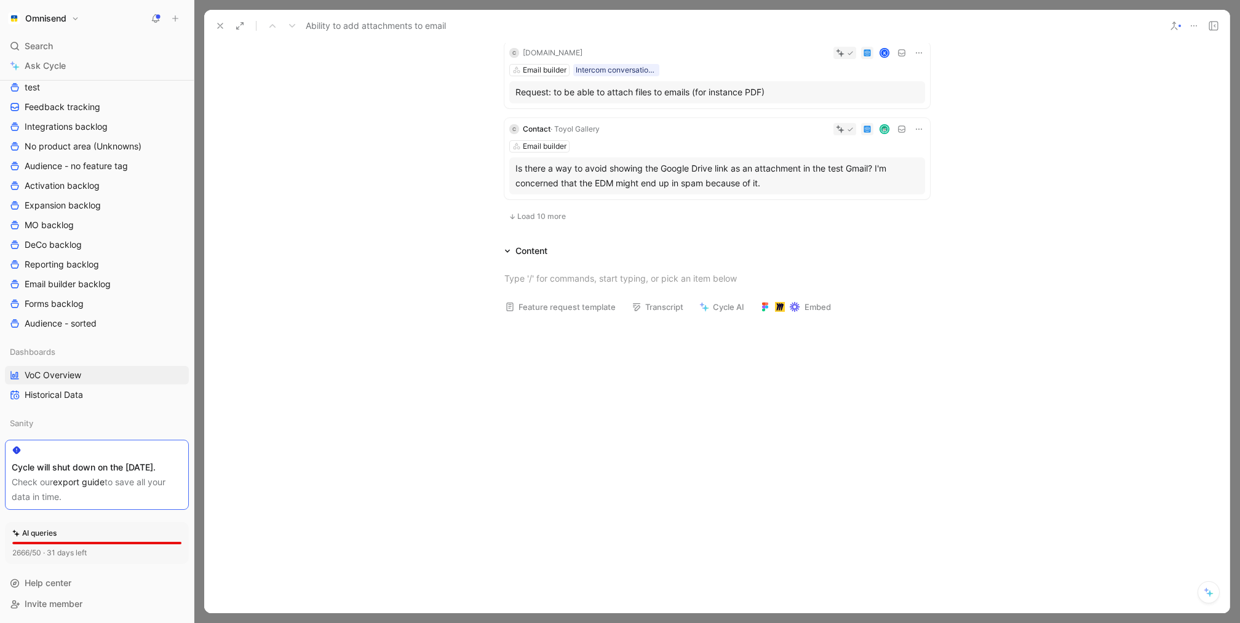
click at [550, 209] on button "Load 10 more" at bounding box center [537, 216] width 66 height 15
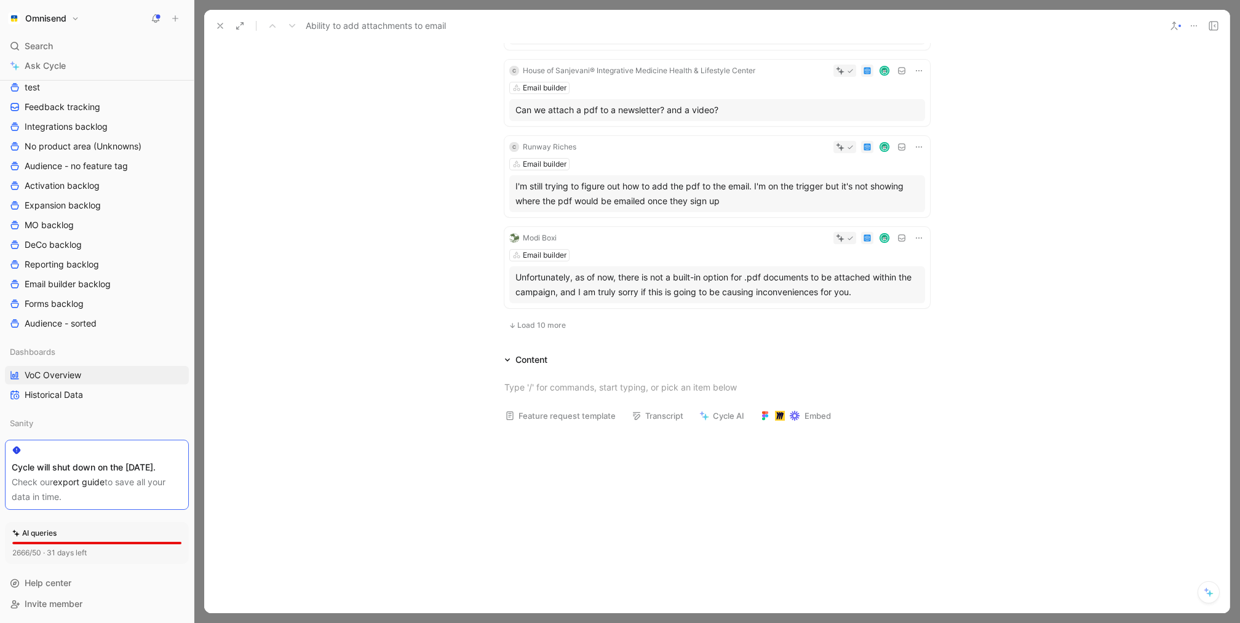
scroll to position [3382, 0]
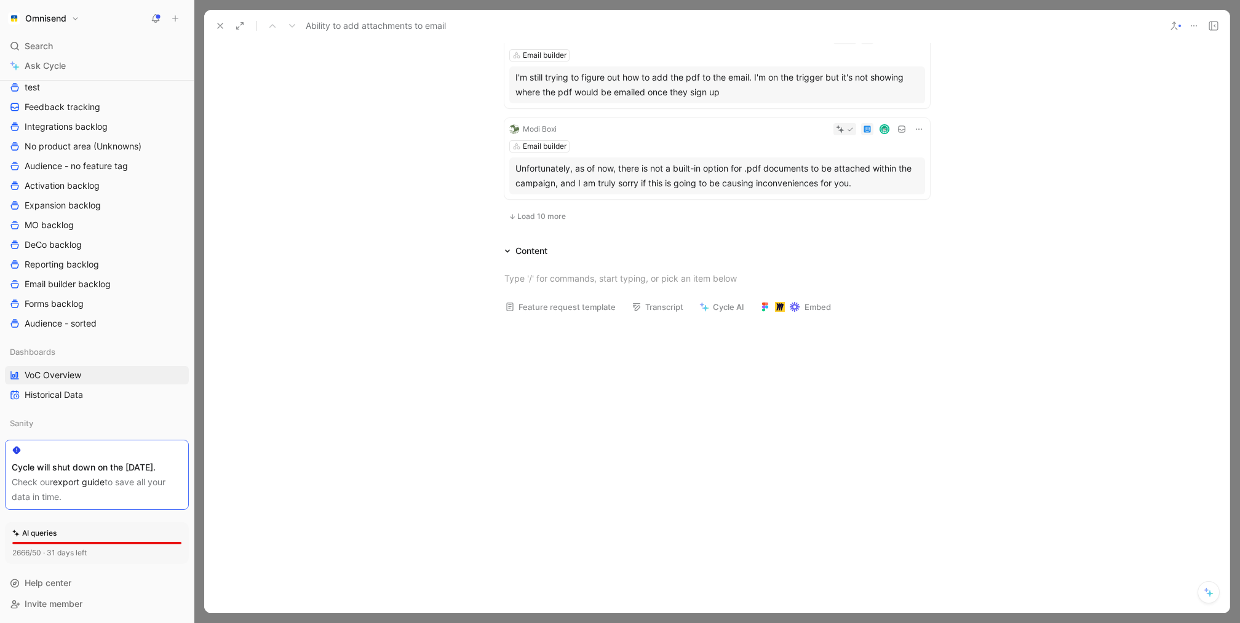
click at [224, 34] on button at bounding box center [220, 25] width 17 height 17
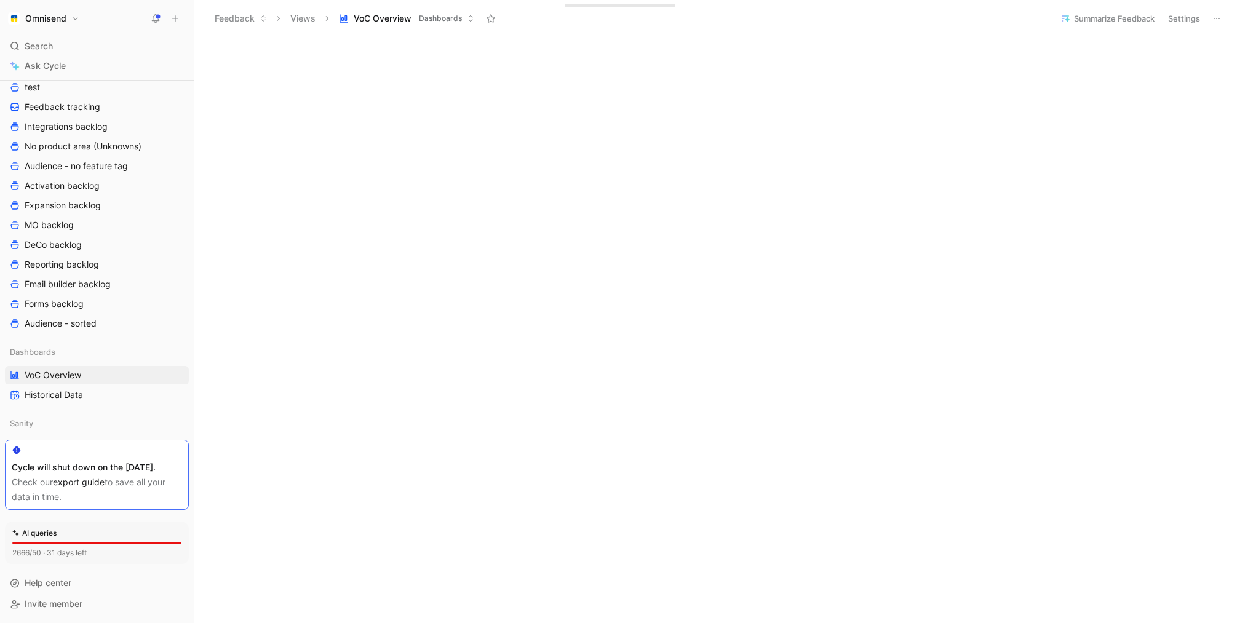
scroll to position [435, 0]
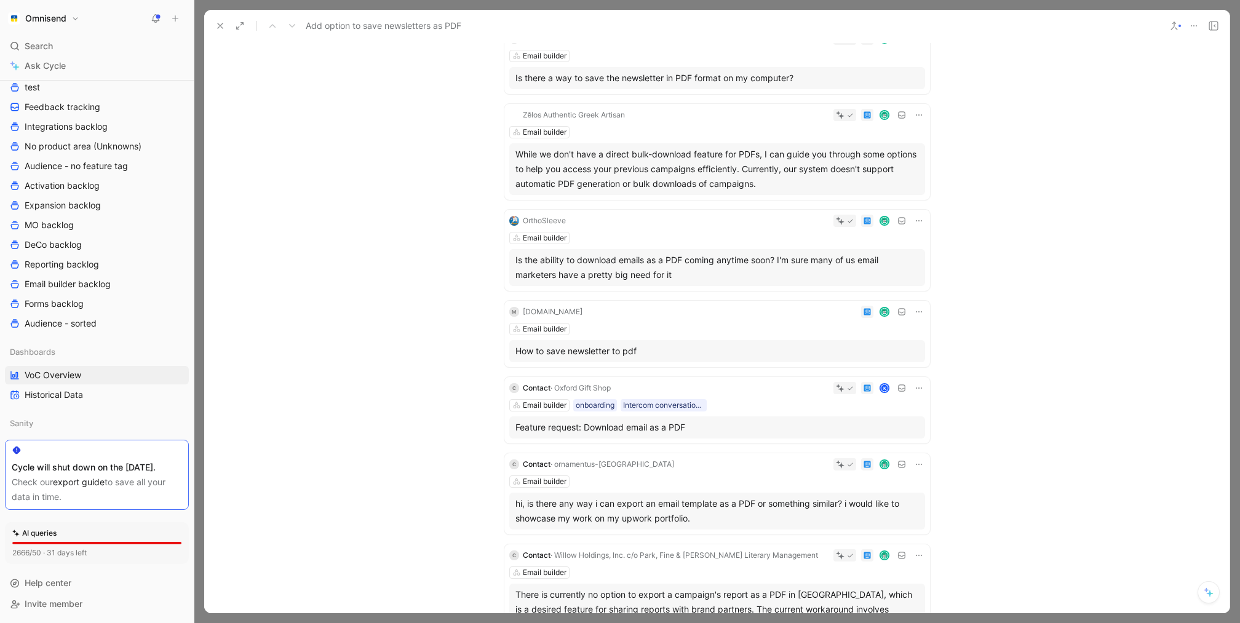
scroll to position [677, 0]
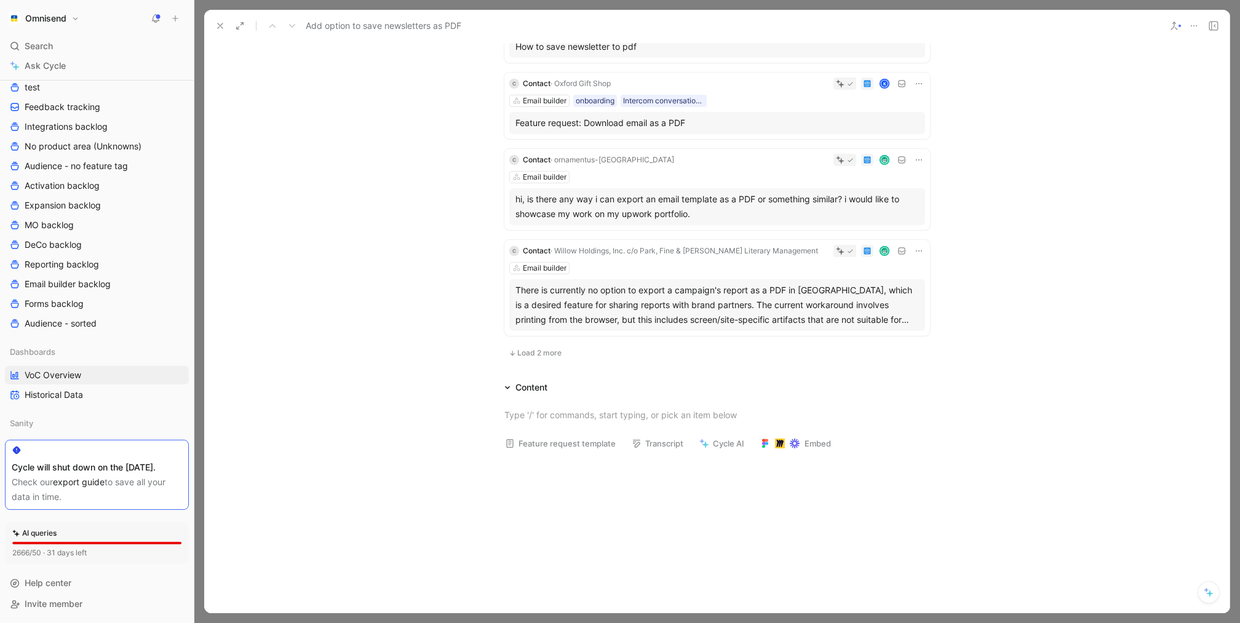
click at [547, 349] on span "Load 2 more" at bounding box center [539, 353] width 44 height 10
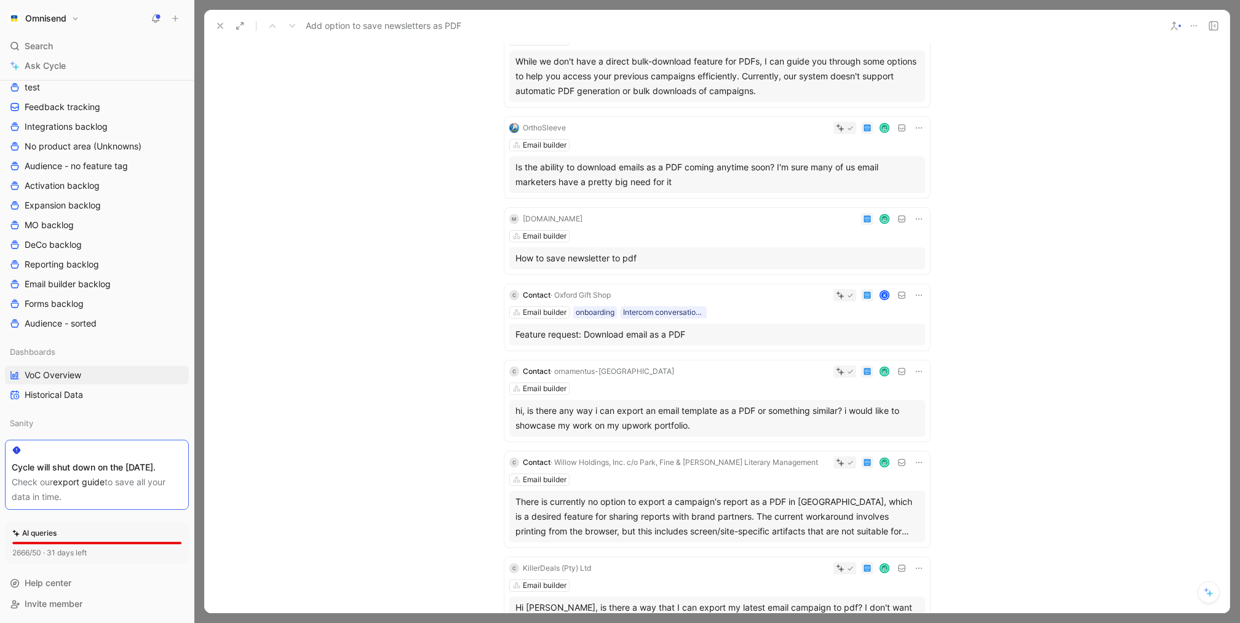
scroll to position [0, 0]
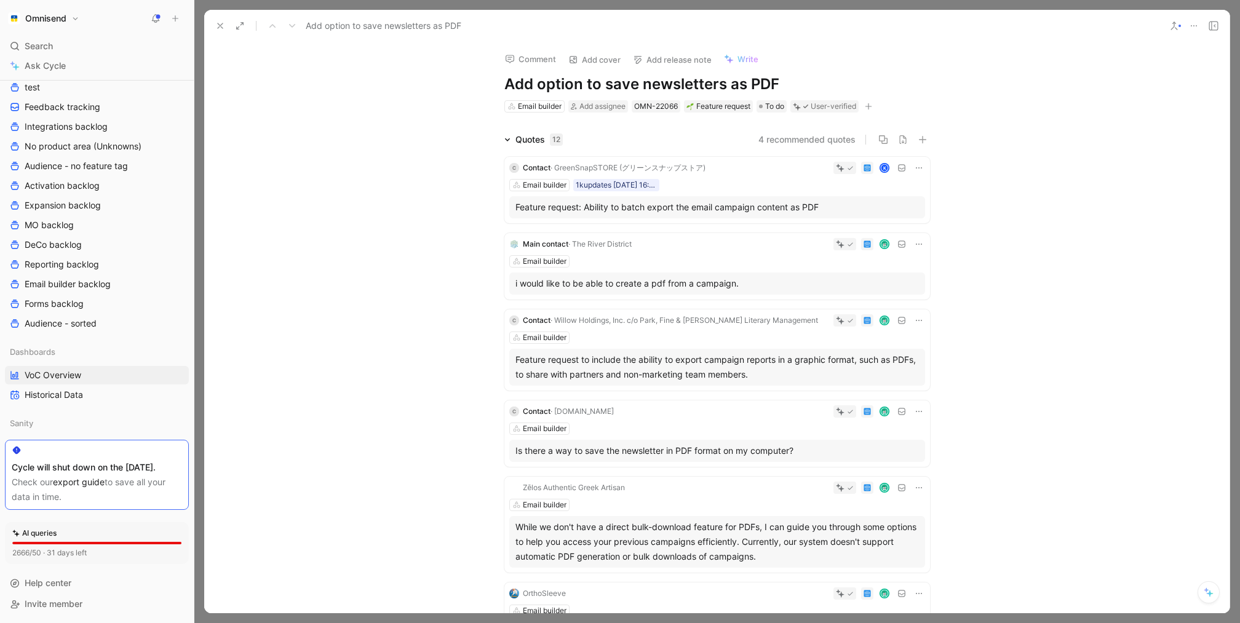
click at [218, 25] on icon at bounding box center [220, 26] width 10 height 10
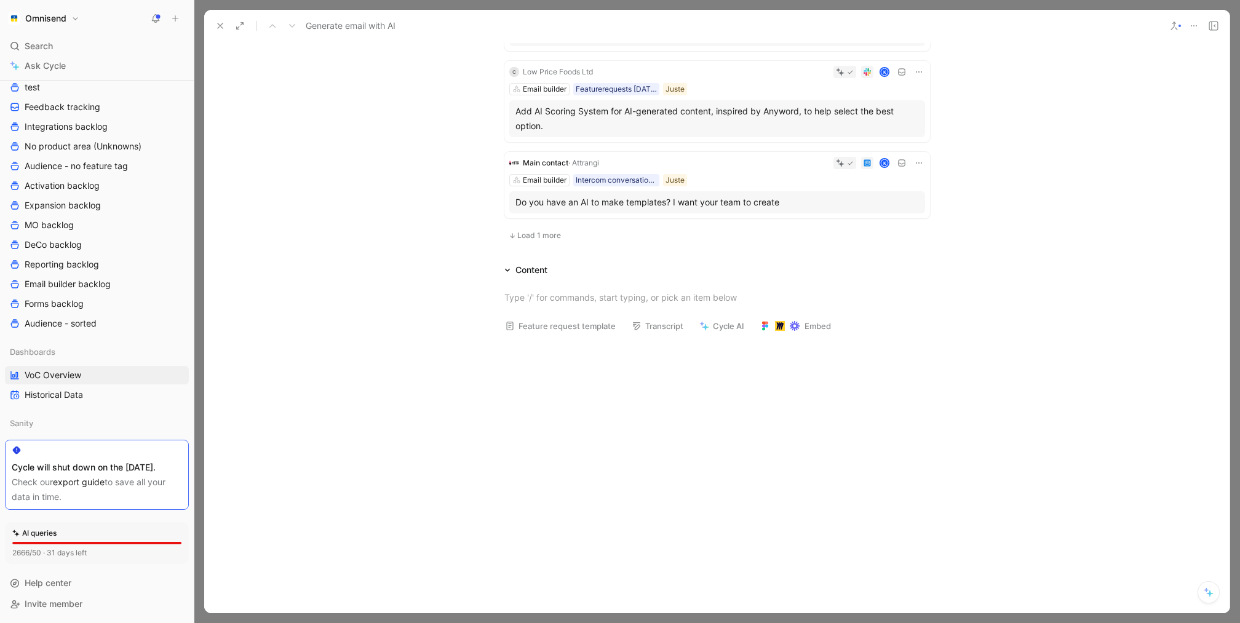
scroll to position [822, 0]
click at [557, 231] on button "Load 1 more" at bounding box center [534, 238] width 61 height 15
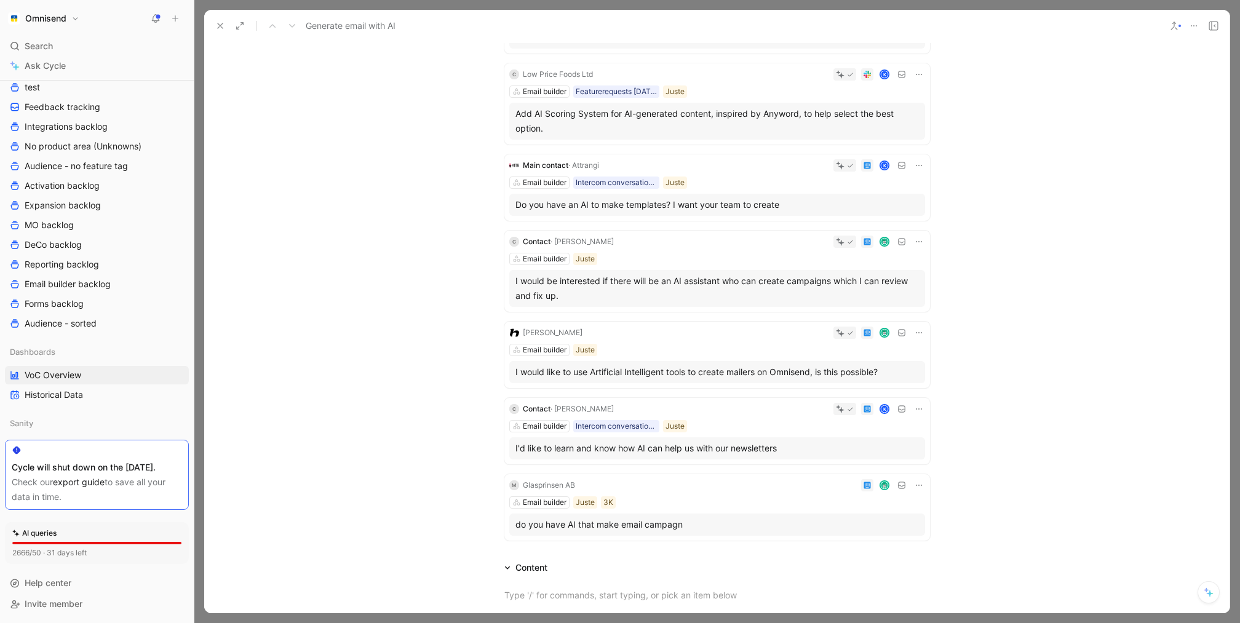
click at [224, 30] on icon at bounding box center [220, 26] width 10 height 10
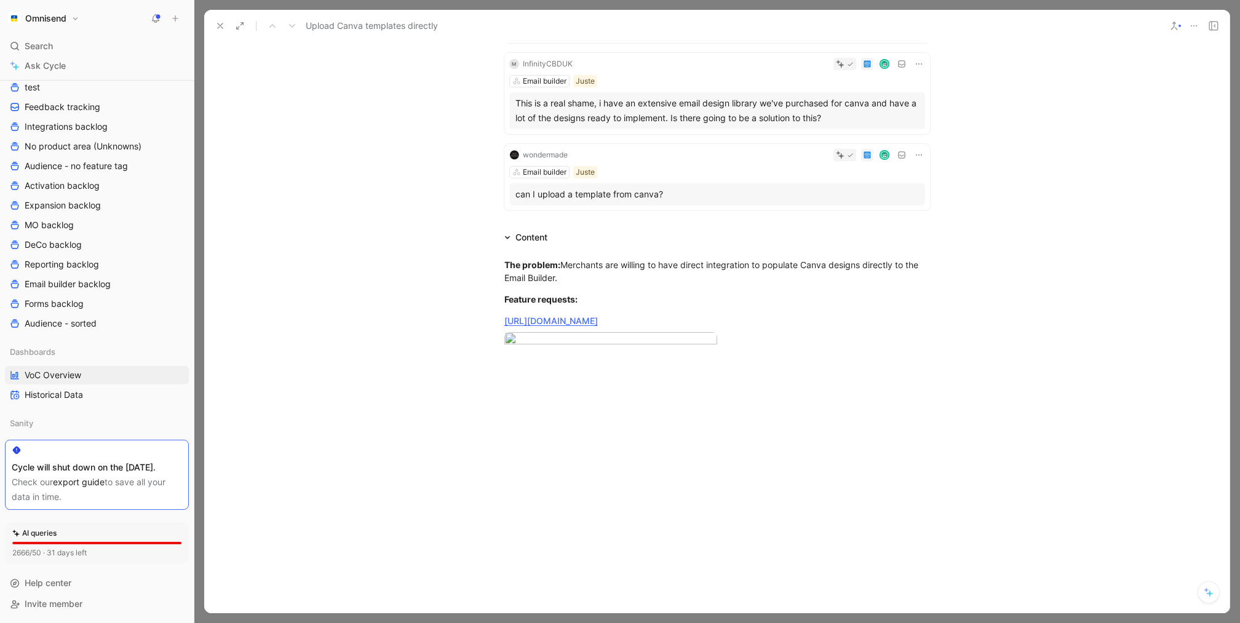
scroll to position [792, 0]
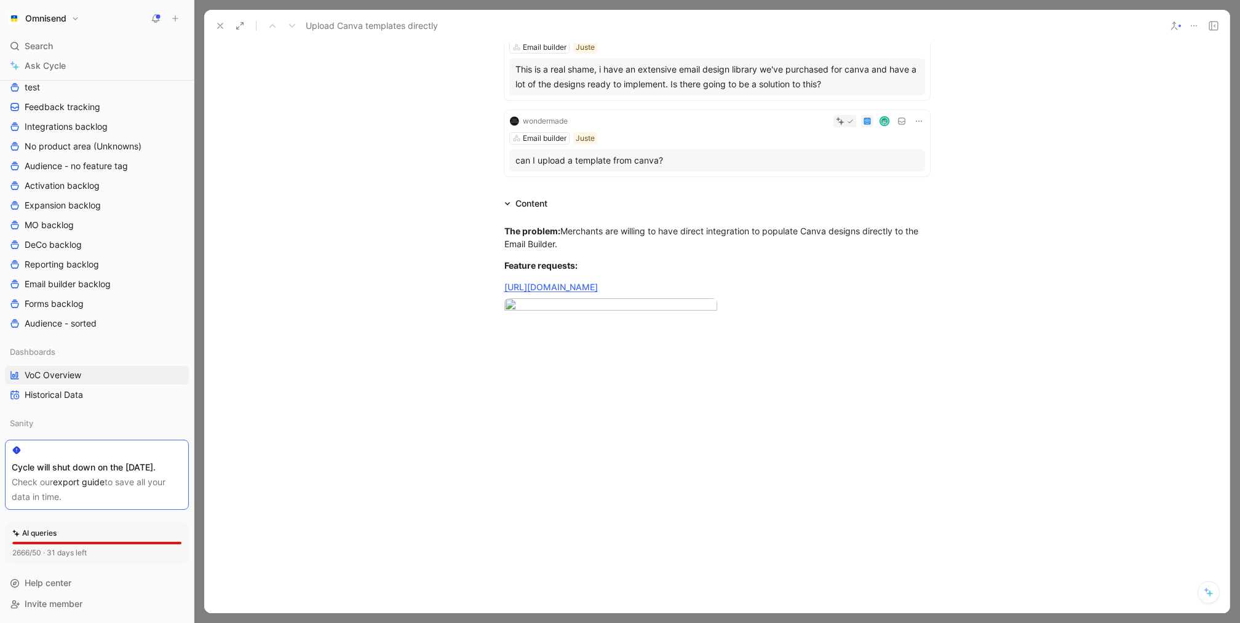
click at [225, 34] on div "Upload Canva templates directly" at bounding box center [685, 26] width 950 height 20
click at [222, 21] on icon at bounding box center [220, 26] width 10 height 10
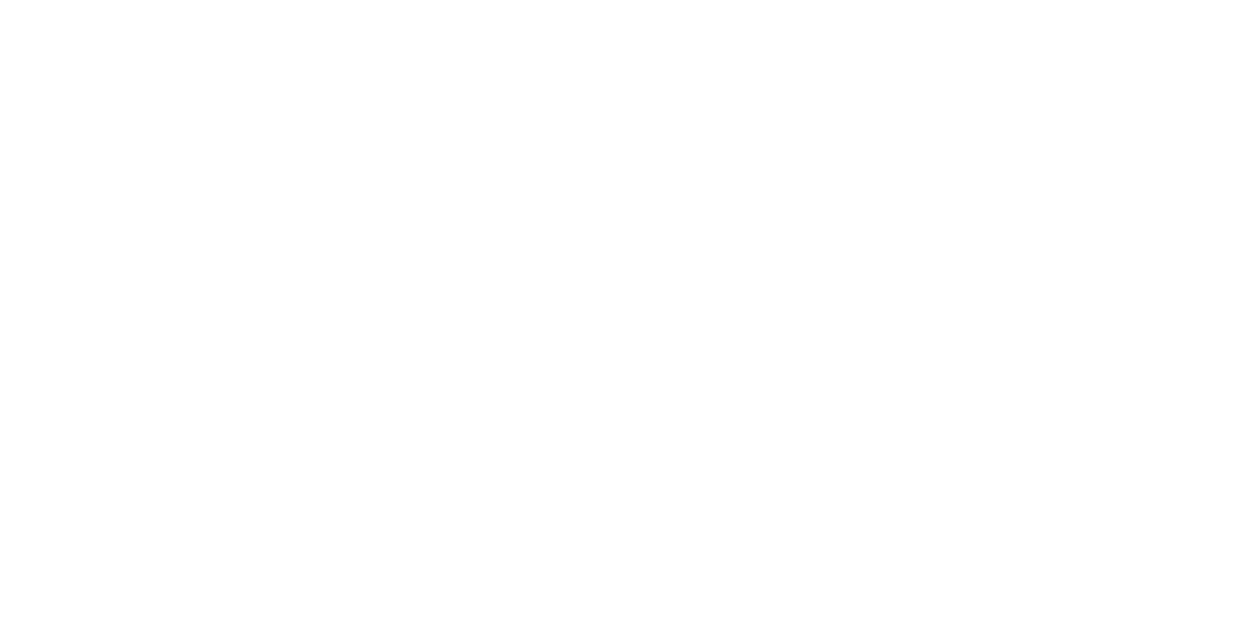
scroll to position [375, 0]
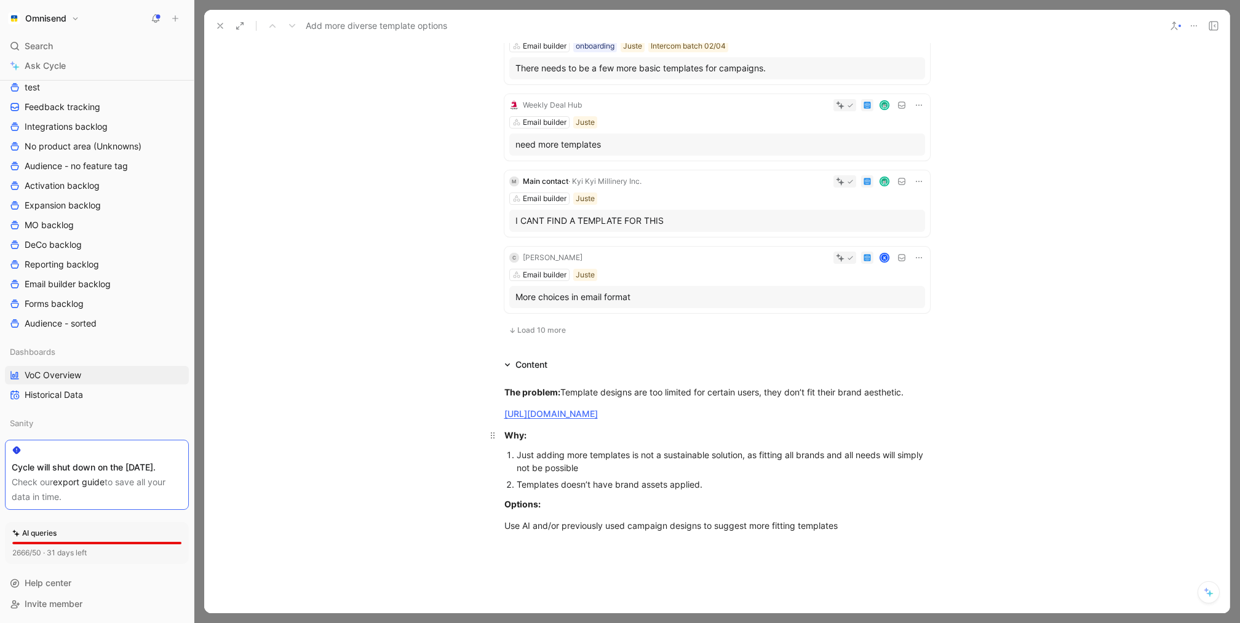
scroll to position [239, 0]
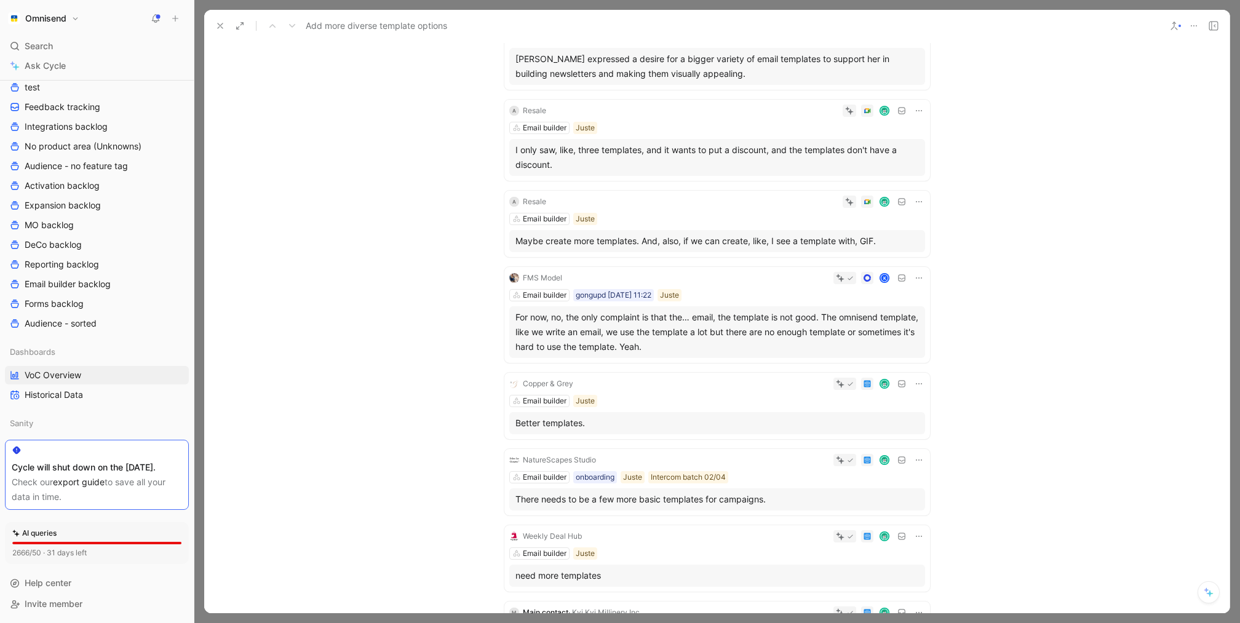
click at [694, 330] on div "For now, no, the only complaint is that the… email, the template is not good. T…" at bounding box center [716, 332] width 403 height 44
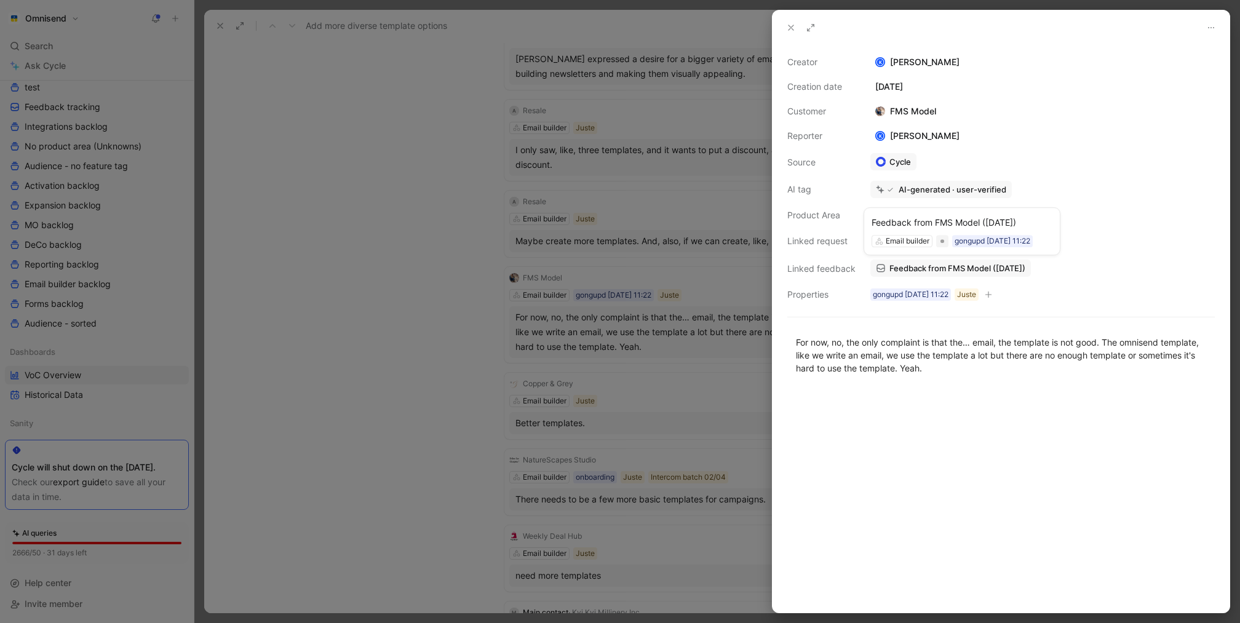
click at [940, 267] on span "Feedback from FMS Model (Aug 18, 2025)" at bounding box center [957, 268] width 136 height 11
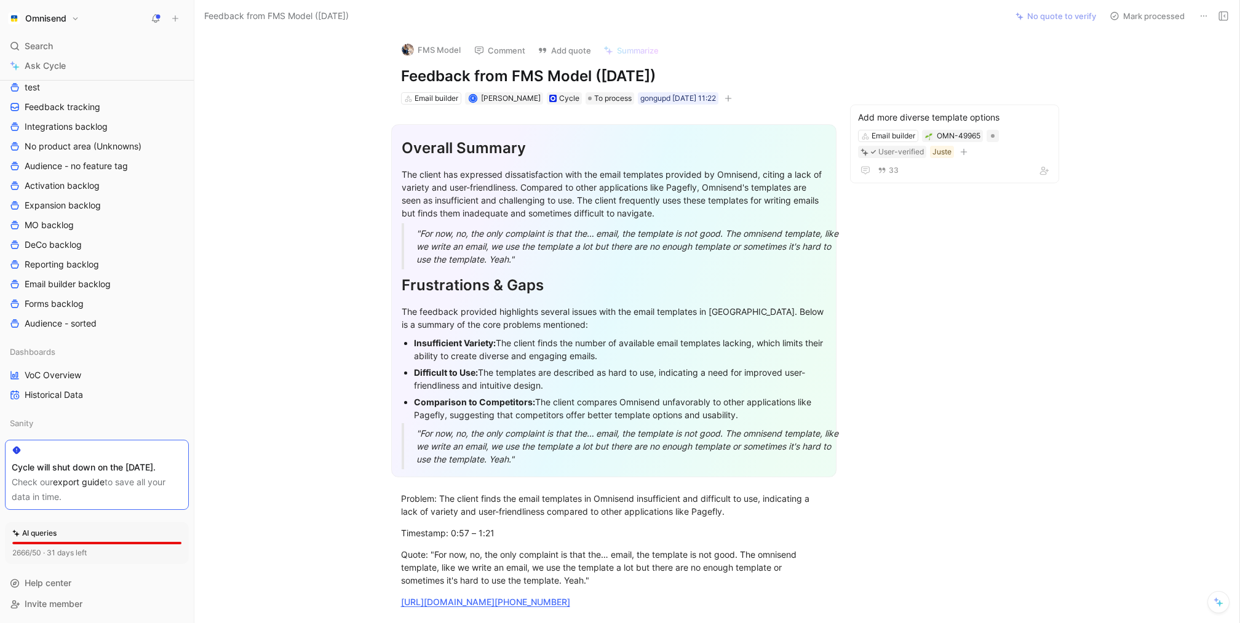
scroll to position [185, 0]
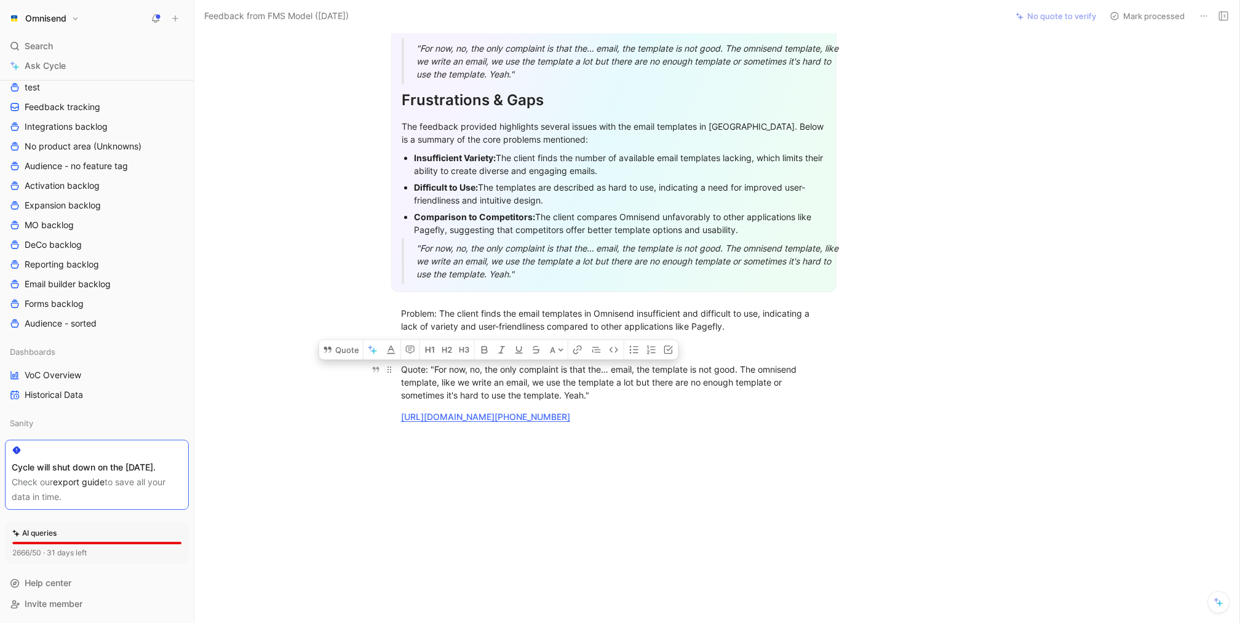
drag, startPoint x: 434, startPoint y: 368, endPoint x: 563, endPoint y: 373, distance: 128.6
click at [563, 373] on div "Quote: "For now, no, the only complaint is that the… email, the template is not…" at bounding box center [614, 382] width 426 height 39
copy div "For now, no, the only complaint"
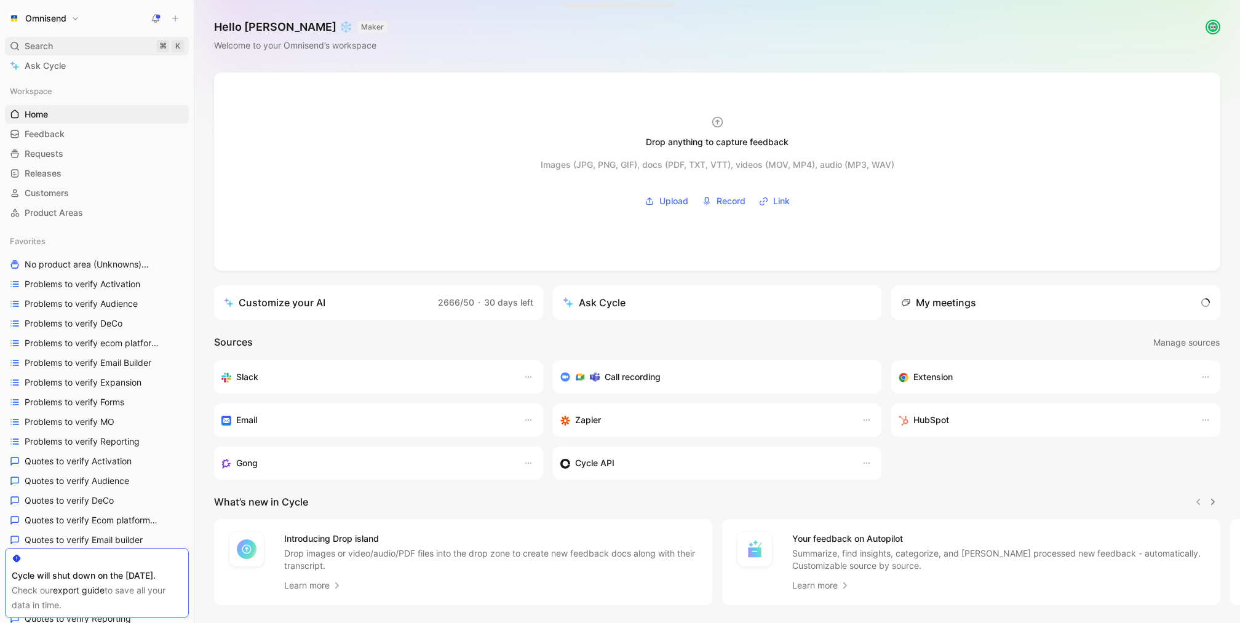
click at [30, 43] on span "Search" at bounding box center [39, 46] width 28 height 15
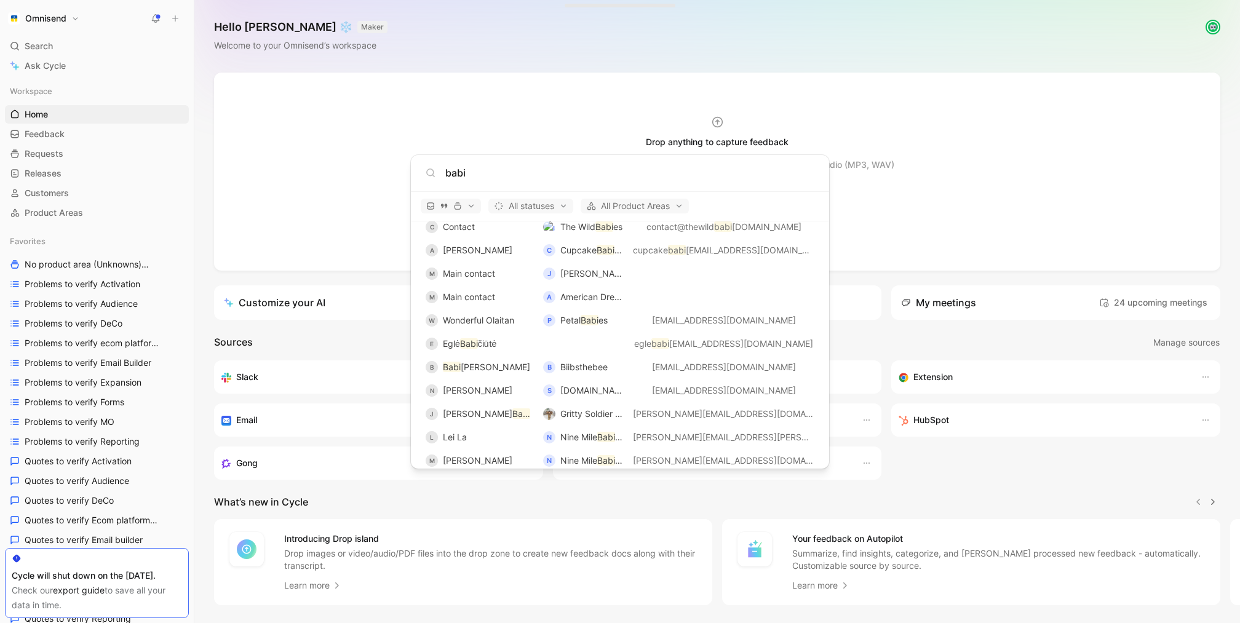
scroll to position [1821, 0]
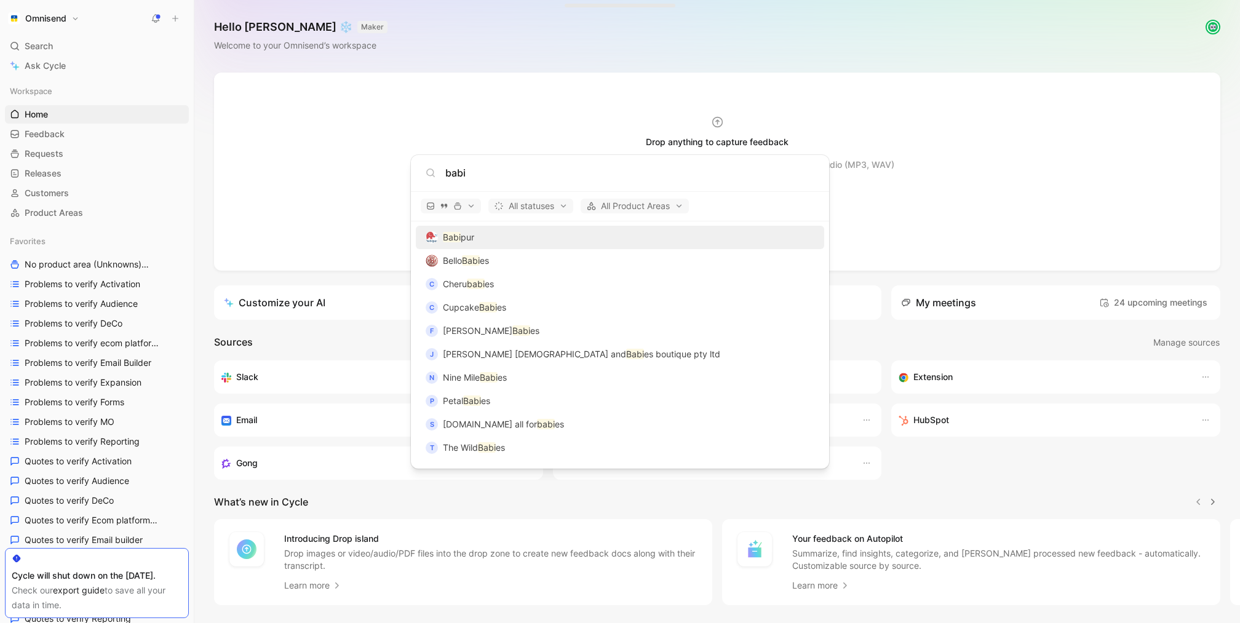
type input "babi"
click at [518, 239] on div "Babi pur" at bounding box center [619, 237] width 401 height 22
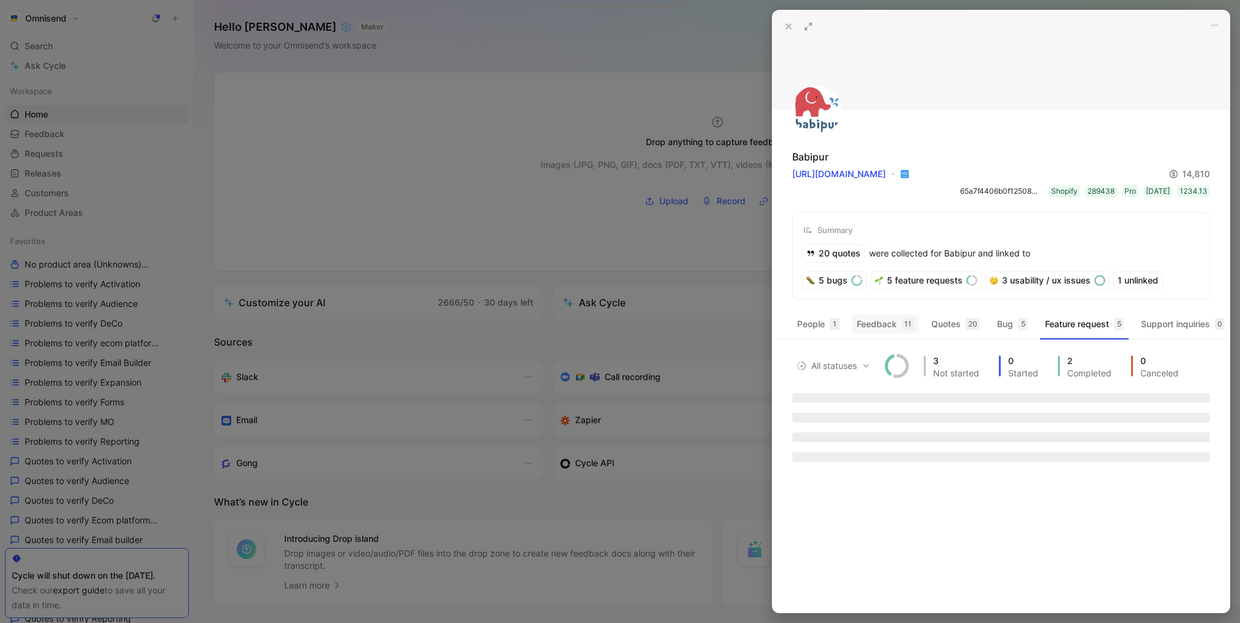
click at [877, 320] on button "Feedback 11" at bounding box center [885, 324] width 67 height 20
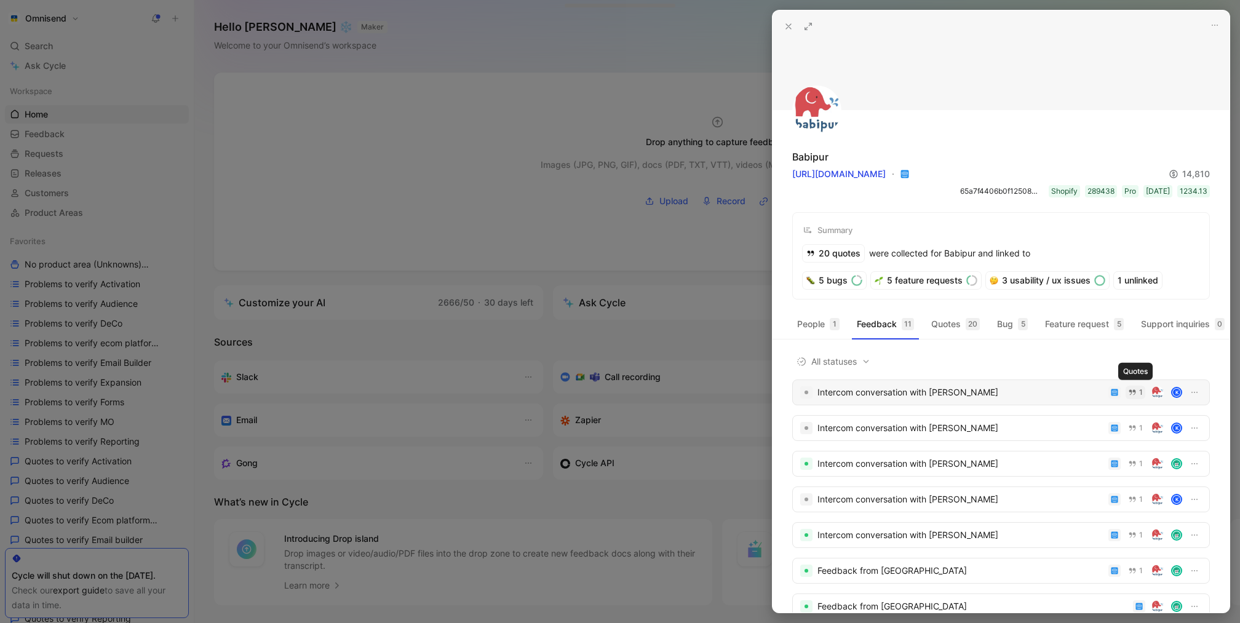
click at [1137, 392] on button "1" at bounding box center [1136, 393] width 20 height 14
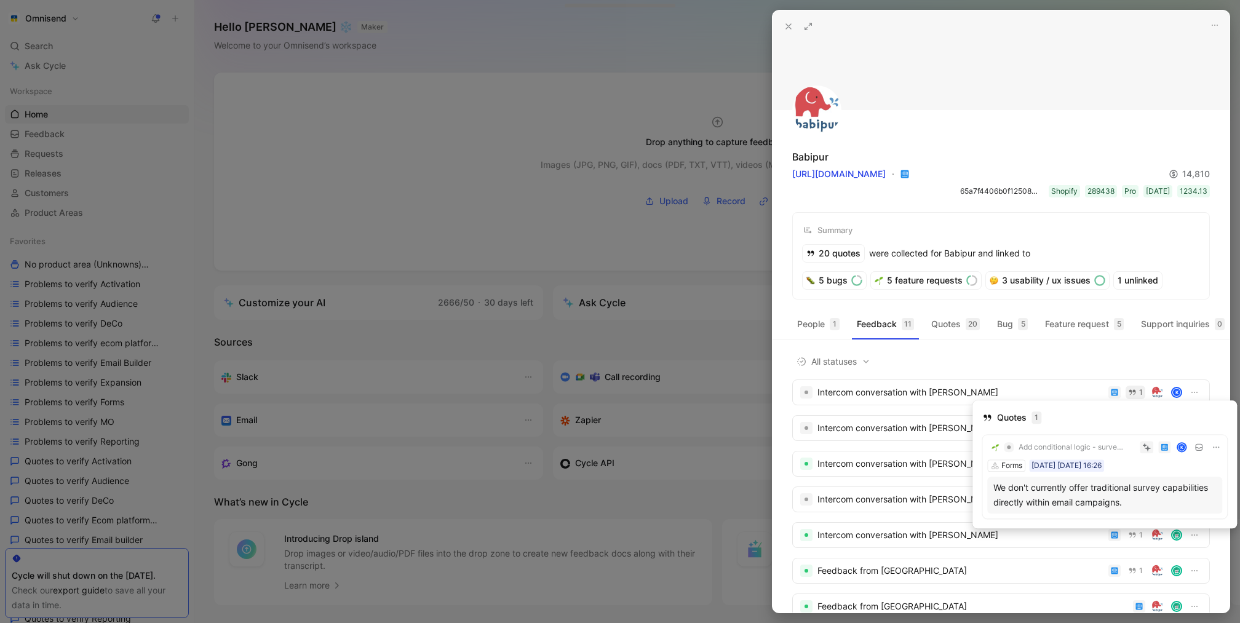
click at [1139, 488] on div "We don't currently offer traditional survey capabilities directly within email …" at bounding box center [1104, 495] width 223 height 30
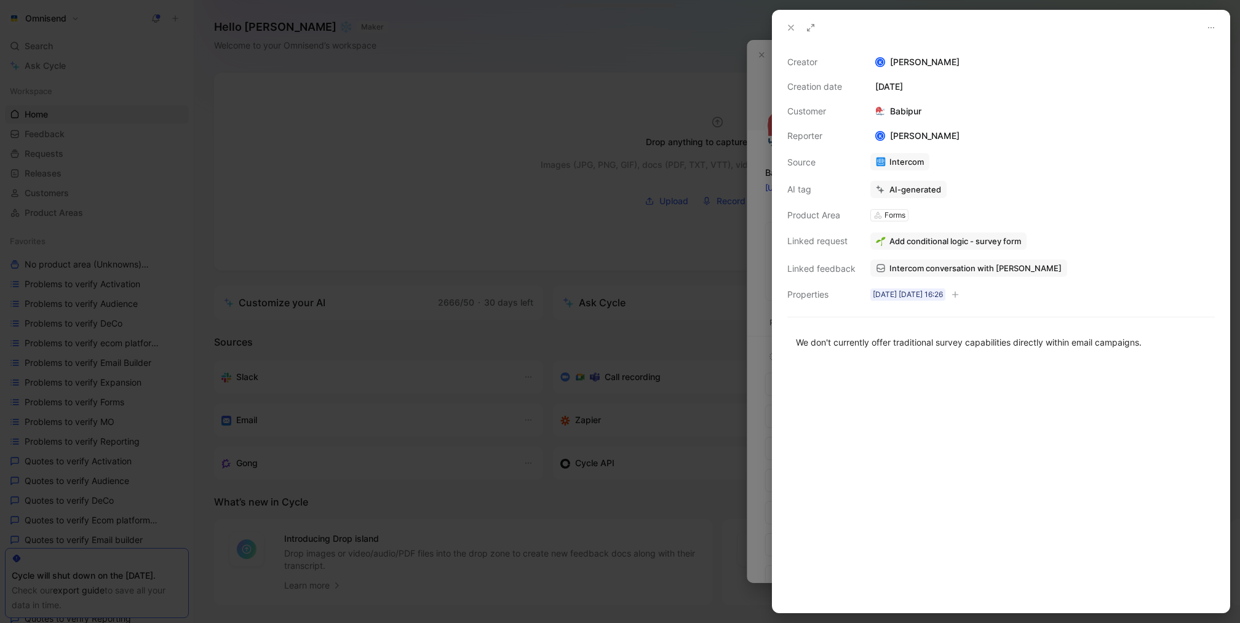
click at [934, 248] on button "Add conditional logic - survey form" at bounding box center [948, 240] width 156 height 17
drag, startPoint x: 895, startPoint y: 214, endPoint x: 975, endPoint y: 433, distance: 233.1
click at [894, 214] on button "Open" at bounding box center [895, 215] width 44 height 17
click at [770, 217] on div at bounding box center [620, 311] width 1240 height 623
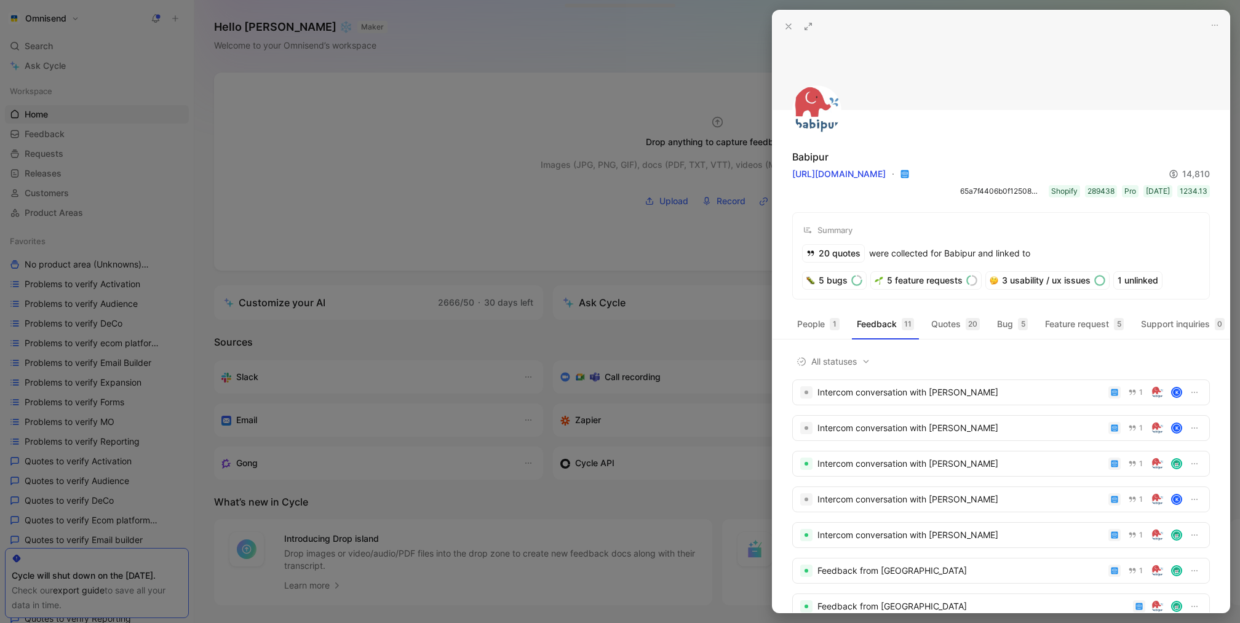
click at [679, 251] on div at bounding box center [620, 311] width 1240 height 623
